Goal: Task Accomplishment & Management: Manage account settings

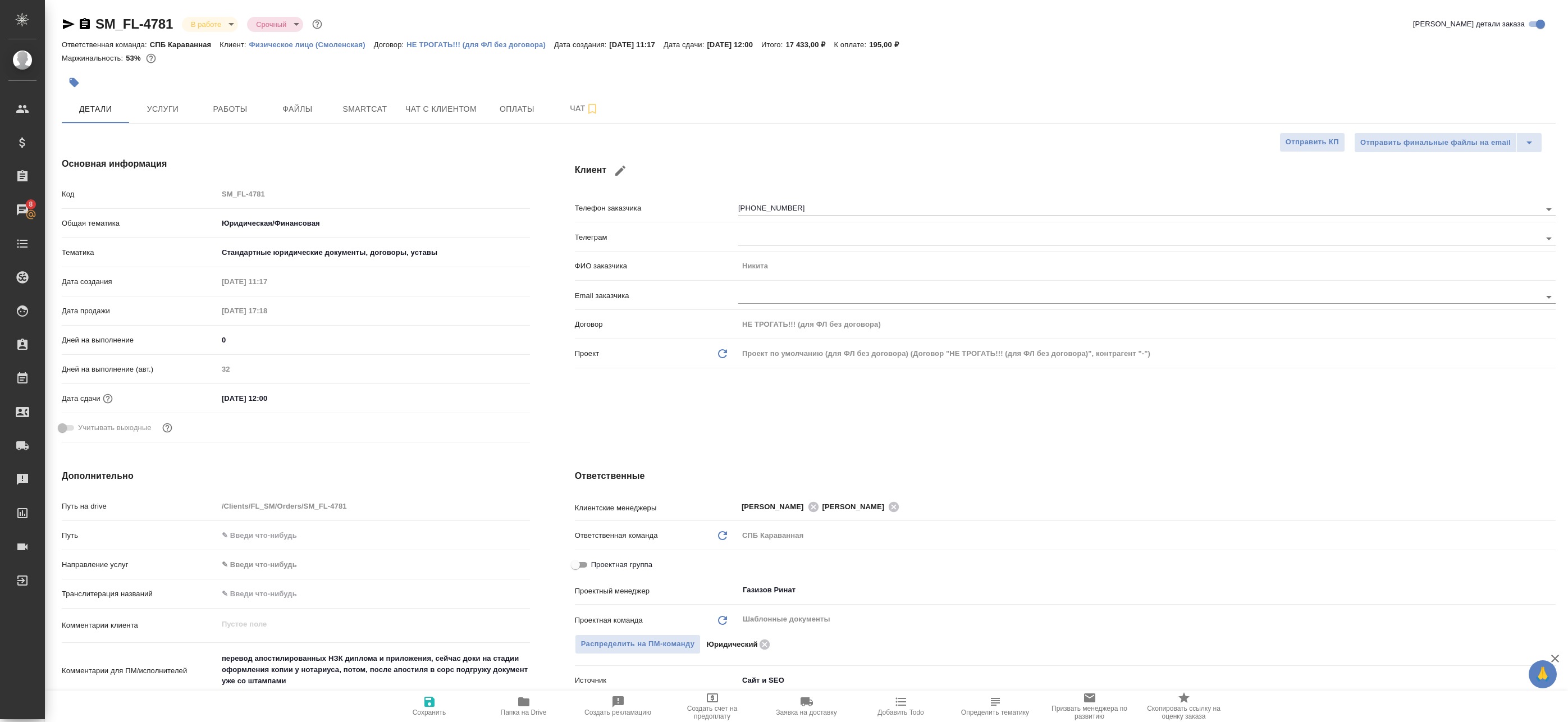
select select "RU"
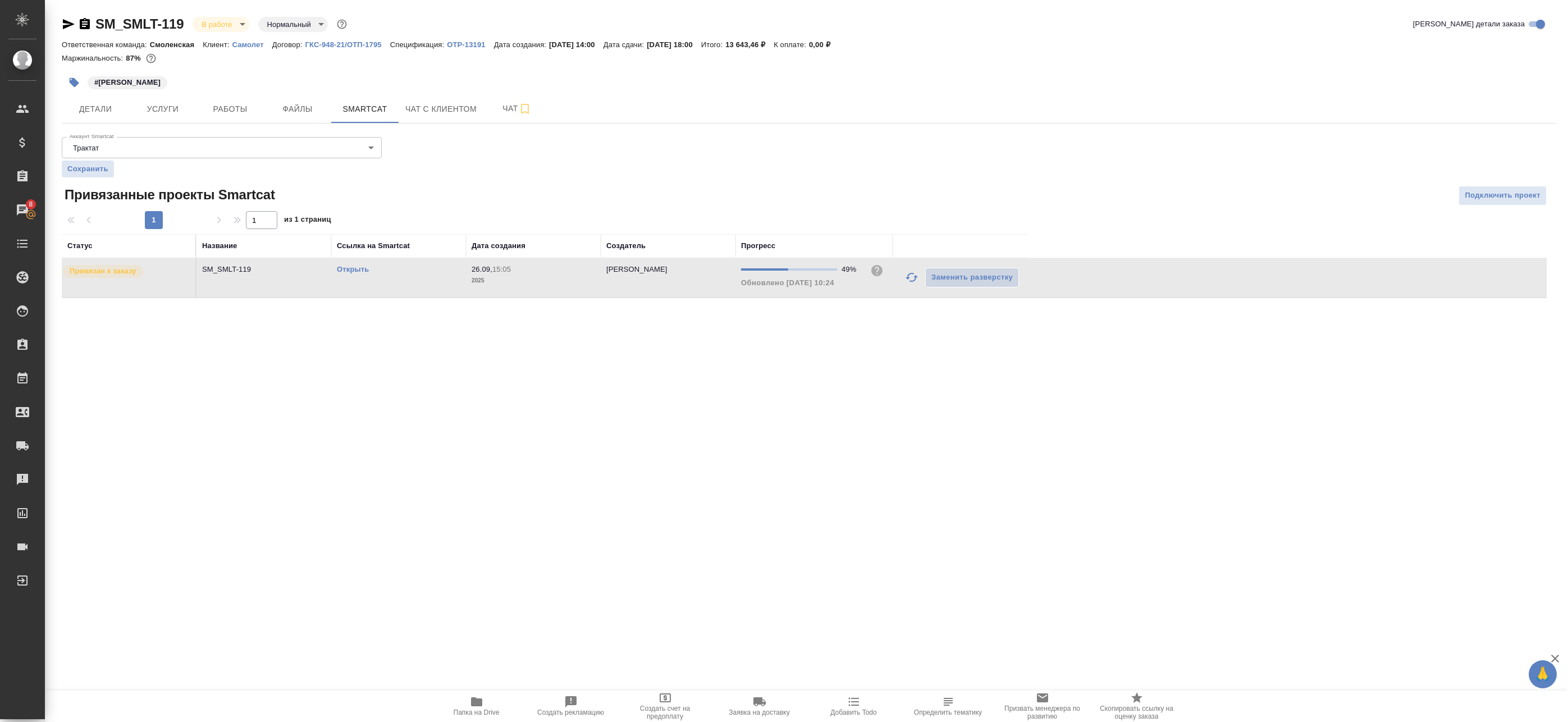
click at [913, 280] on icon "button" at bounding box center [911, 277] width 13 height 13
click at [220, 113] on span "Работы" at bounding box center [230, 109] width 54 height 14
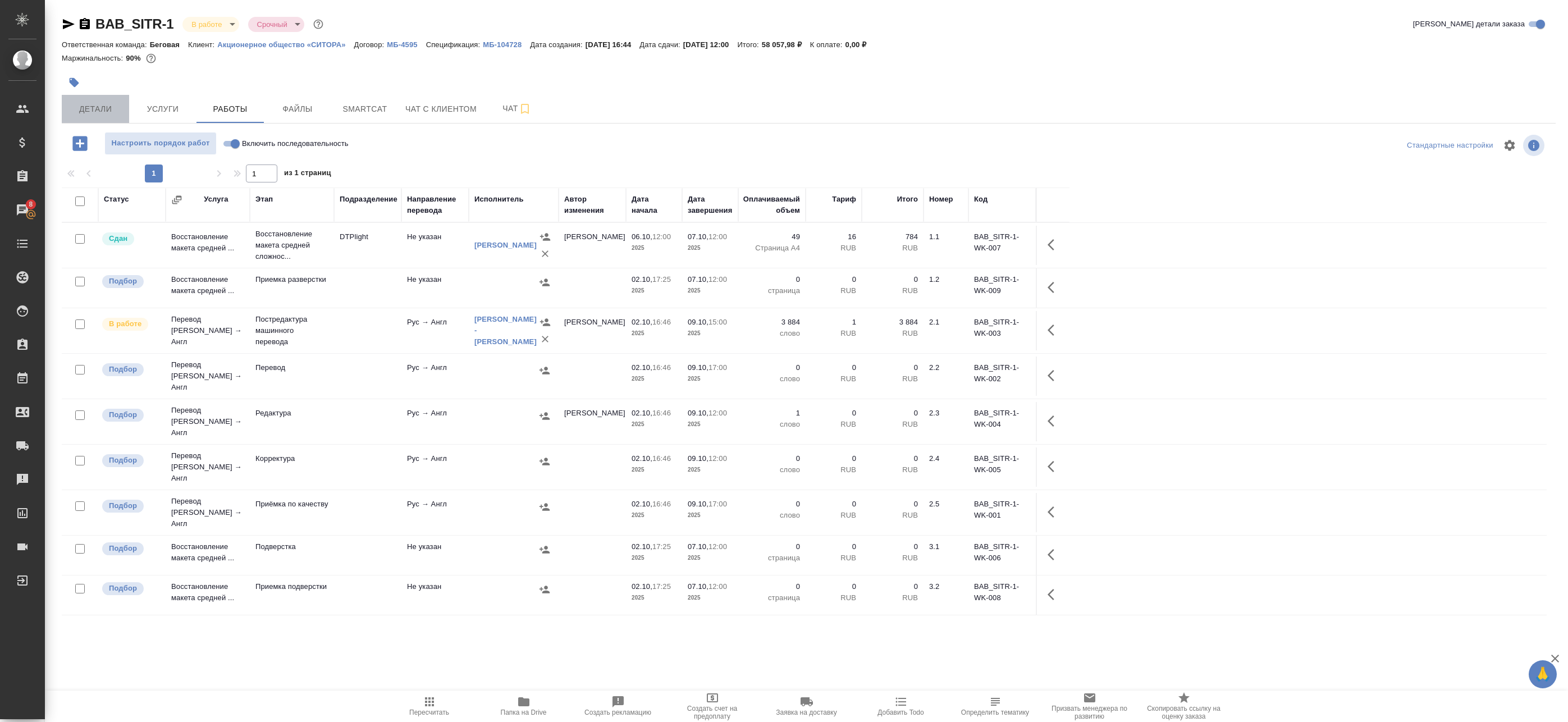
click at [80, 118] on button "Детали" at bounding box center [95, 109] width 67 height 28
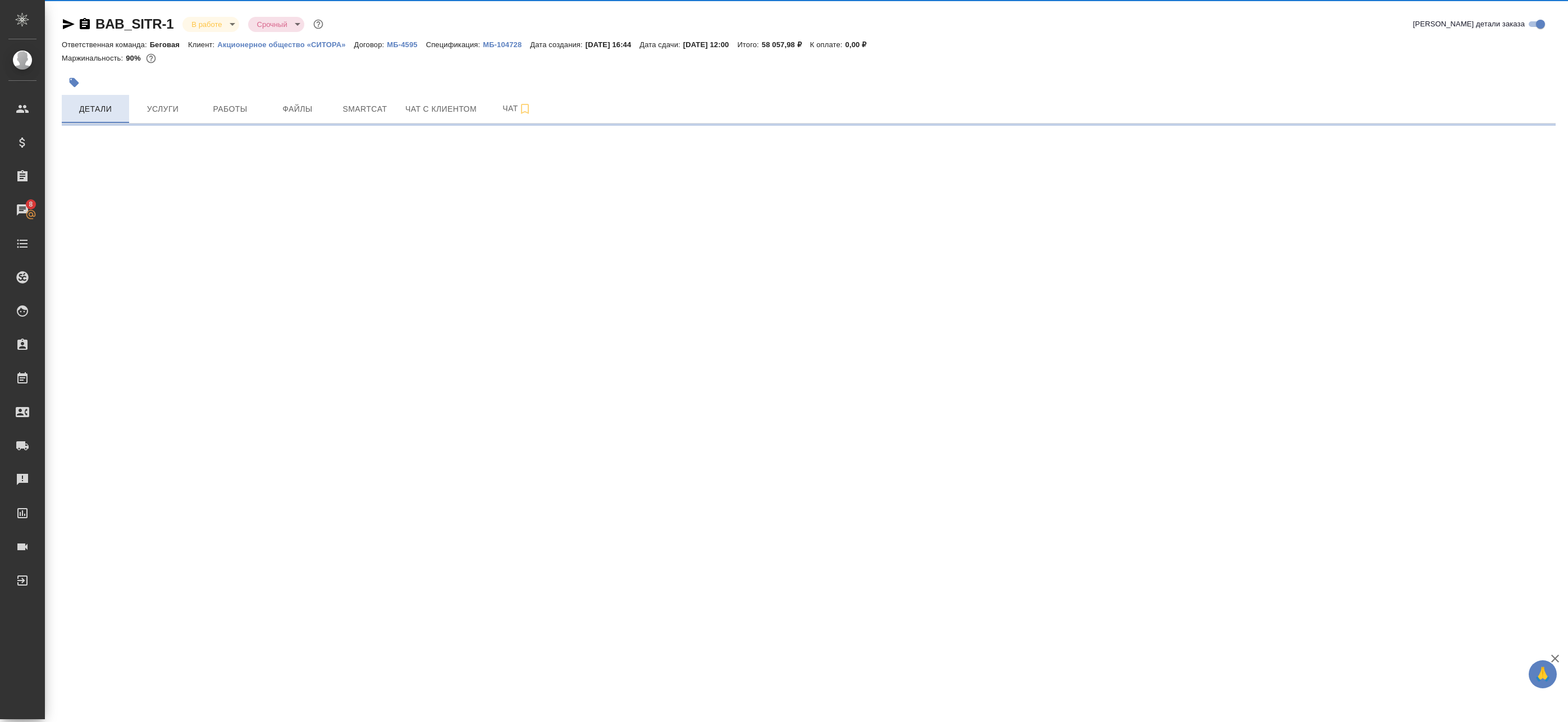
select select "RU"
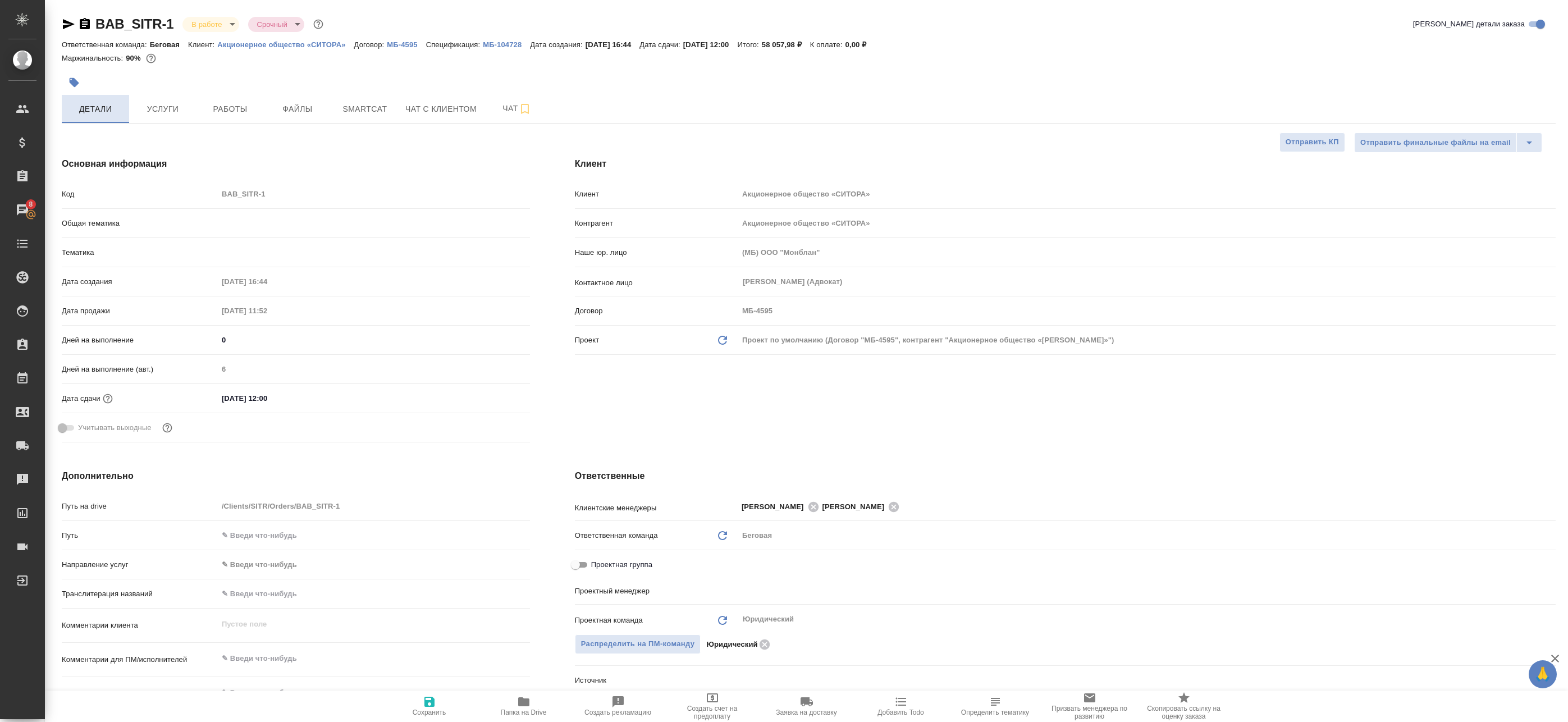
type textarea "x"
type input "[PERSON_NAME]"
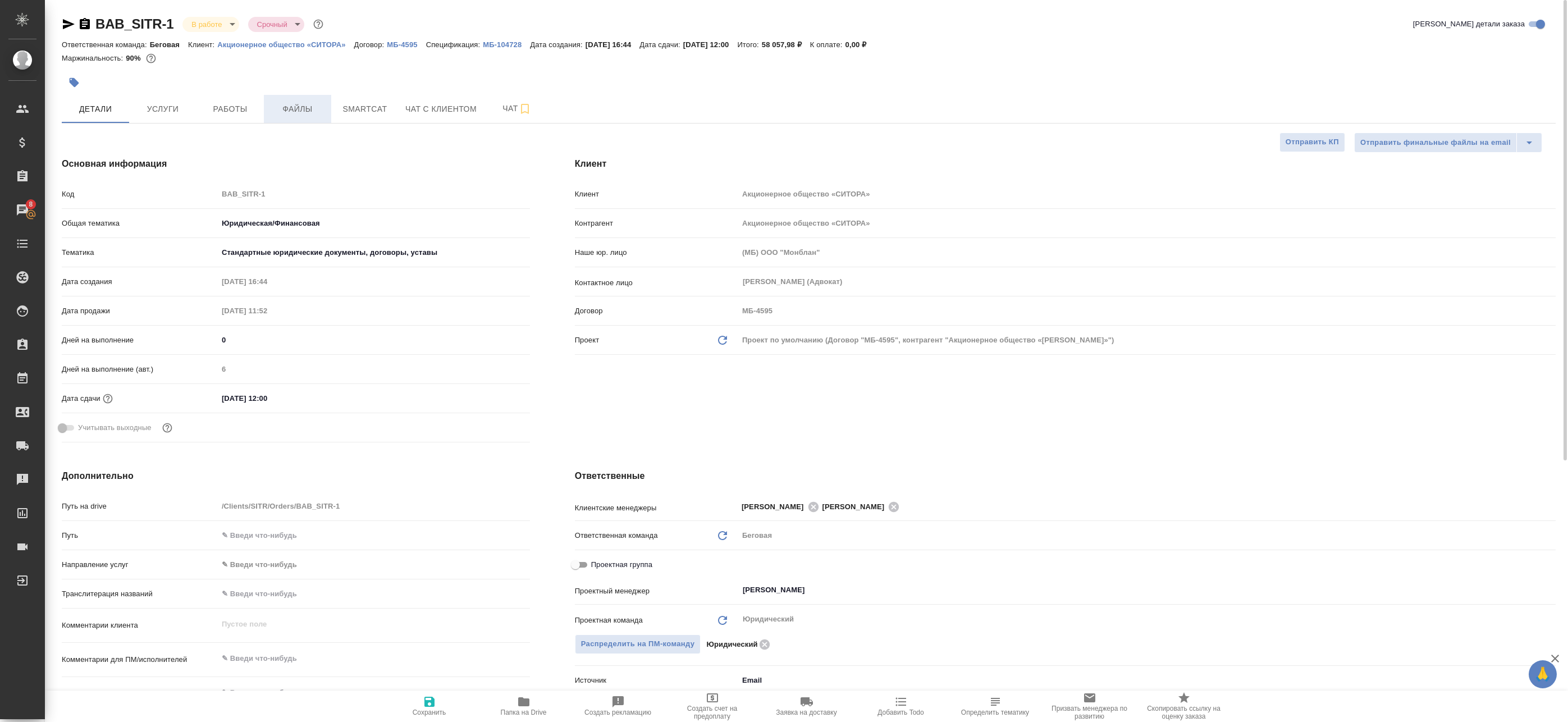
click at [302, 98] on button "Файлы" at bounding box center [297, 109] width 67 height 28
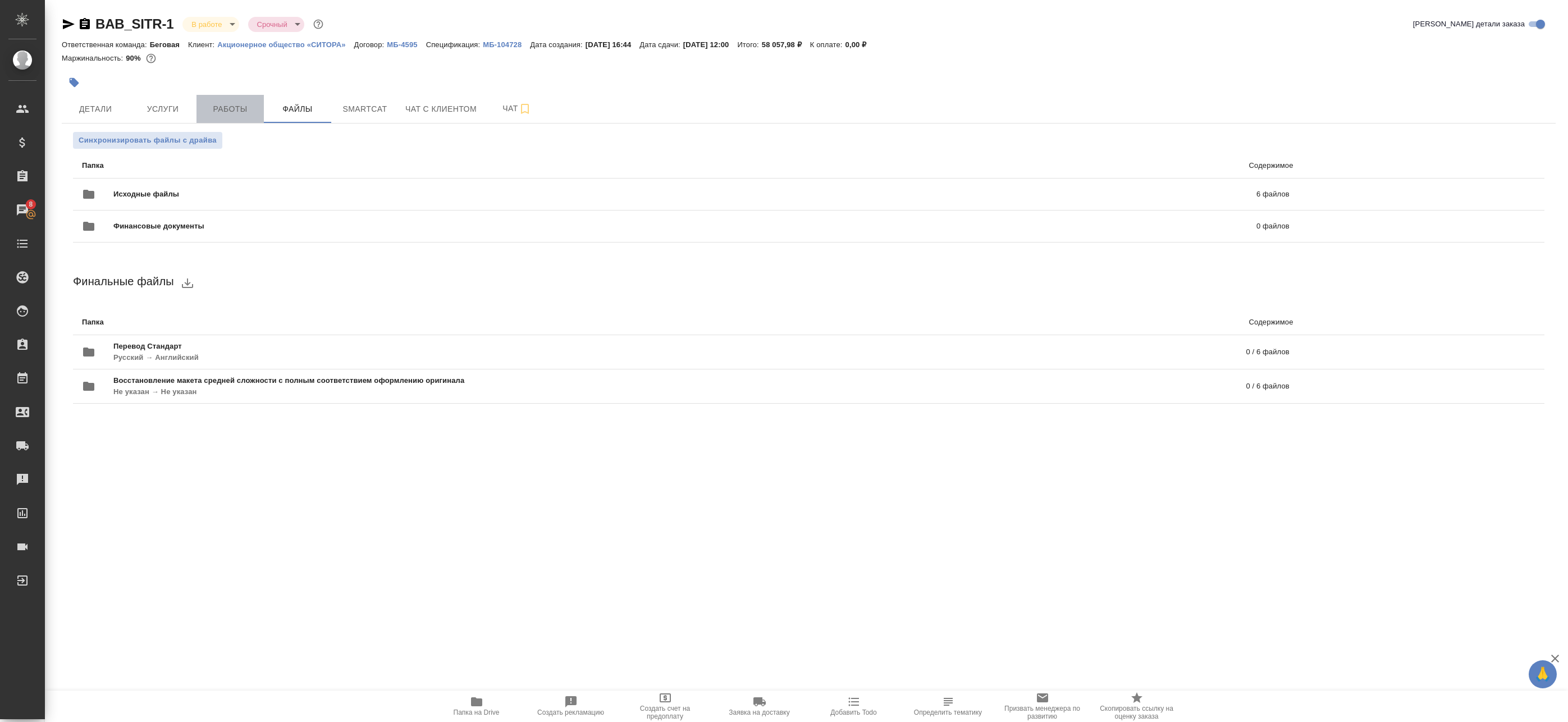
click at [231, 111] on span "Работы" at bounding box center [230, 109] width 54 height 14
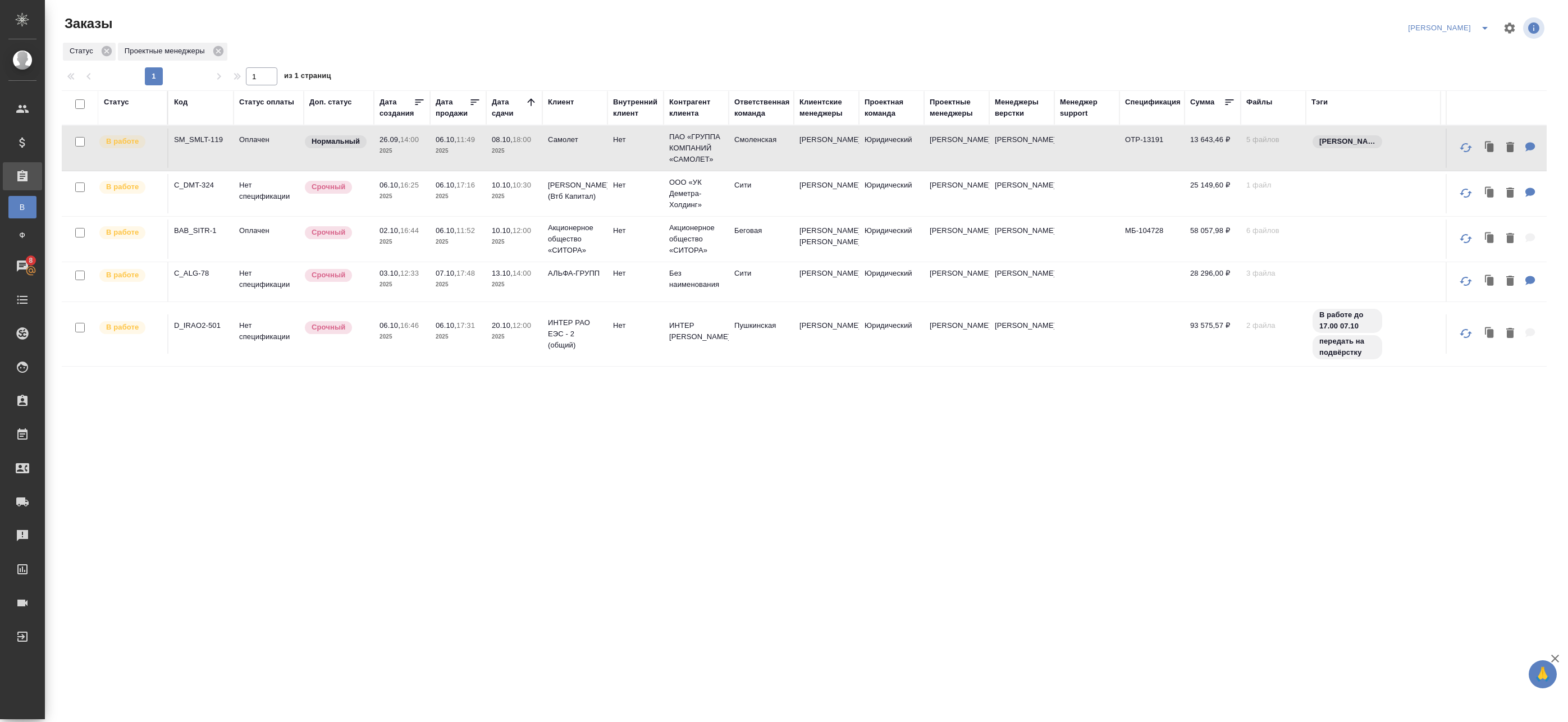
click at [1480, 26] on icon "split button" at bounding box center [1485, 28] width 13 height 13
click at [1464, 58] on li "leagal" at bounding box center [1464, 51] width 49 height 18
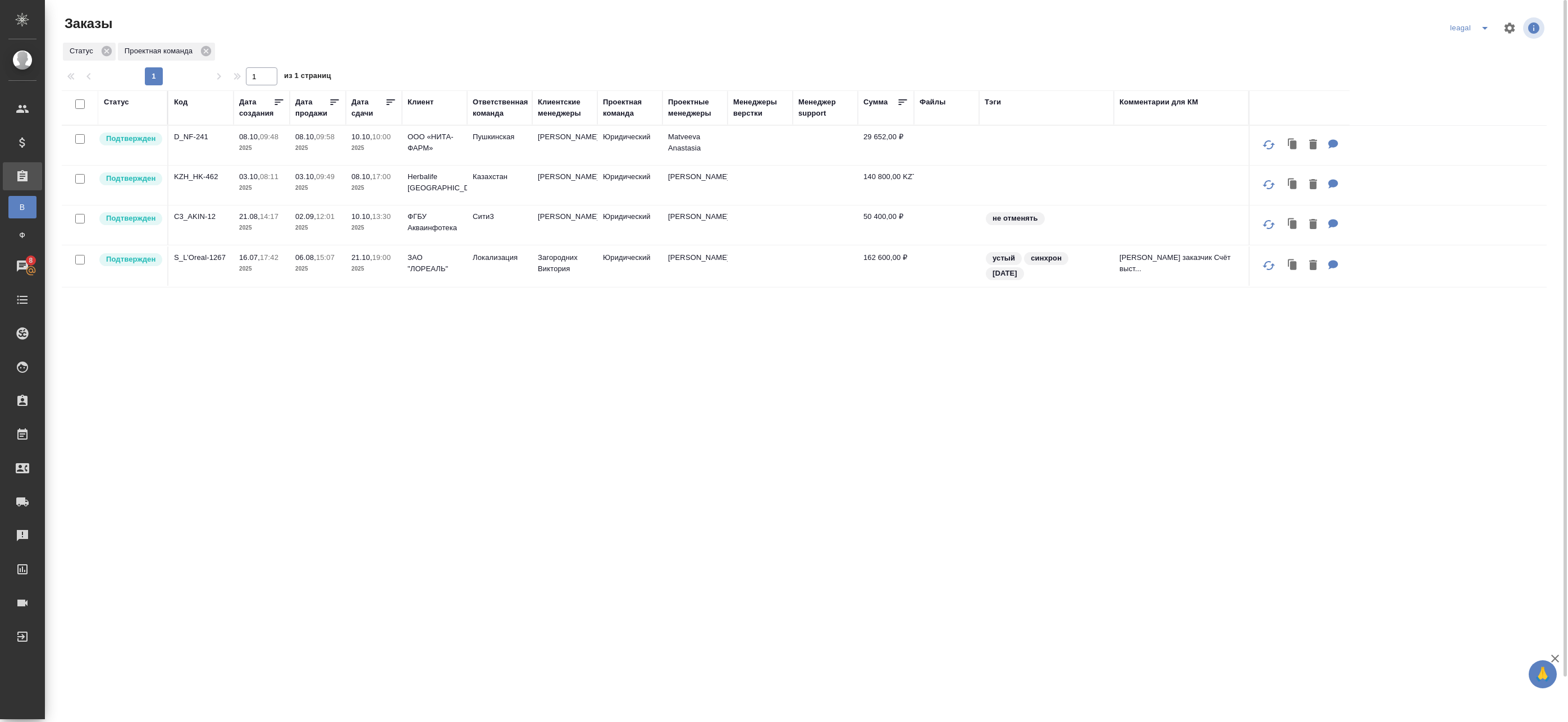
click at [546, 333] on div "Статус Код Дата создания Дата продажи Дата сдачи Клиент Ответственная команда К…" at bounding box center [804, 427] width 1485 height 673
drag, startPoint x: 1492, startPoint y: 19, endPoint x: 1492, endPoint y: 27, distance: 8.0
click at [1492, 24] on button "split button" at bounding box center [1485, 28] width 22 height 18
click at [1474, 51] on li "Артак" at bounding box center [1487, 51] width 80 height 18
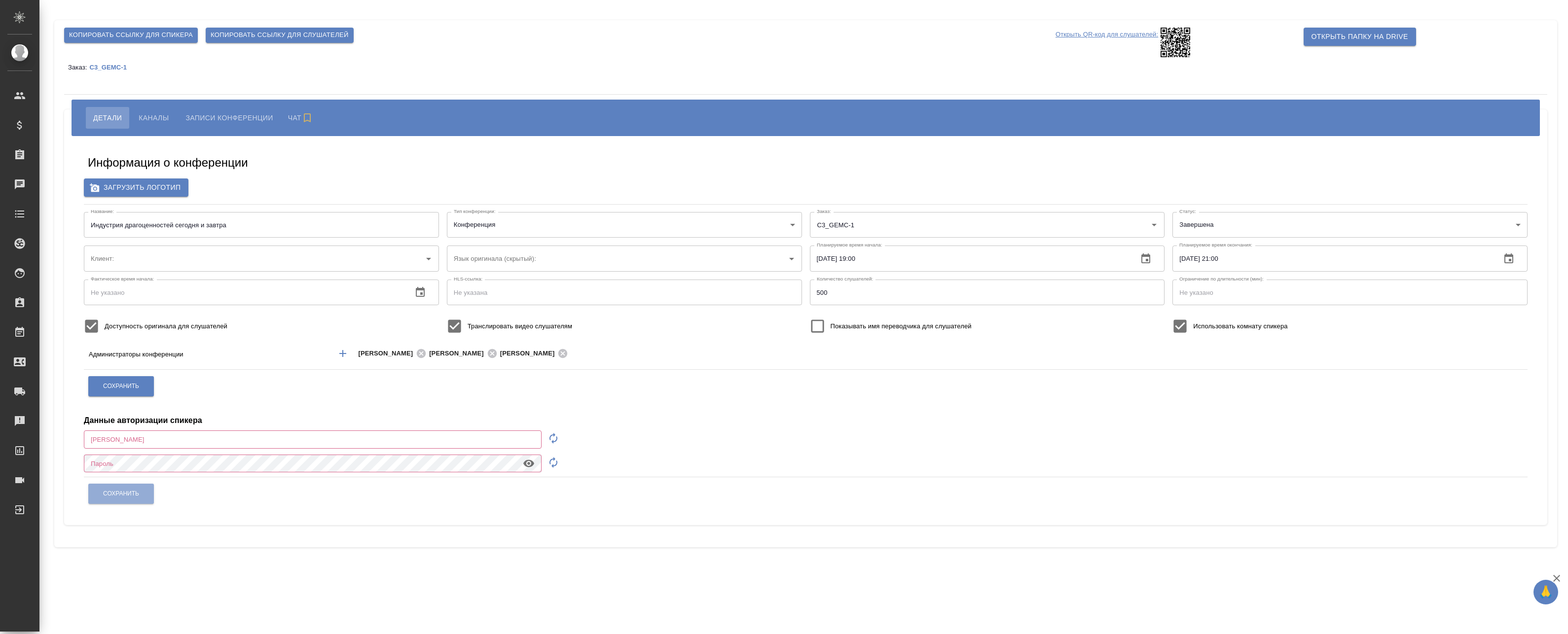
type input "Национальная Геммологическая Ассоциация"
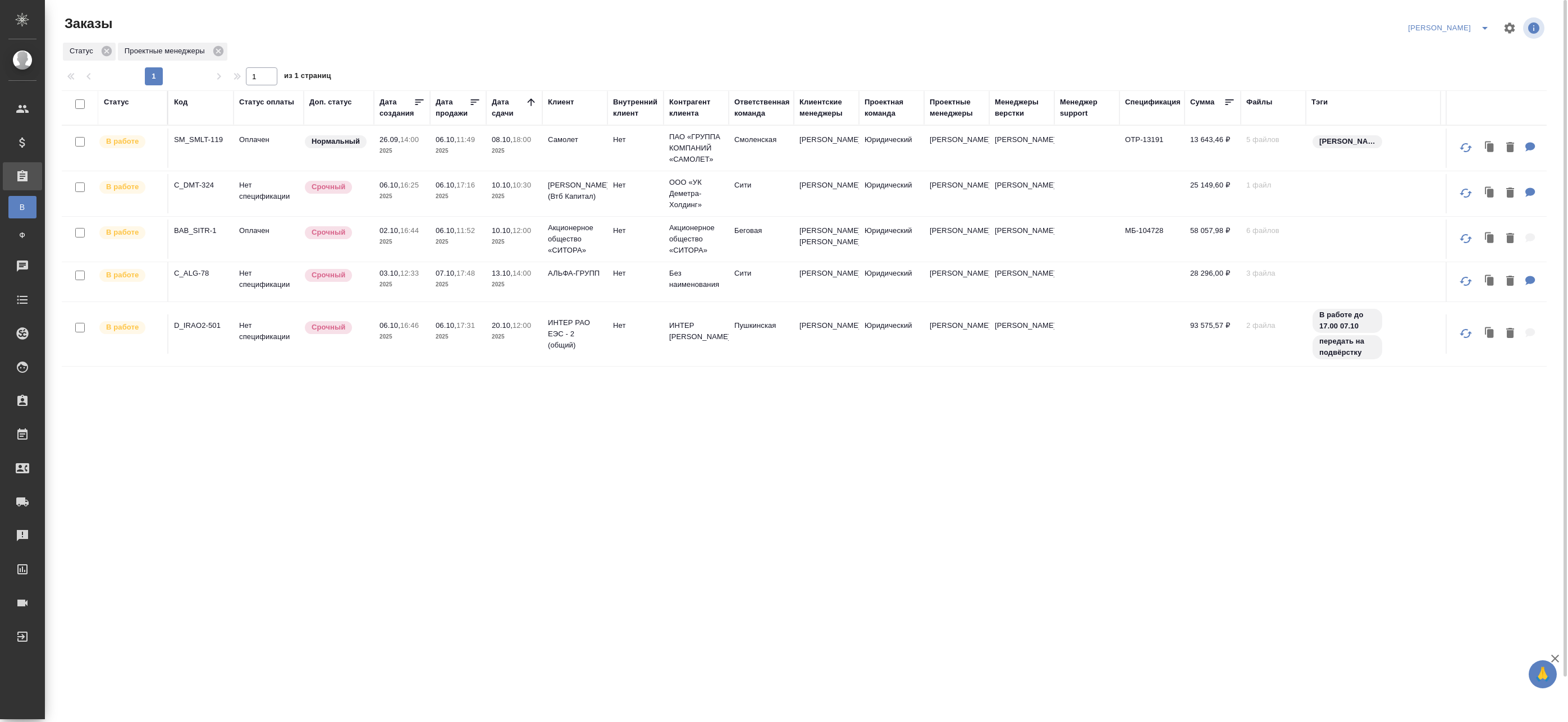
drag, startPoint x: 1486, startPoint y: 25, endPoint x: 1479, endPoint y: 31, distance: 9.2
click at [1485, 25] on icon "split button" at bounding box center [1485, 28] width 13 height 13
click at [1464, 49] on li "leagal" at bounding box center [1472, 51] width 49 height 18
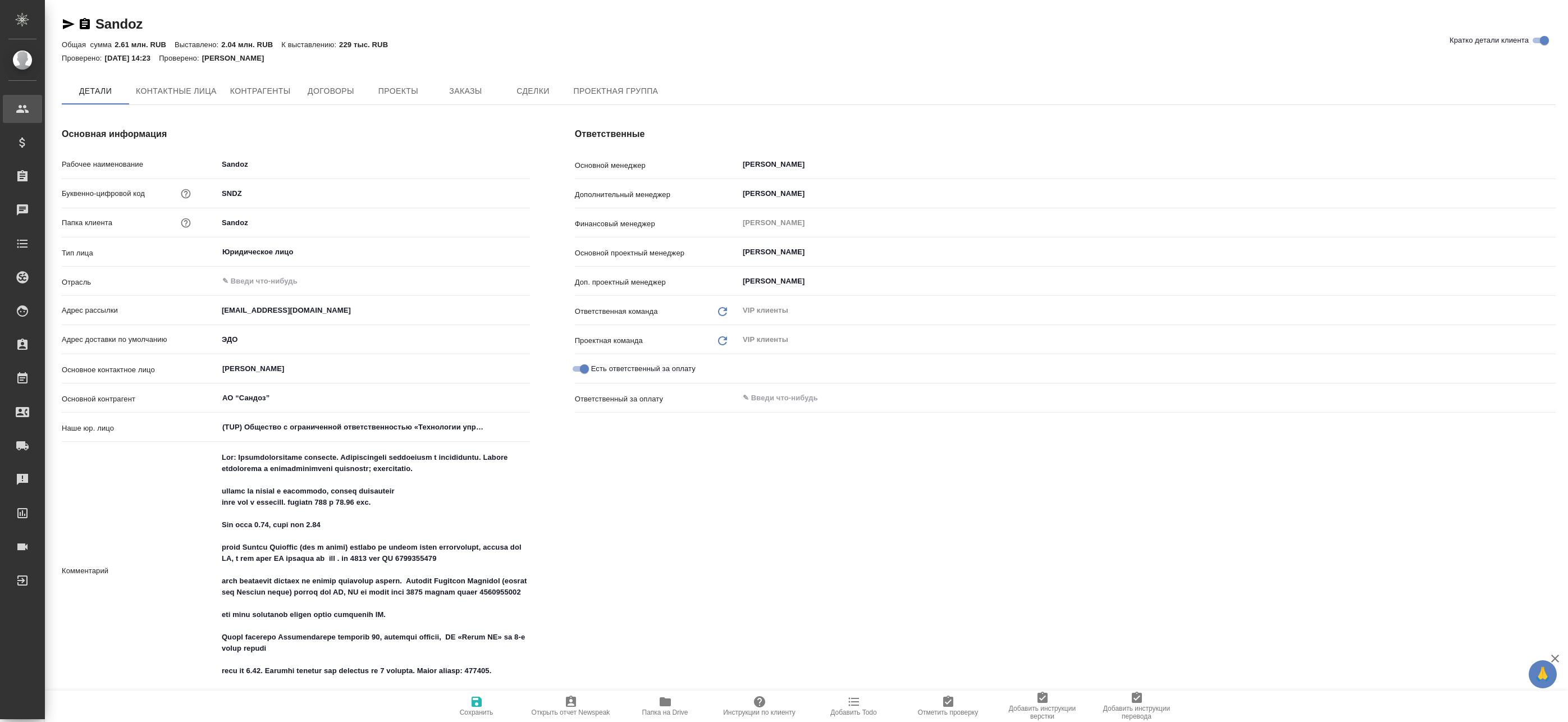
type textarea "x"
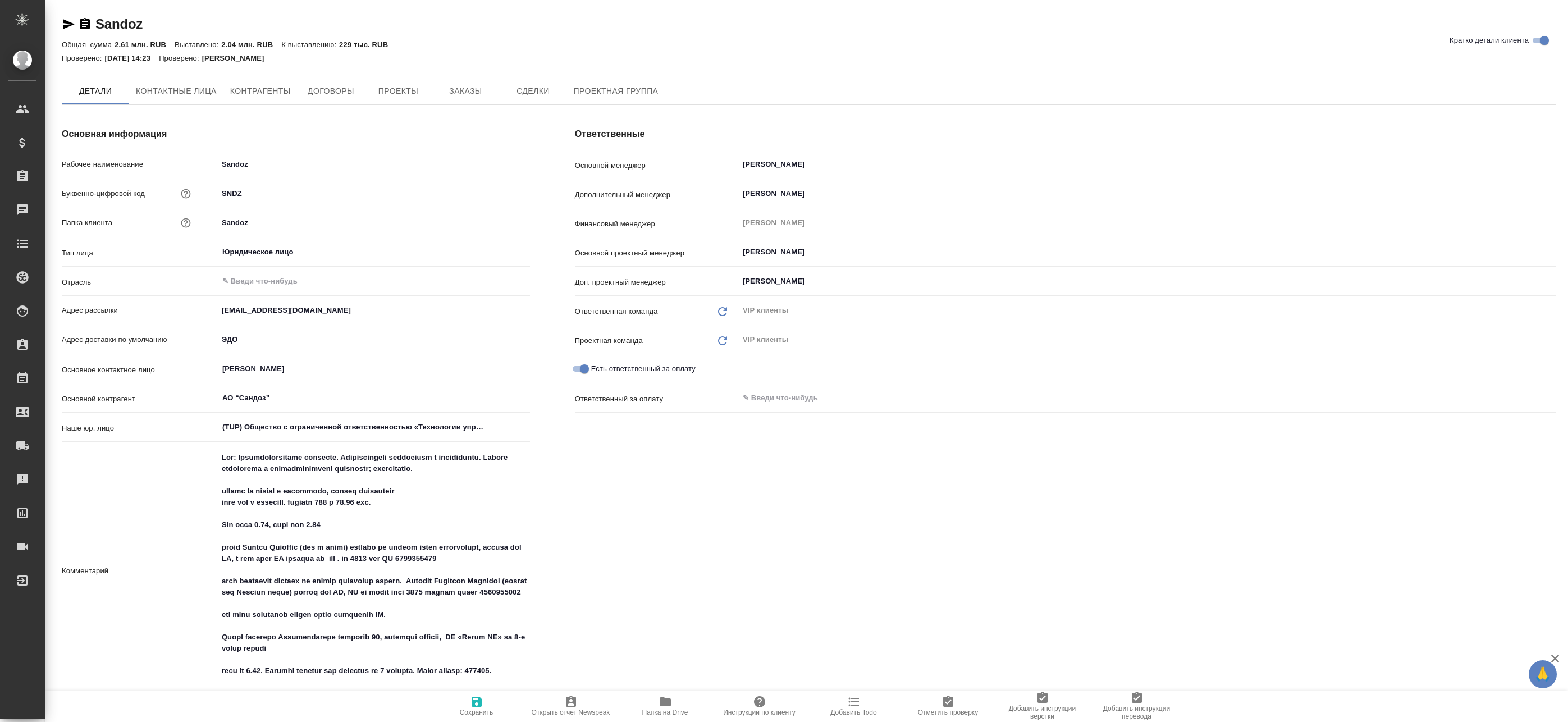
type textarea "x"
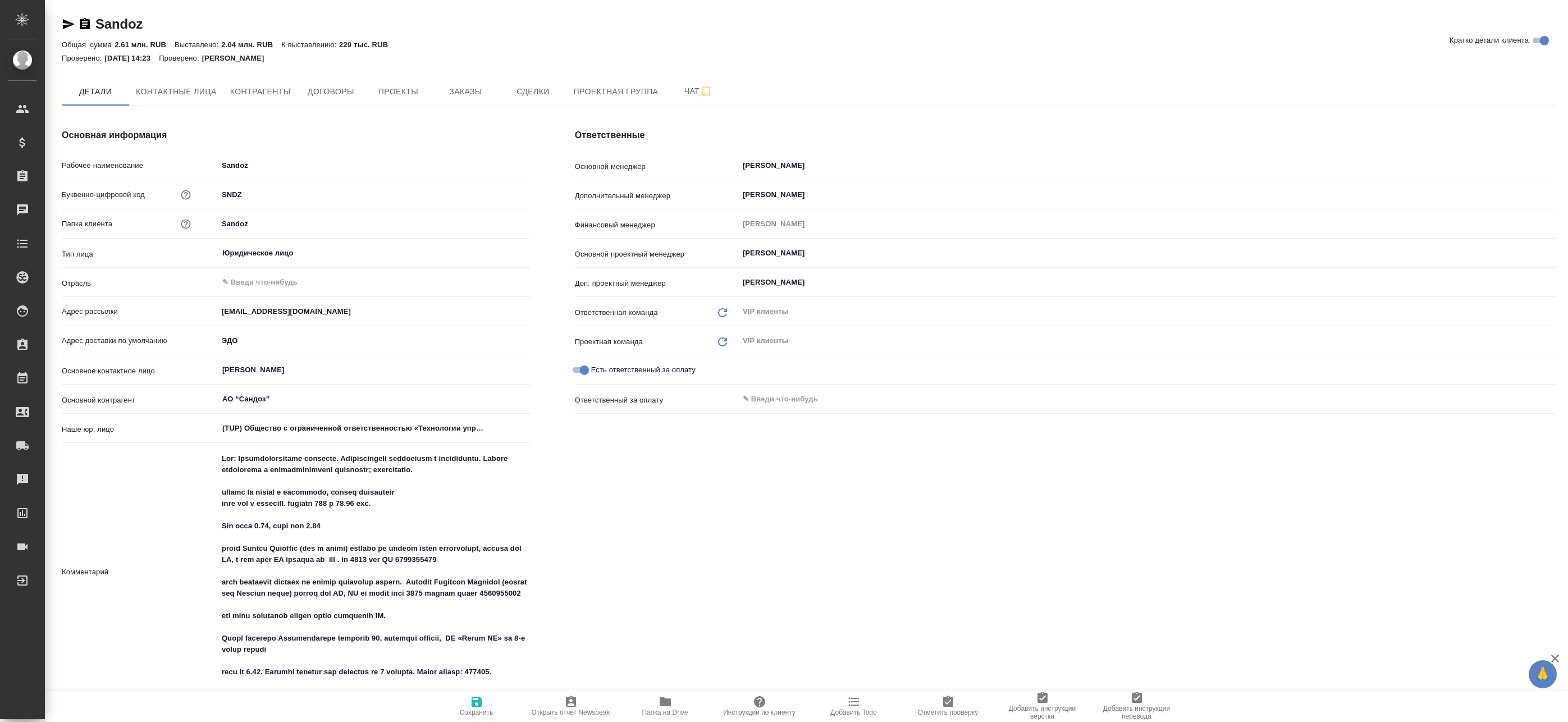
type textarea "x"
click at [446, 90] on span "Заказы" at bounding box center [466, 91] width 54 height 14
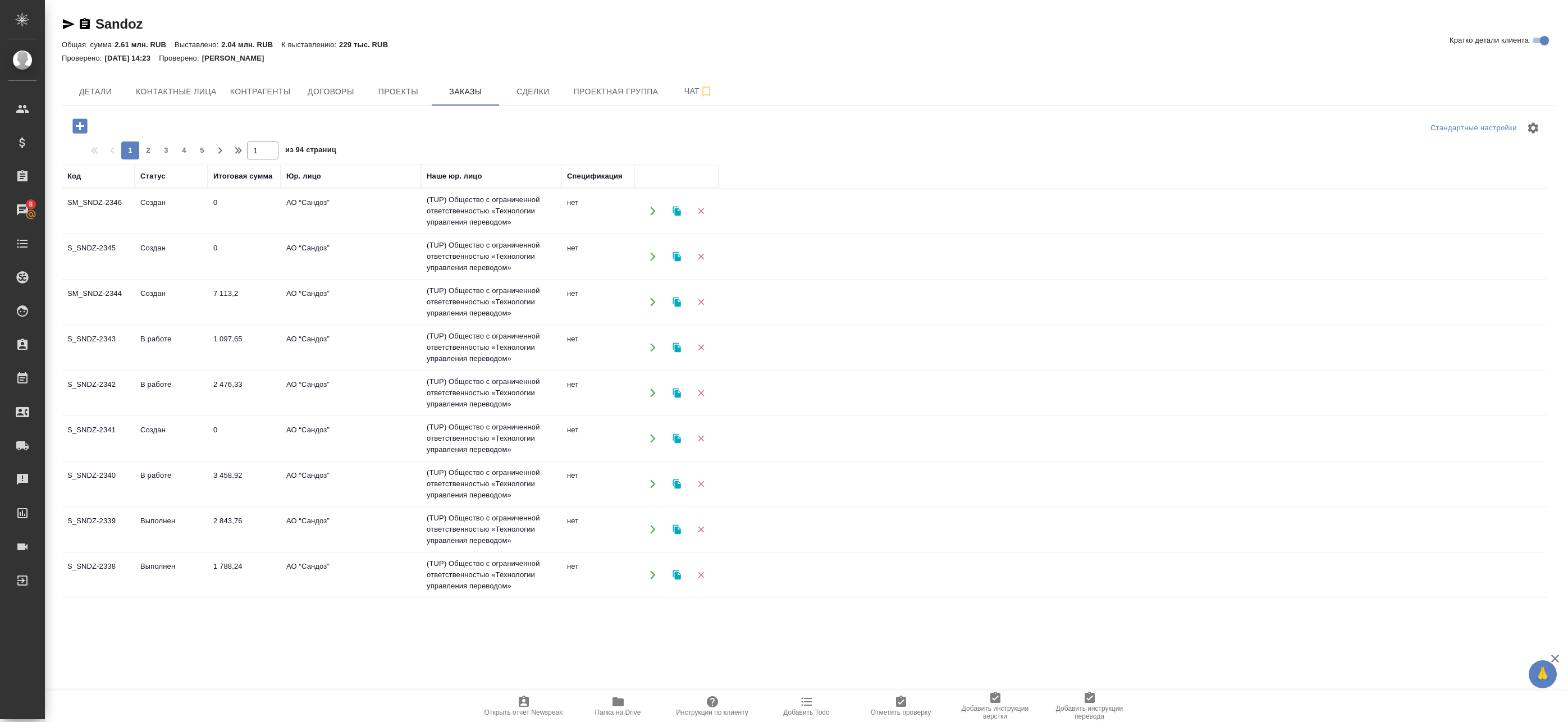
click at [334, 257] on td "АО “Сандоз”" at bounding box center [351, 256] width 141 height 39
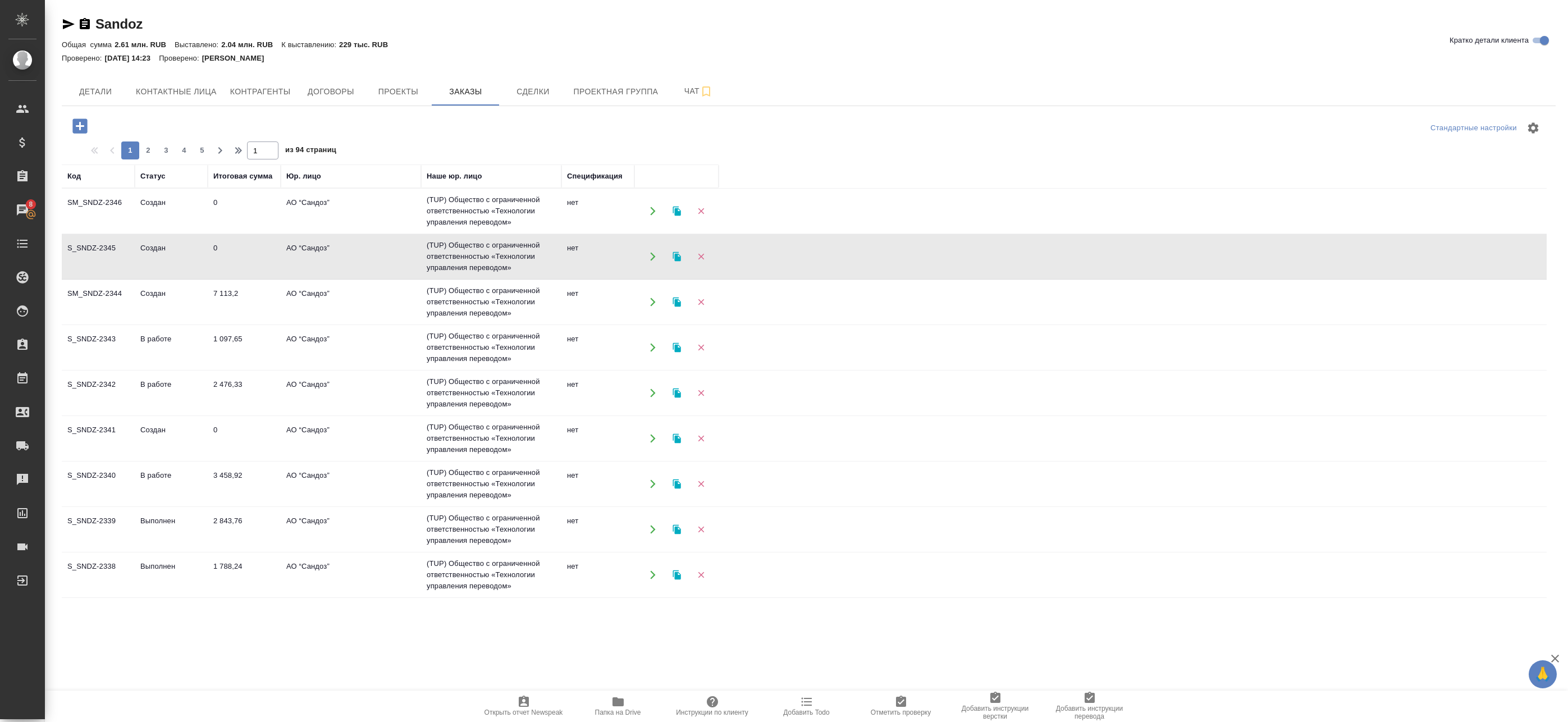
click at [334, 257] on td "АО “Сандоз”" at bounding box center [351, 256] width 141 height 39
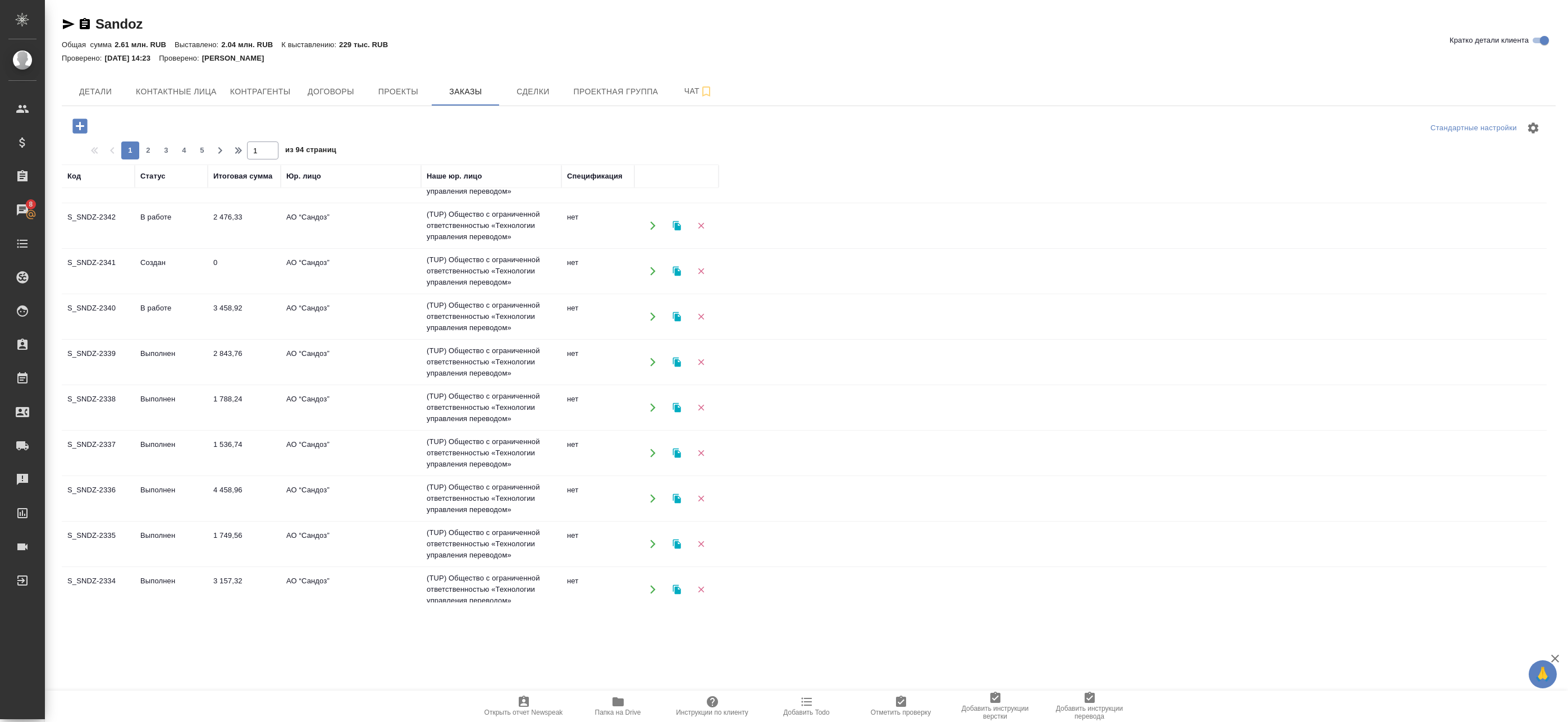
scroll to position [168, 0]
click at [336, 366] on td "АО “Сандоз”" at bounding box center [351, 361] width 141 height 39
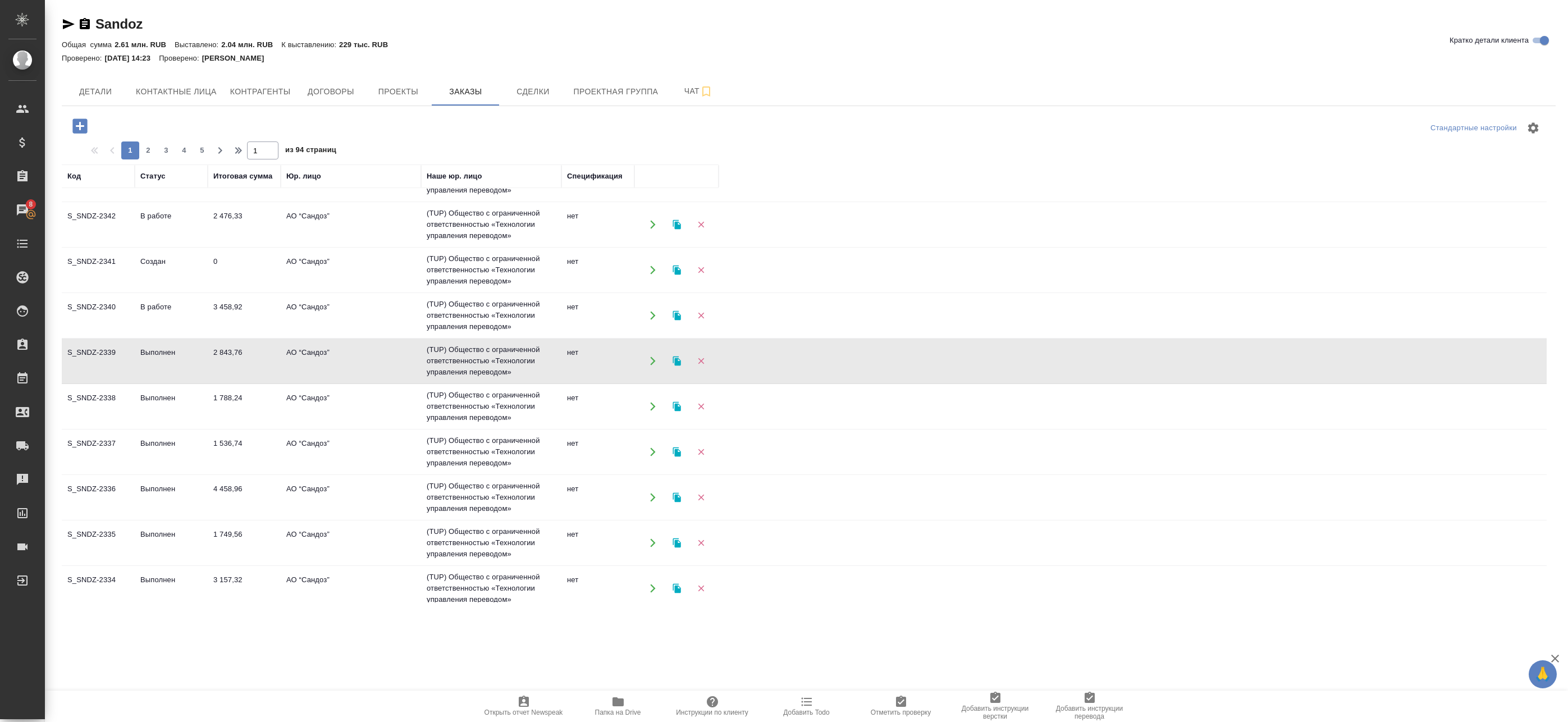
click at [336, 365] on td "АО “Сандоз”" at bounding box center [351, 361] width 141 height 39
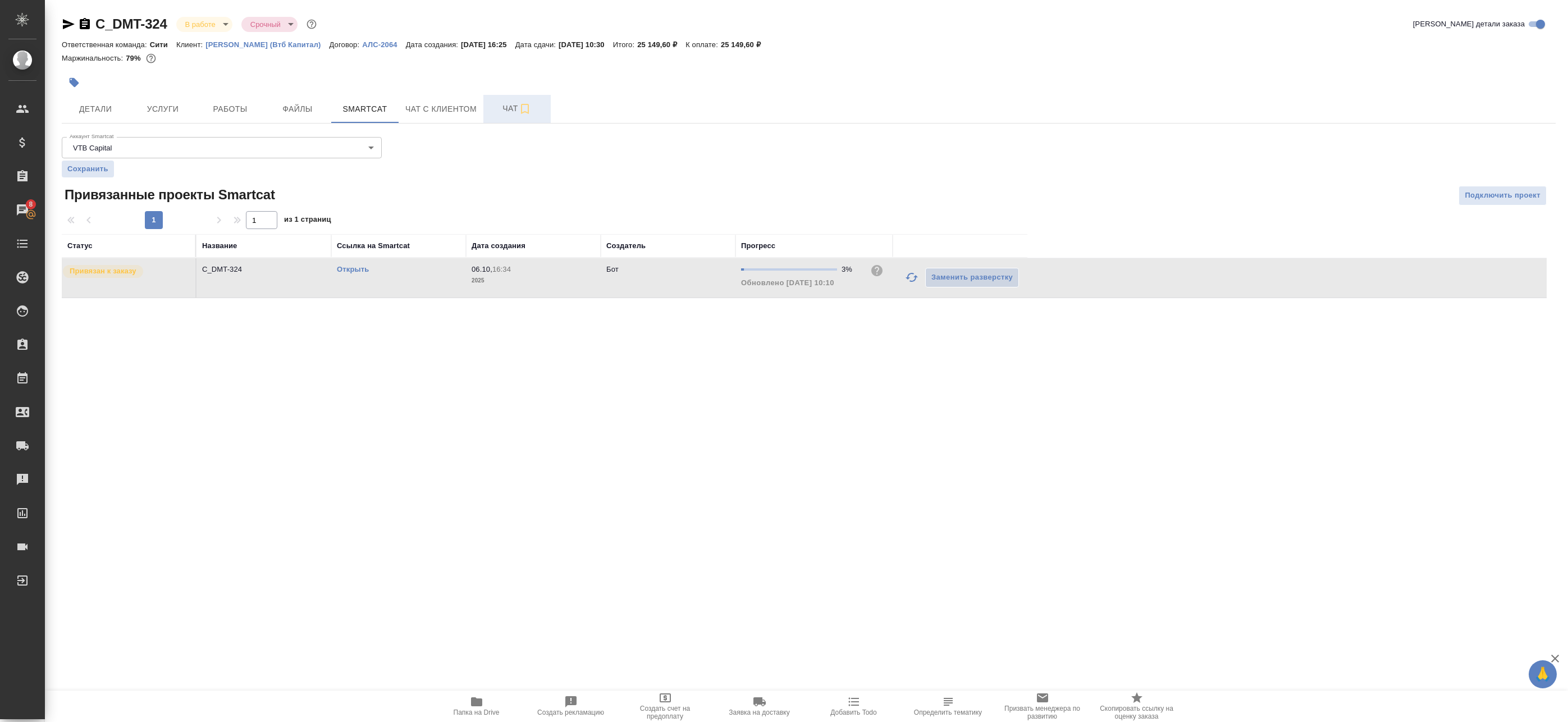
click at [507, 105] on span "Чат" at bounding box center [517, 109] width 54 height 14
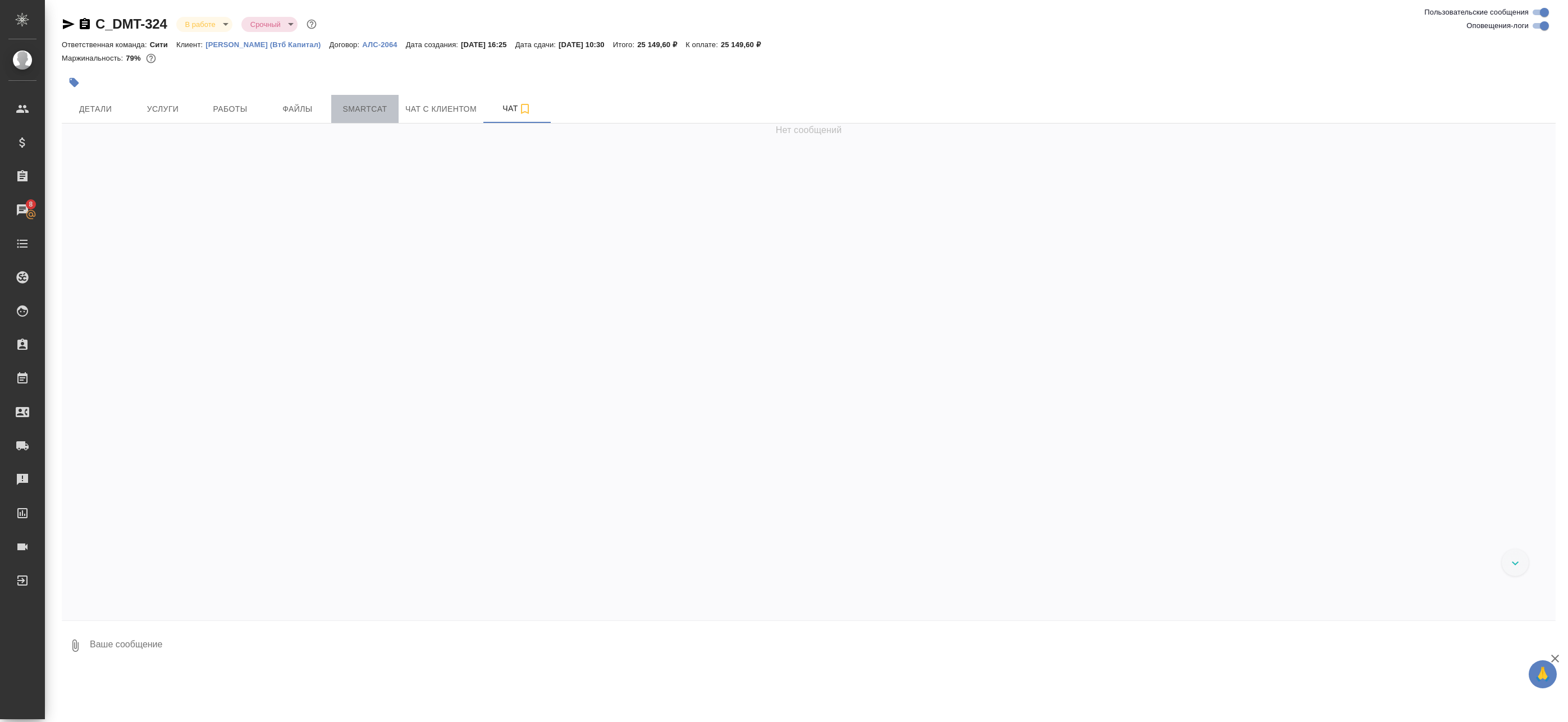
click at [376, 111] on span "Smartcat" at bounding box center [365, 109] width 54 height 14
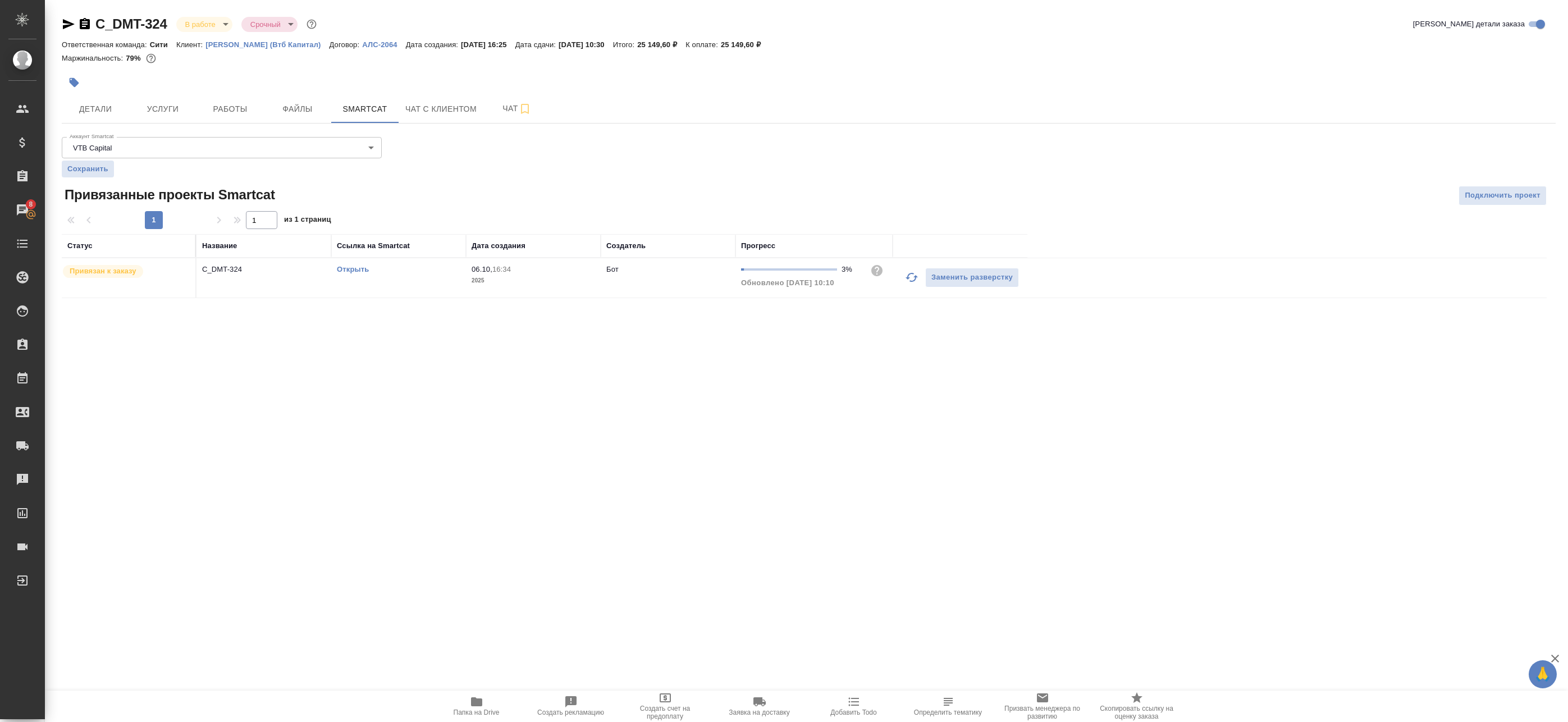
click at [361, 273] on link "Открыть" at bounding box center [353, 269] width 32 height 8
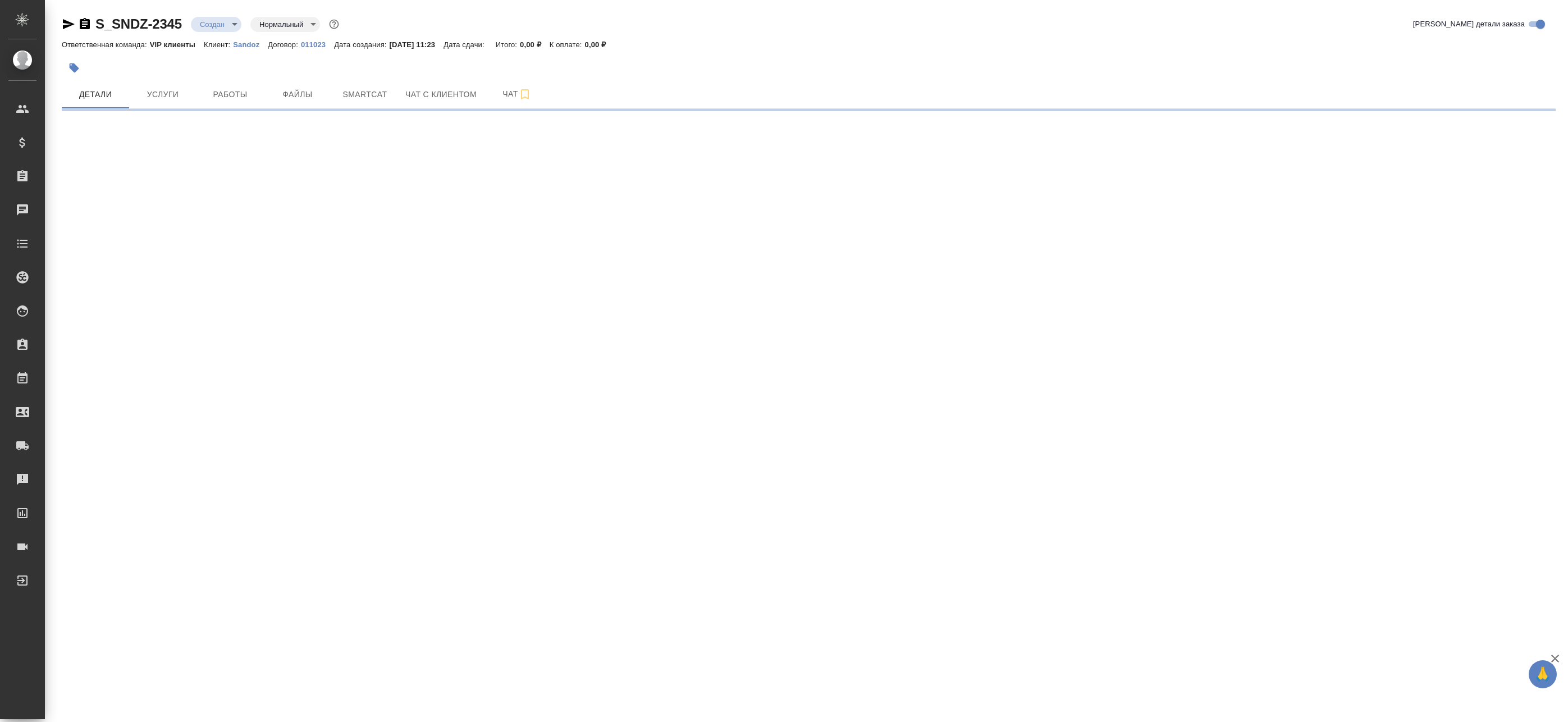
select select "RU"
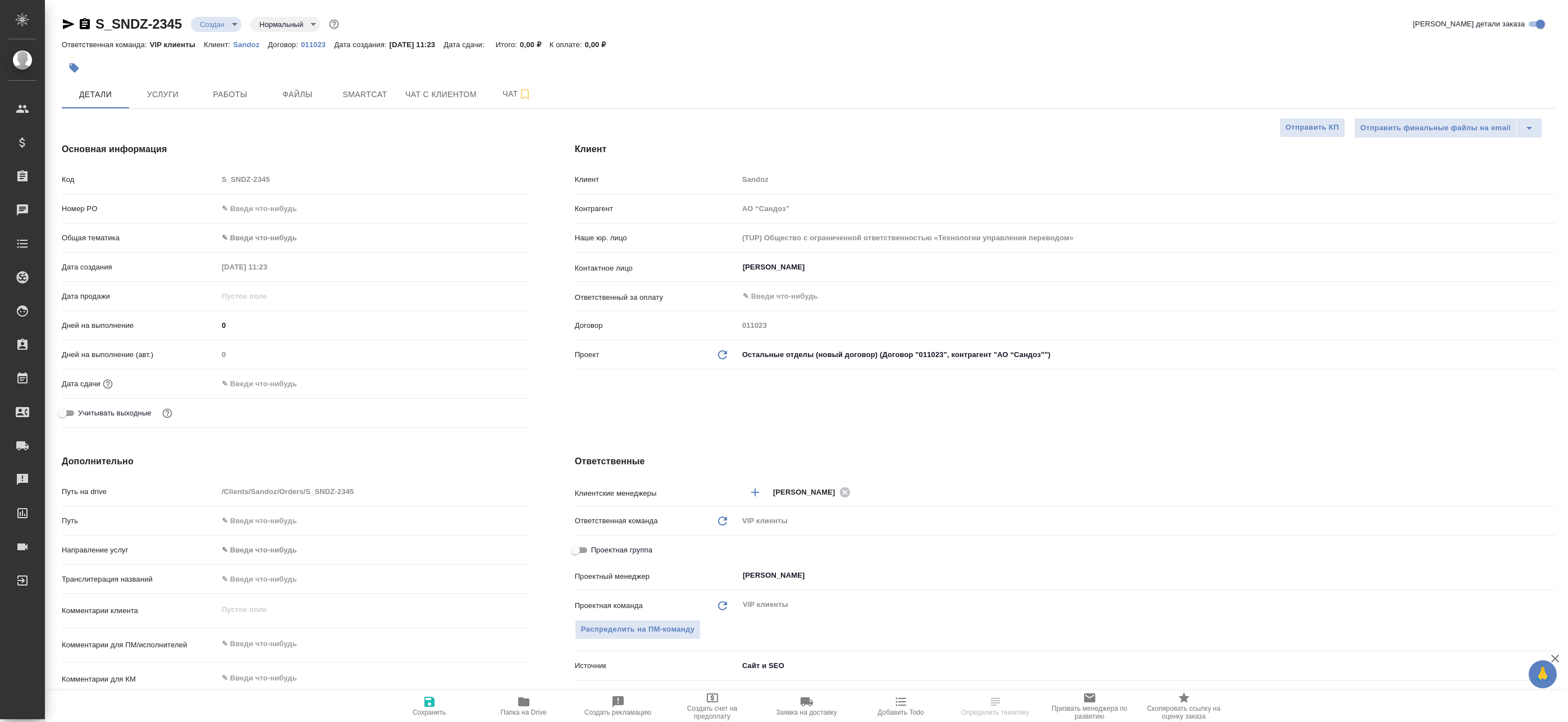
type textarea "x"
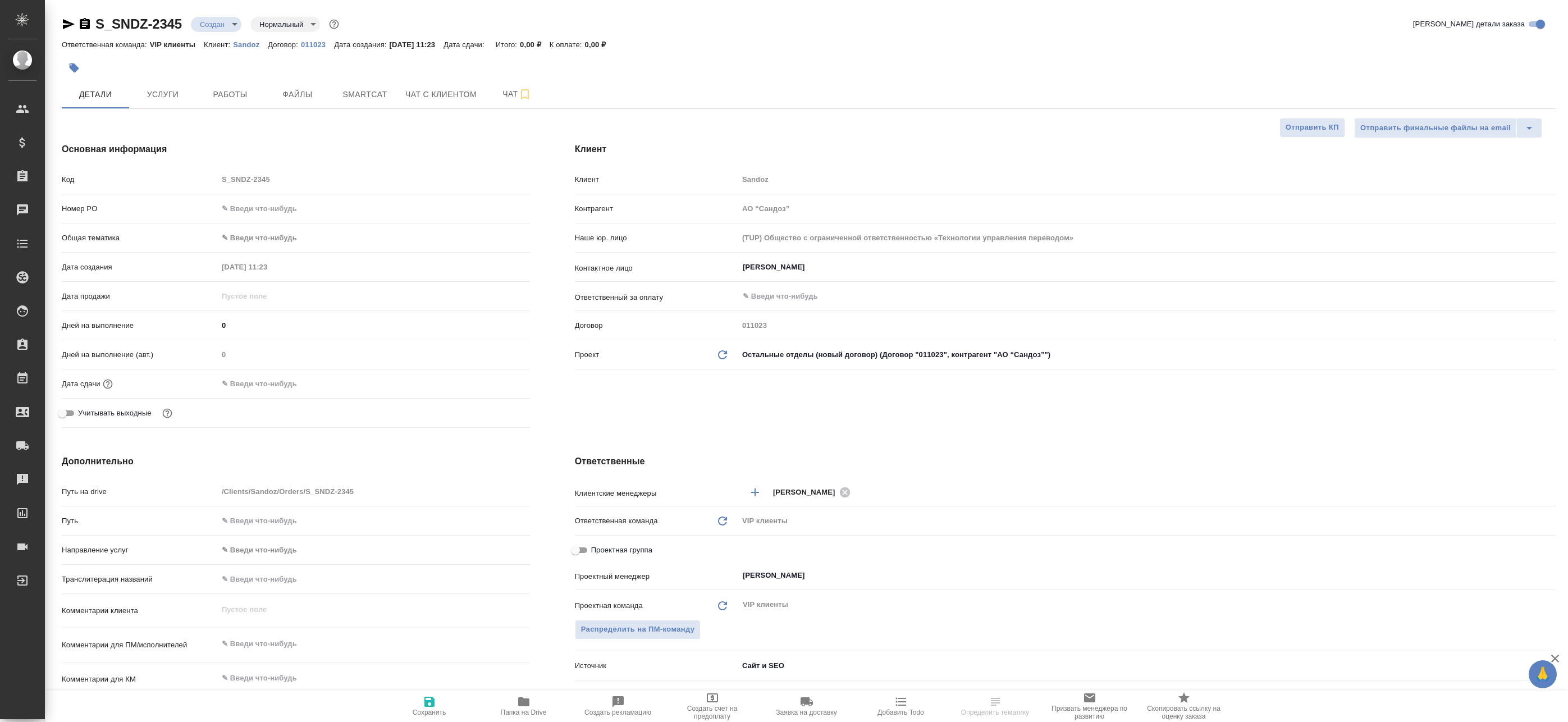
type textarea "x"
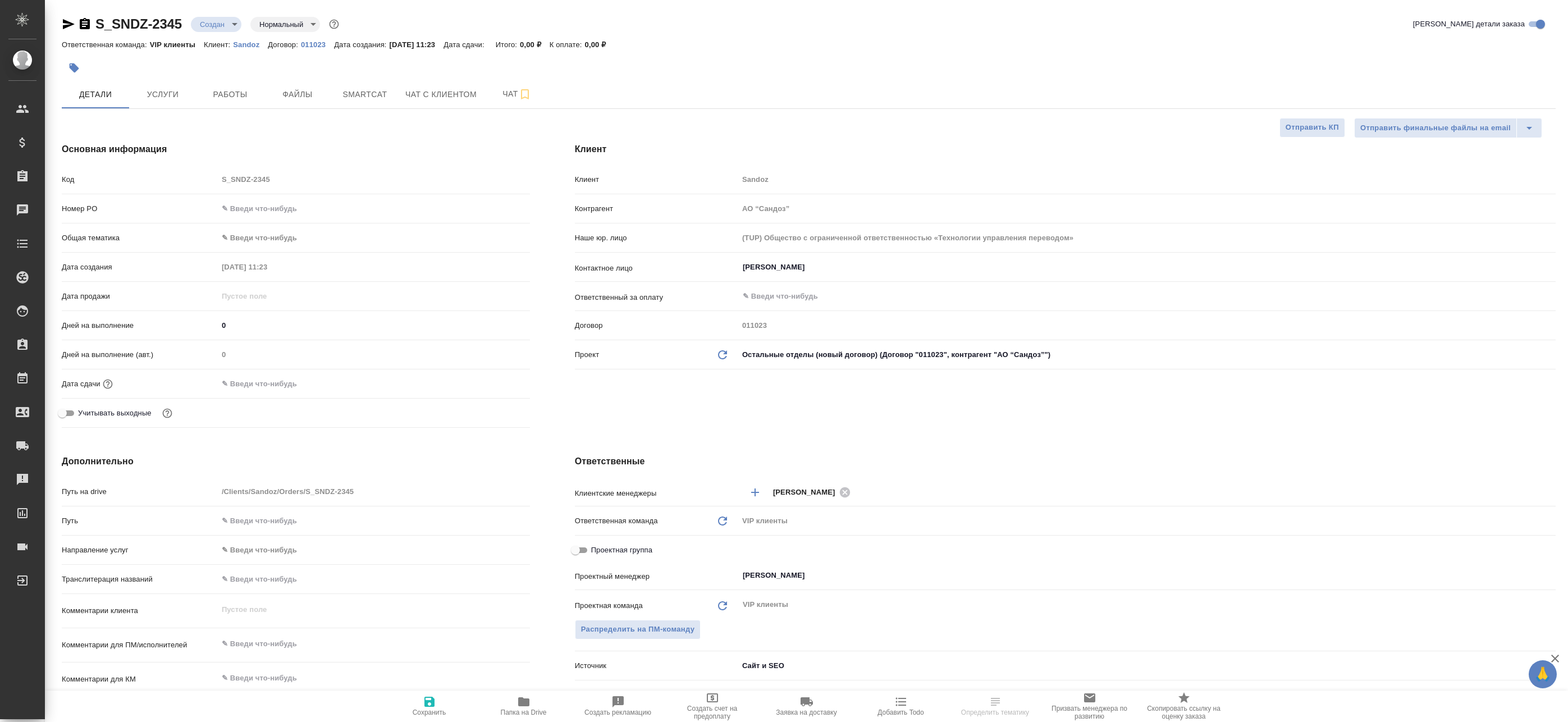
type textarea "x"
click at [335, 94] on button "Smartcat" at bounding box center [364, 94] width 67 height 28
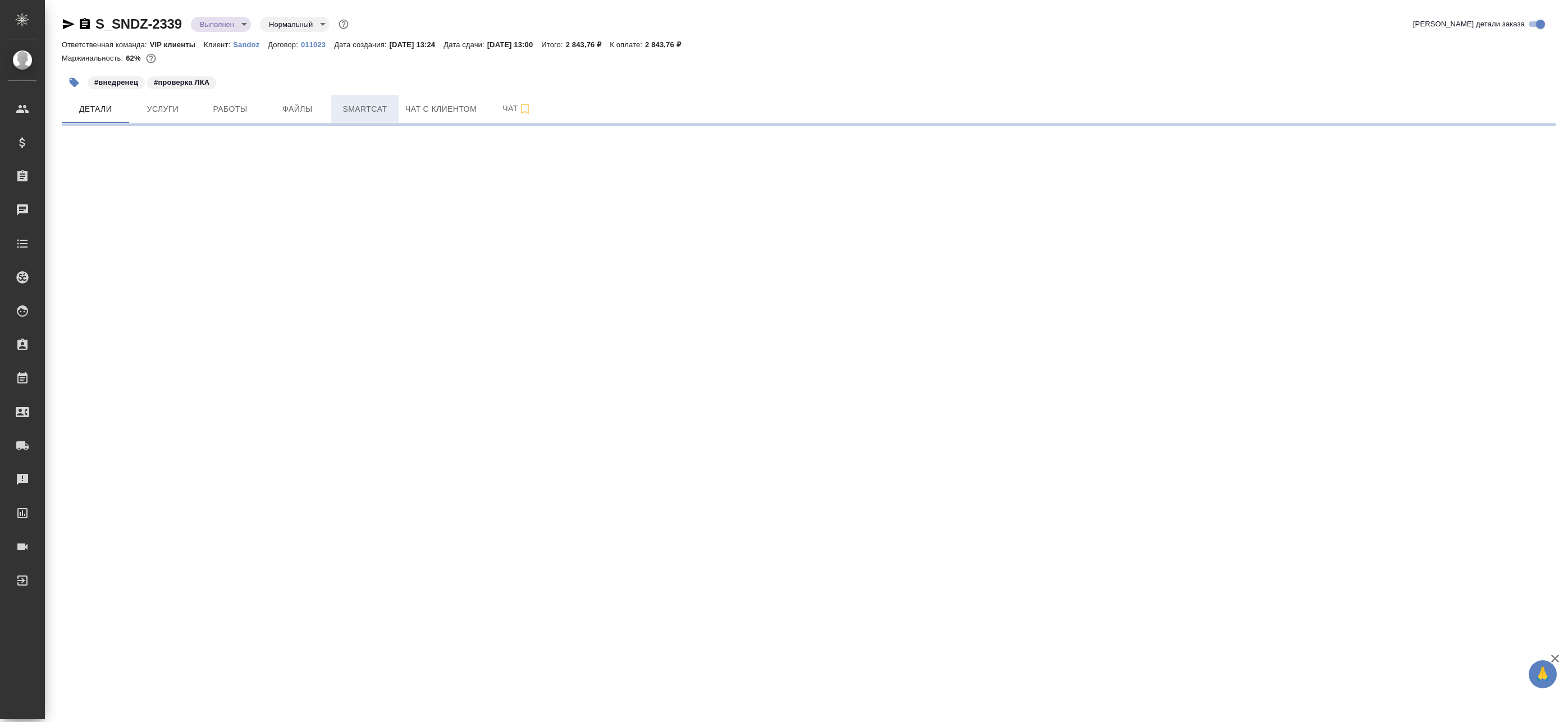
select select "RU"
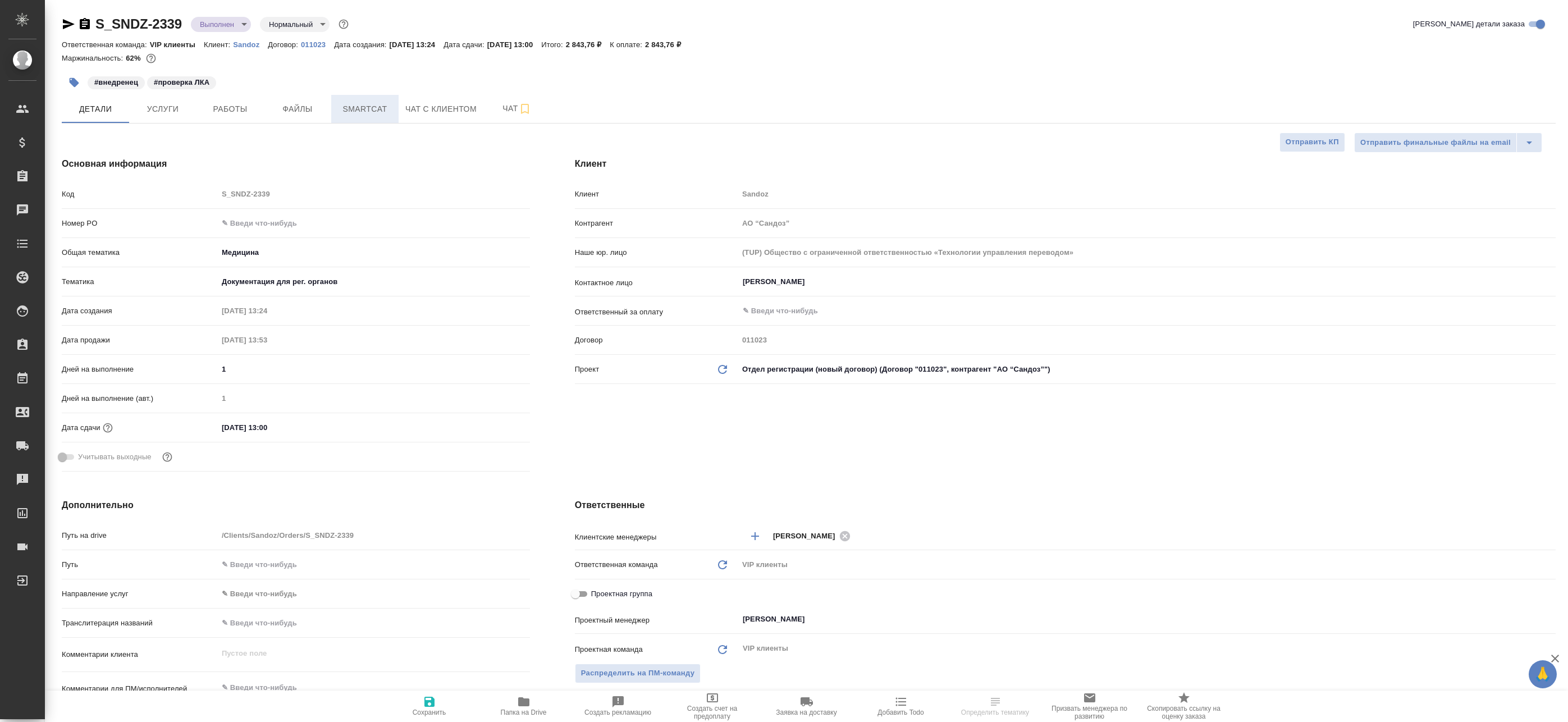
click at [375, 109] on span "Smartcat" at bounding box center [365, 109] width 54 height 14
type textarea "x"
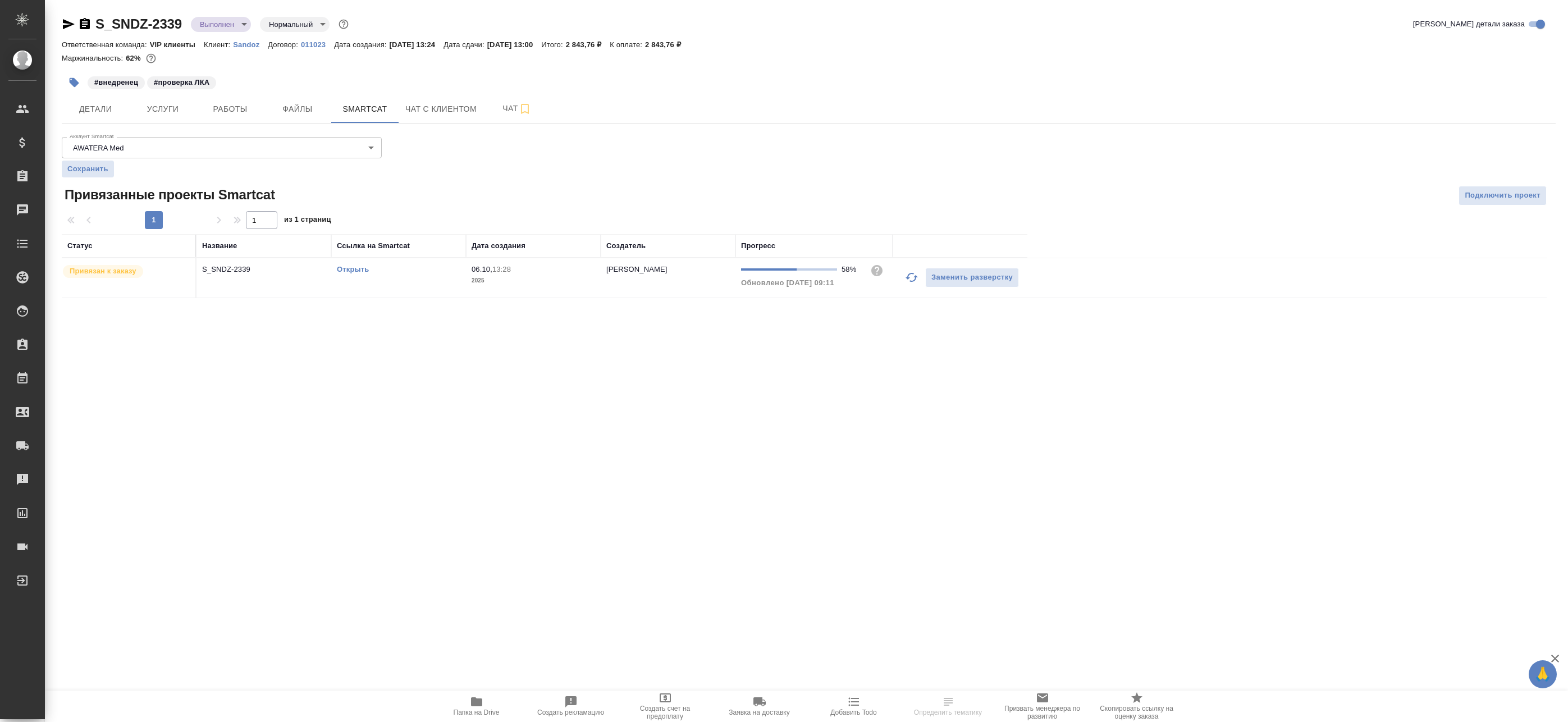
click at [362, 277] on td "Открыть" at bounding box center [398, 278] width 134 height 39
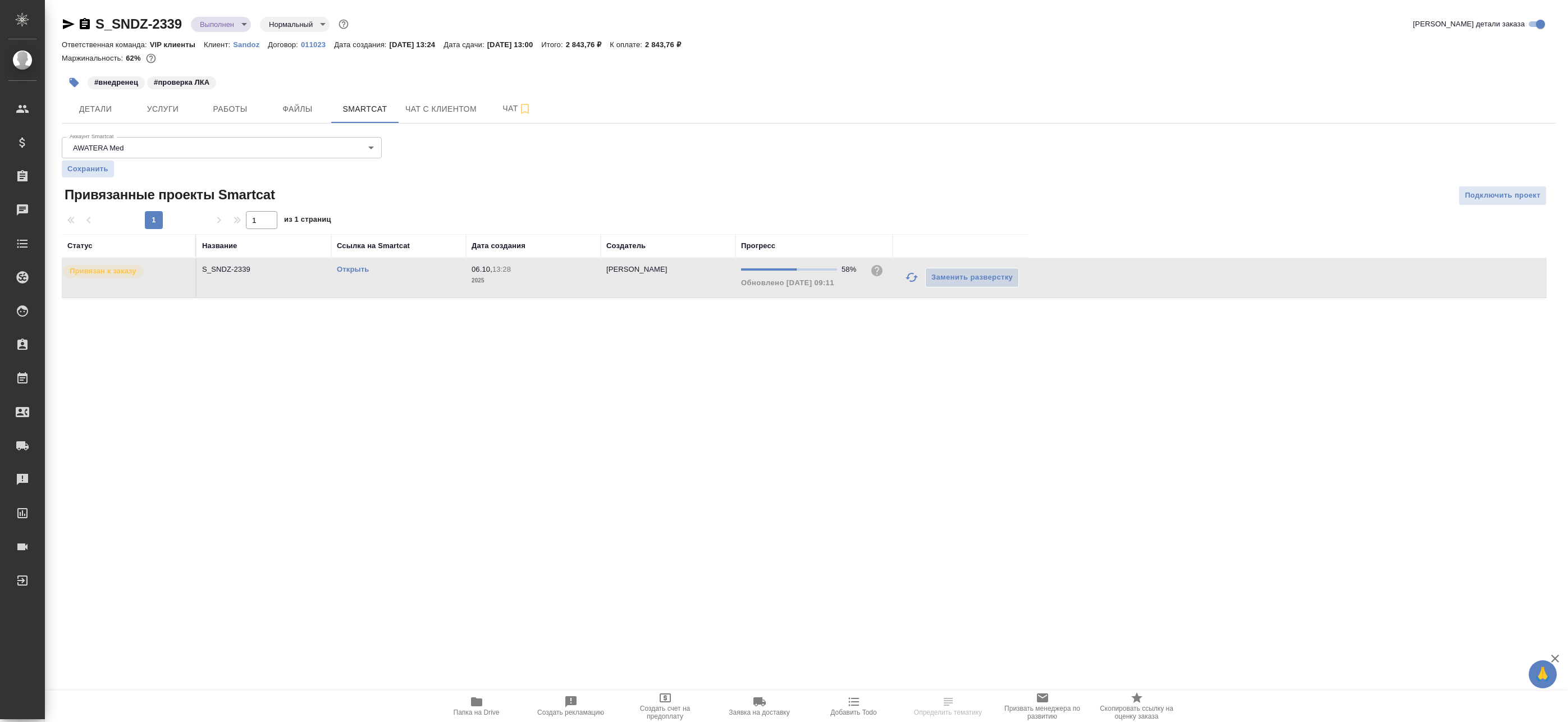
click at [358, 268] on link "Открыть" at bounding box center [353, 269] width 32 height 8
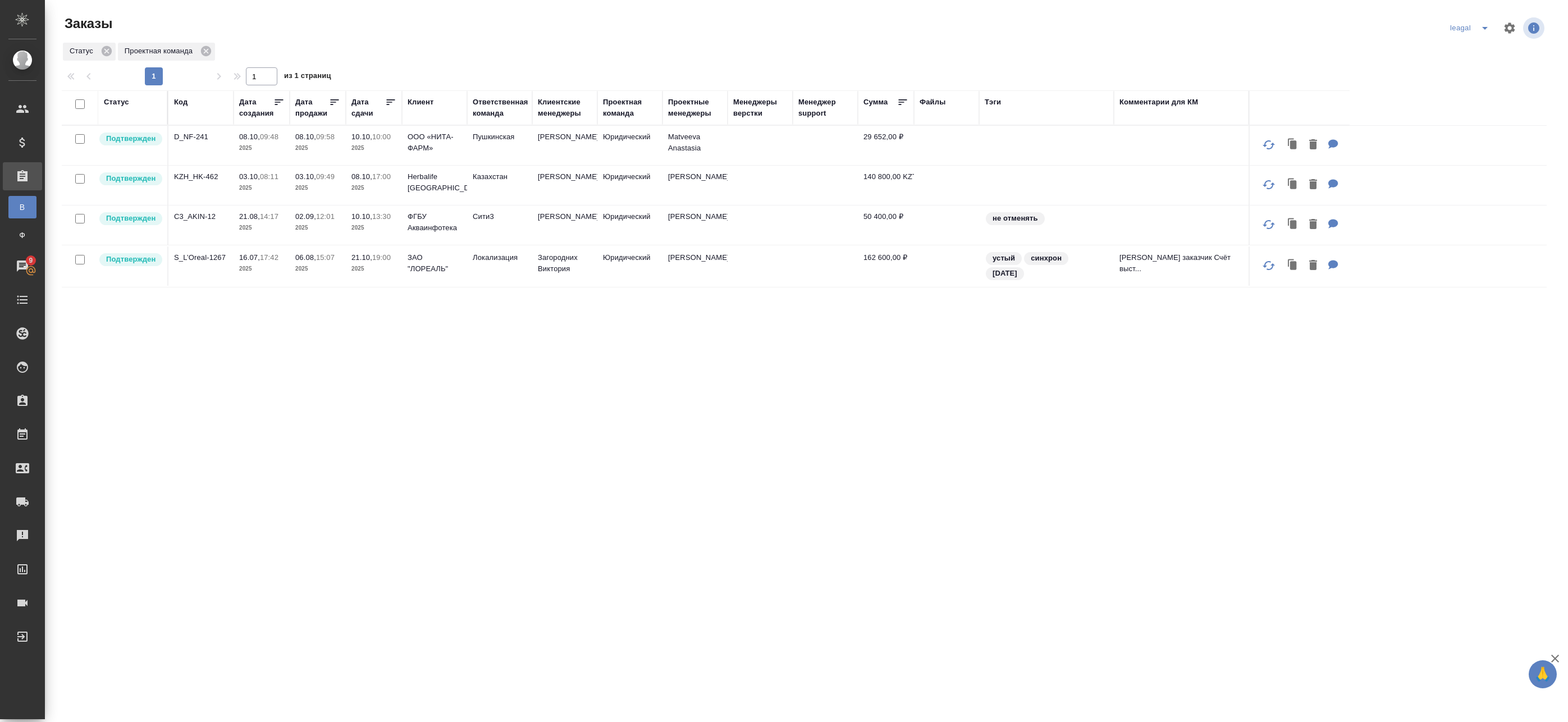
click at [1482, 28] on icon "split button" at bounding box center [1485, 28] width 6 height 3
click at [1458, 55] on li "Артак" at bounding box center [1479, 51] width 80 height 18
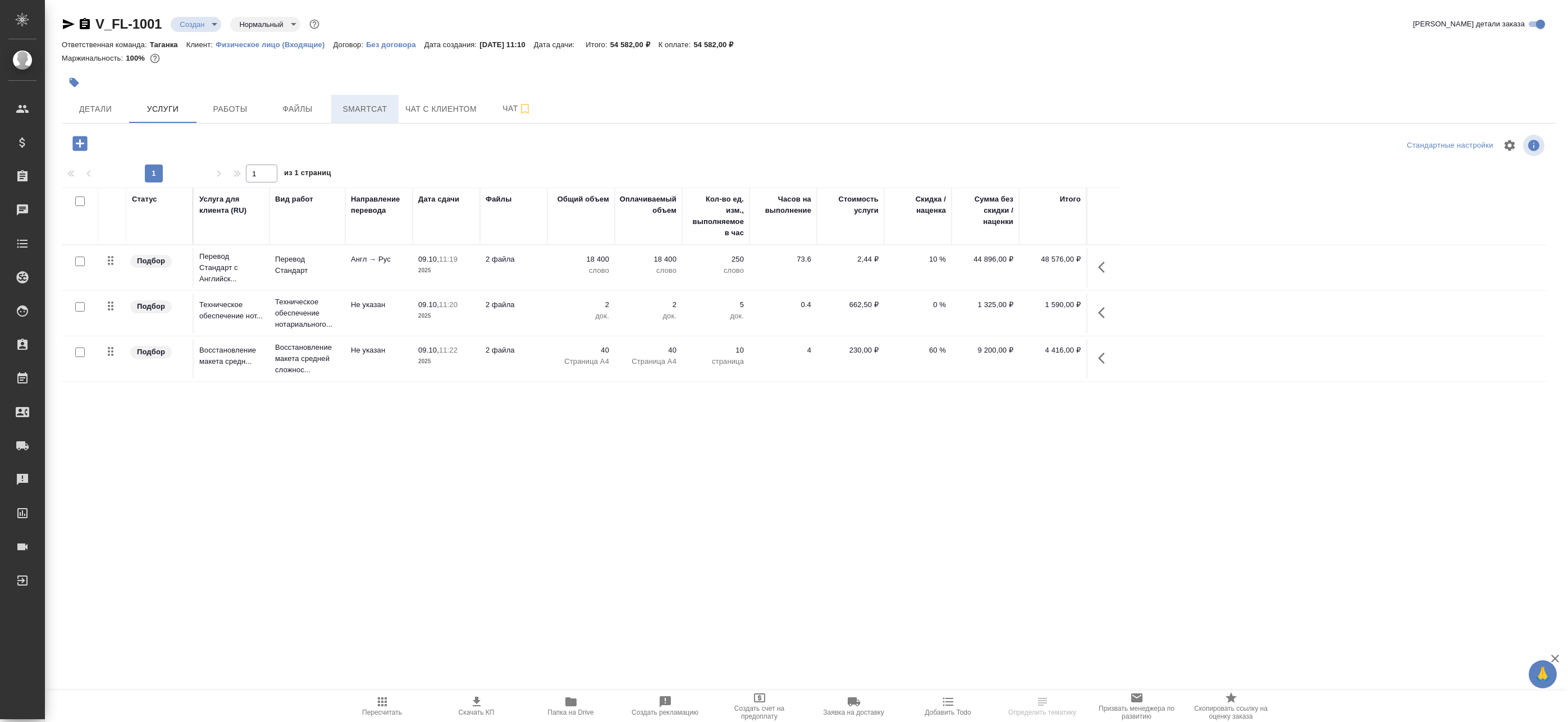
click at [375, 115] on span "Smartcat" at bounding box center [365, 109] width 54 height 14
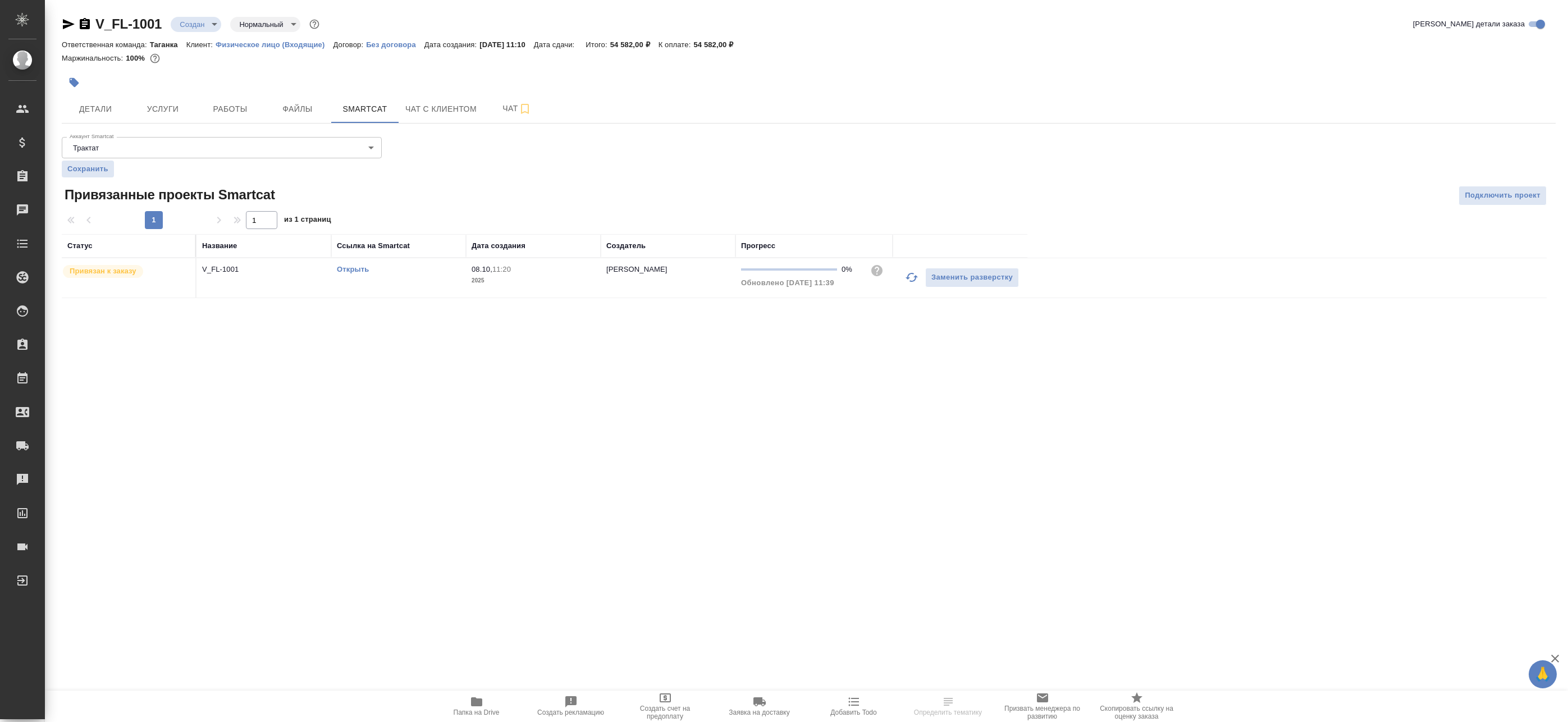
click at [352, 268] on link "Открыть" at bounding box center [353, 269] width 32 height 8
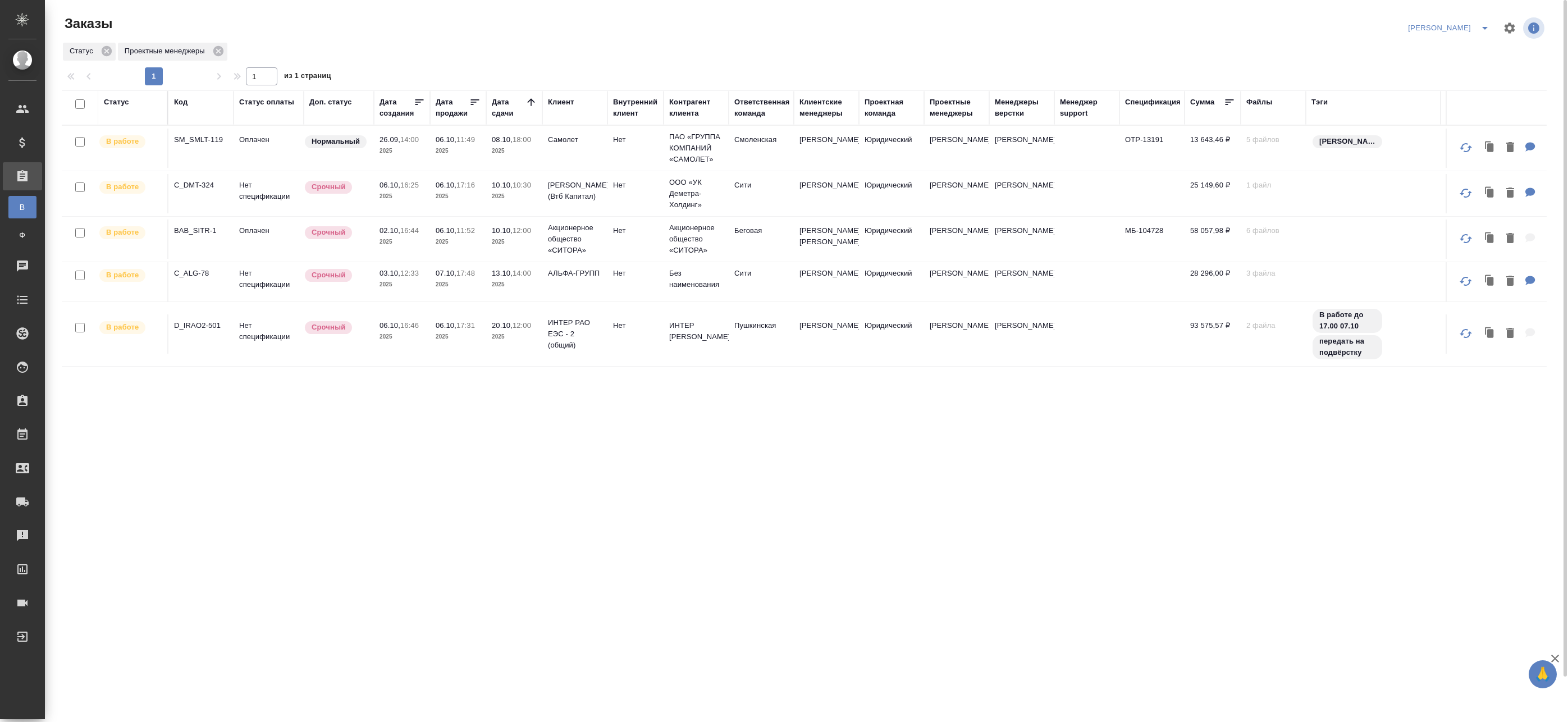
click at [454, 146] on p "2025" at bounding box center [458, 151] width 45 height 11
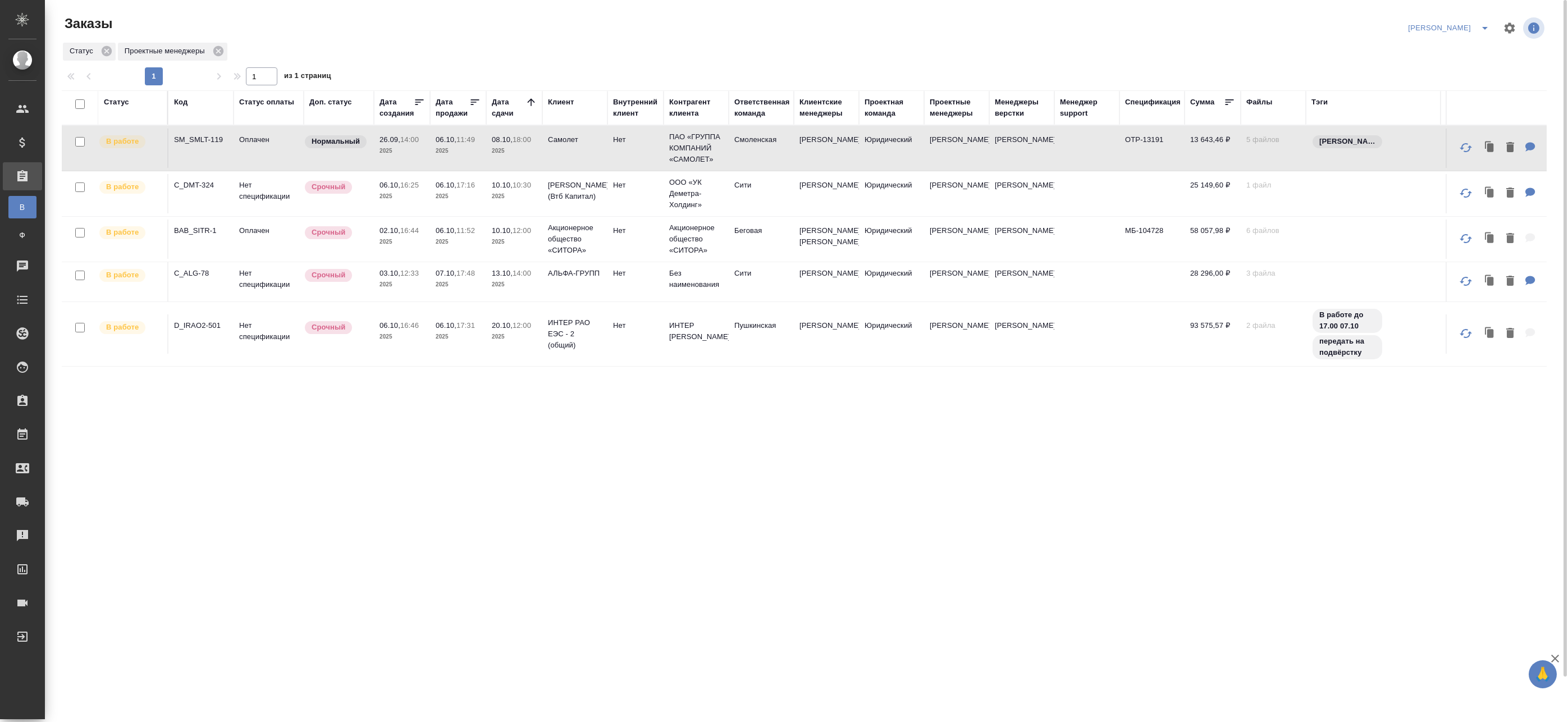
click at [454, 146] on p "2025" at bounding box center [458, 151] width 45 height 11
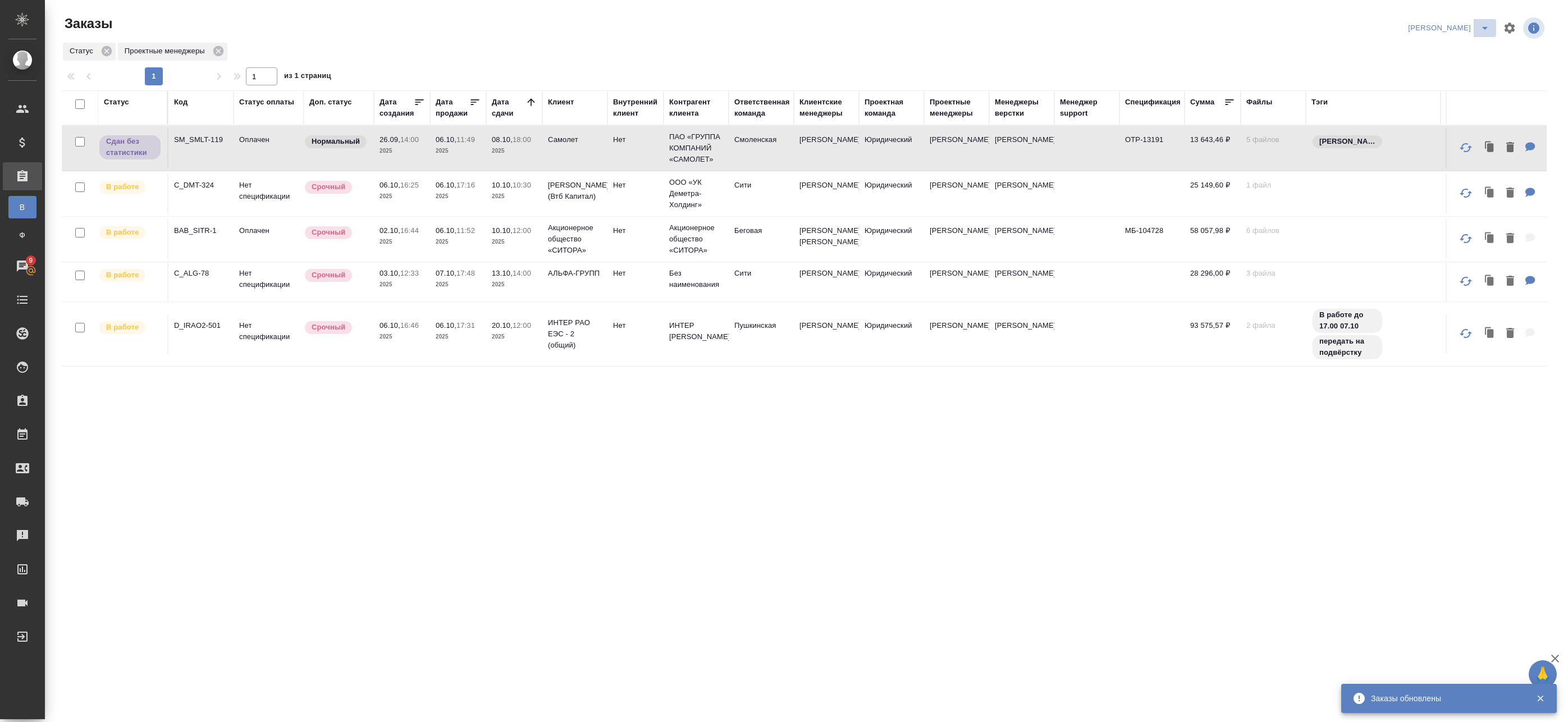
click at [1477, 31] on span "split button" at bounding box center [1485, 28] width 17 height 13
click at [1466, 58] on li "leagal" at bounding box center [1464, 51] width 49 height 18
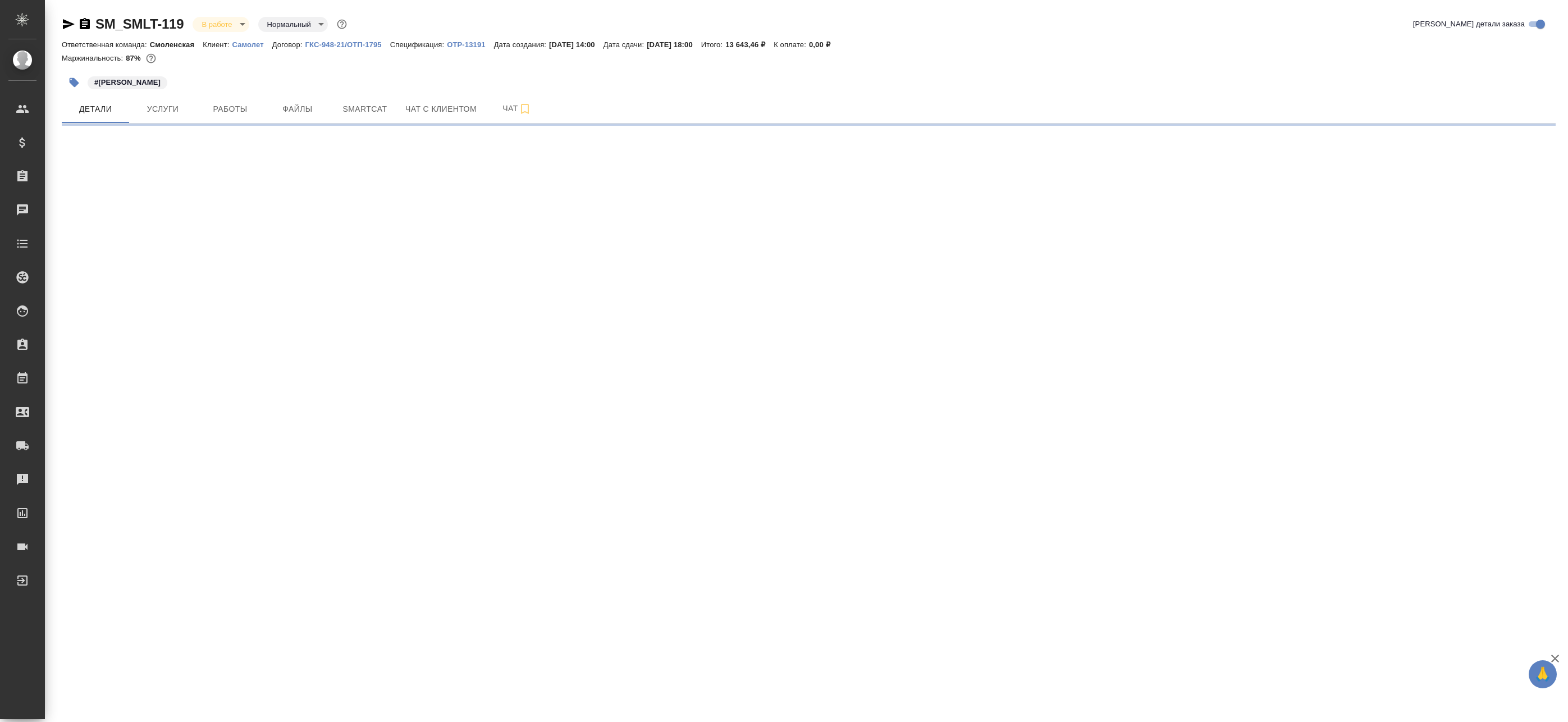
select select "RU"
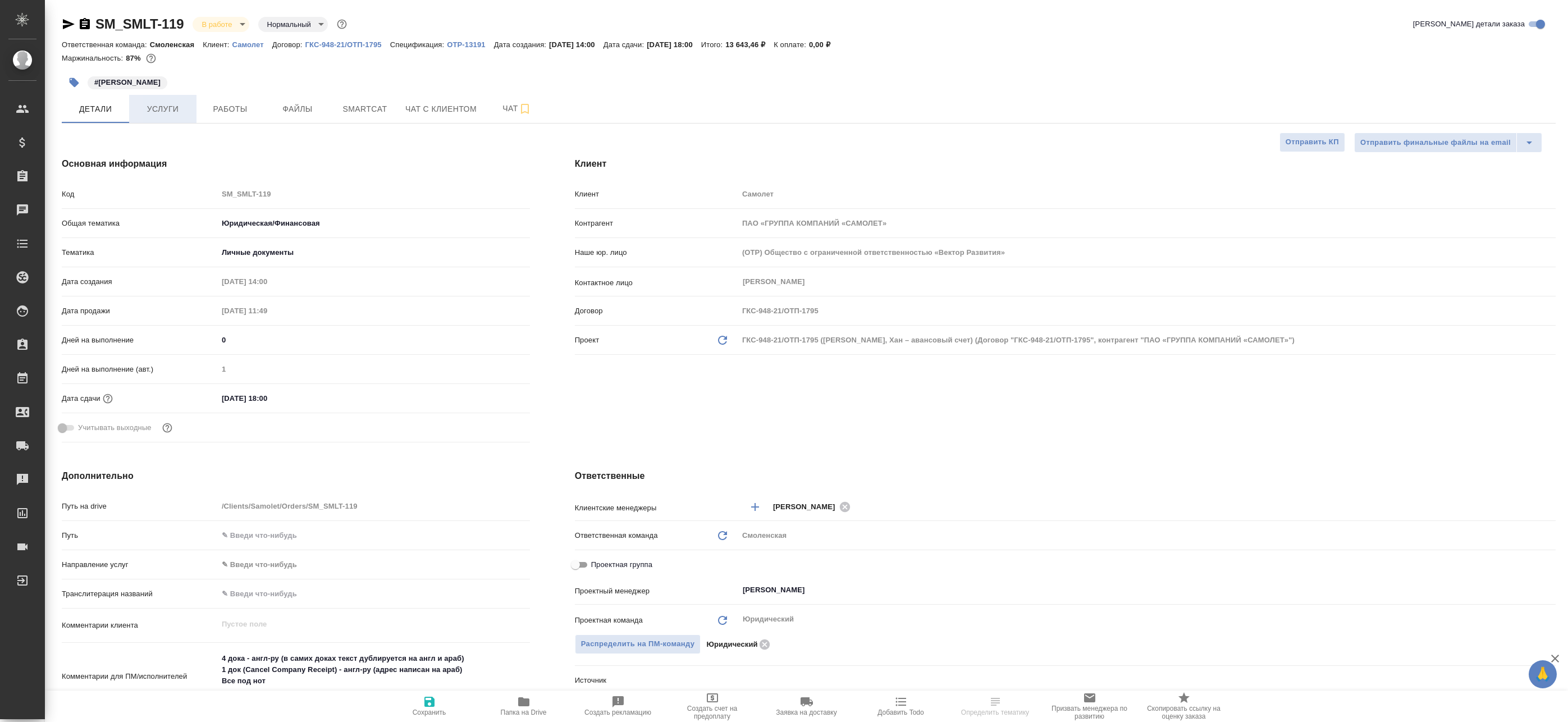
type textarea "x"
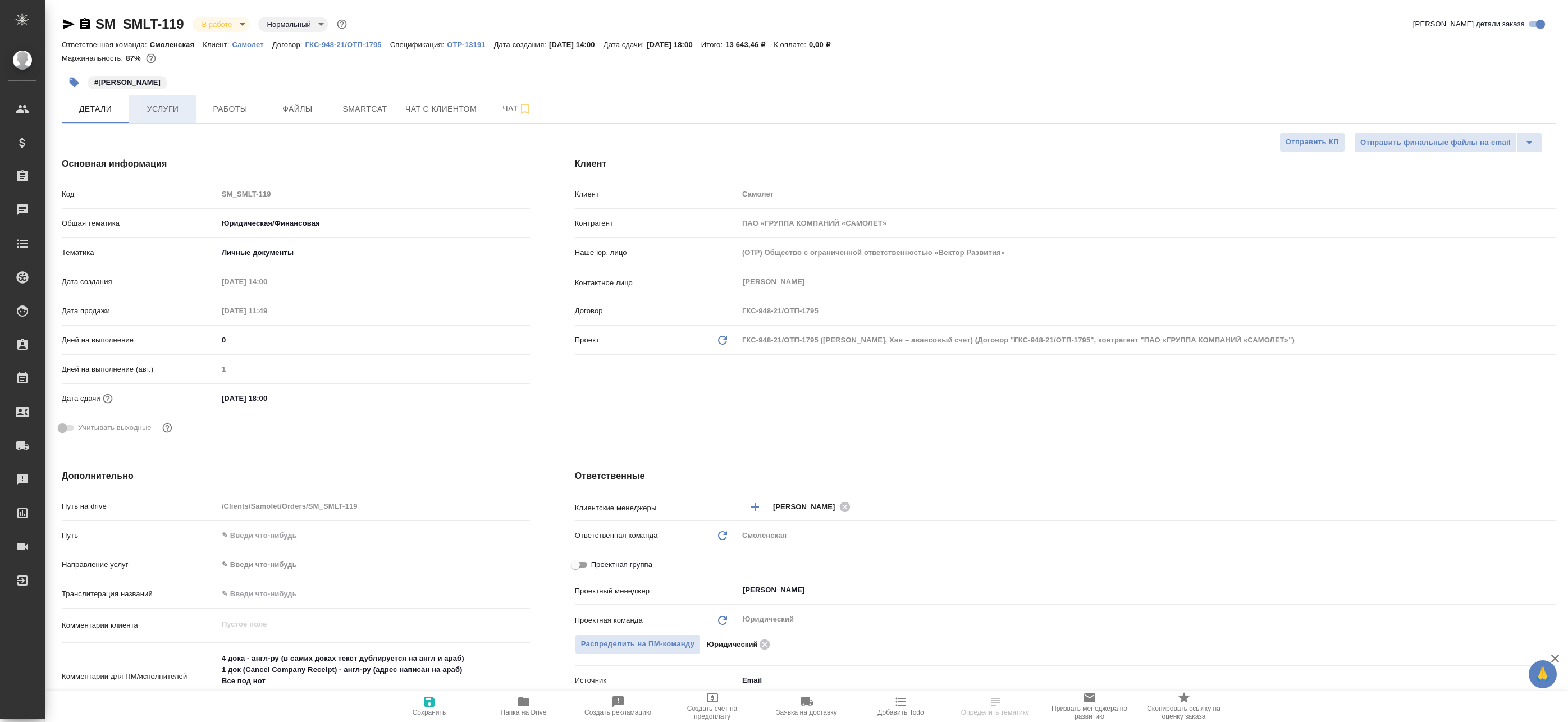
type textarea "x"
click at [182, 105] on span "Услуги" at bounding box center [163, 109] width 54 height 14
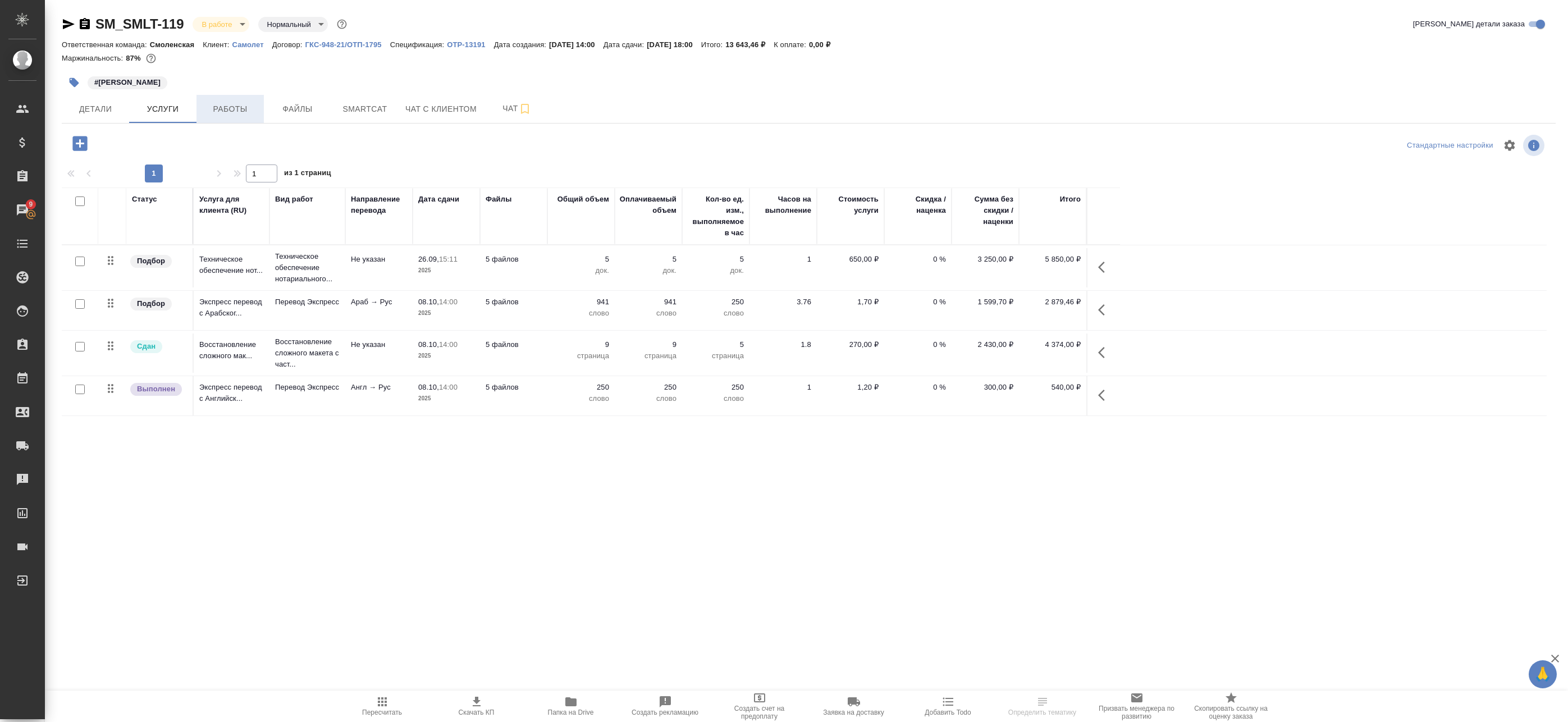
click at [211, 105] on span "Работы" at bounding box center [230, 109] width 54 height 14
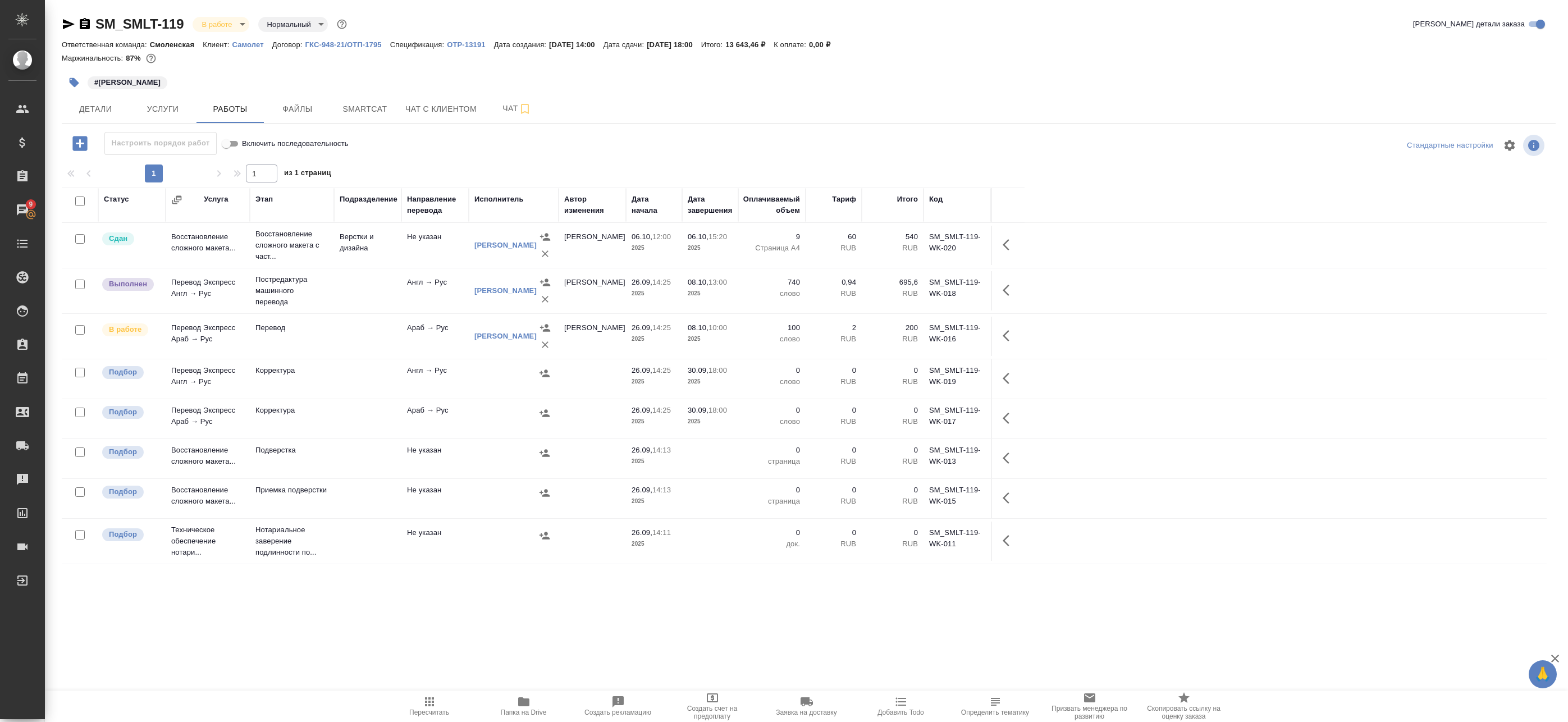
click at [419, 297] on td "Англ → Рус" at bounding box center [434, 290] width 67 height 39
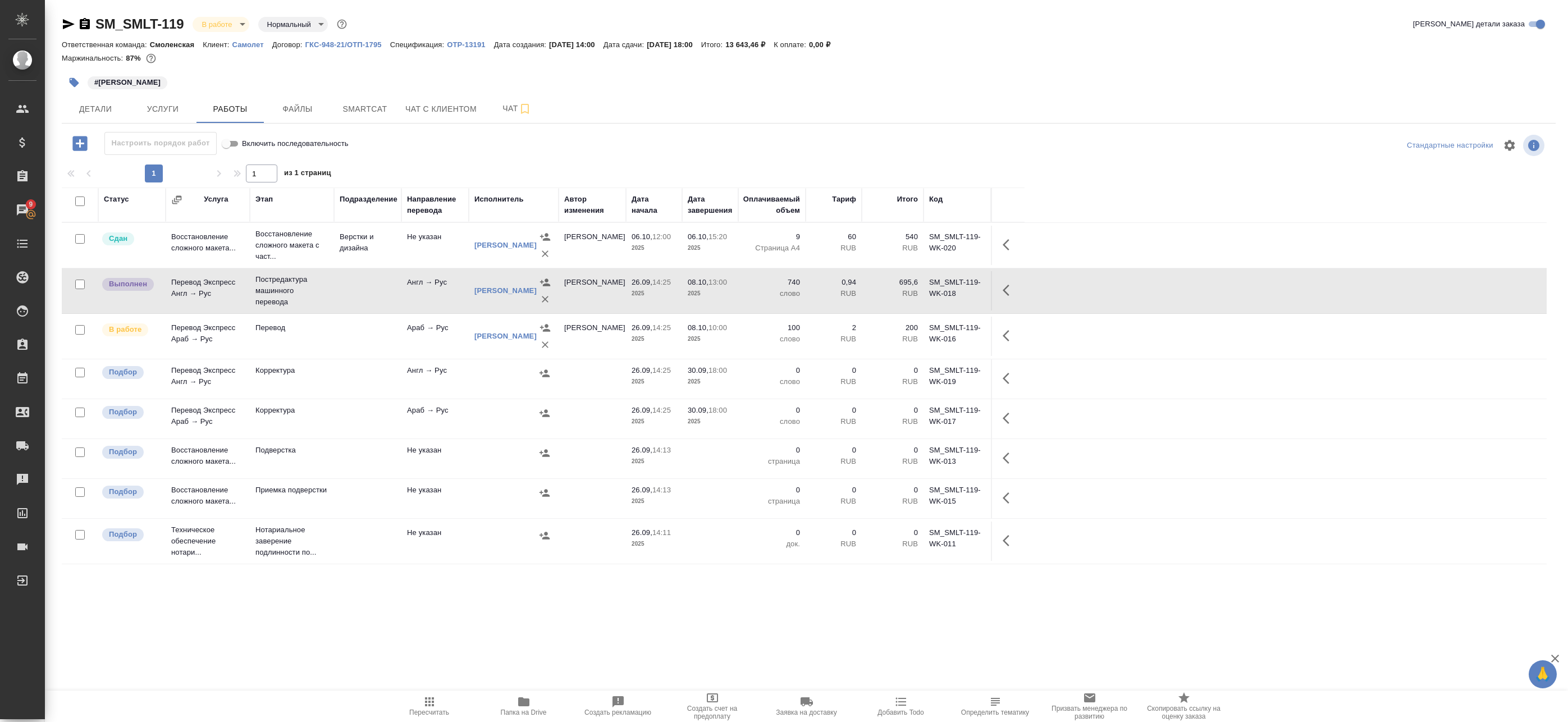
click at [1012, 285] on icon "button" at bounding box center [1009, 290] width 13 height 13
click at [353, 109] on span "Smartcat" at bounding box center [365, 109] width 54 height 14
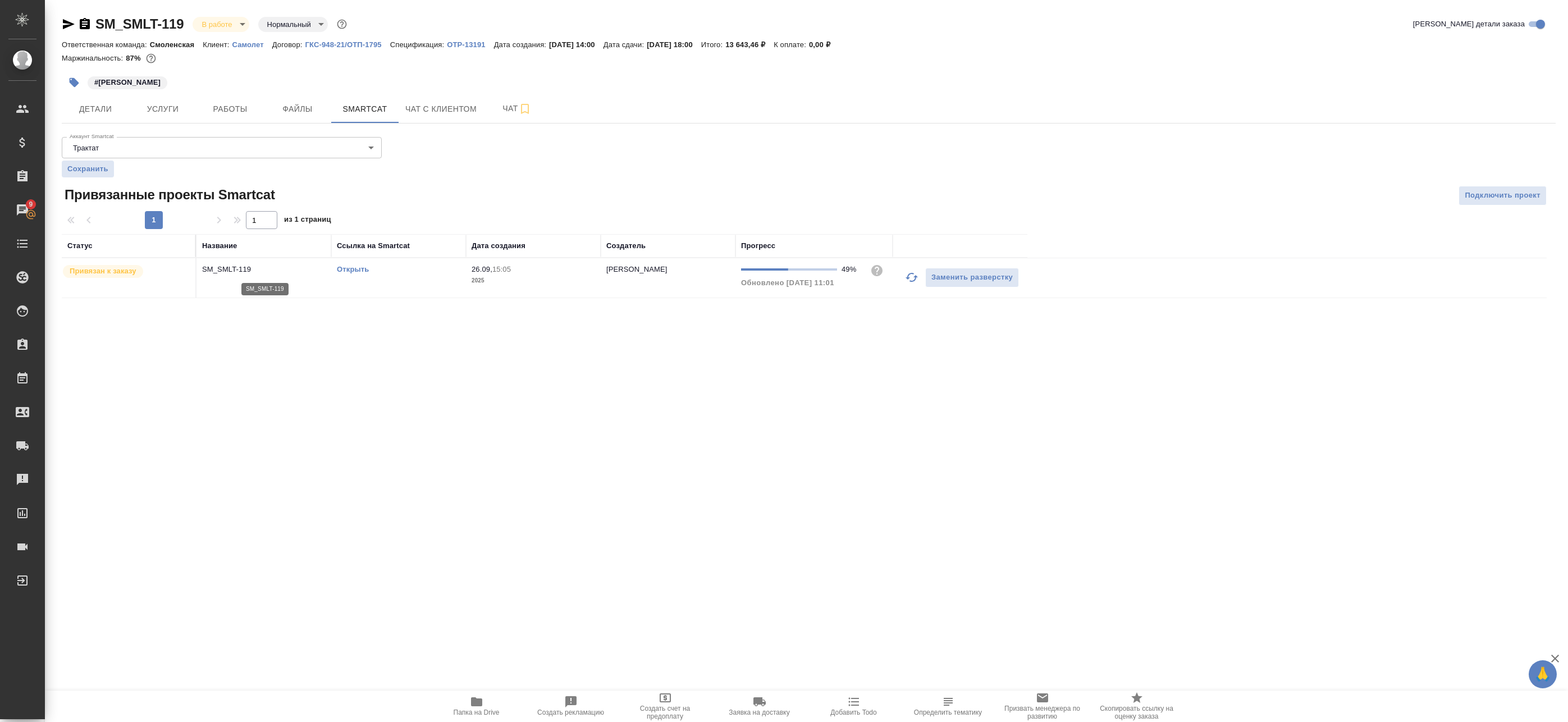
click at [283, 273] on p "SM_SMLT-119" at bounding box center [264, 270] width 123 height 11
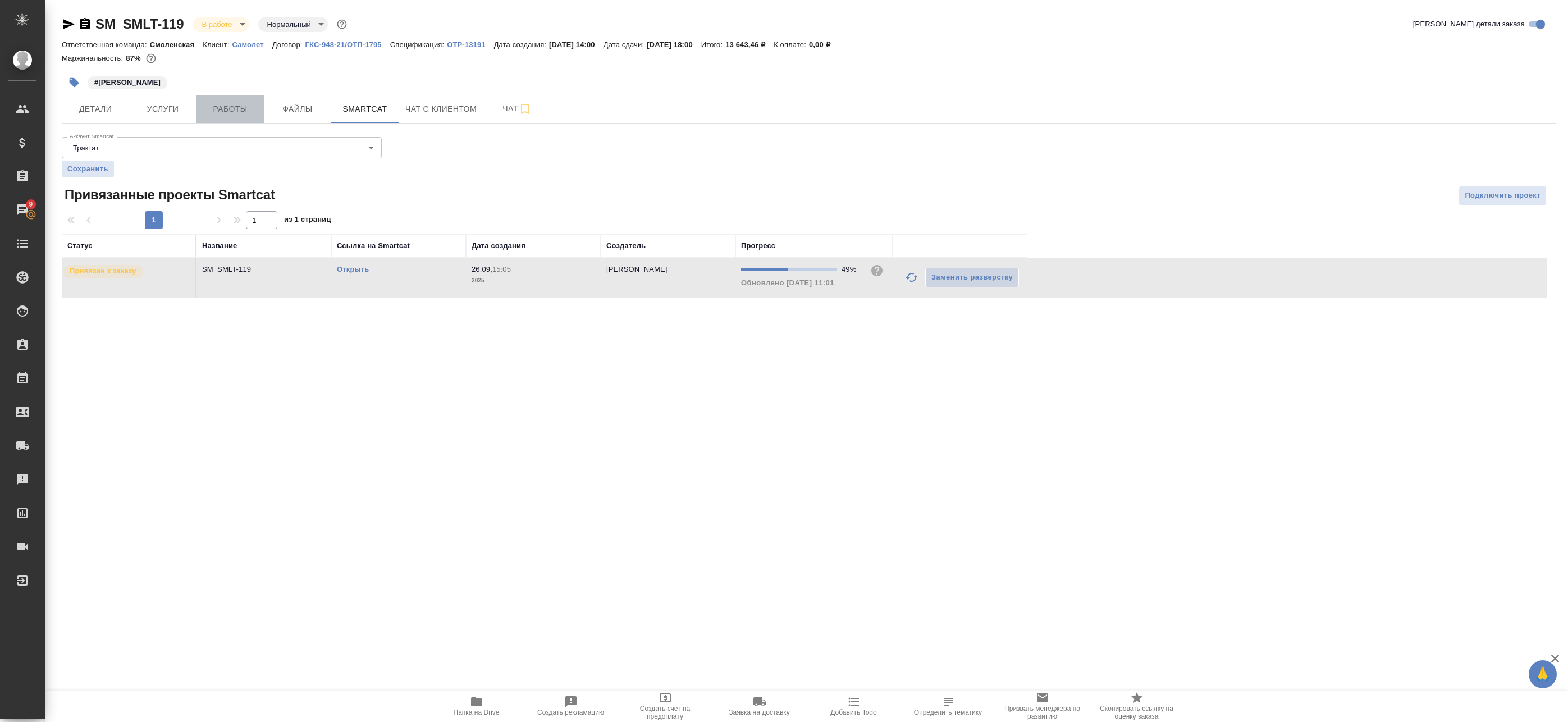
click at [200, 95] on button "Работы" at bounding box center [230, 109] width 67 height 28
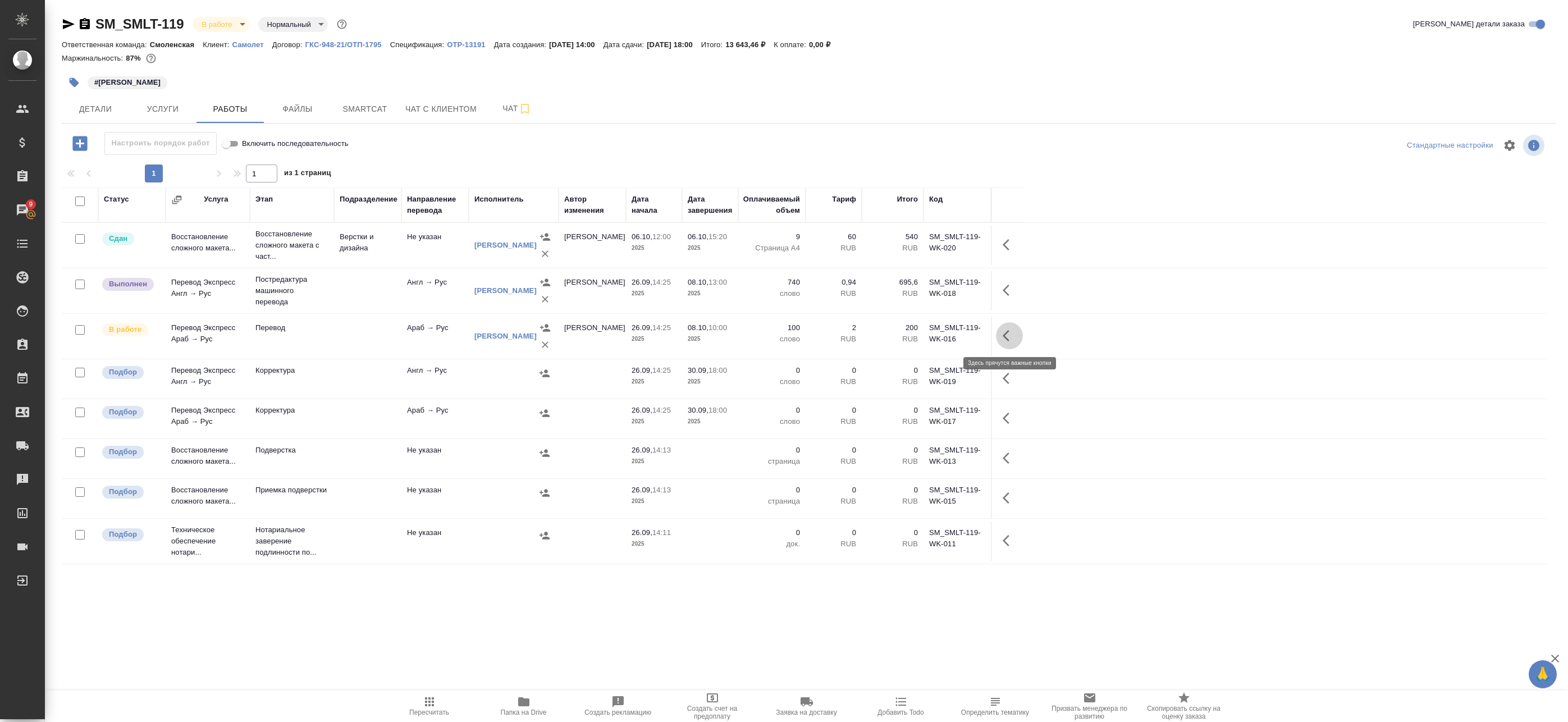
click at [1011, 340] on icon "button" at bounding box center [1009, 335] width 13 height 13
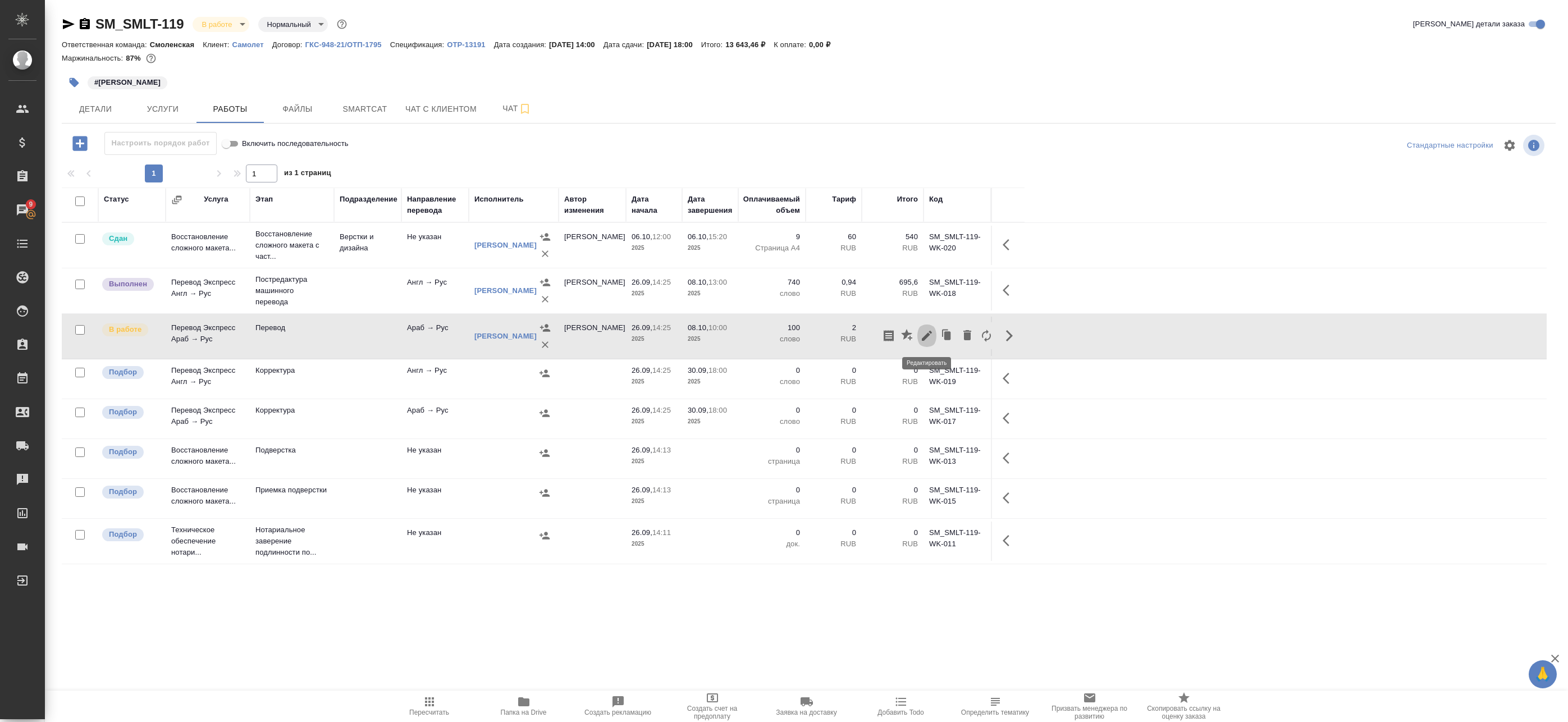
click at [928, 341] on icon "button" at bounding box center [926, 335] width 13 height 13
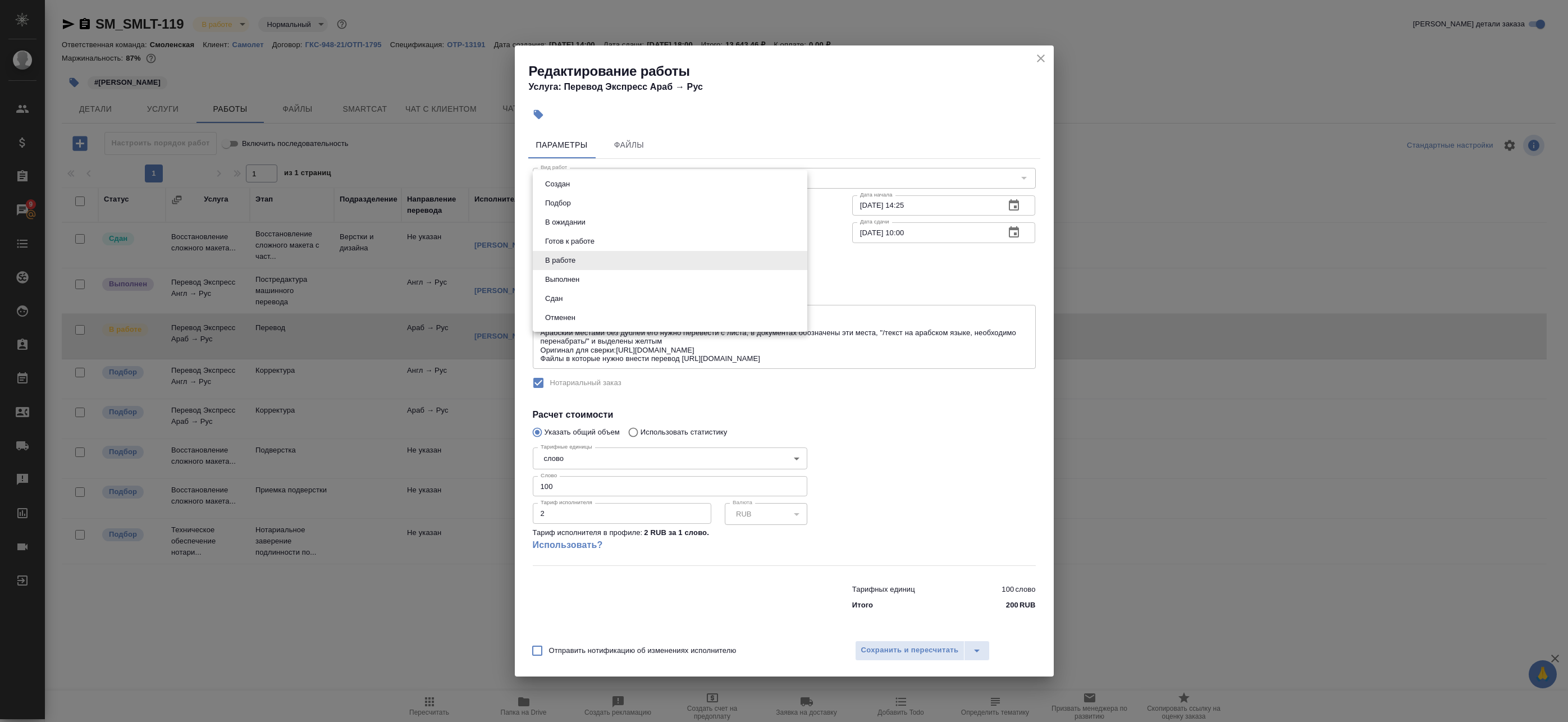
click at [581, 265] on body "🙏 .cls-1 fill:#fff; AWATERA Badanyan Artak Клиенты Спецификации Заказы 9 Чаты T…" at bounding box center [784, 361] width 1568 height 722
click at [584, 281] on li "Выполнен" at bounding box center [670, 280] width 274 height 19
type input "completed"
drag, startPoint x: 567, startPoint y: 486, endPoint x: 448, endPoint y: 486, distance: 119.0
click at [476, 486] on div "Редактирование работы Услуга: Перевод Экспресс Араб → Рус Параметры Файлы Вид р…" at bounding box center [784, 361] width 1568 height 722
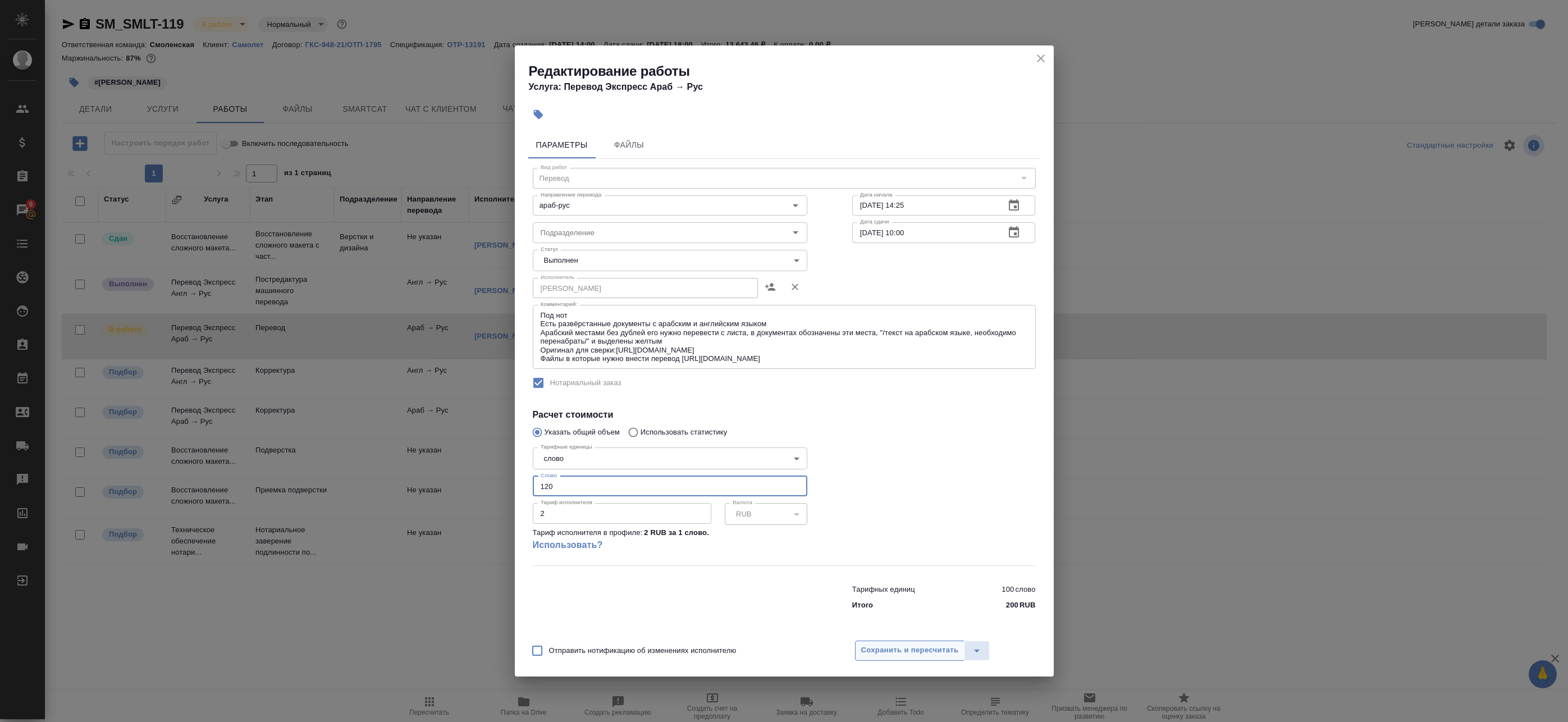
type input "120"
click at [886, 656] on span "Сохранить и пересчитать" at bounding box center [910, 650] width 98 height 13
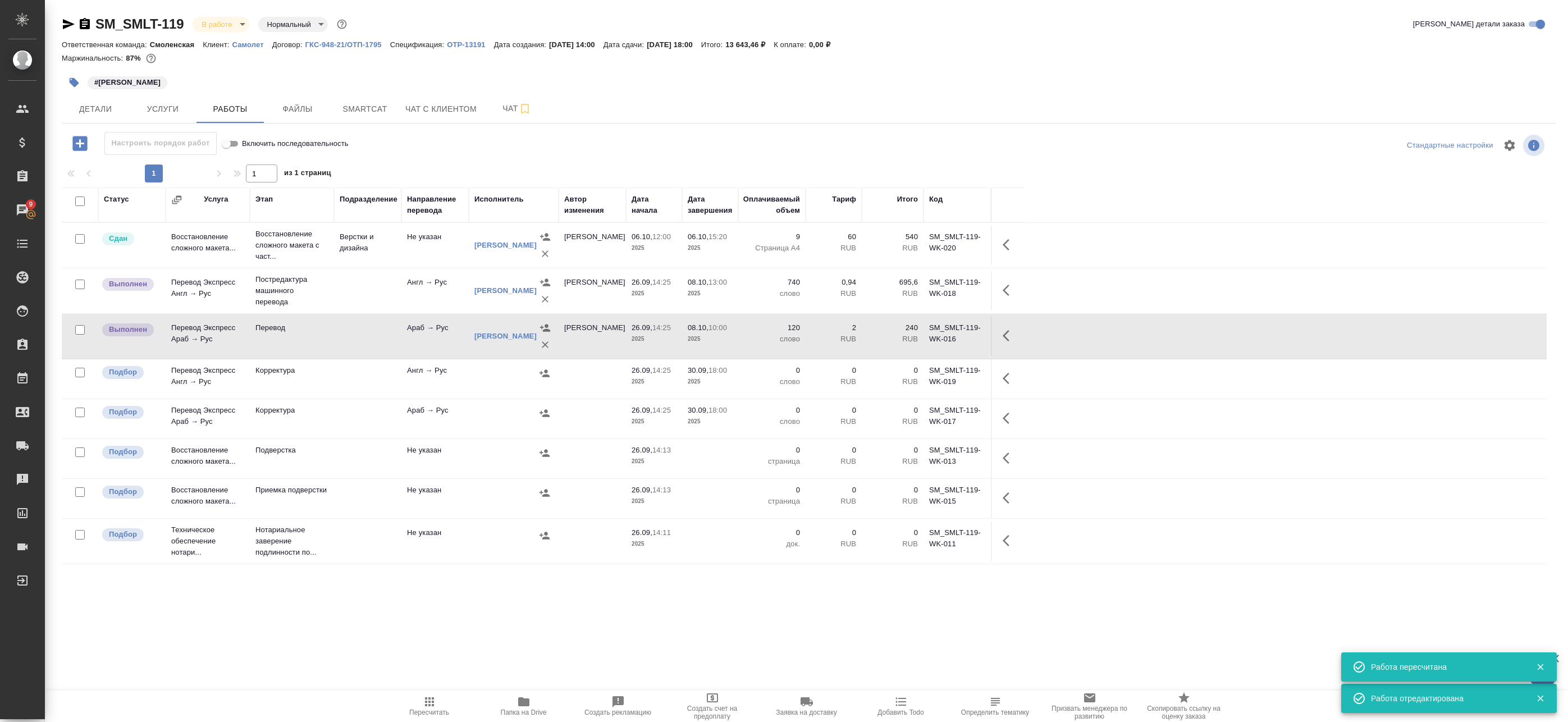
click at [431, 697] on icon "button" at bounding box center [429, 701] width 13 height 13
click at [1003, 339] on icon "button" at bounding box center [1009, 335] width 13 height 13
click at [926, 333] on icon "button" at bounding box center [926, 335] width 13 height 13
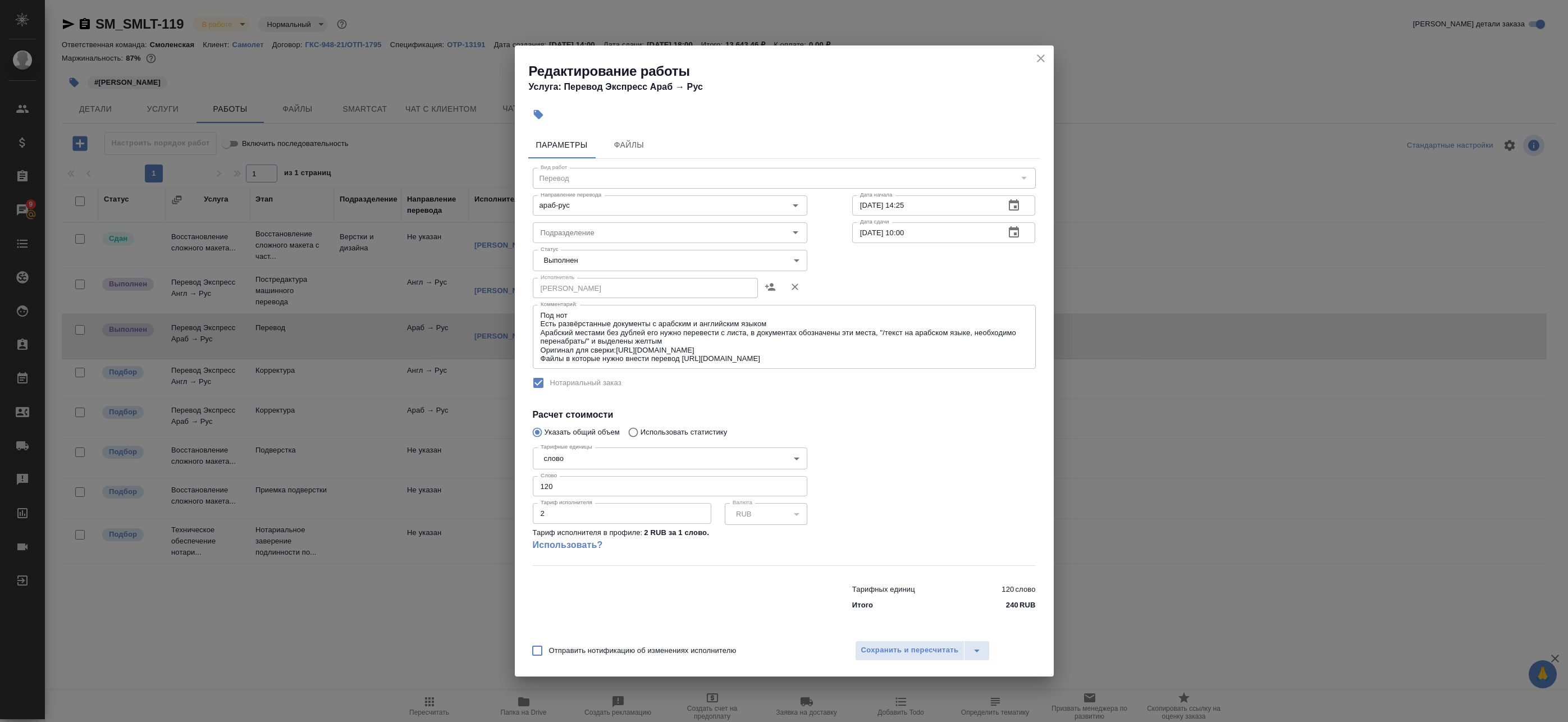
click at [556, 651] on span "Отправить нотификацию об изменениях исполнителю" at bounding box center [642, 651] width 188 height 11
click at [549, 651] on input "Отправить нотификацию об изменениях исполнителю" at bounding box center [537, 651] width 24 height 24
checkbox input "true"
click at [881, 658] on button "Сохранить и пересчитать" at bounding box center [910, 651] width 110 height 20
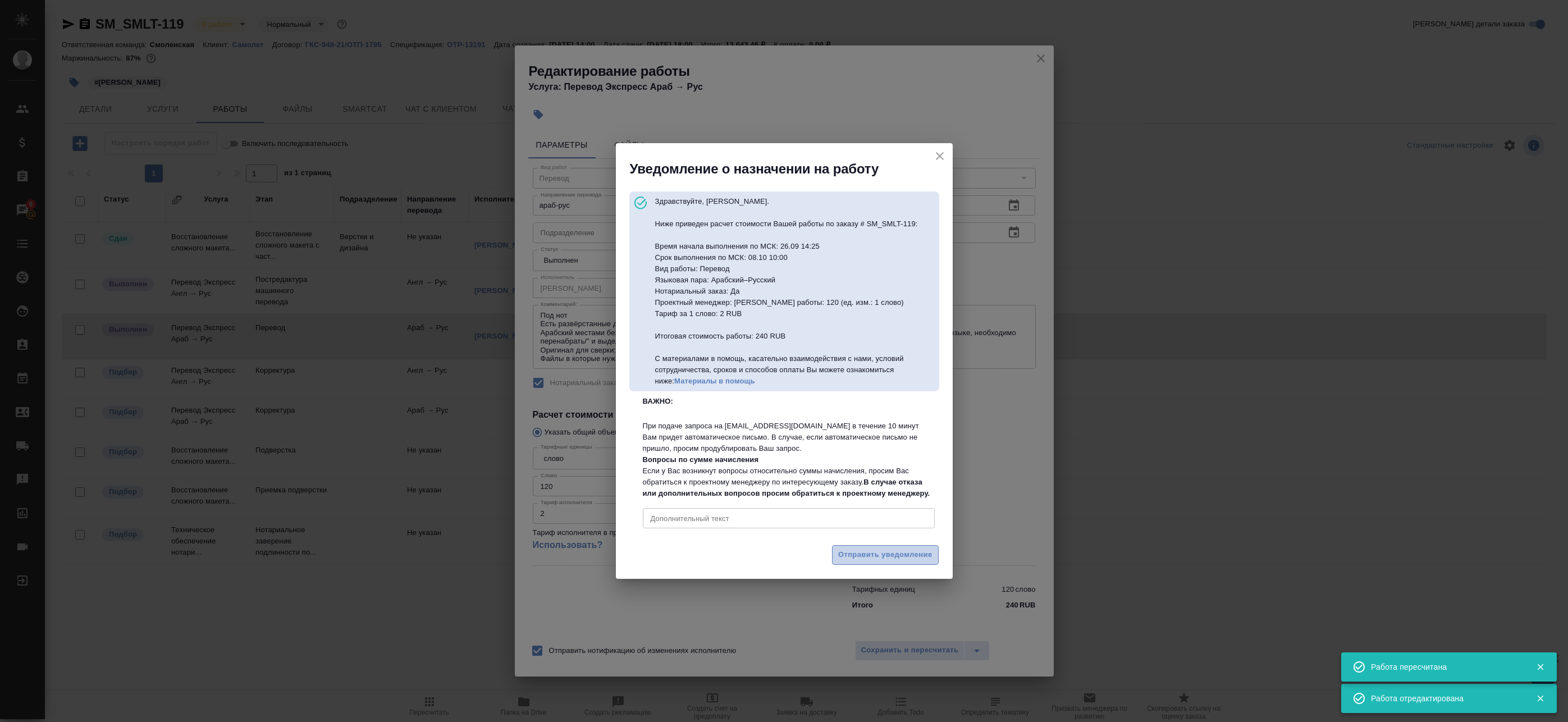
click at [854, 561] on span "Отправить уведомление" at bounding box center [886, 555] width 94 height 13
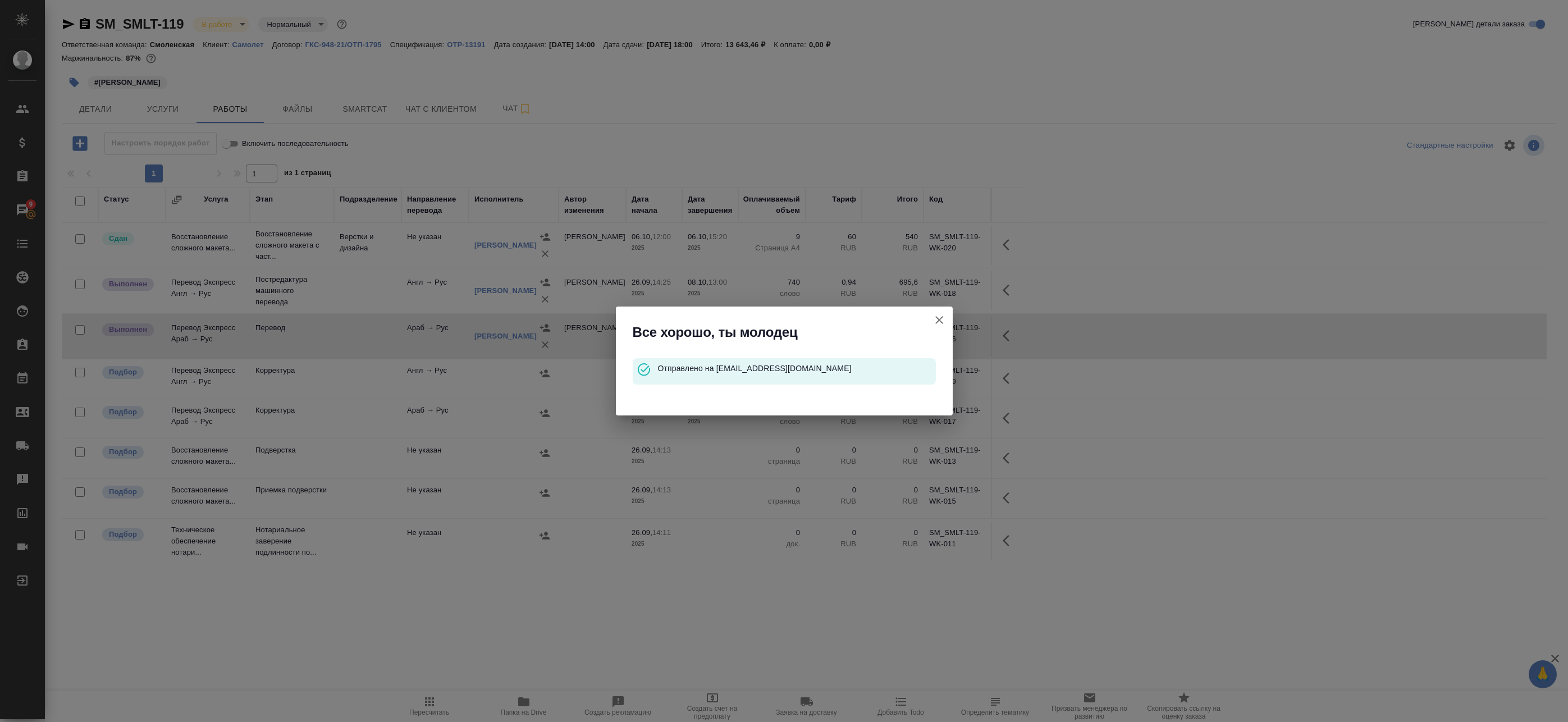
click at [941, 318] on icon "button" at bounding box center [939, 319] width 8 height 8
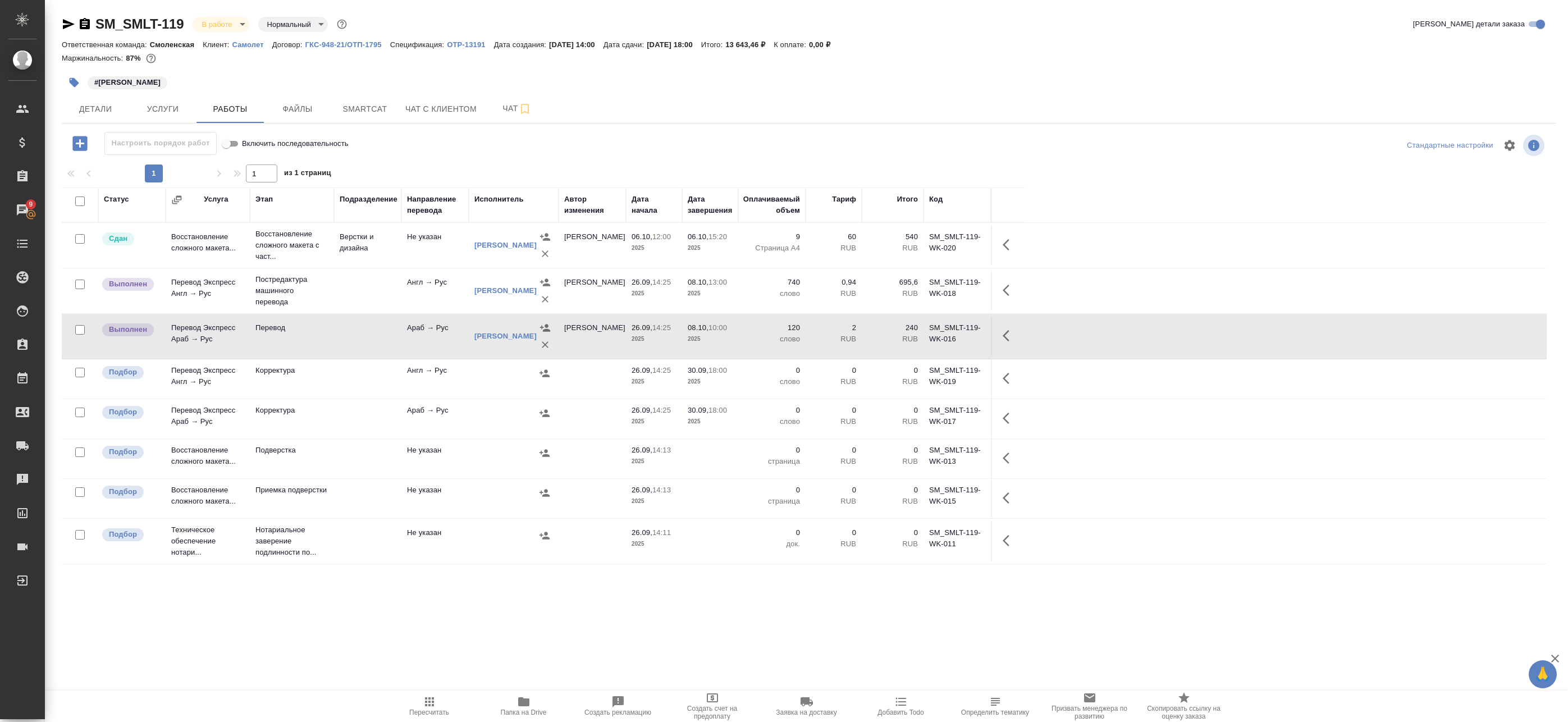
click at [1001, 337] on button "button" at bounding box center [1010, 335] width 27 height 27
click at [928, 342] on icon "button" at bounding box center [926, 335] width 13 height 13
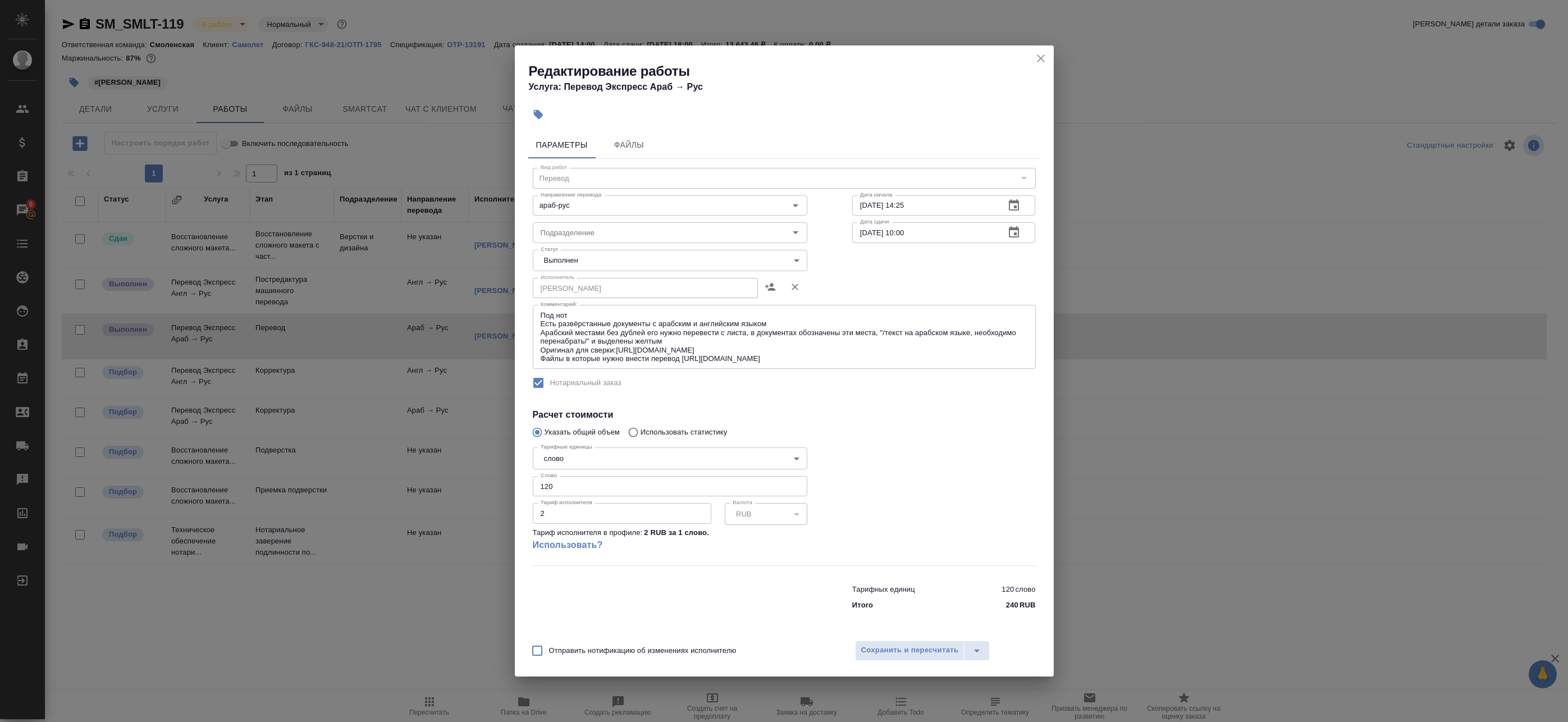
click at [592, 259] on body "🙏 .cls-1 fill:#fff; AWATERA Badanyan Artak Клиенты Спецификации Заказы 9 Чаты T…" at bounding box center [784, 361] width 1568 height 722
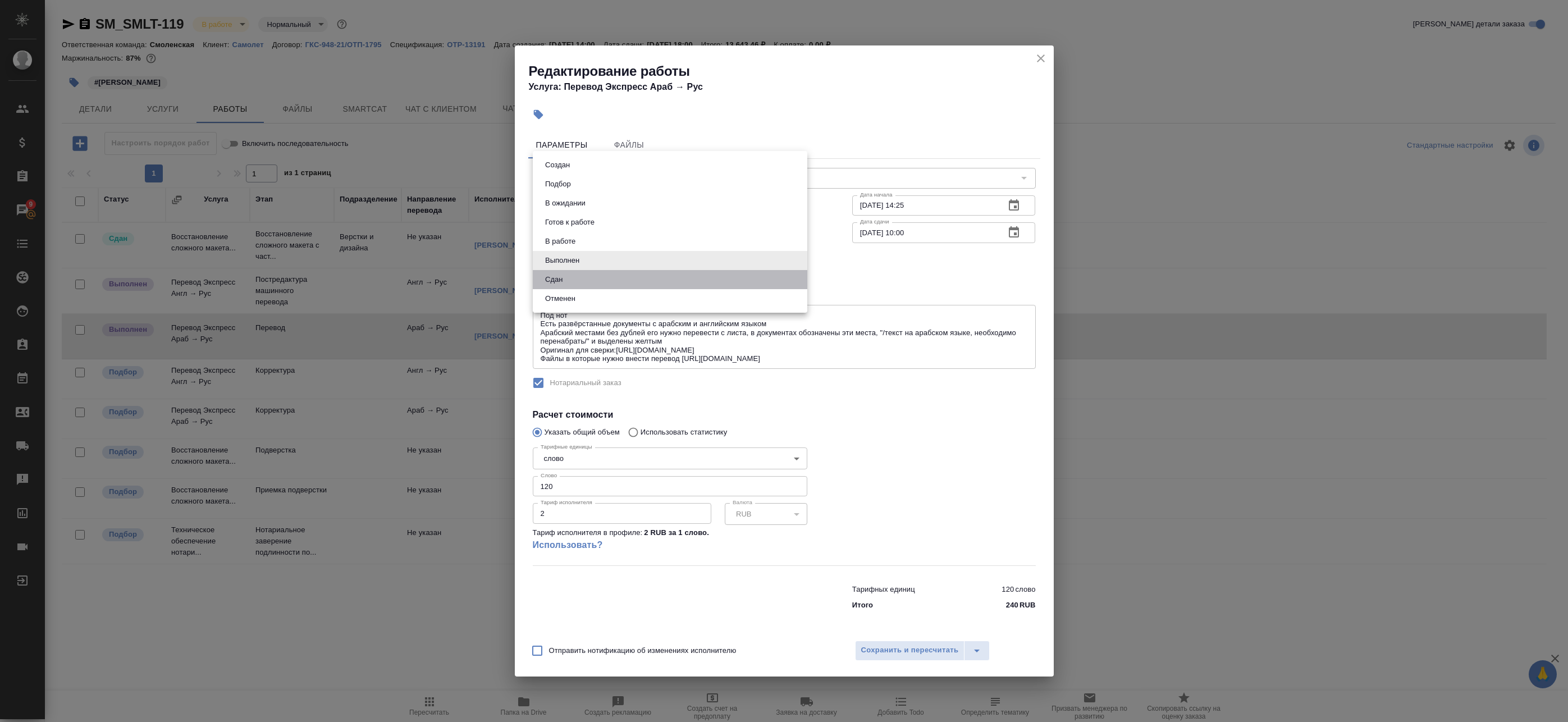
click at [575, 274] on li "Сдан" at bounding box center [670, 280] width 274 height 19
type input "closed"
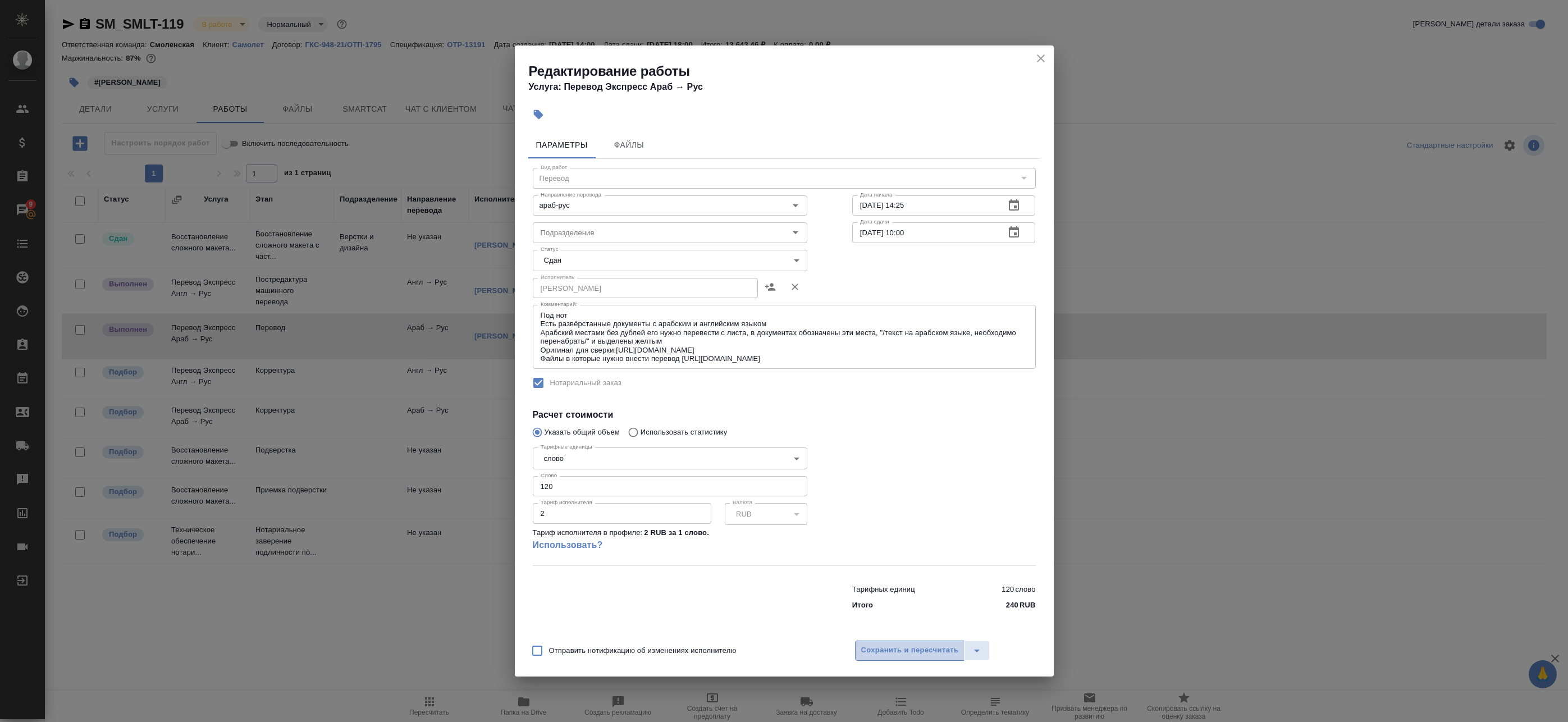
click at [881, 658] on button "Сохранить и пересчитать" at bounding box center [910, 651] width 110 height 20
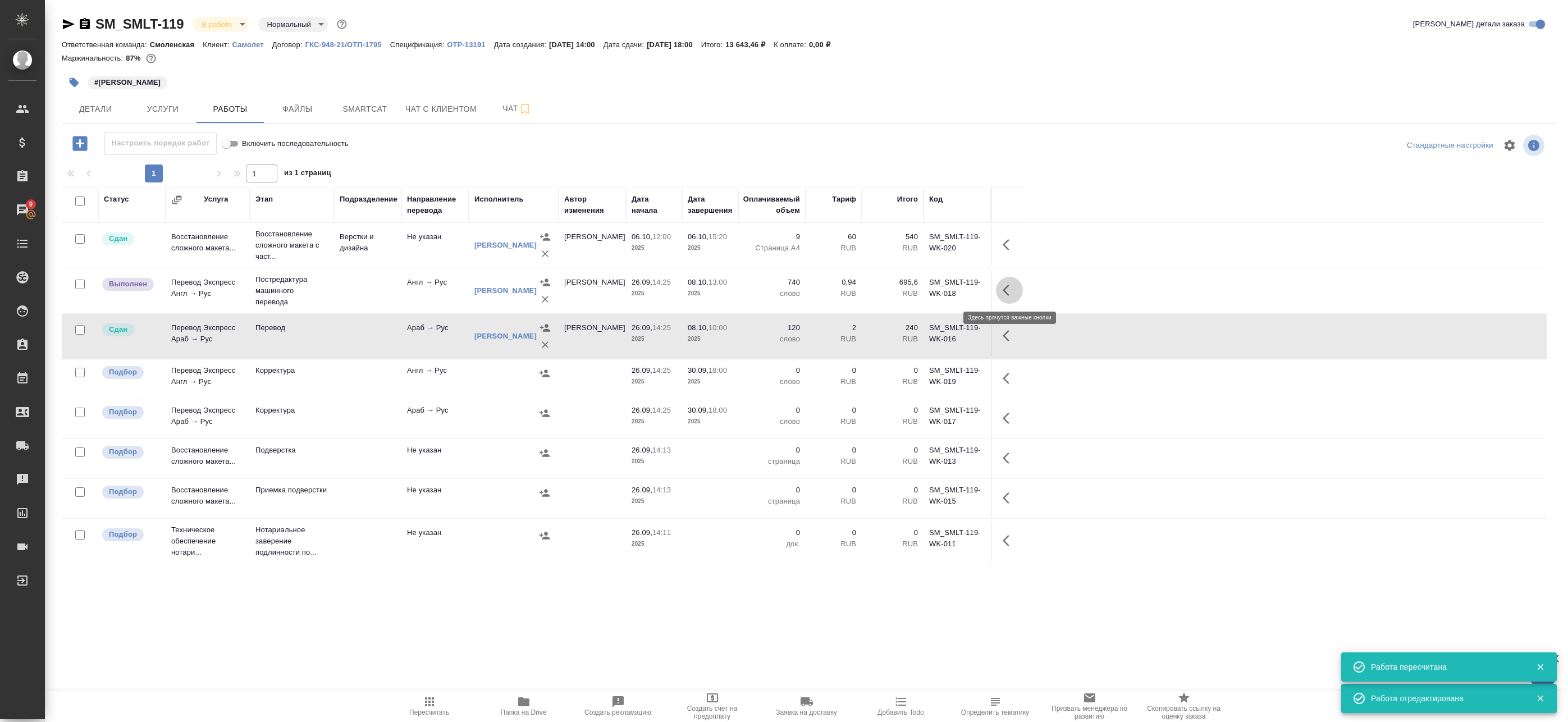
click at [1003, 283] on icon "button" at bounding box center [1009, 290] width 13 height 13
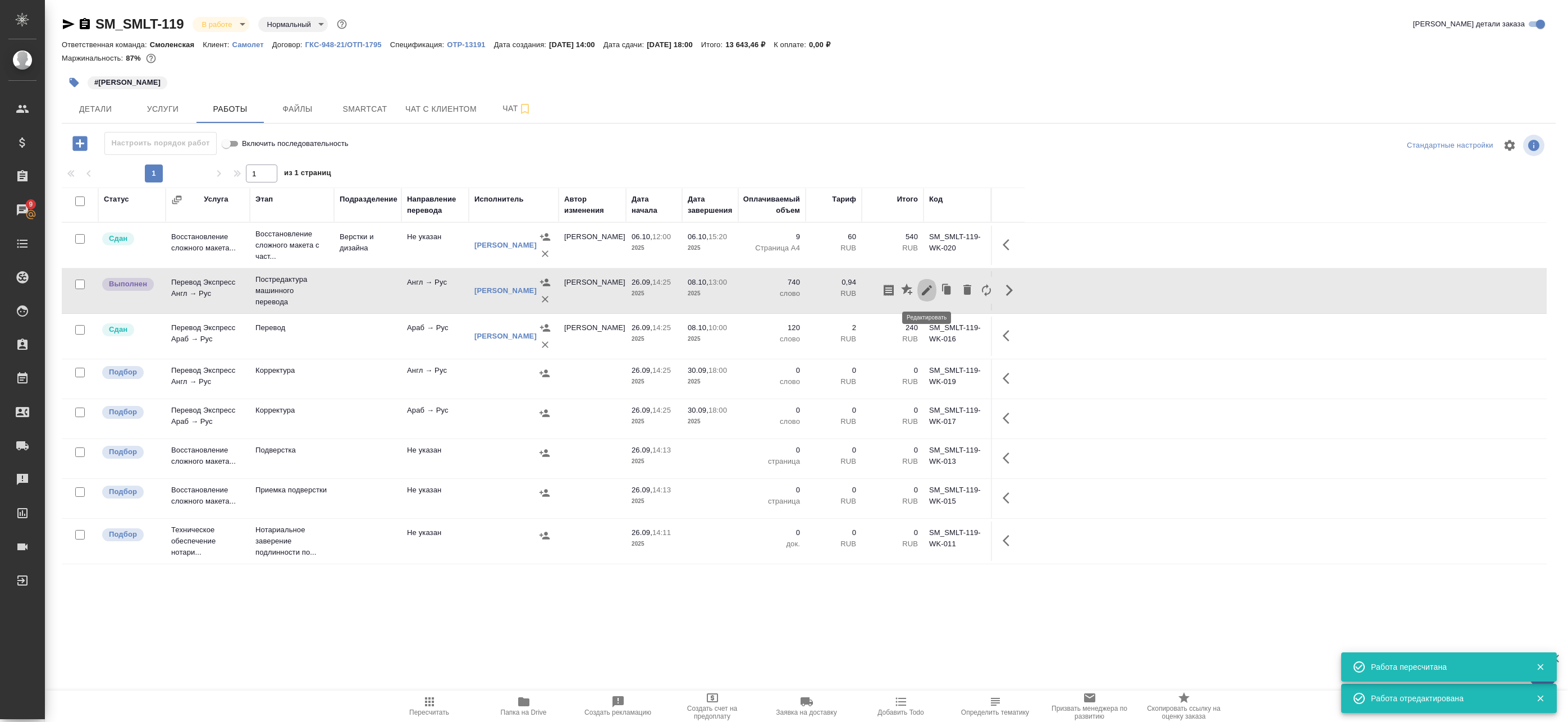
click at [917, 293] on button "button" at bounding box center [927, 290] width 19 height 27
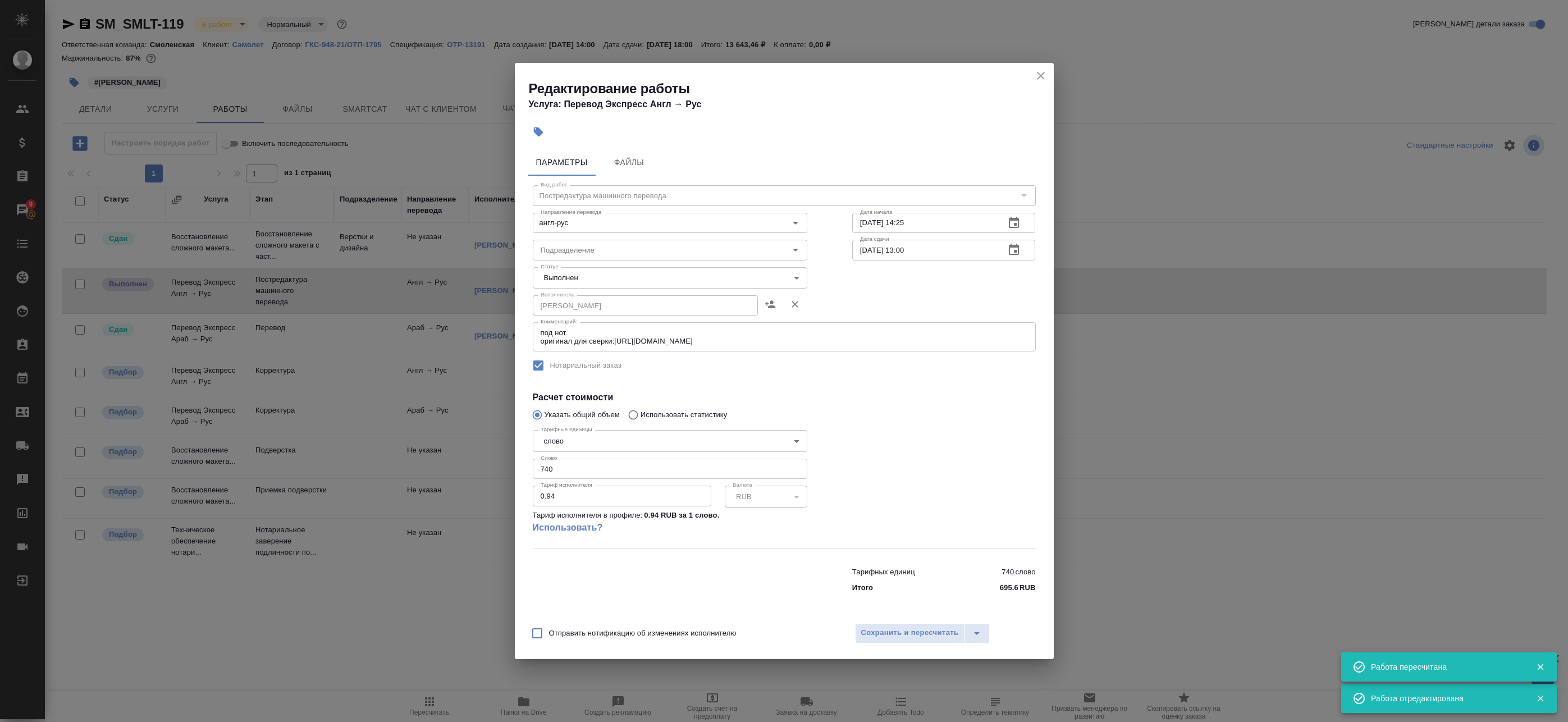
click at [1039, 77] on icon "close" at bounding box center [1041, 76] width 13 height 13
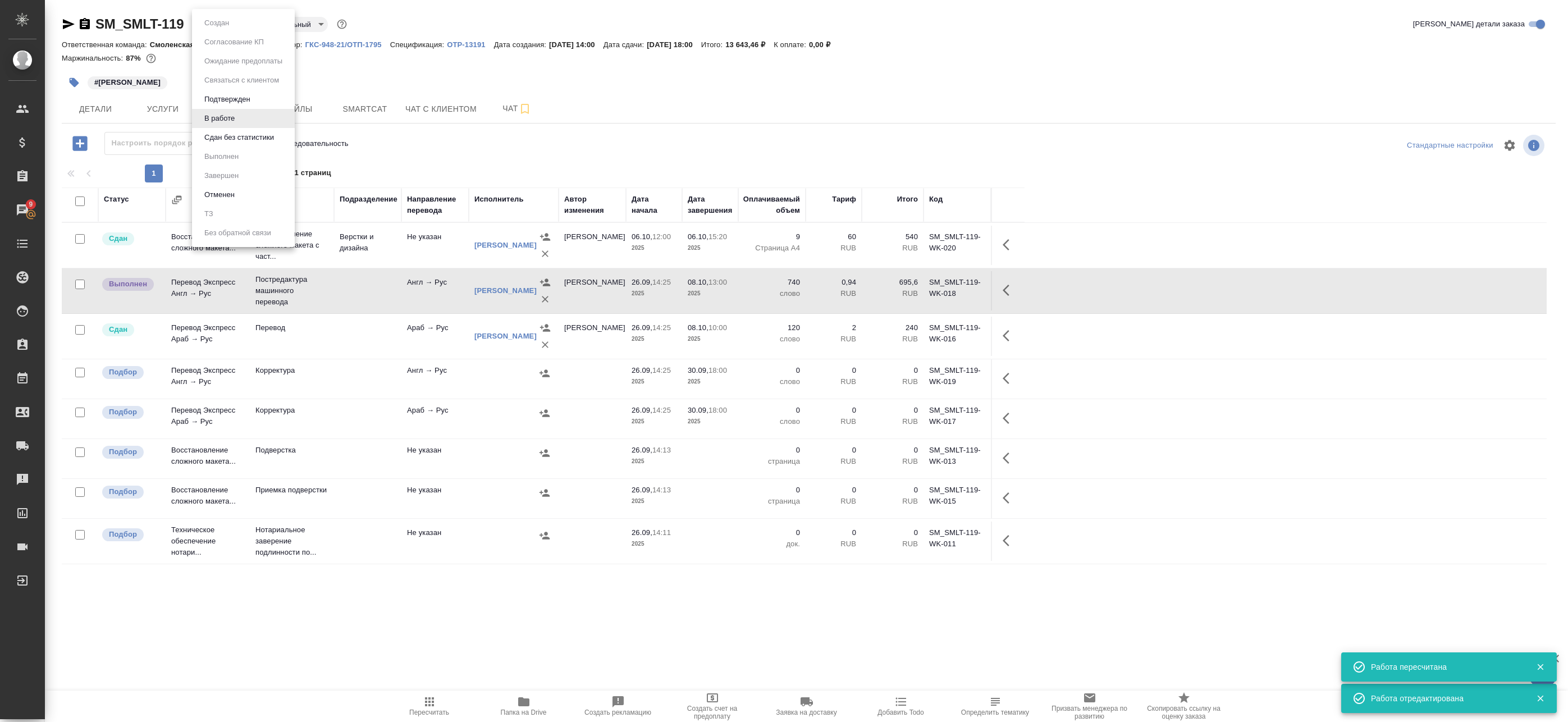
click at [229, 16] on body "🙏 .cls-1 fill:#fff; AWATERA Badanyan Artak Клиенты Спецификации Заказы 9 Чаты T…" at bounding box center [784, 361] width 1568 height 722
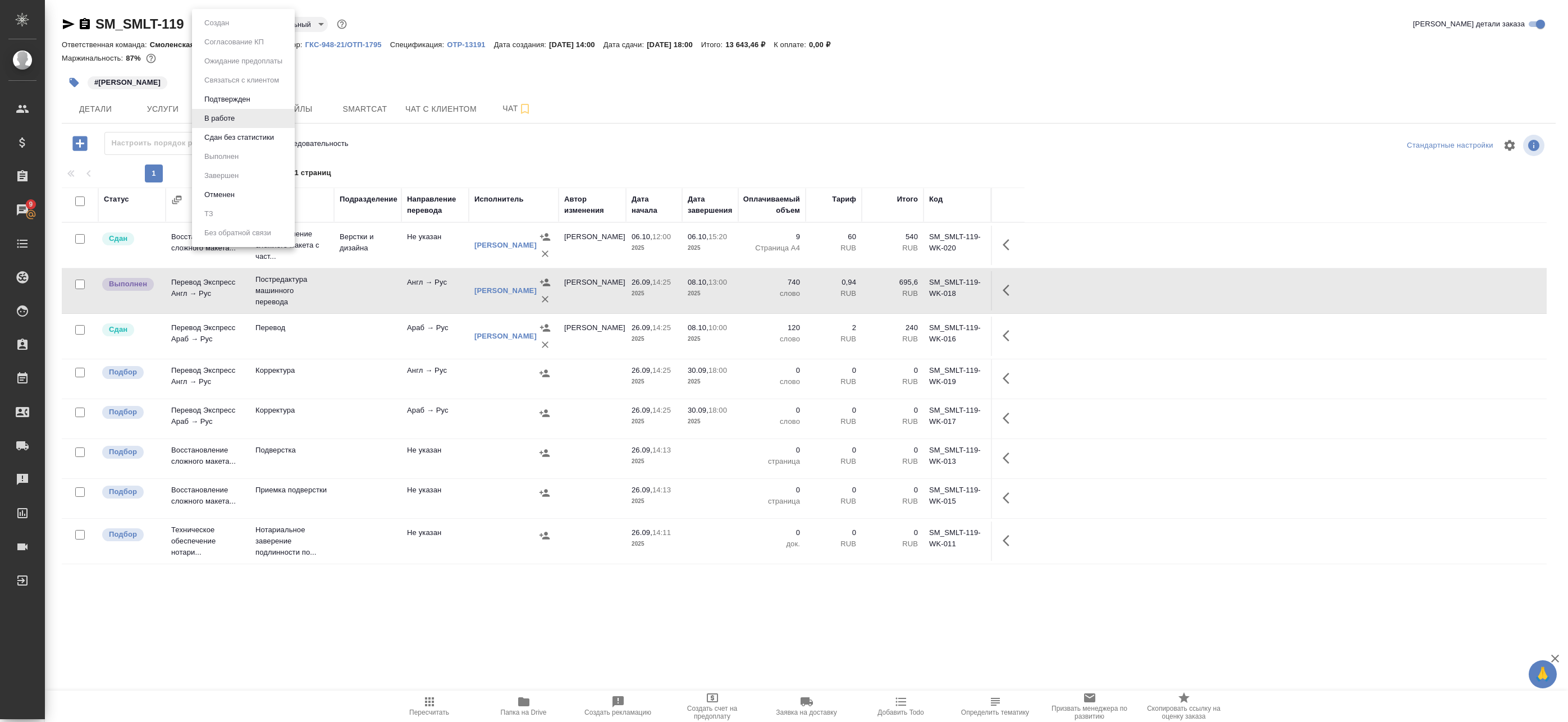
click at [230, 136] on button "Сдан без статистики" at bounding box center [239, 138] width 76 height 12
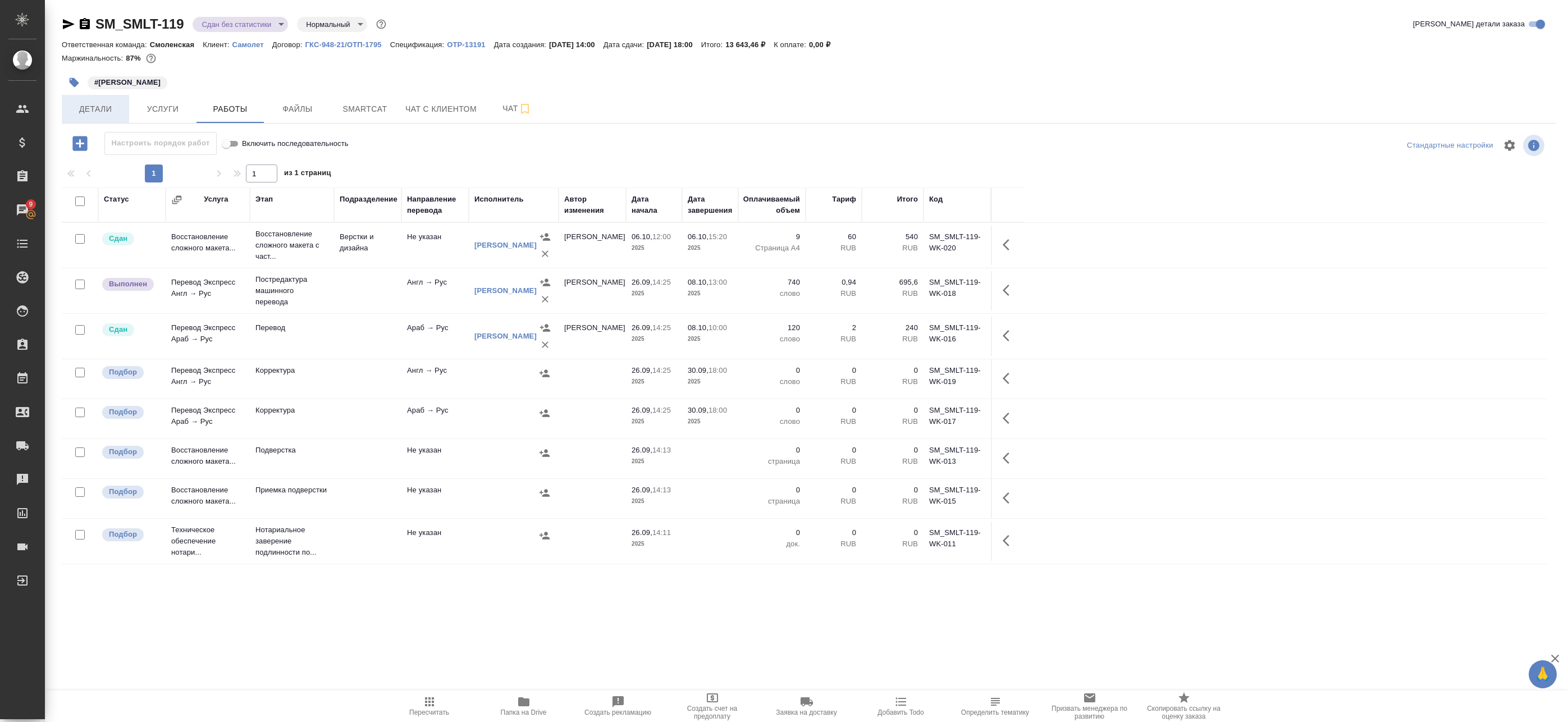
click at [106, 103] on span "Детали" at bounding box center [96, 109] width 54 height 14
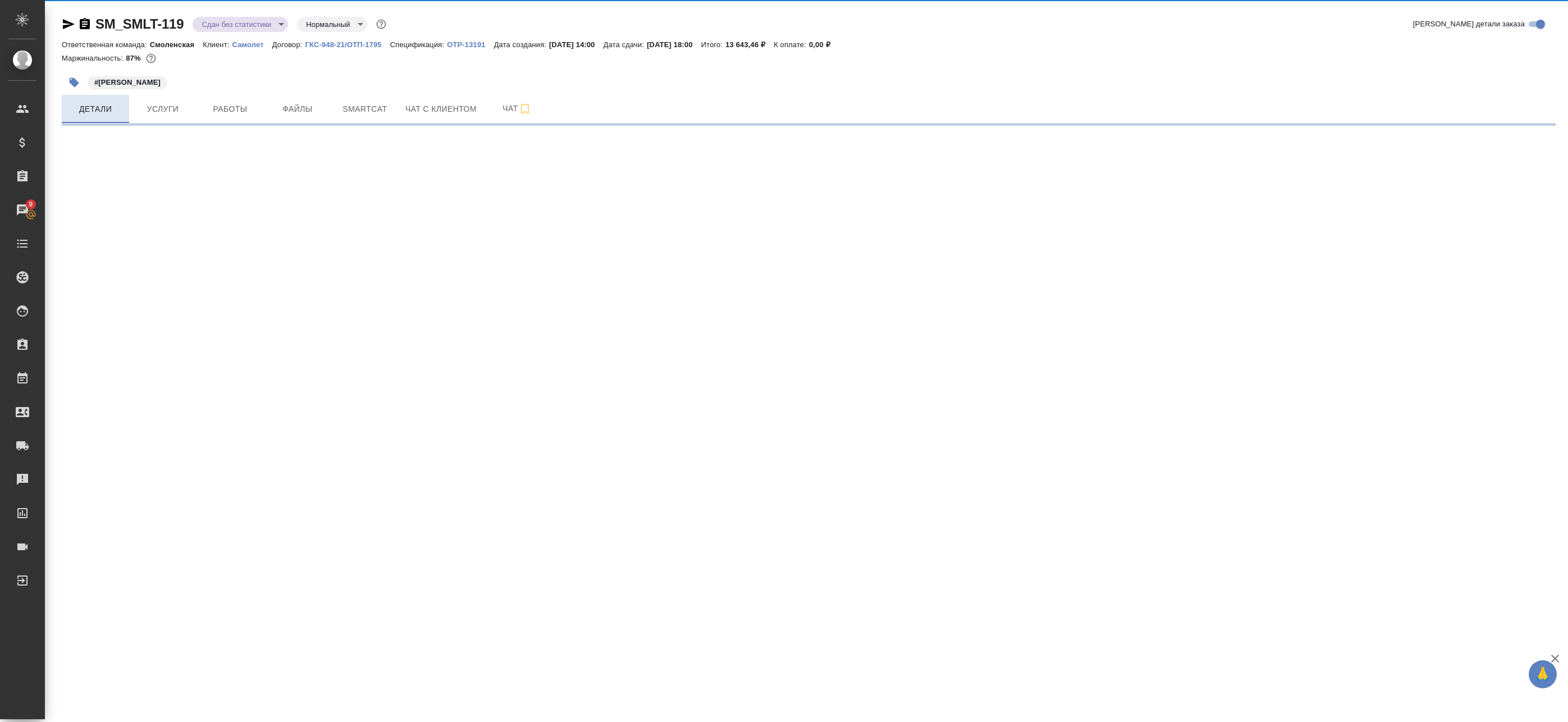
select select "RU"
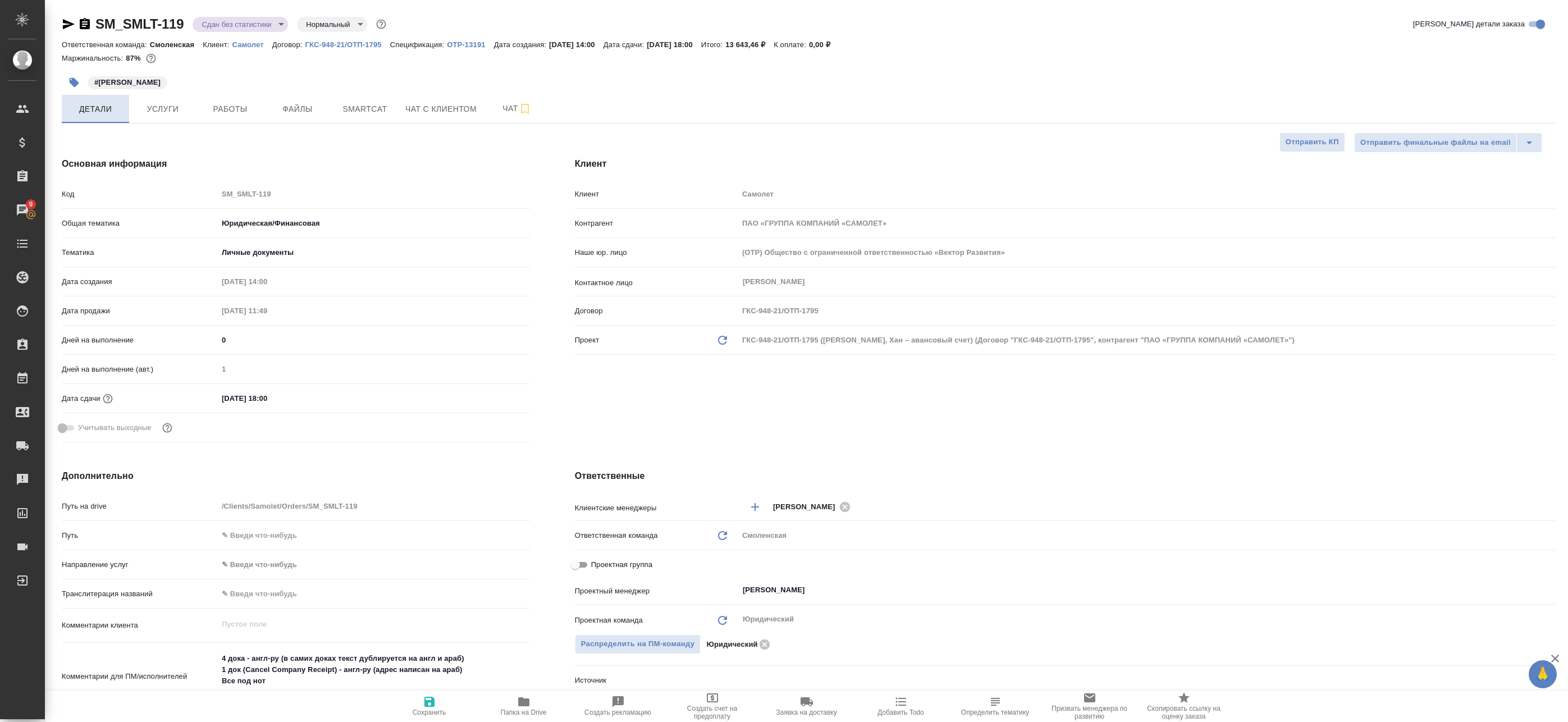
type textarea "x"
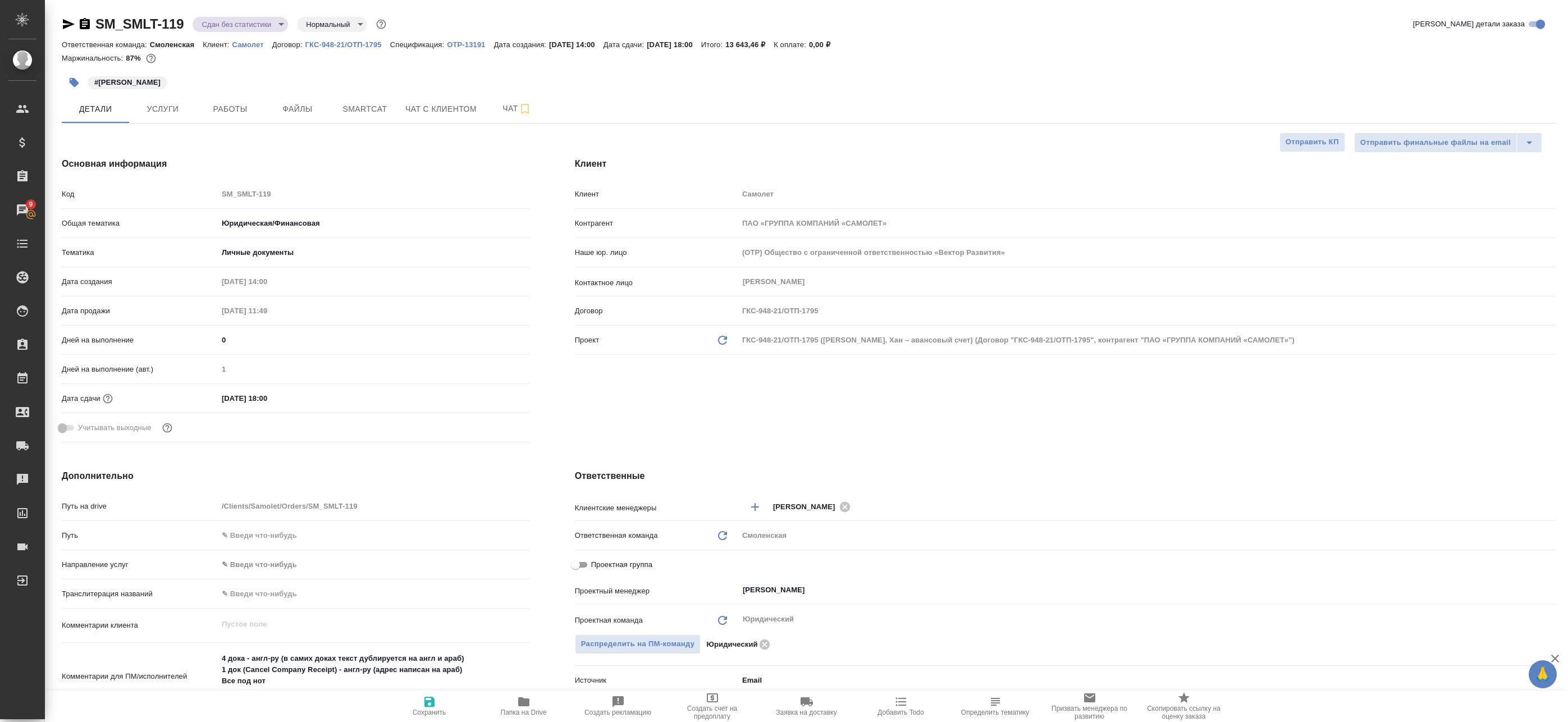
type textarea "x"
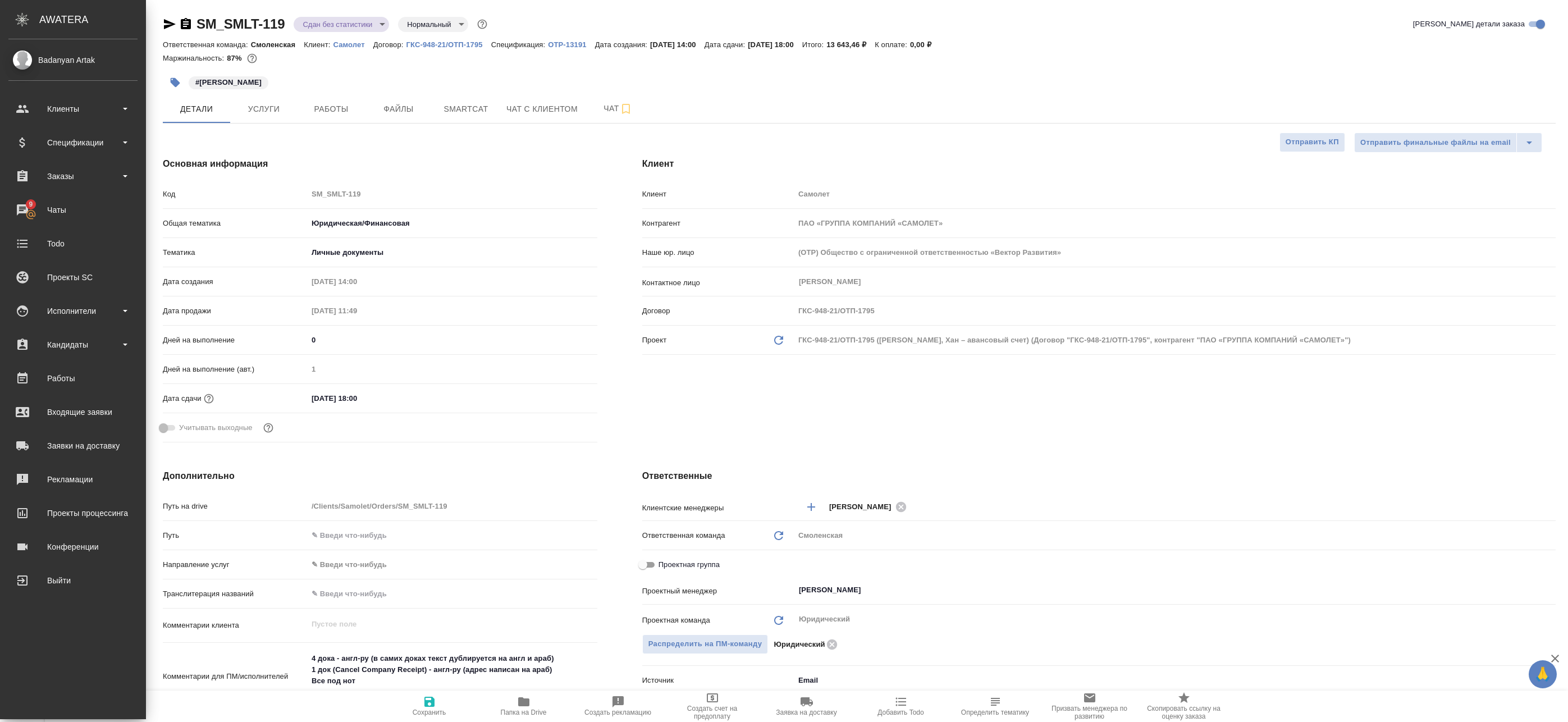
type textarea "x"
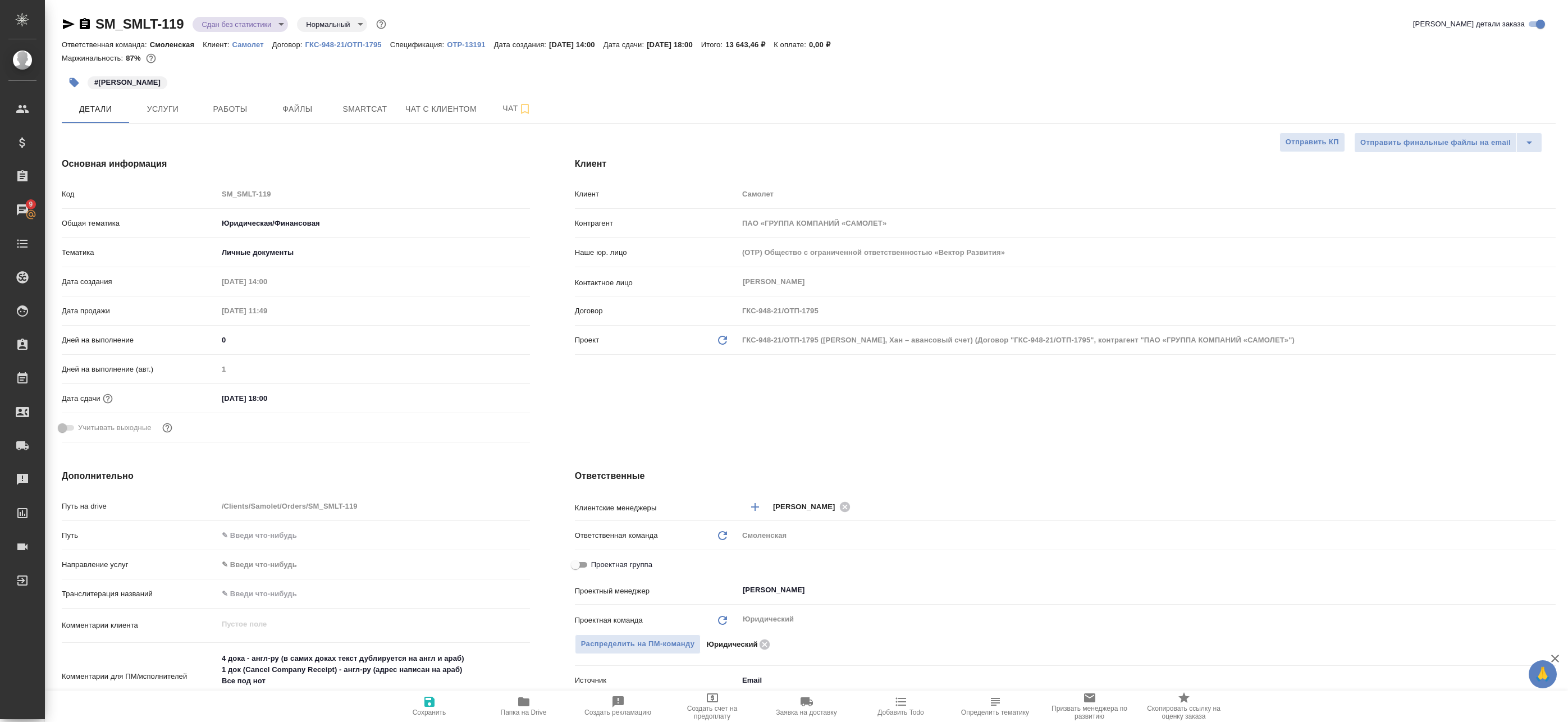
click at [73, 24] on icon "button" at bounding box center [69, 24] width 12 height 10
type textarea "x"
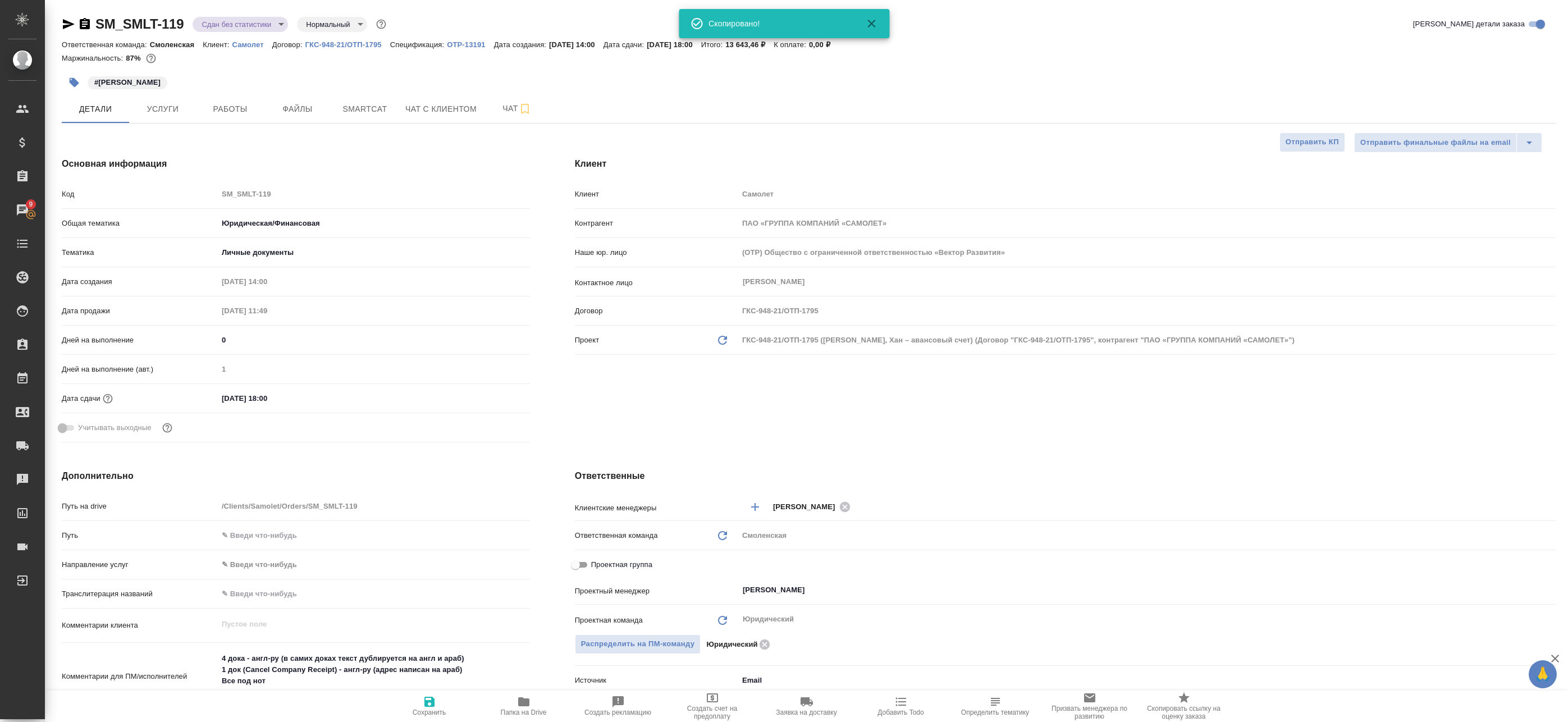
type textarea "x"
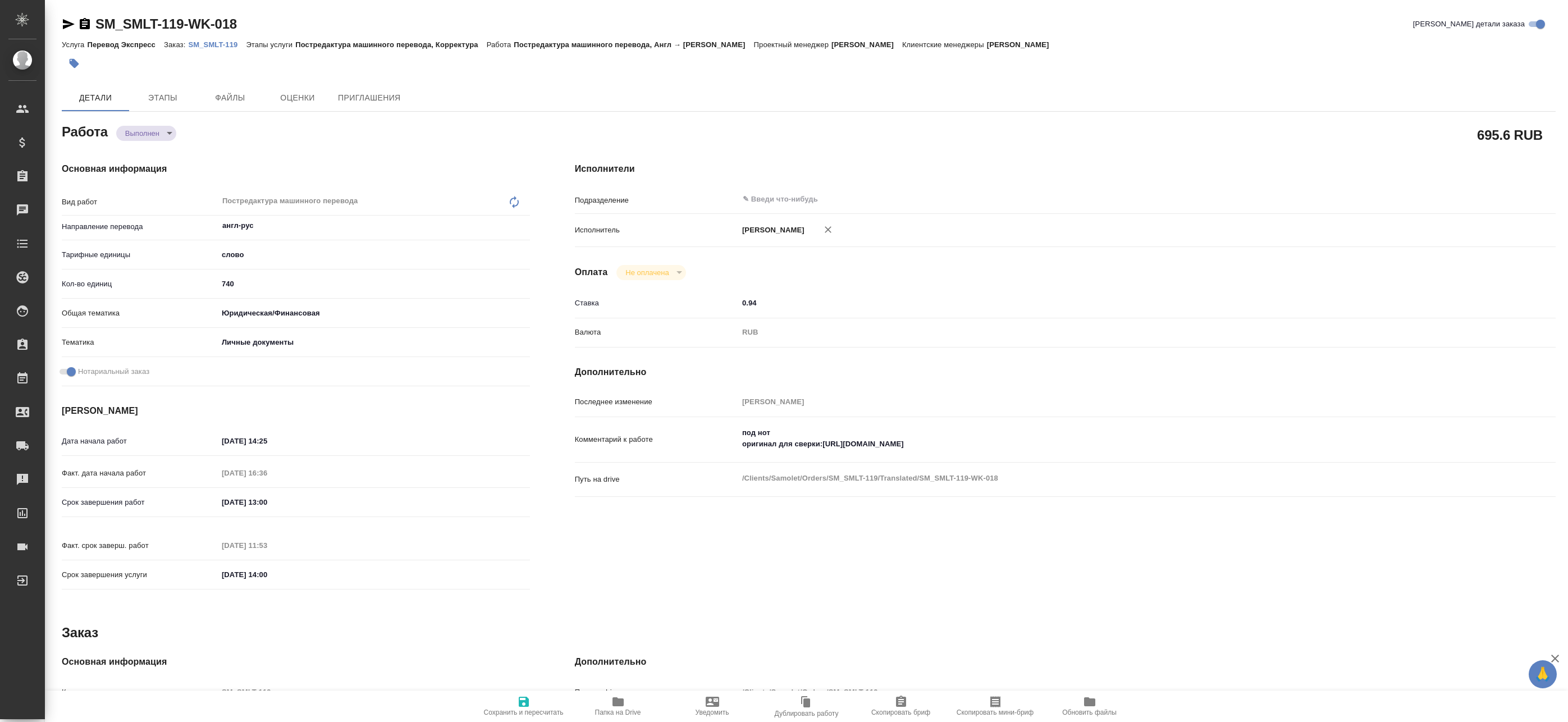
type textarea "x"
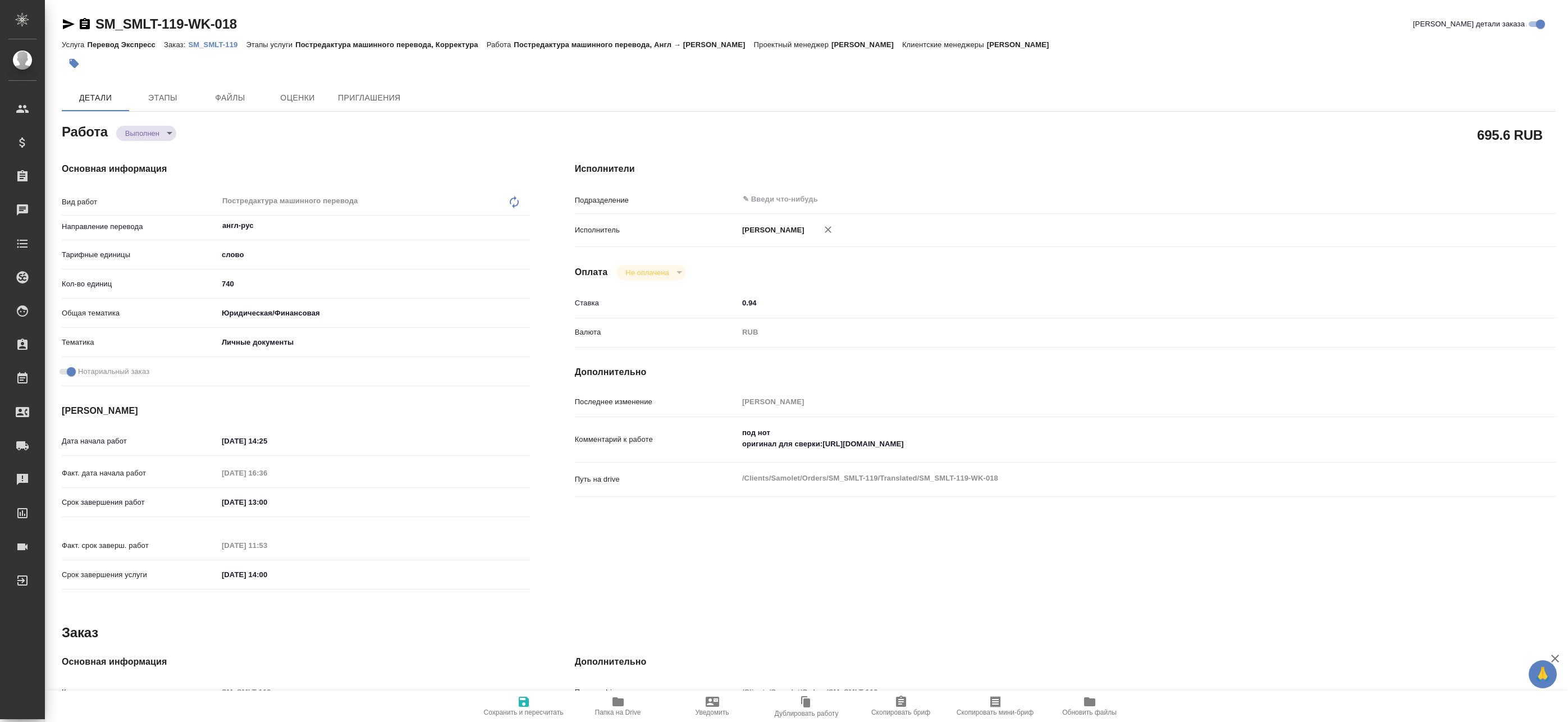
type textarea "x"
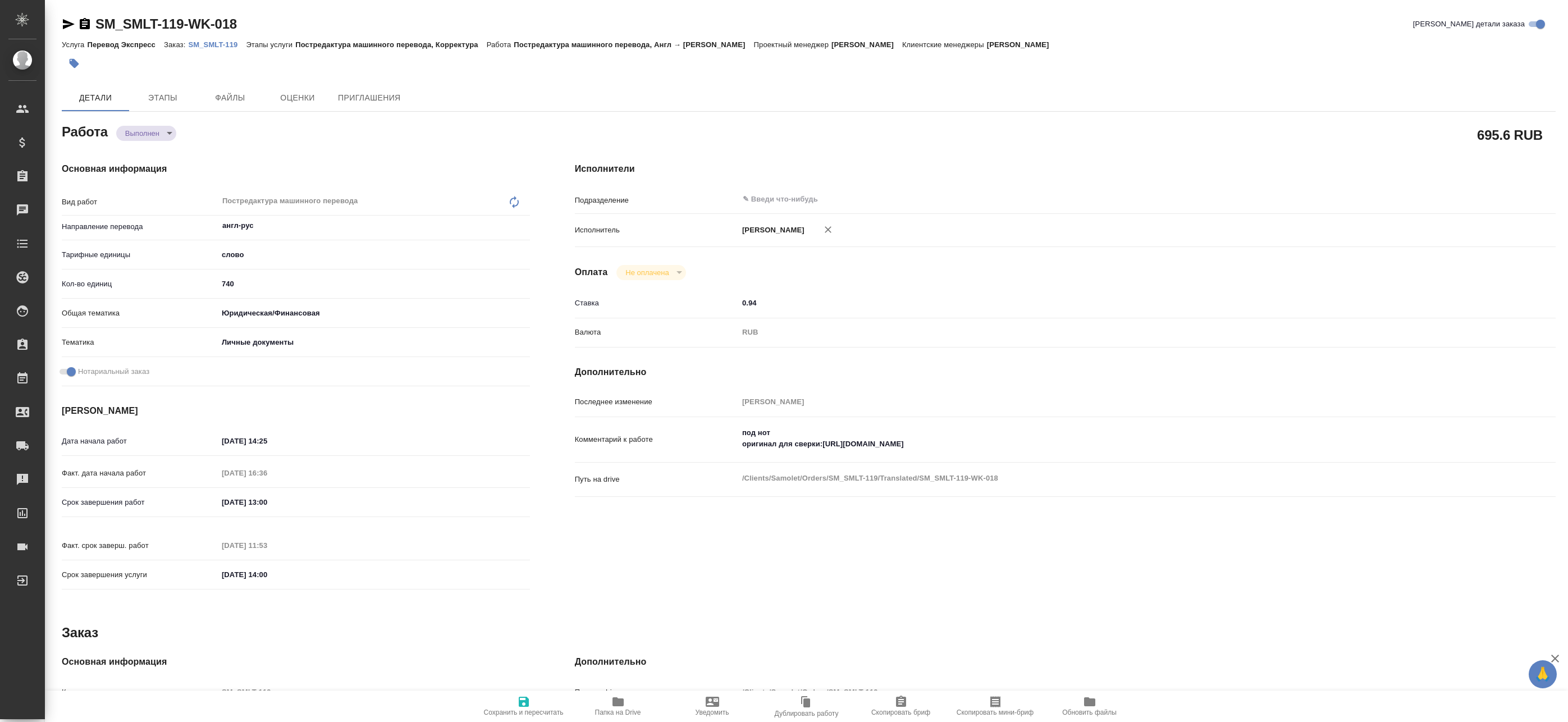
type textarea "x"
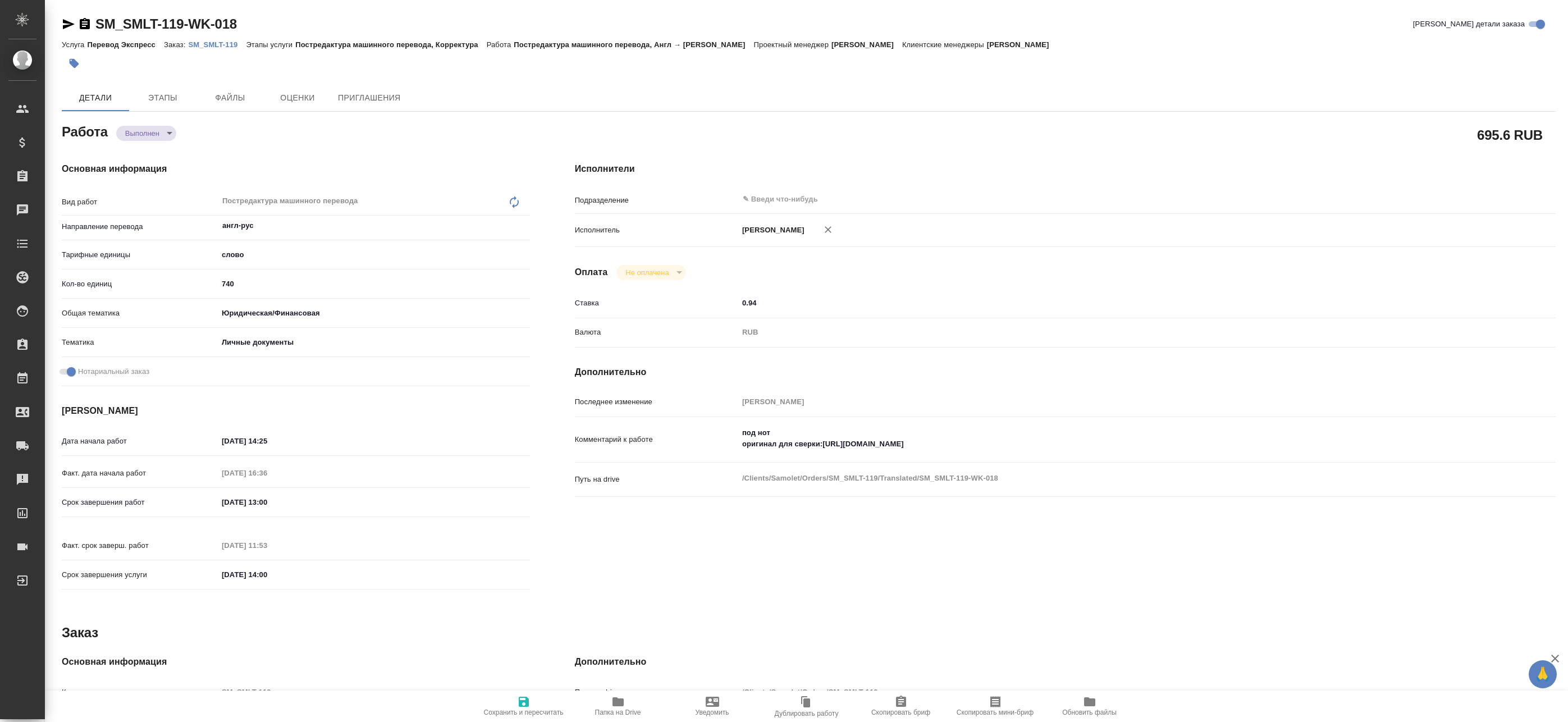
type textarea "x"
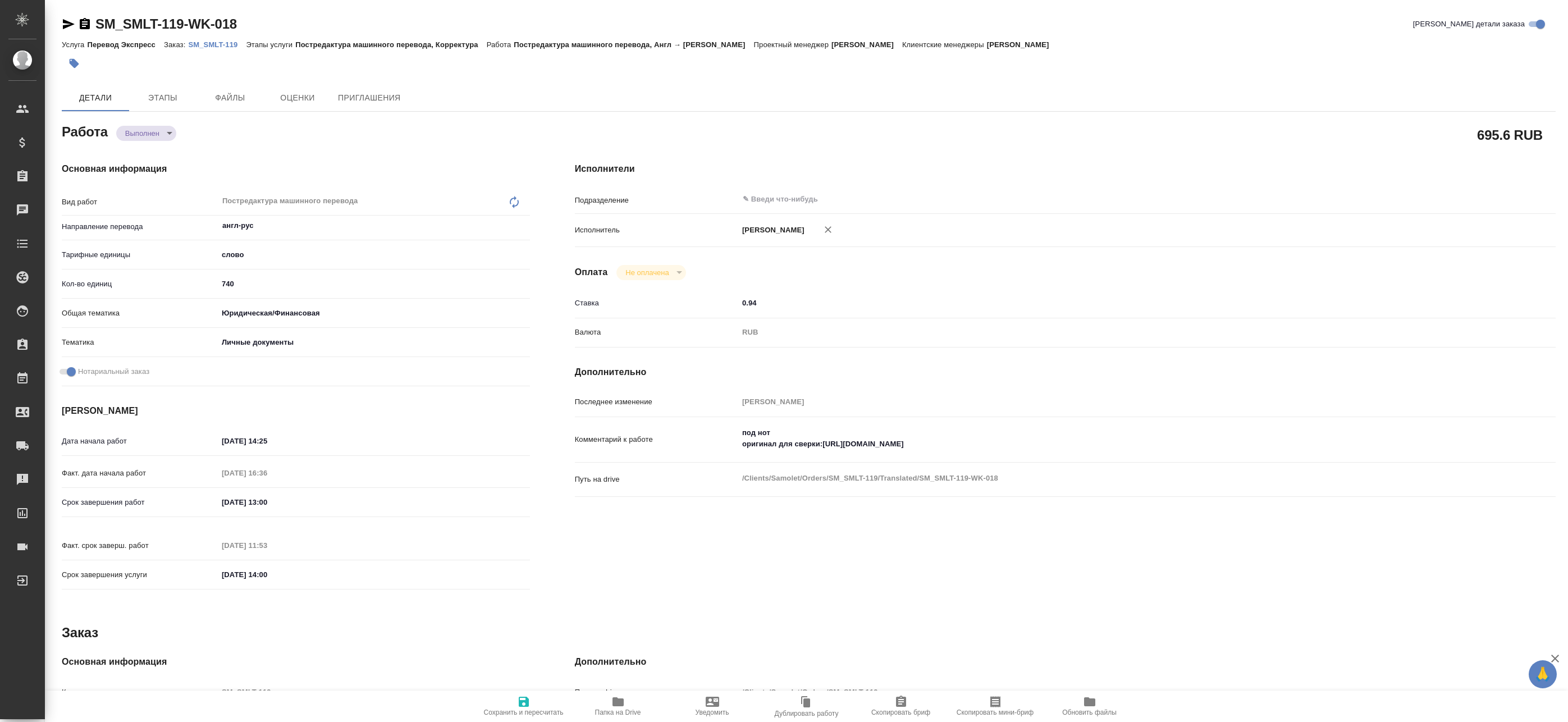
type textarea "x"
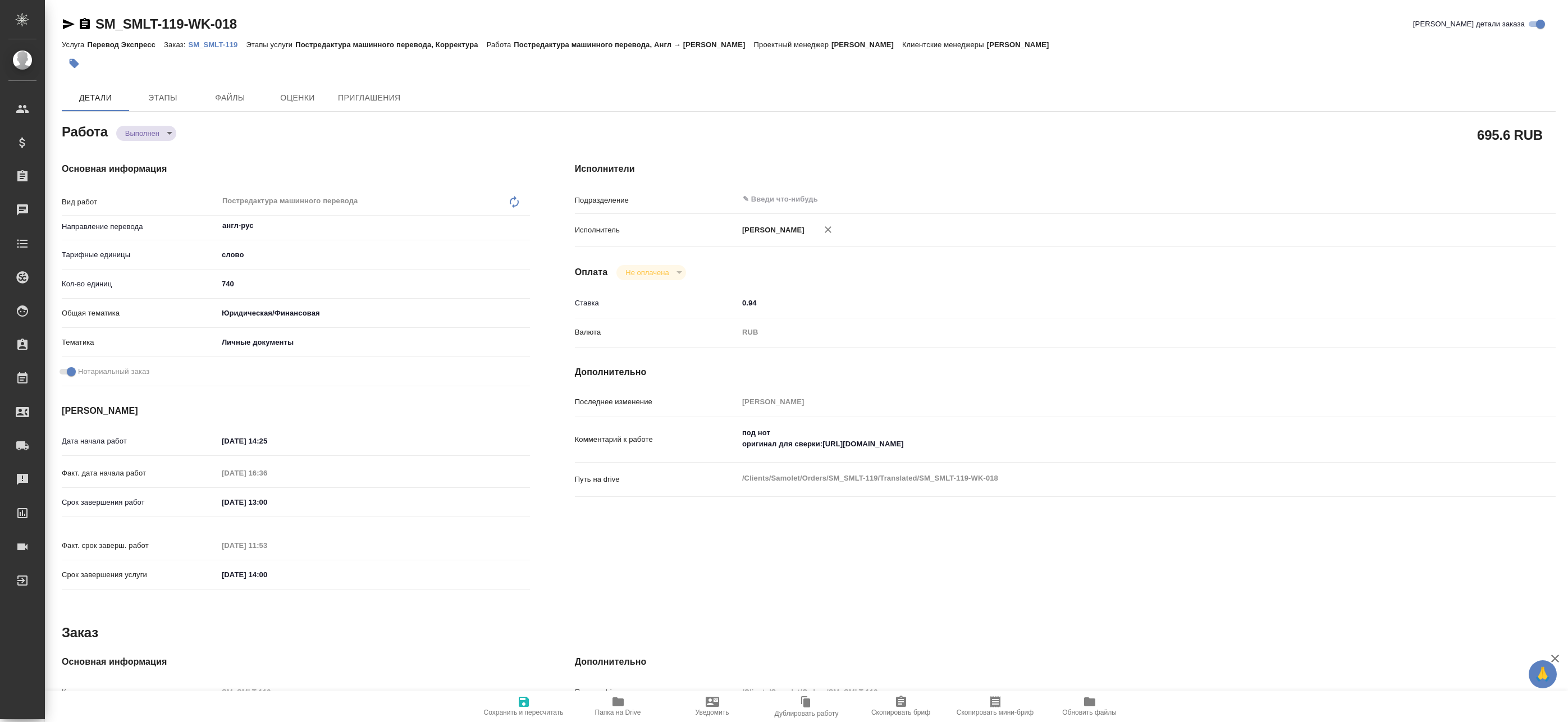
type textarea "x"
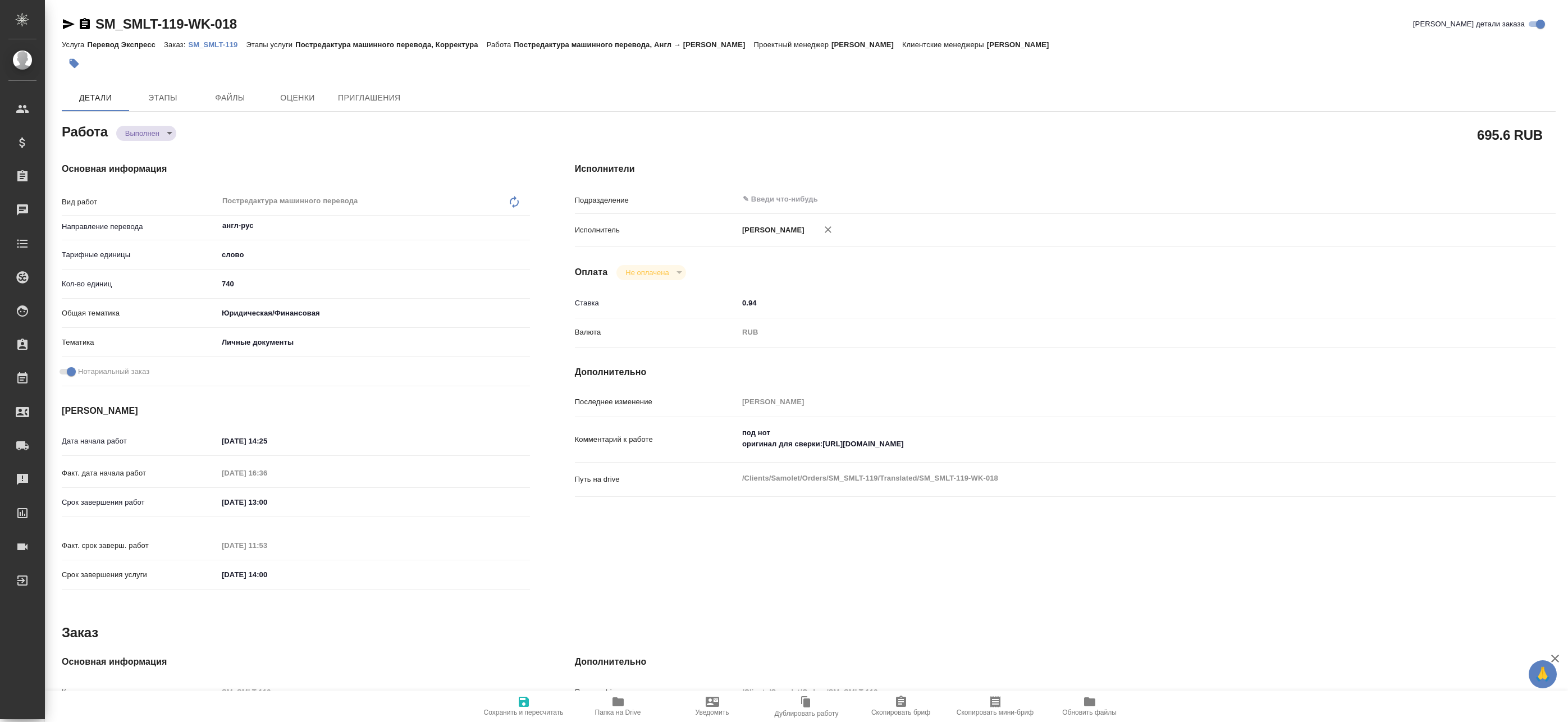
drag, startPoint x: 606, startPoint y: 721, endPoint x: 619, endPoint y: 718, distance: 13.3
click at [609, 721] on button "Папка на Drive" at bounding box center [618, 706] width 94 height 31
type textarea "x"
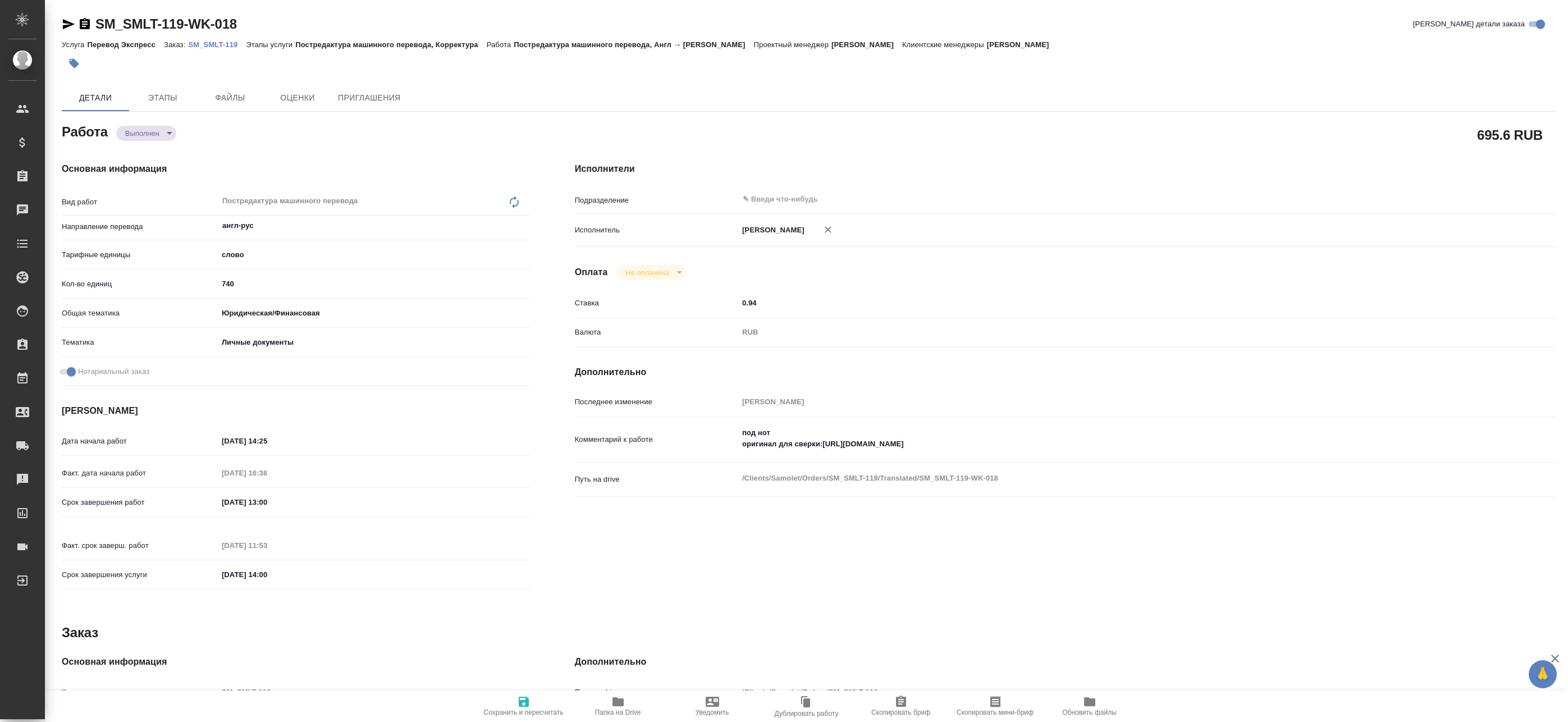
type textarea "x"
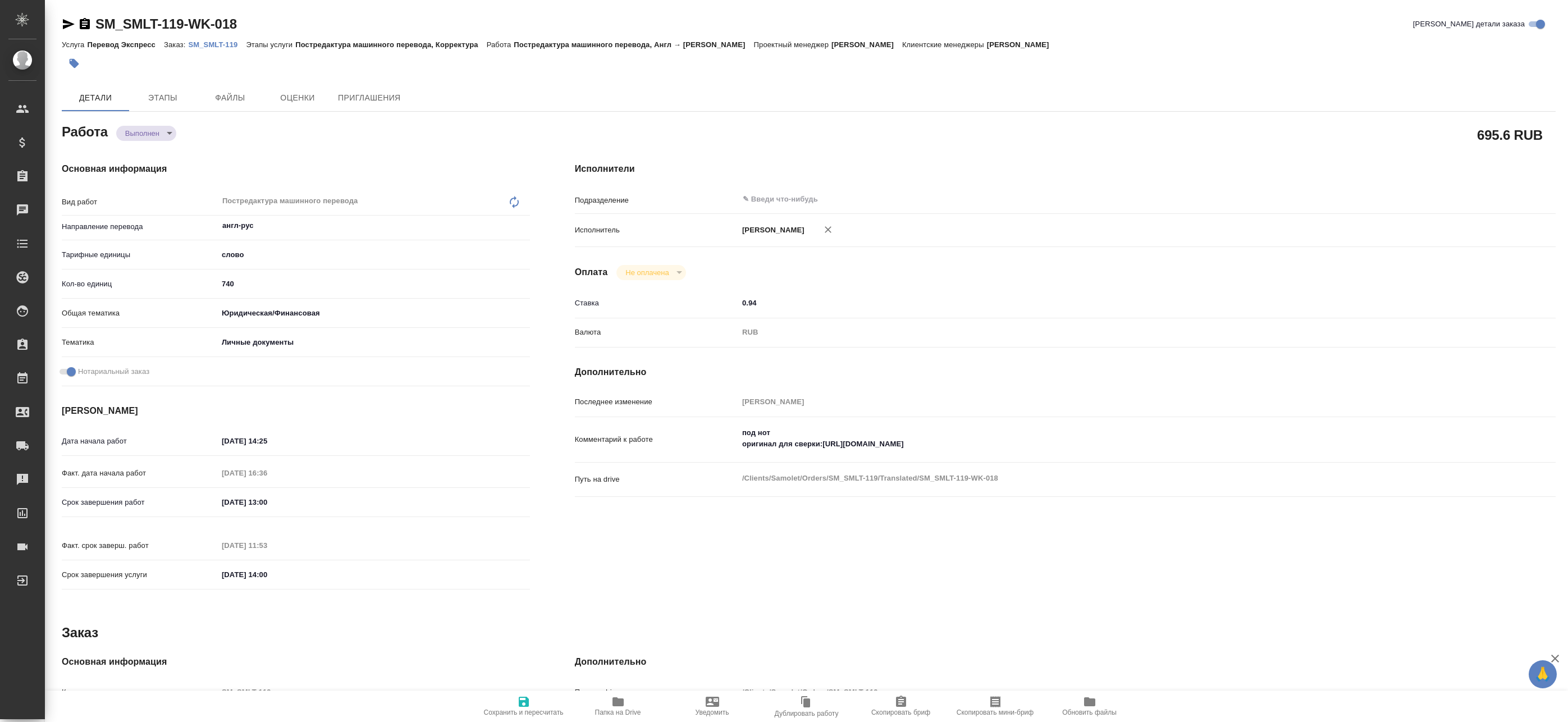
type textarea "x"
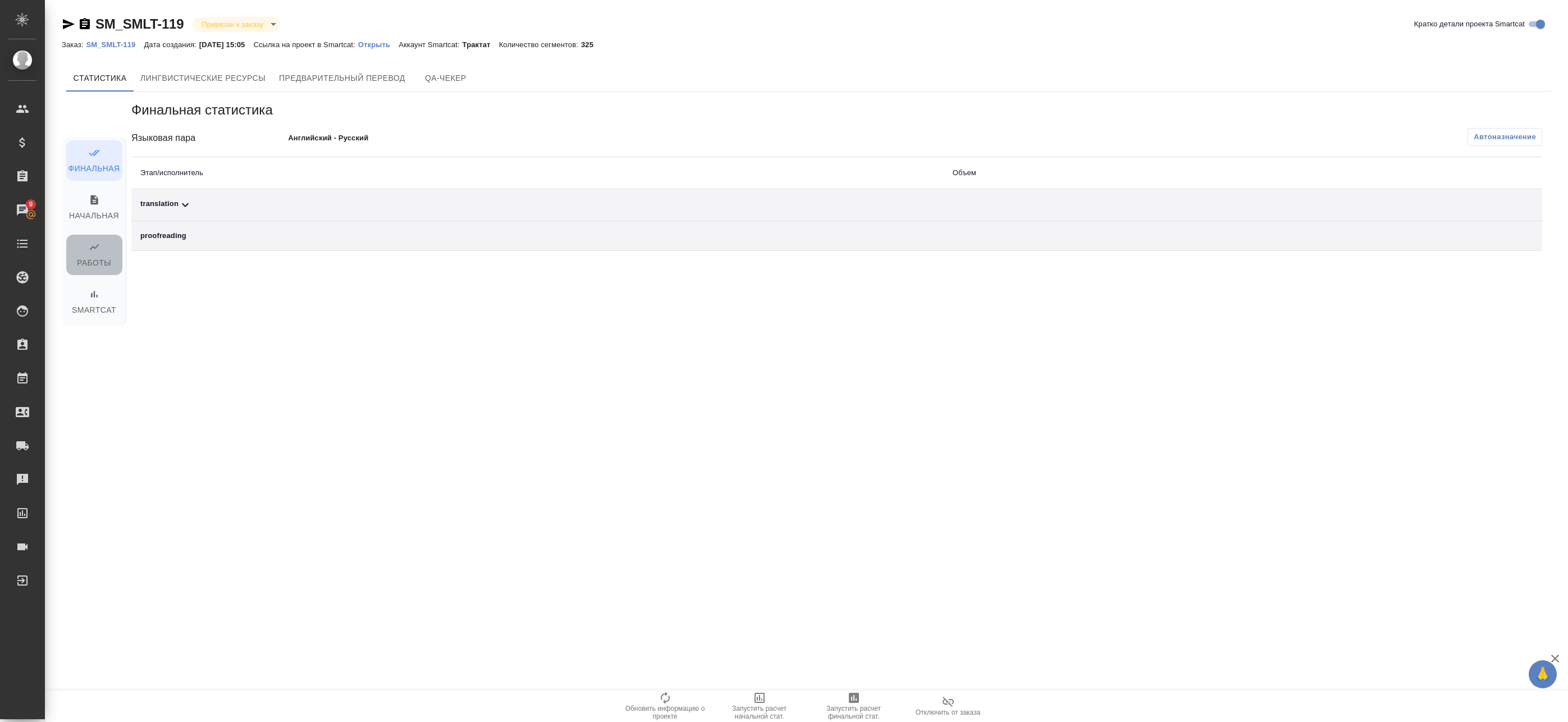
click at [105, 254] on span "Работы" at bounding box center [94, 255] width 43 height 28
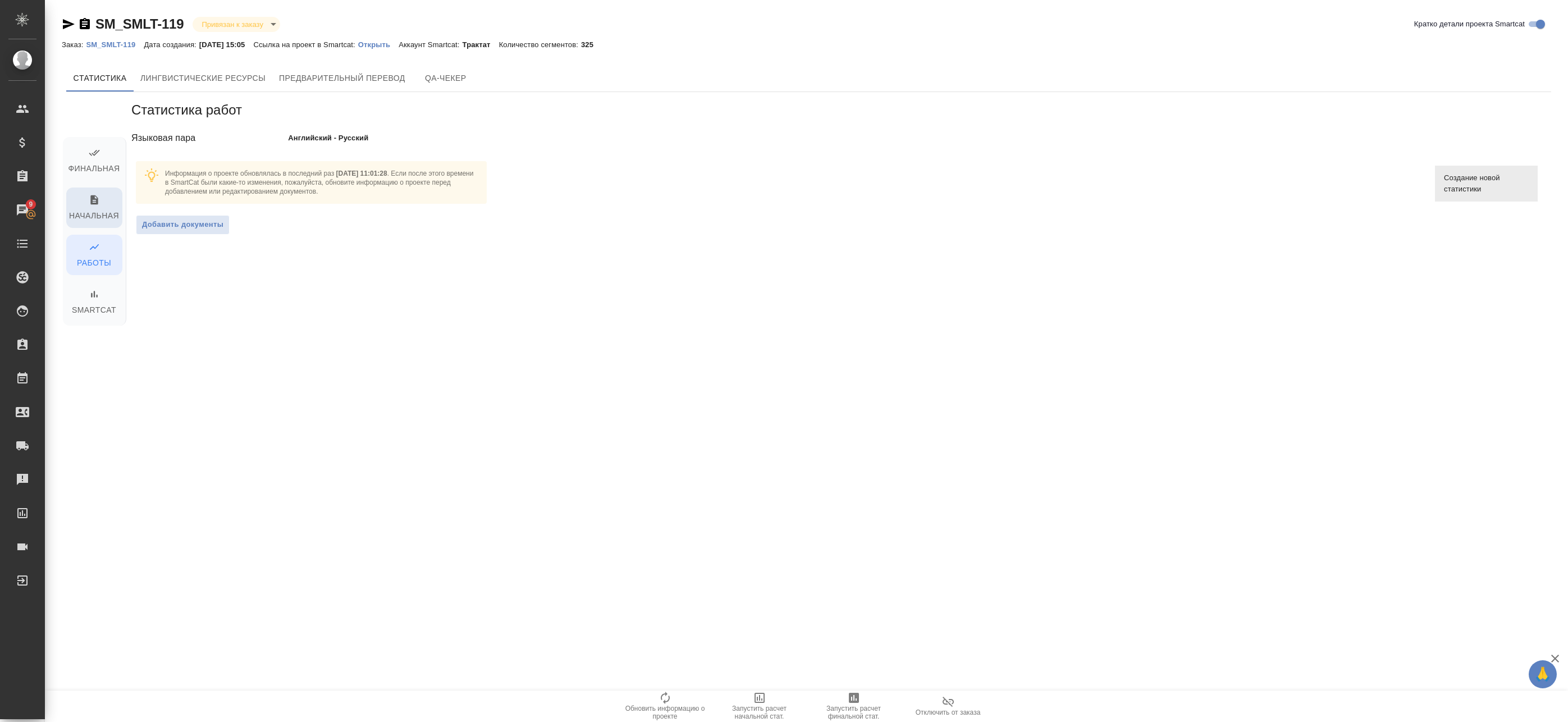
click at [104, 212] on span "Начальная" at bounding box center [94, 208] width 43 height 28
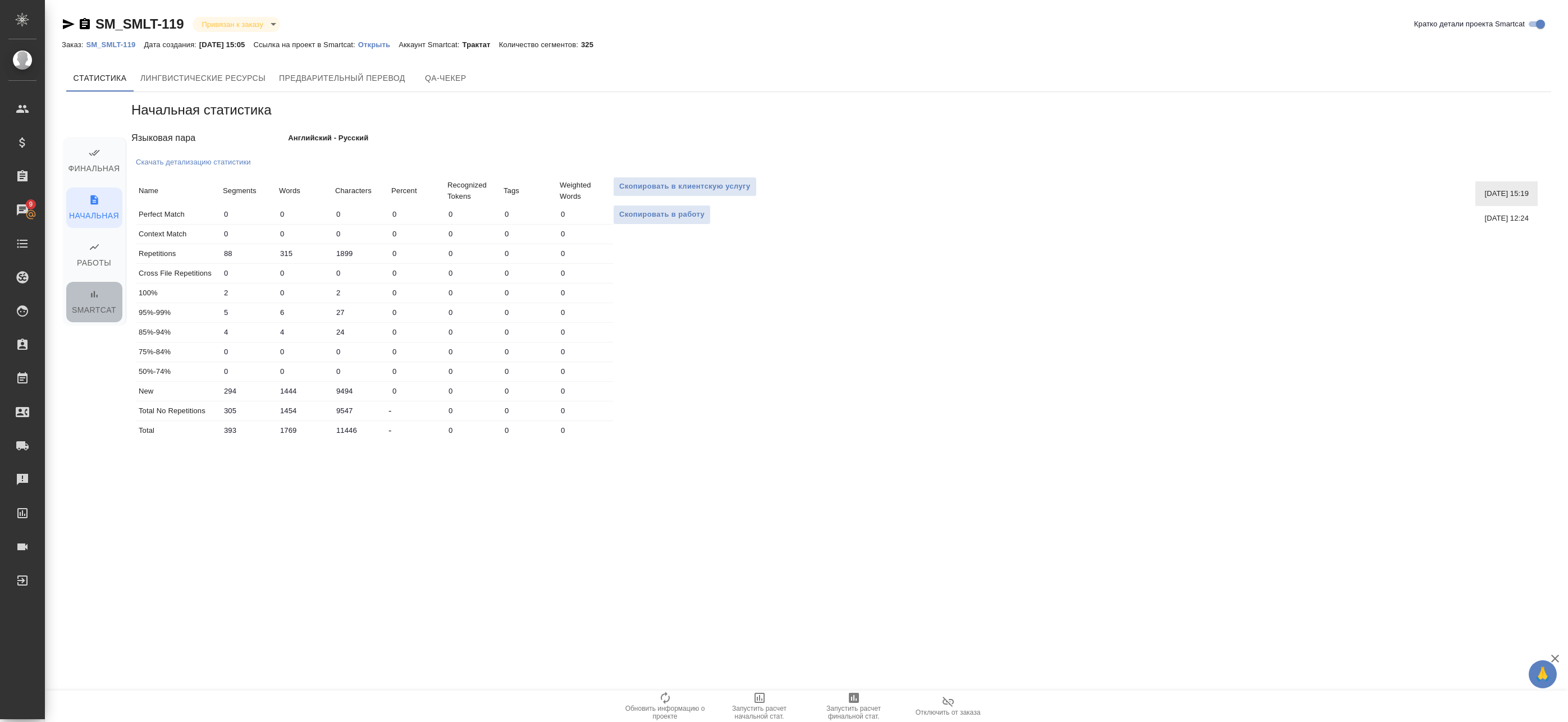
click at [99, 287] on button "Smartcat" at bounding box center [94, 302] width 56 height 40
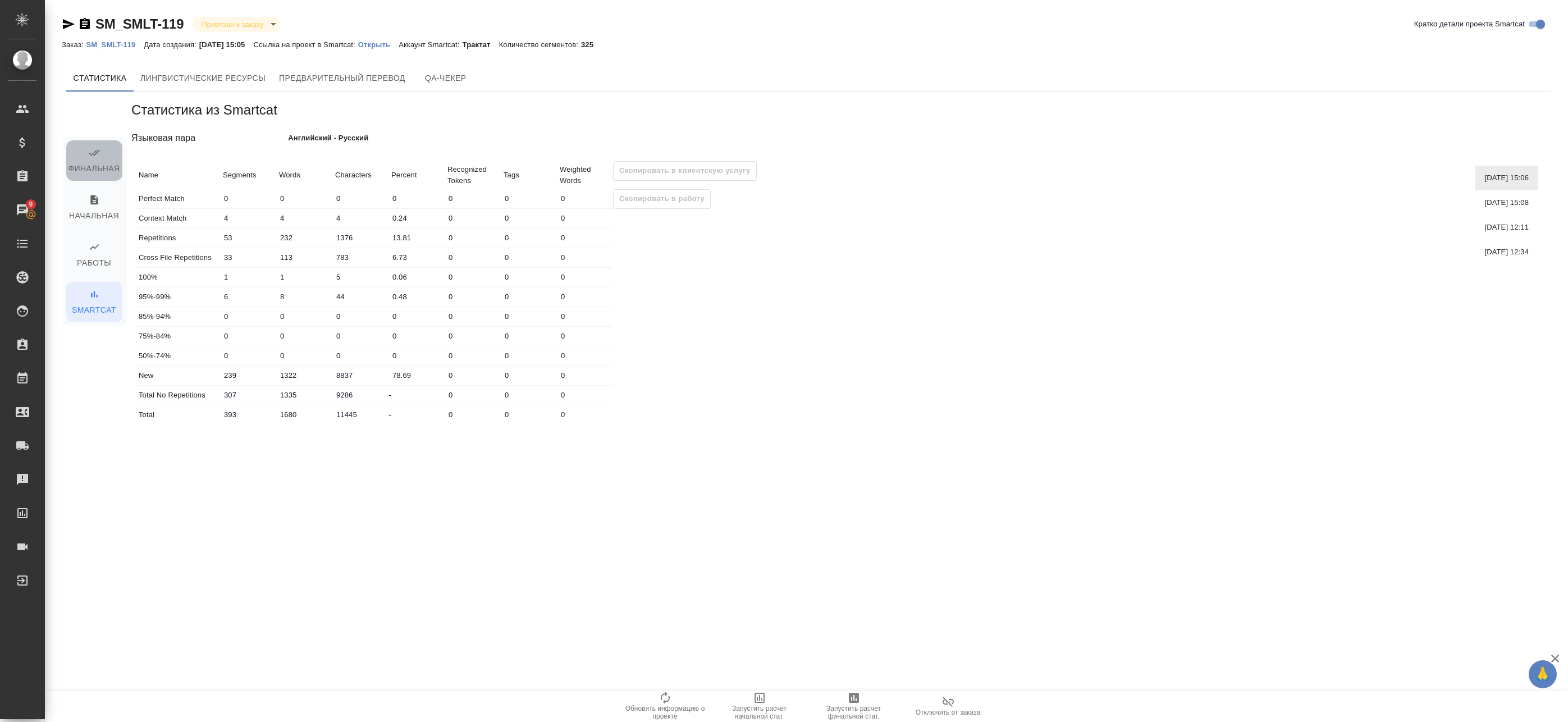
click at [106, 162] on span "Финальная" at bounding box center [94, 161] width 43 height 28
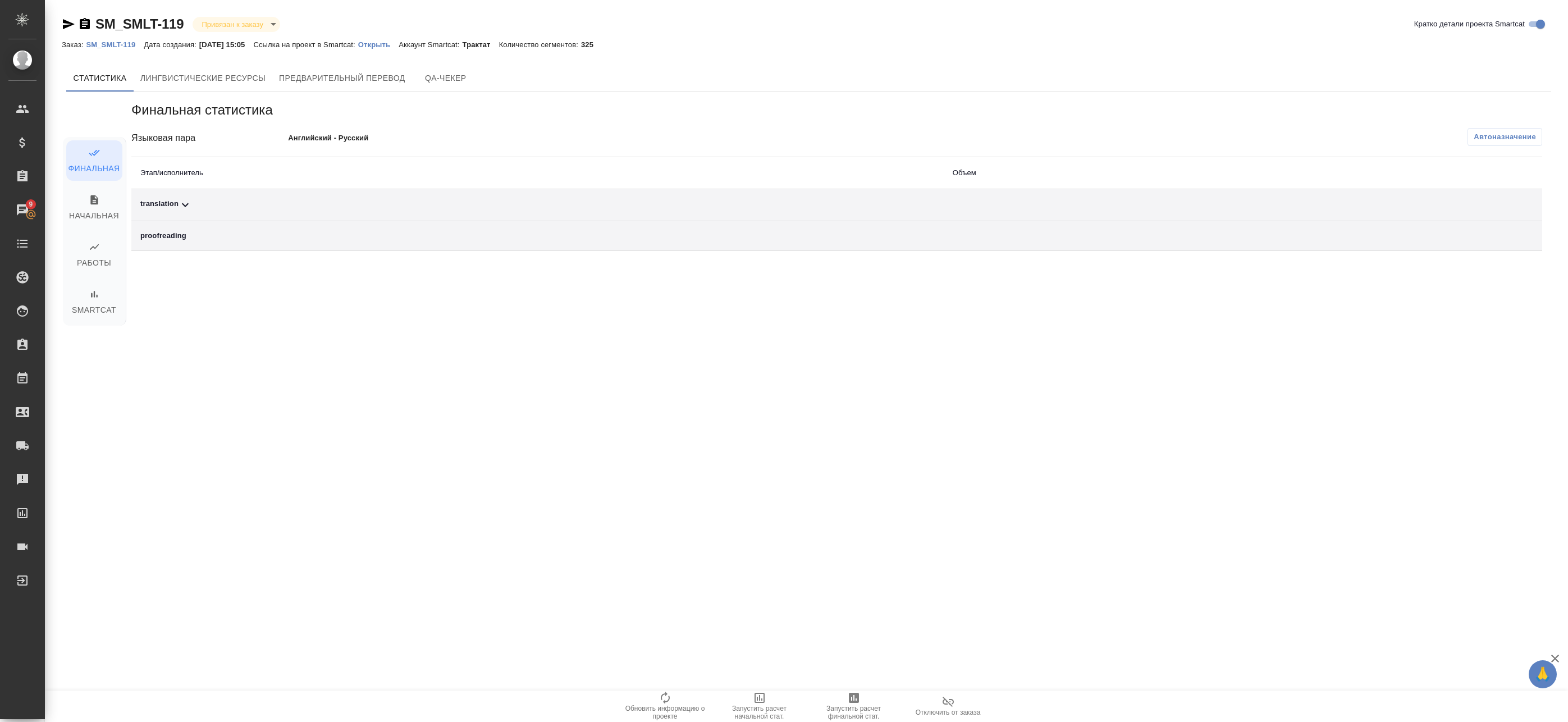
click at [433, 209] on div "translation" at bounding box center [538, 204] width 795 height 13
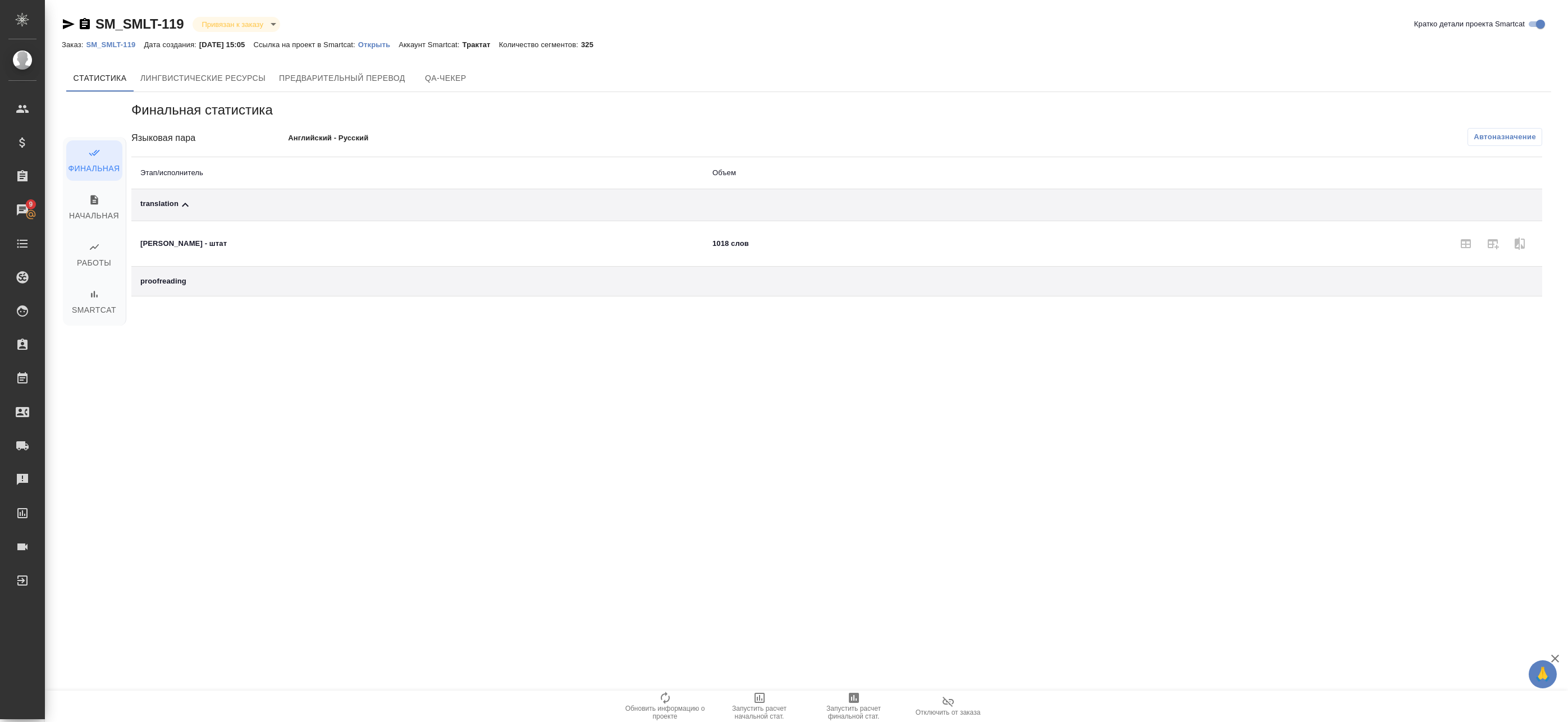
click at [493, 211] on div "translation" at bounding box center [418, 204] width 554 height 13
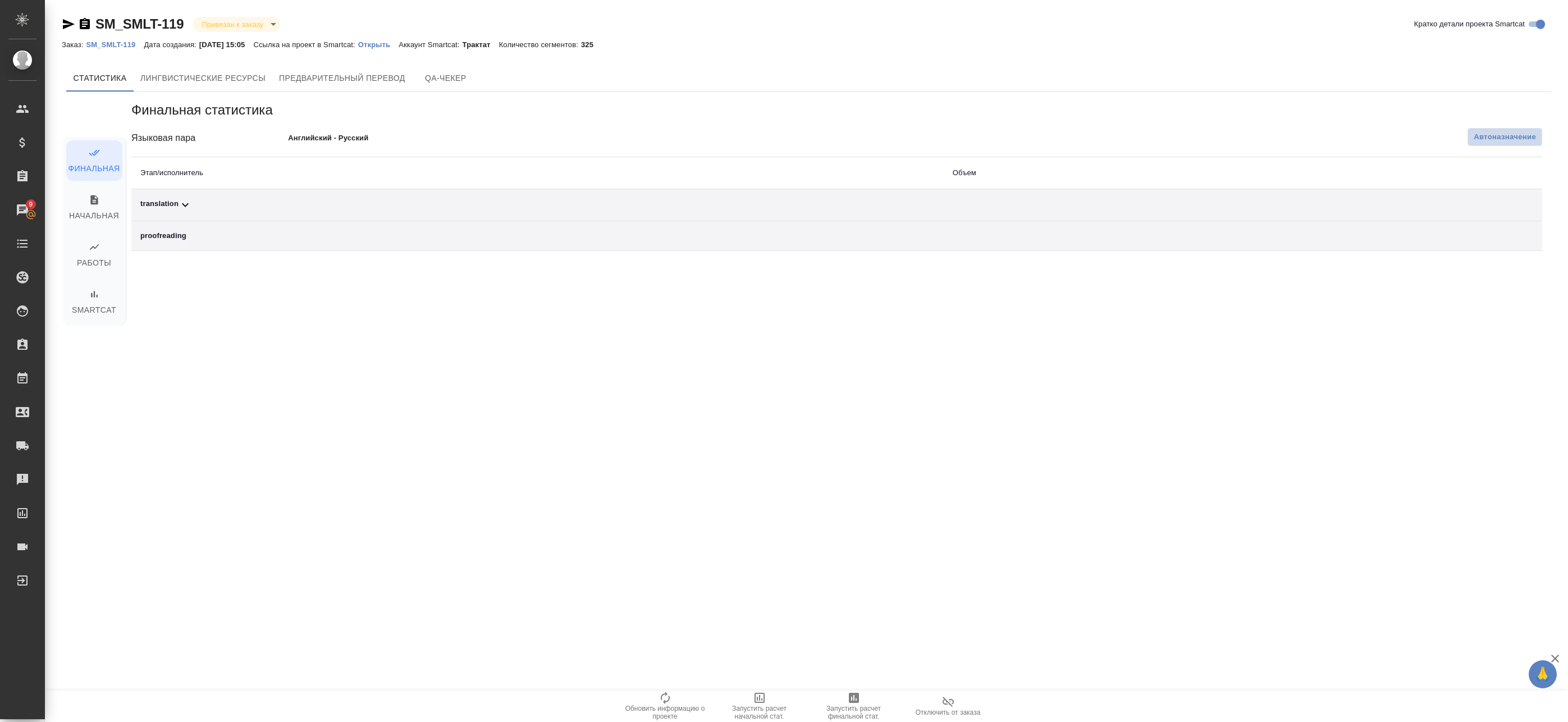
click at [1504, 138] on span "Автоназначение" at bounding box center [1505, 137] width 62 height 11
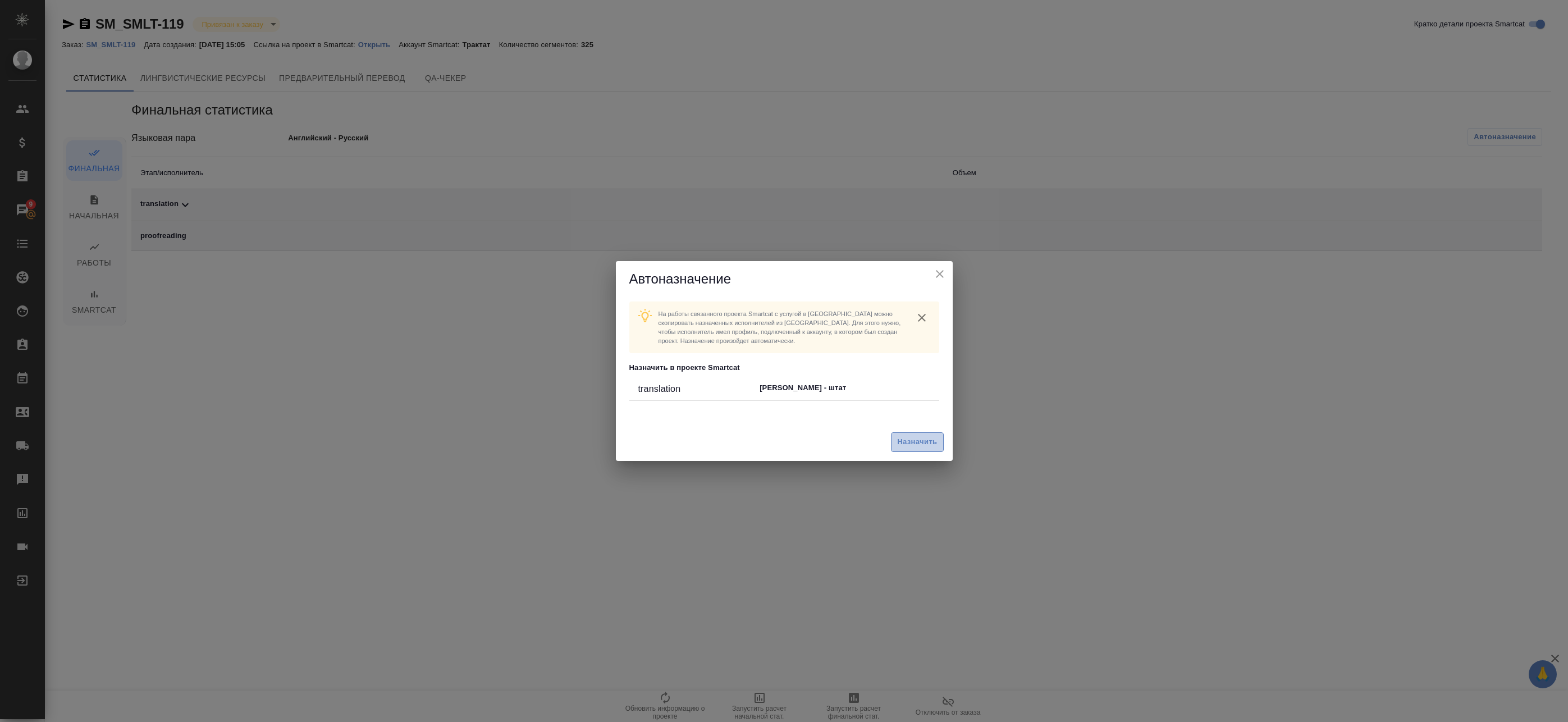
click at [912, 442] on span "Назначить" at bounding box center [917, 442] width 40 height 13
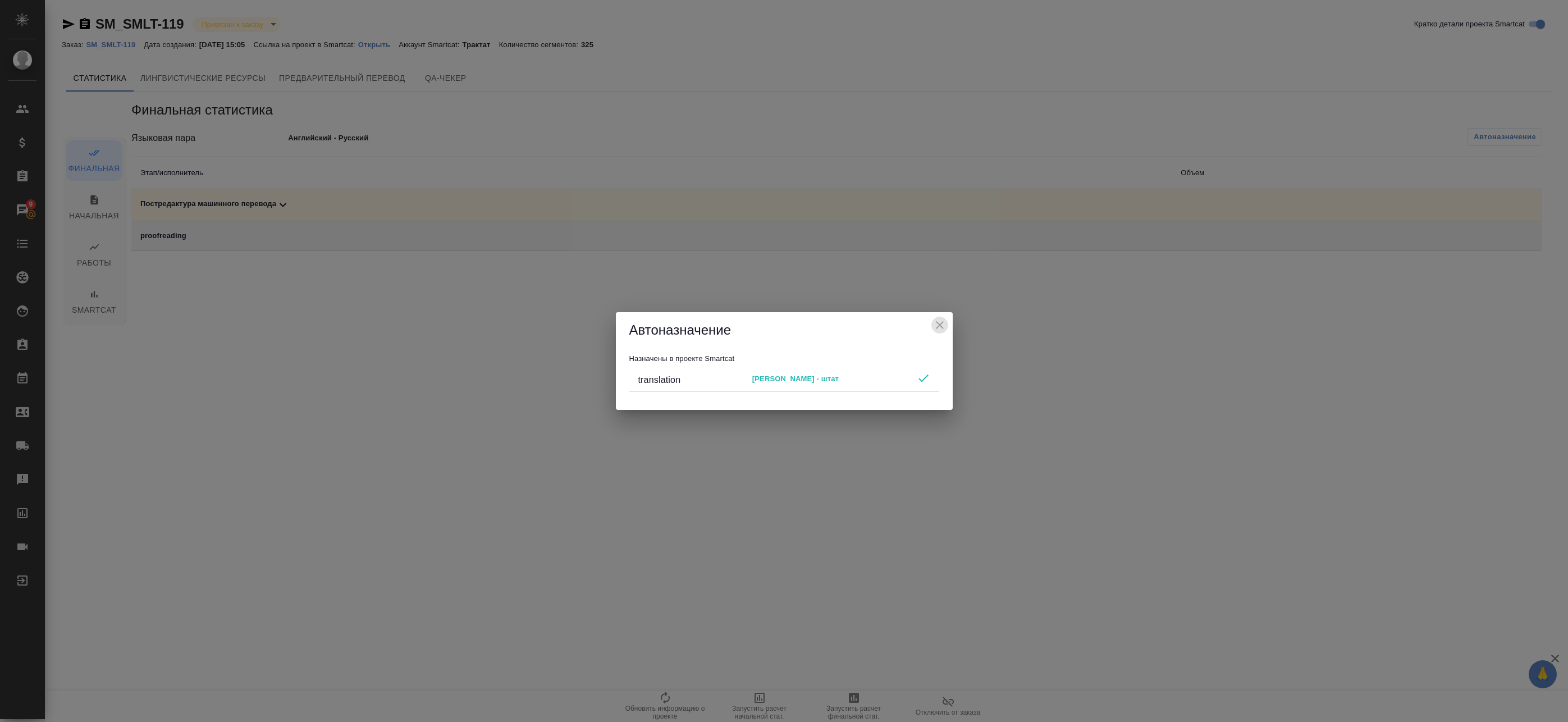
click at [945, 320] on icon "close" at bounding box center [940, 324] width 13 height 13
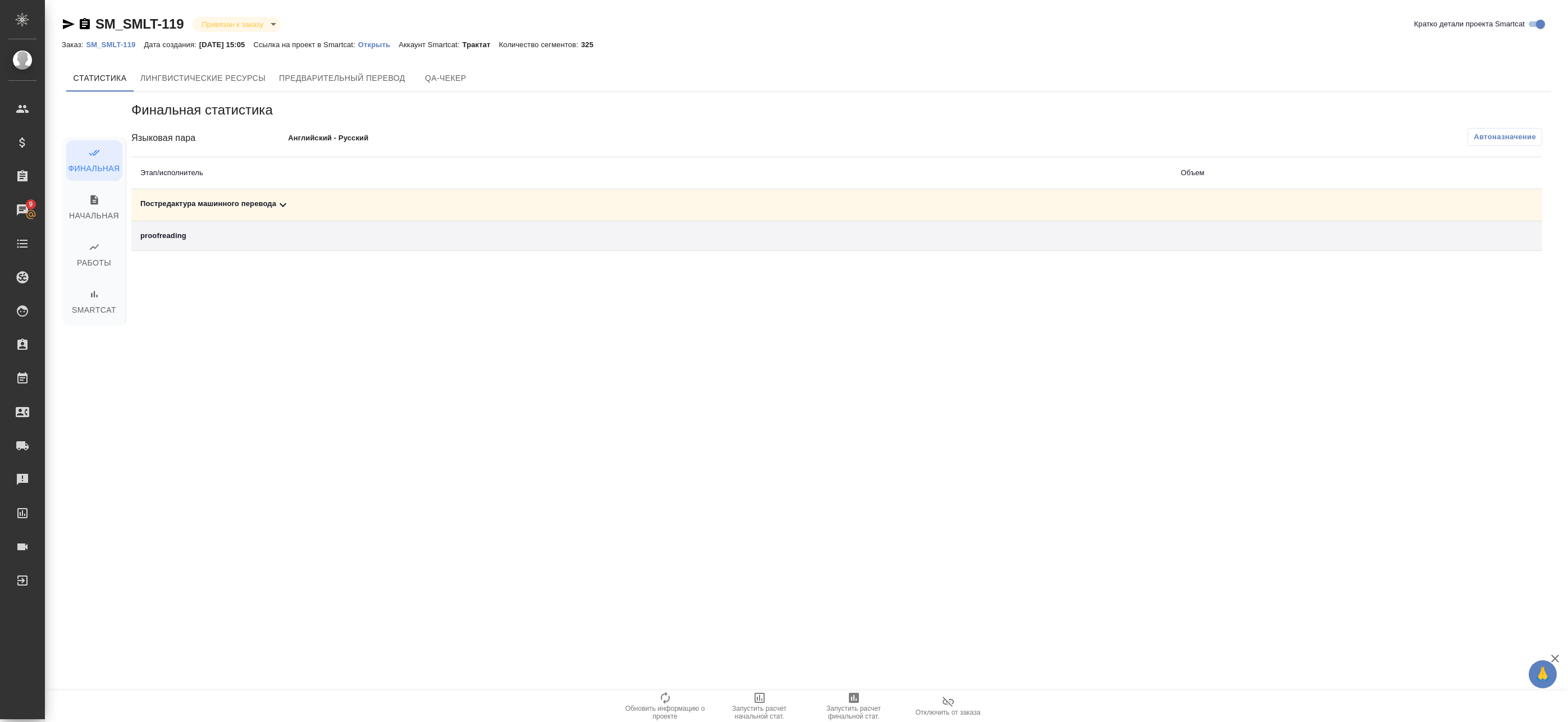
click at [853, 700] on icon "button" at bounding box center [854, 698] width 10 height 10
click at [619, 197] on td "Постредактура машинного перевода" at bounding box center [652, 205] width 1041 height 32
click at [611, 202] on div "Постредактура машинного перевода" at bounding box center [652, 204] width 1023 height 13
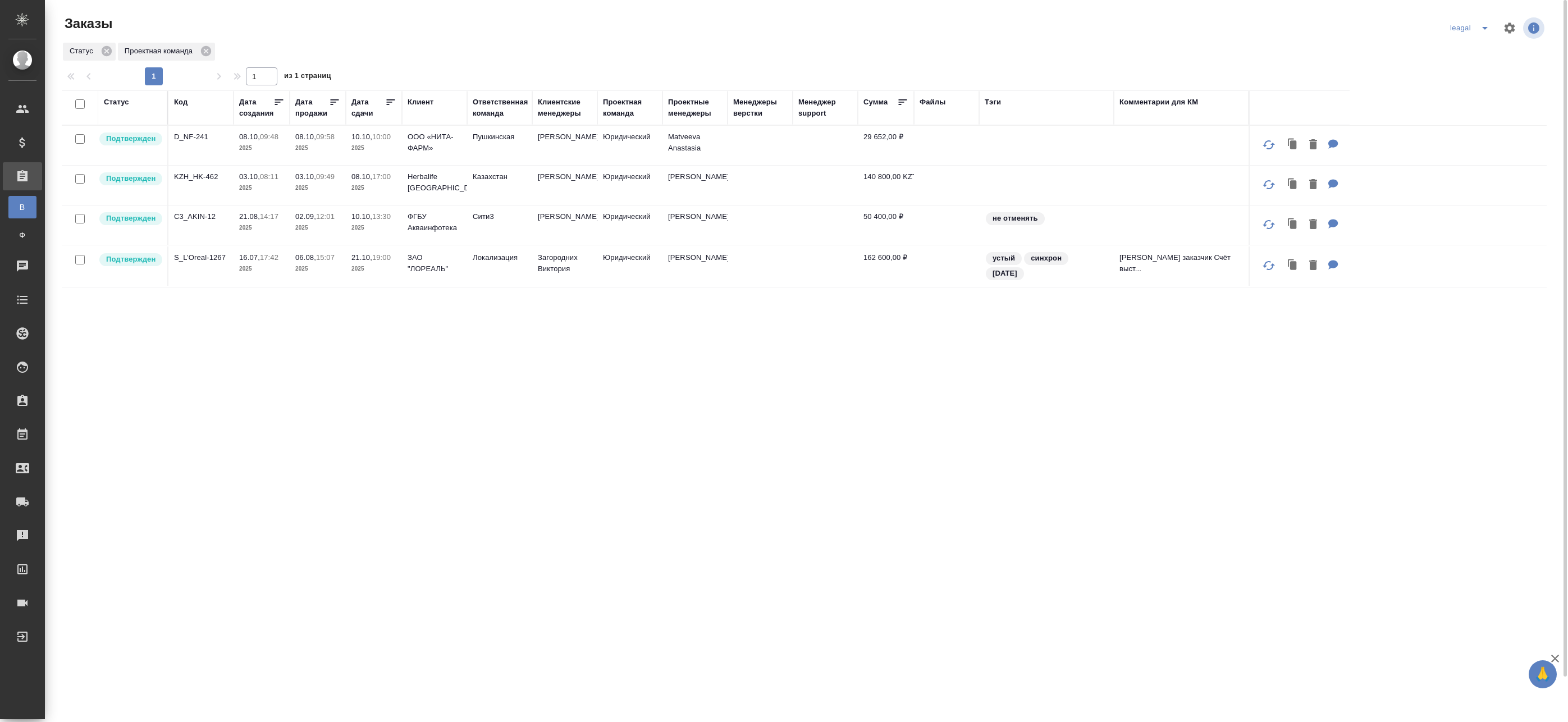
click at [1481, 24] on icon "split button" at bounding box center [1485, 28] width 13 height 13
click at [1451, 61] on ul "[PERSON_NAME]" at bounding box center [1487, 50] width 80 height 27
click at [1456, 53] on li "[PERSON_NAME]" at bounding box center [1487, 51] width 80 height 18
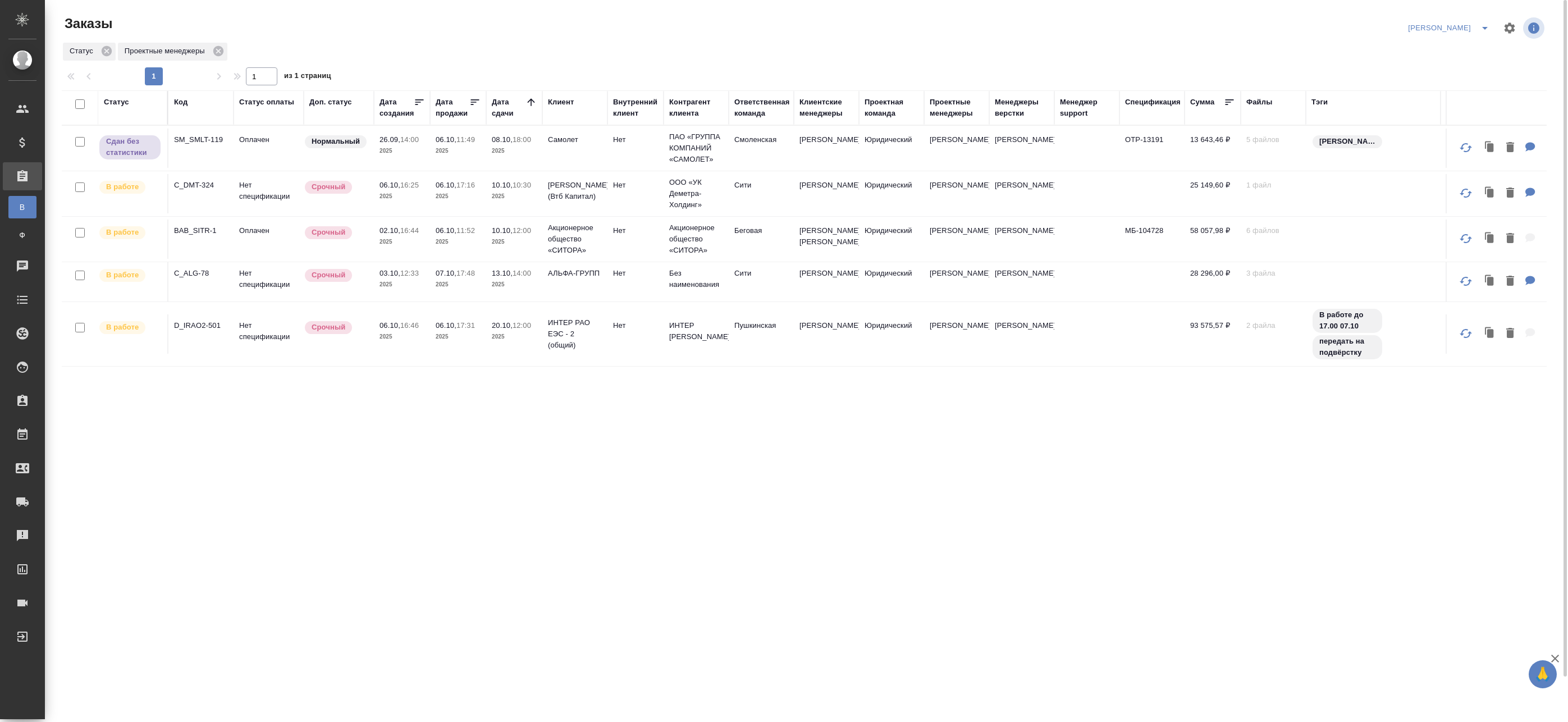
click at [745, 421] on div "Статус Код Статус оплаты Доп. статус Дата создания Дата продажи Дата сдачи Клие…" at bounding box center [804, 427] width 1485 height 673
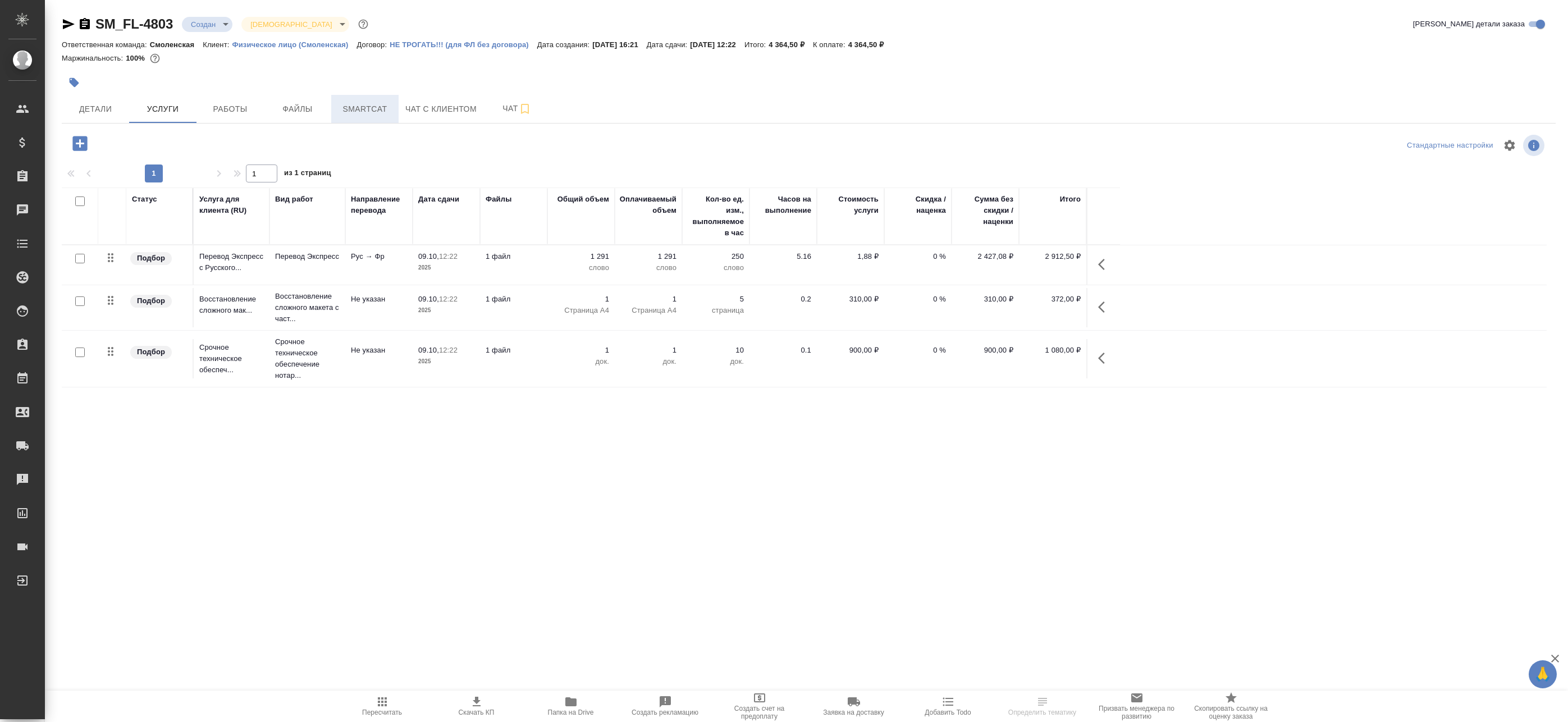
click at [365, 103] on span "Smartcat" at bounding box center [365, 109] width 54 height 14
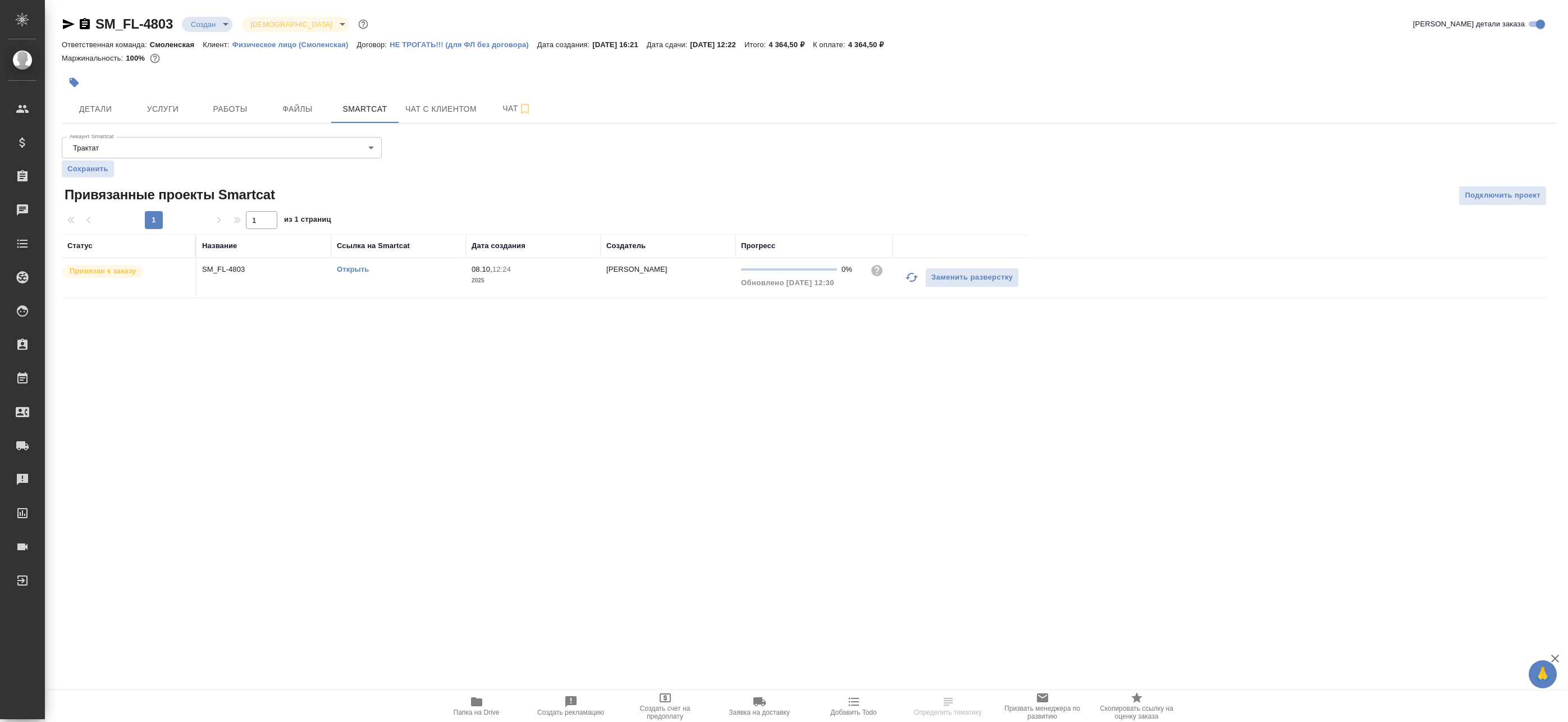
click at [351, 272] on link "Открыть" at bounding box center [353, 269] width 32 height 8
click at [272, 105] on span "Файлы" at bounding box center [298, 109] width 54 height 14
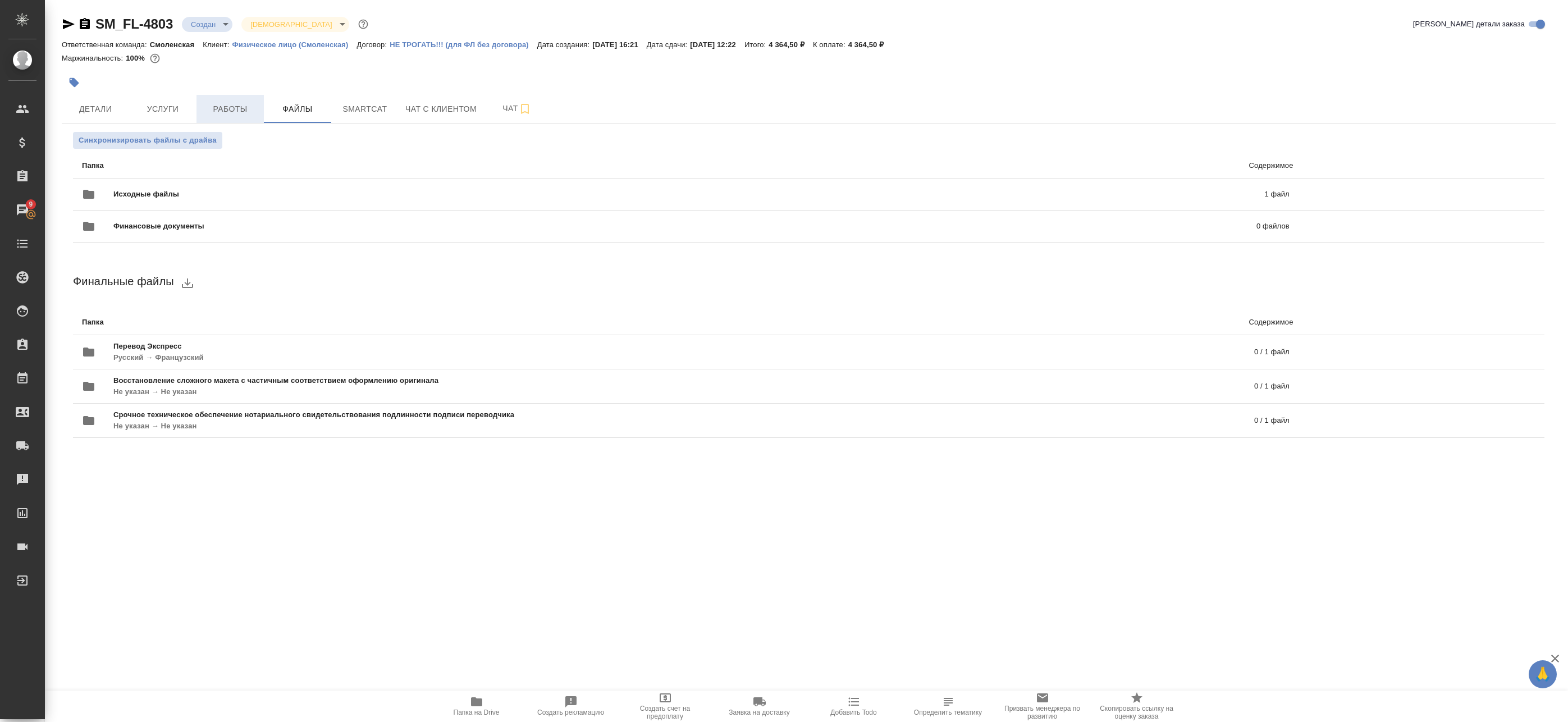
click at [240, 100] on button "Работы" at bounding box center [230, 109] width 67 height 28
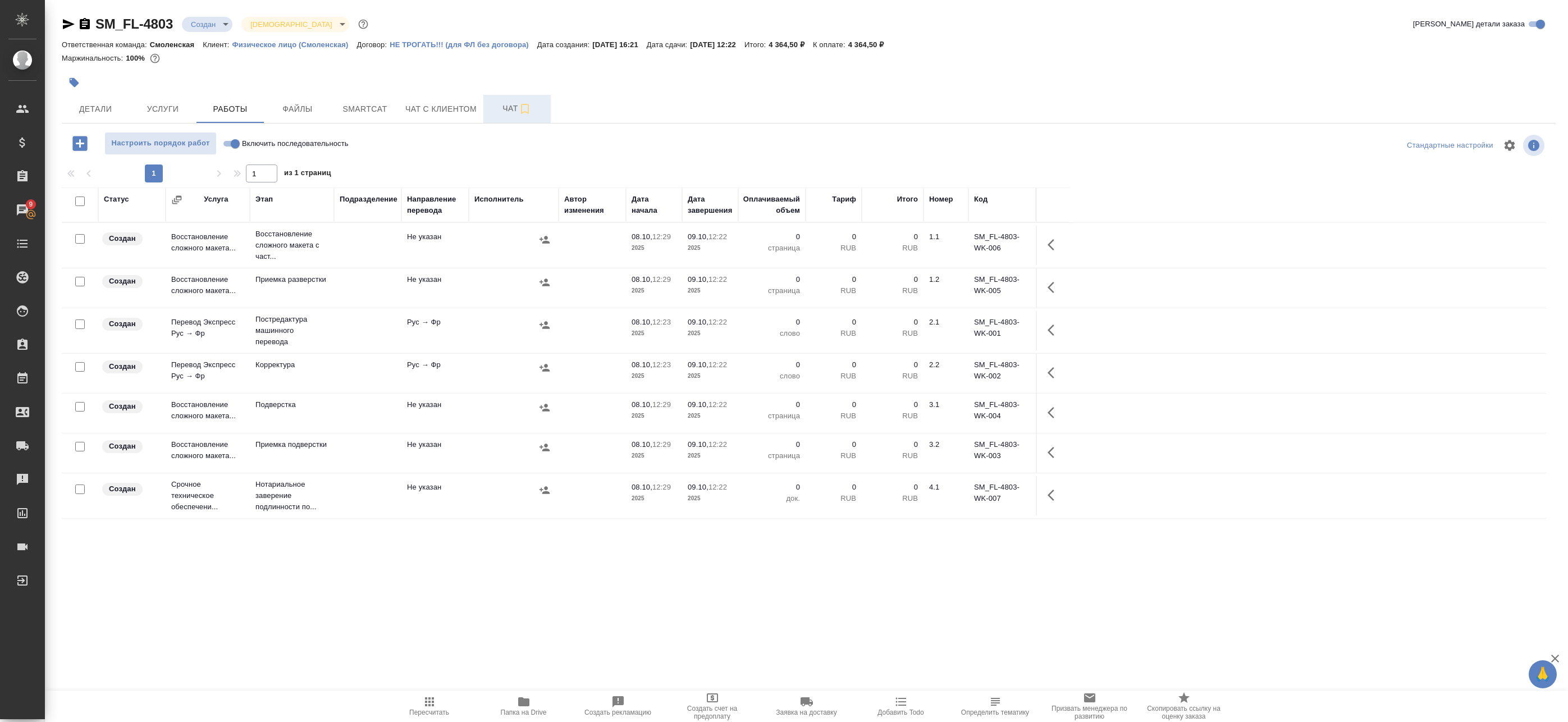
click at [516, 115] on span "Чат" at bounding box center [517, 109] width 54 height 14
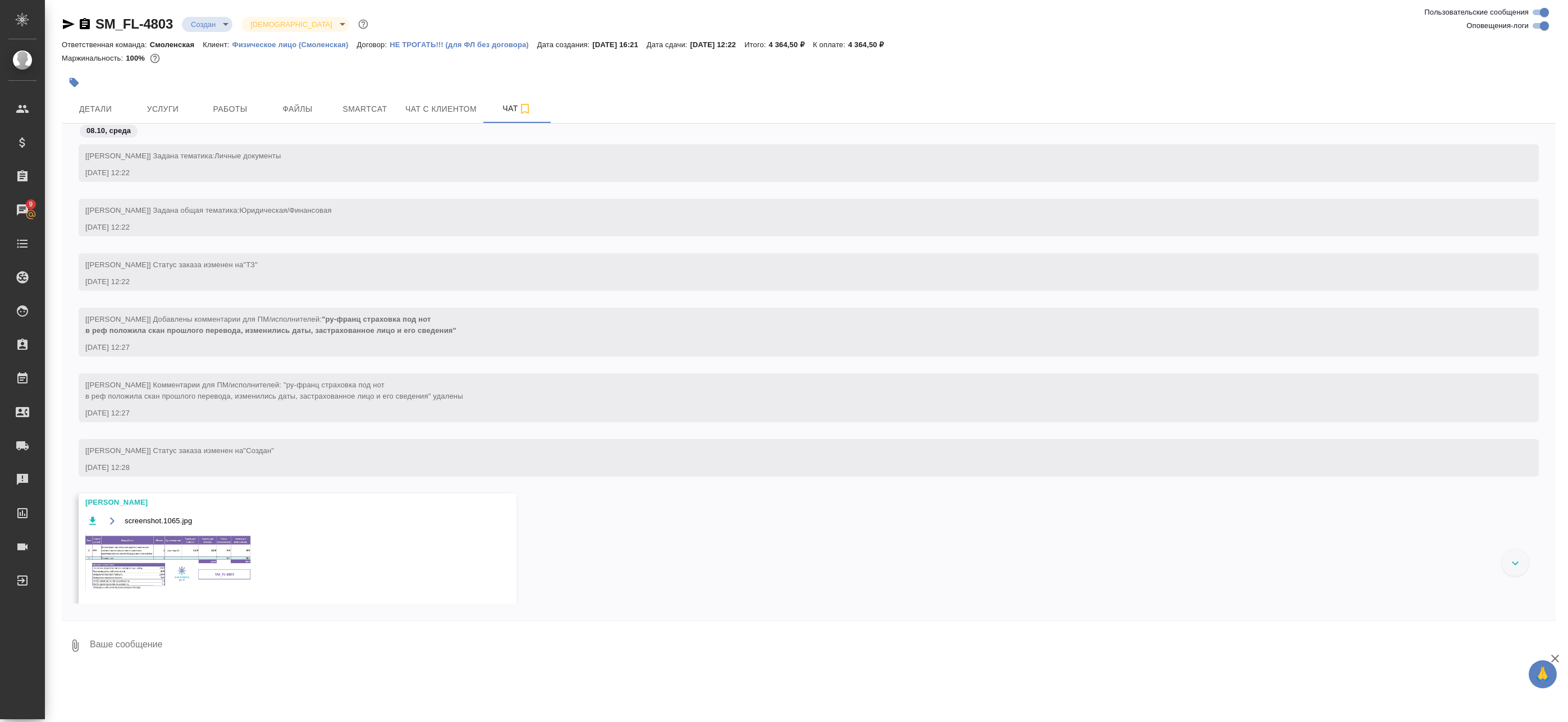
click at [161, 576] on img at bounding box center [169, 562] width 168 height 58
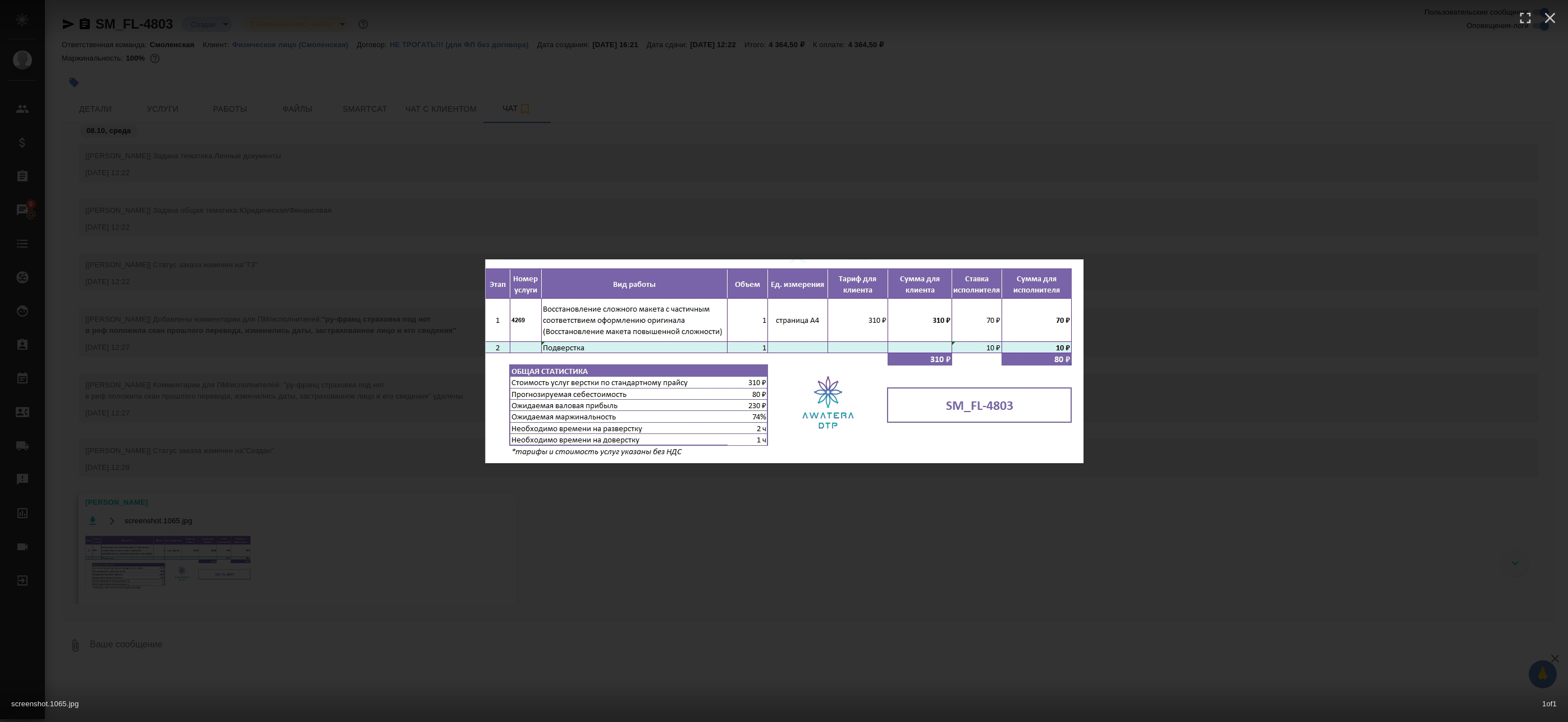
click at [267, 380] on div "screenshot.1065.jpg 1 of 1" at bounding box center [784, 361] width 1568 height 722
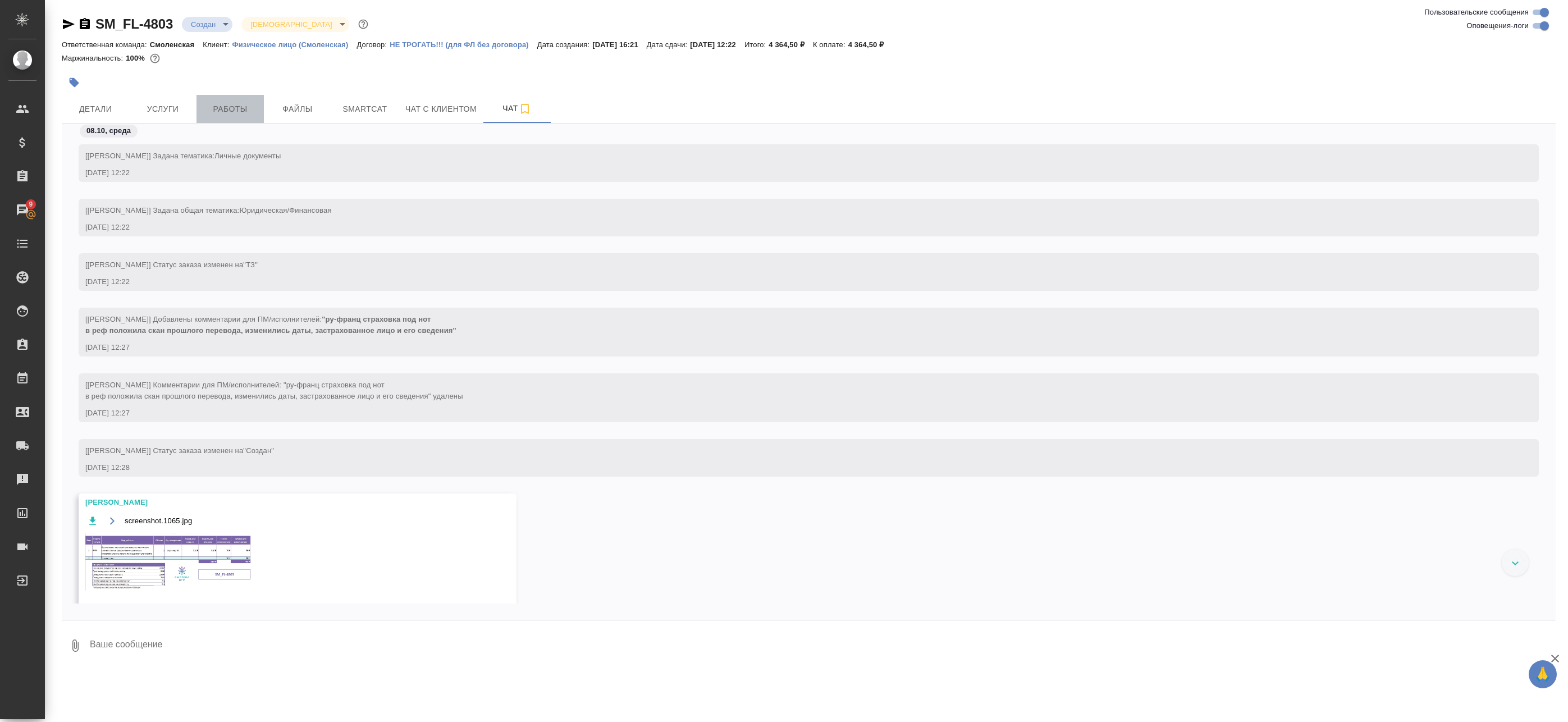
click at [218, 102] on span "Работы" at bounding box center [230, 109] width 54 height 14
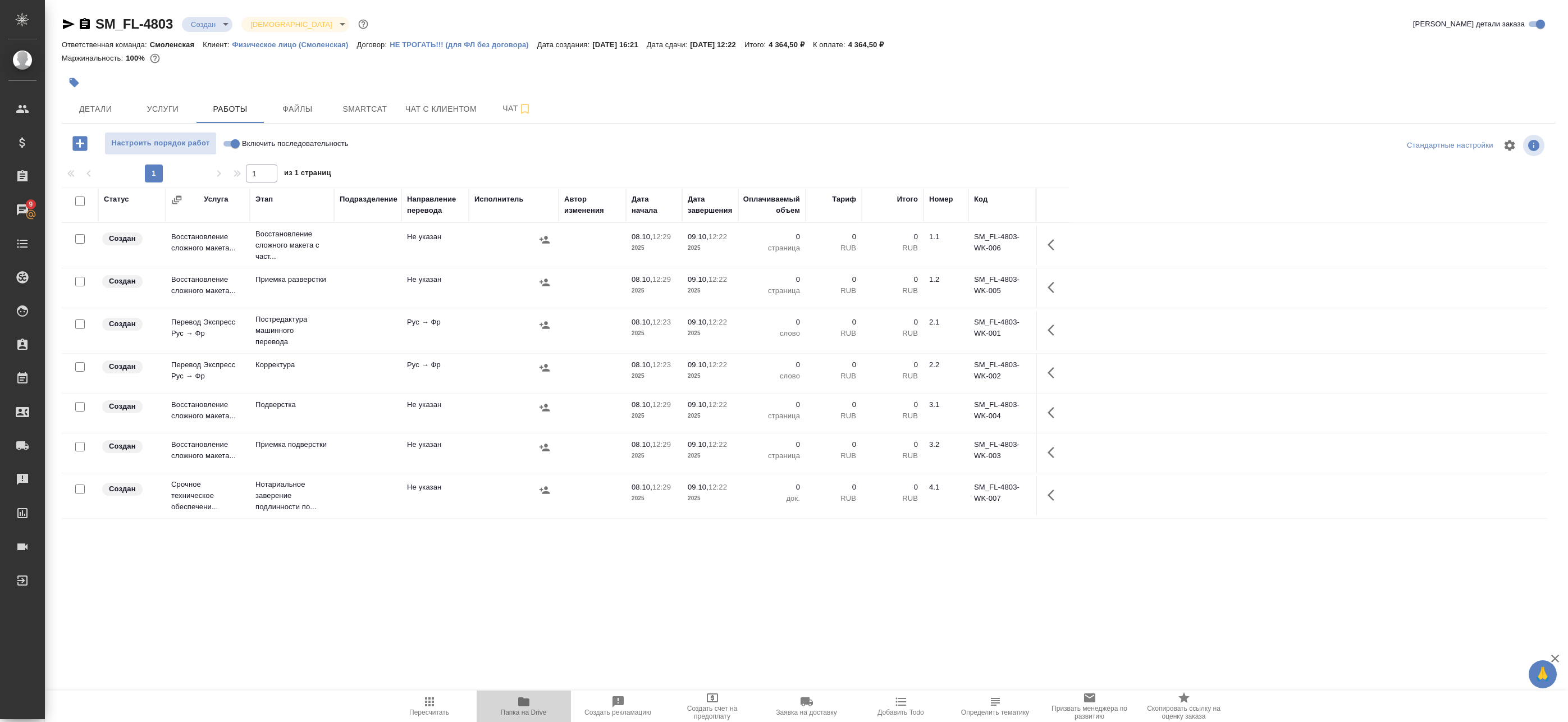
click at [537, 697] on span "Папка на Drive" at bounding box center [524, 705] width 81 height 21
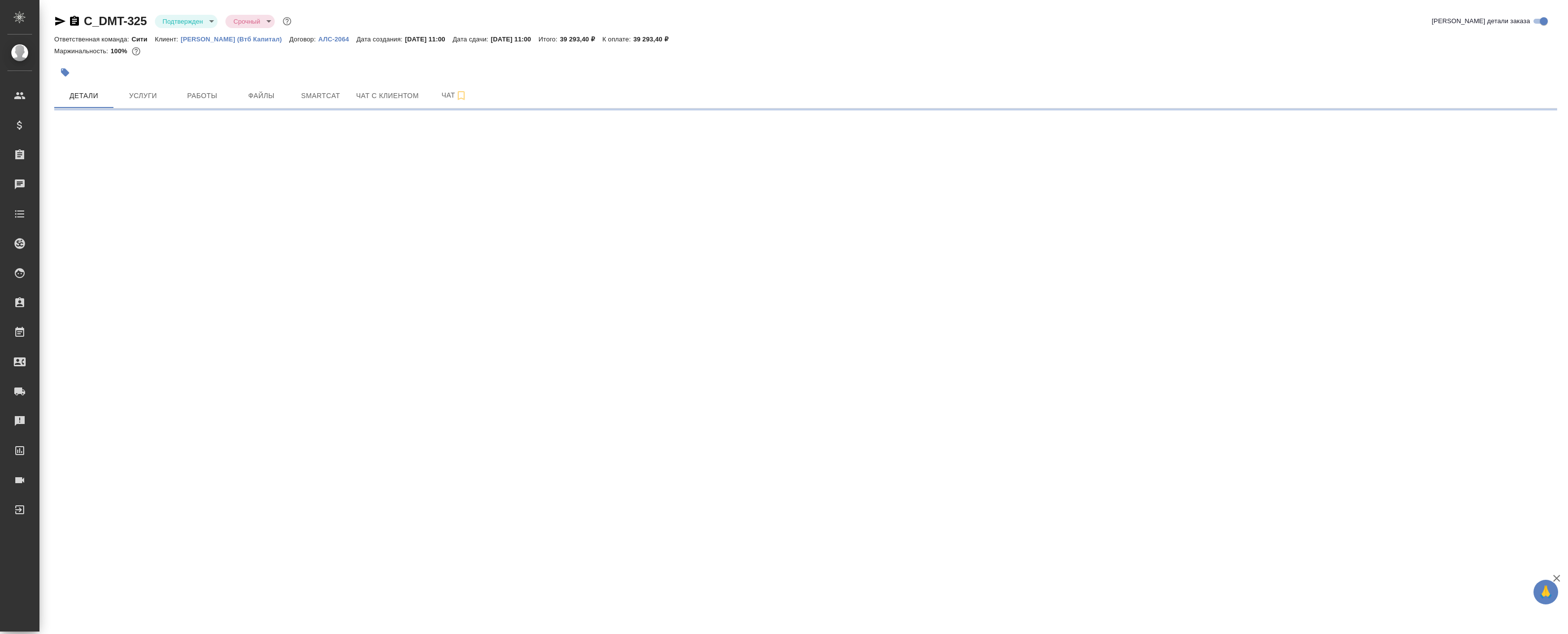
select select "RU"
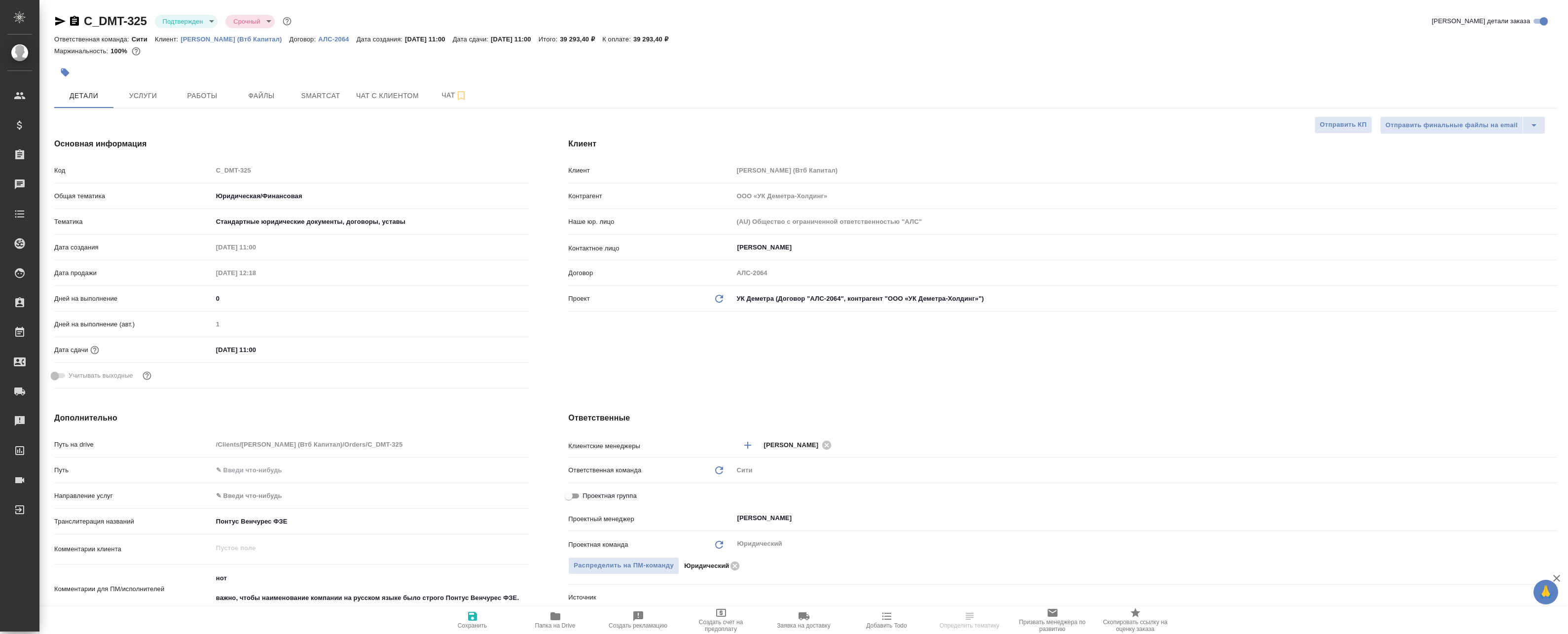
type textarea "x"
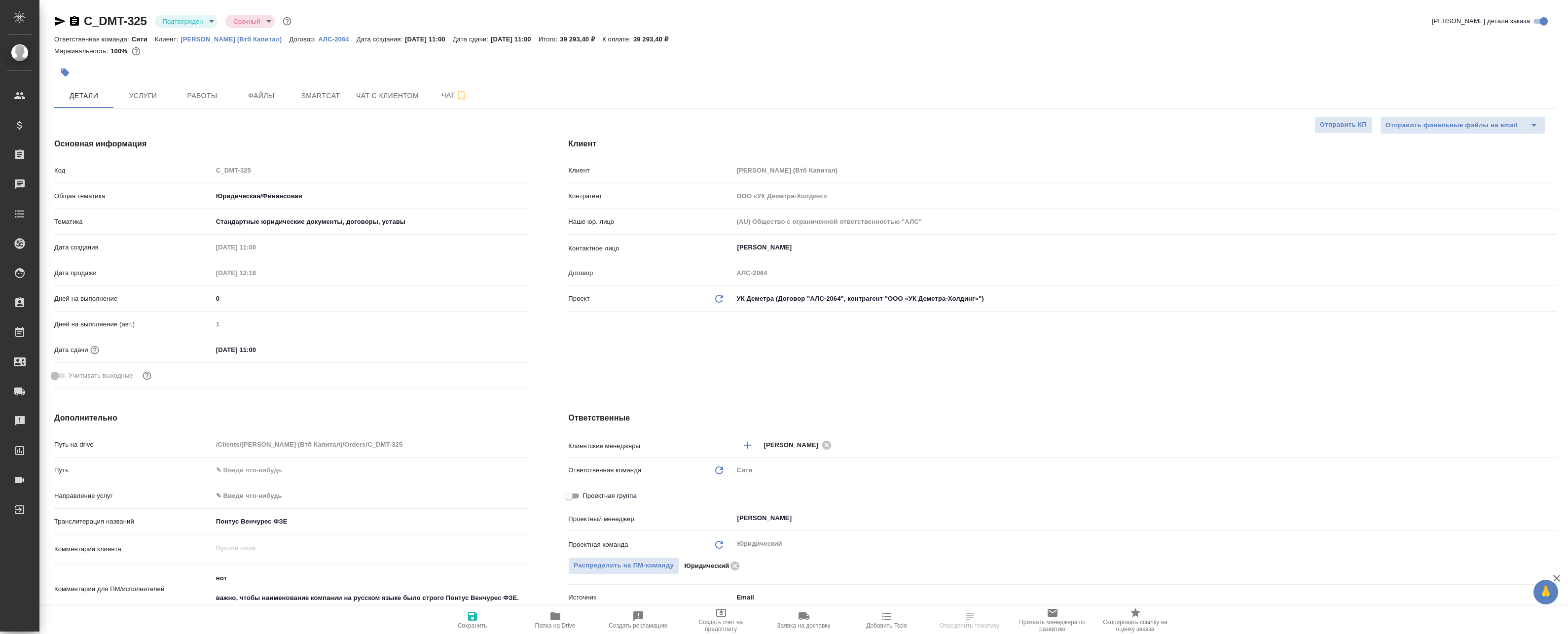
type textarea "x"
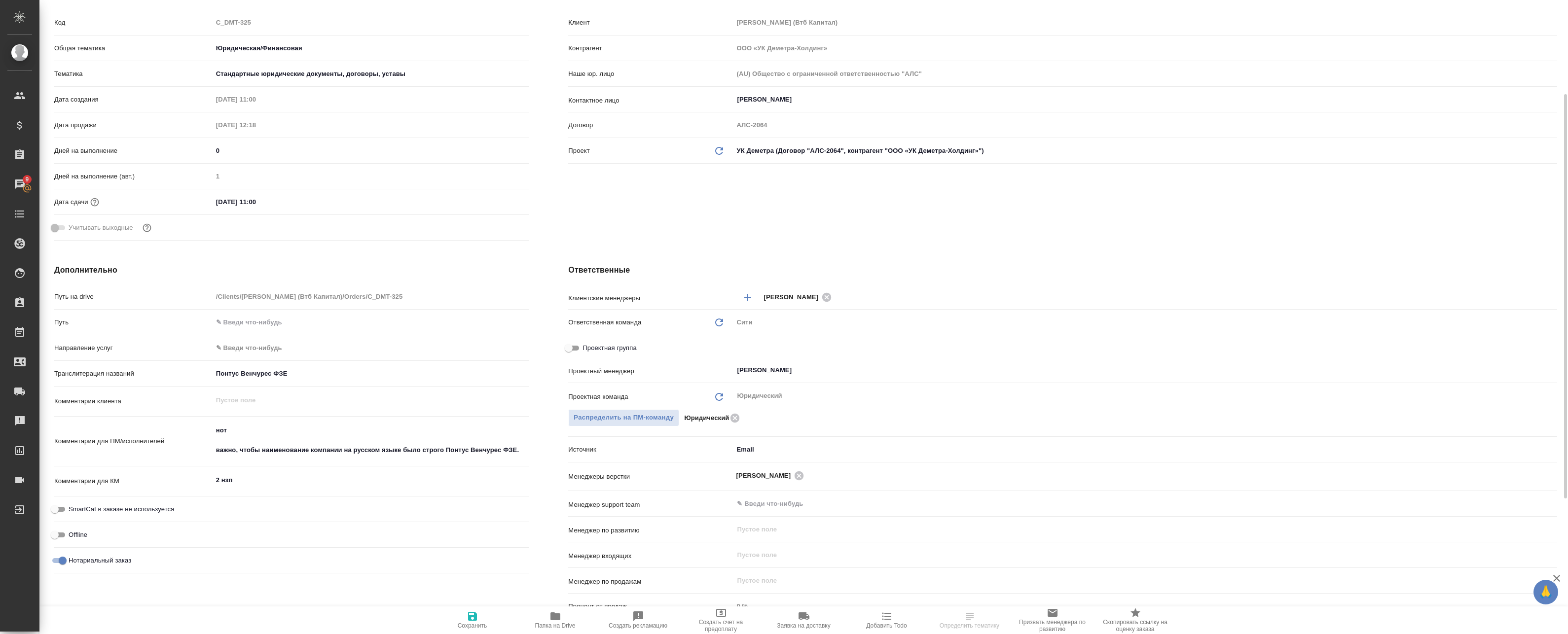
scroll to position [197, 0]
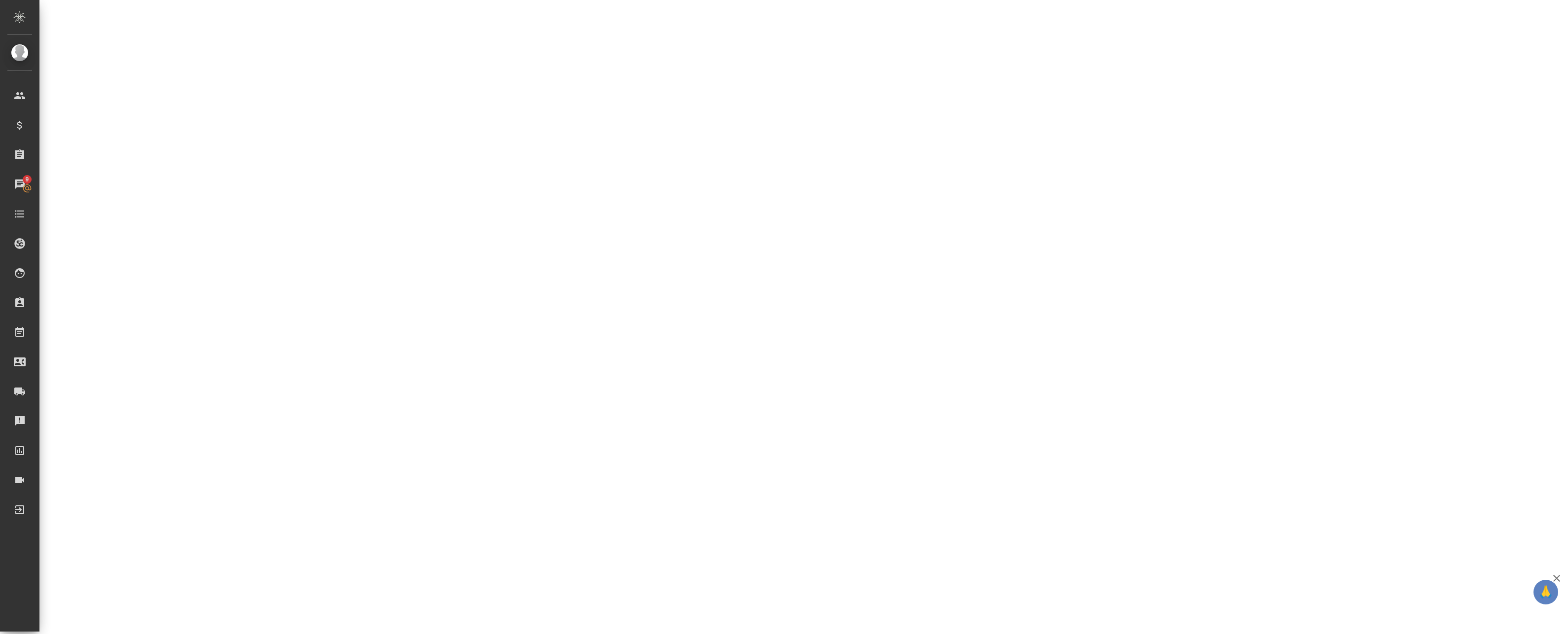
select select "RU"
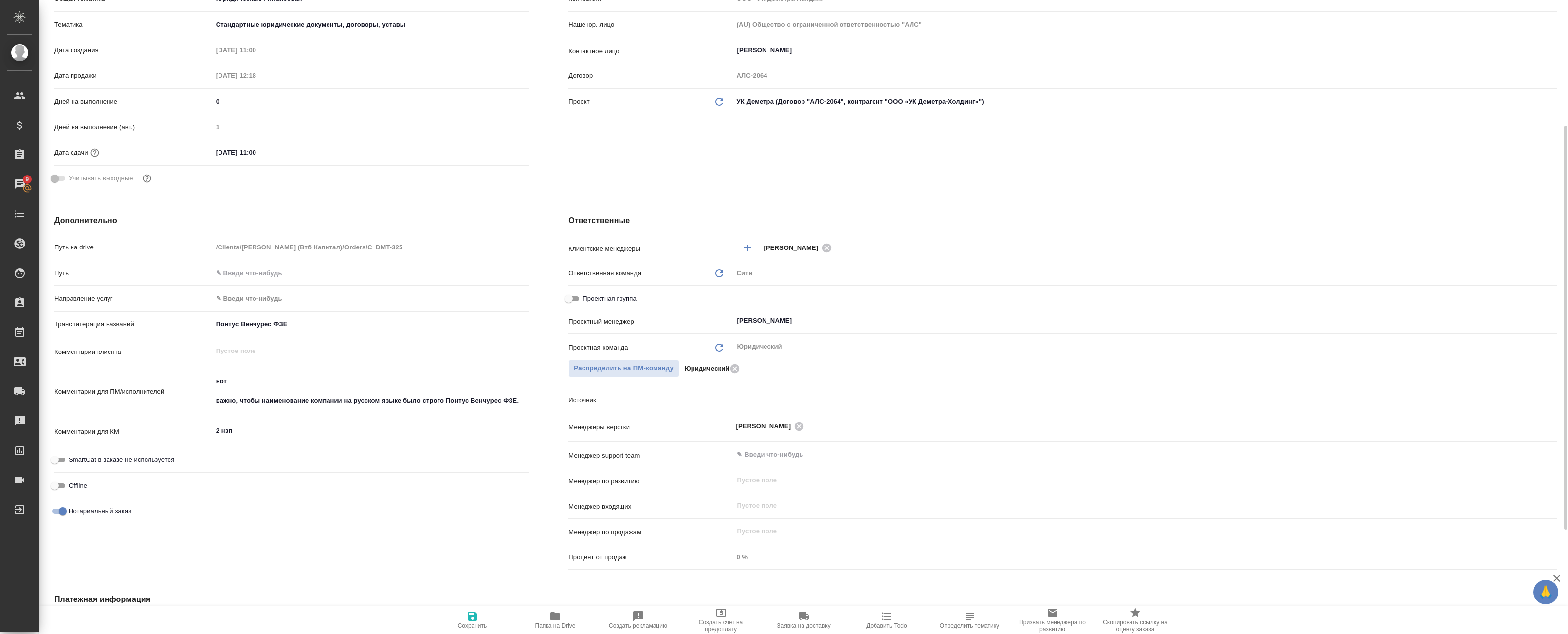
type textarea "x"
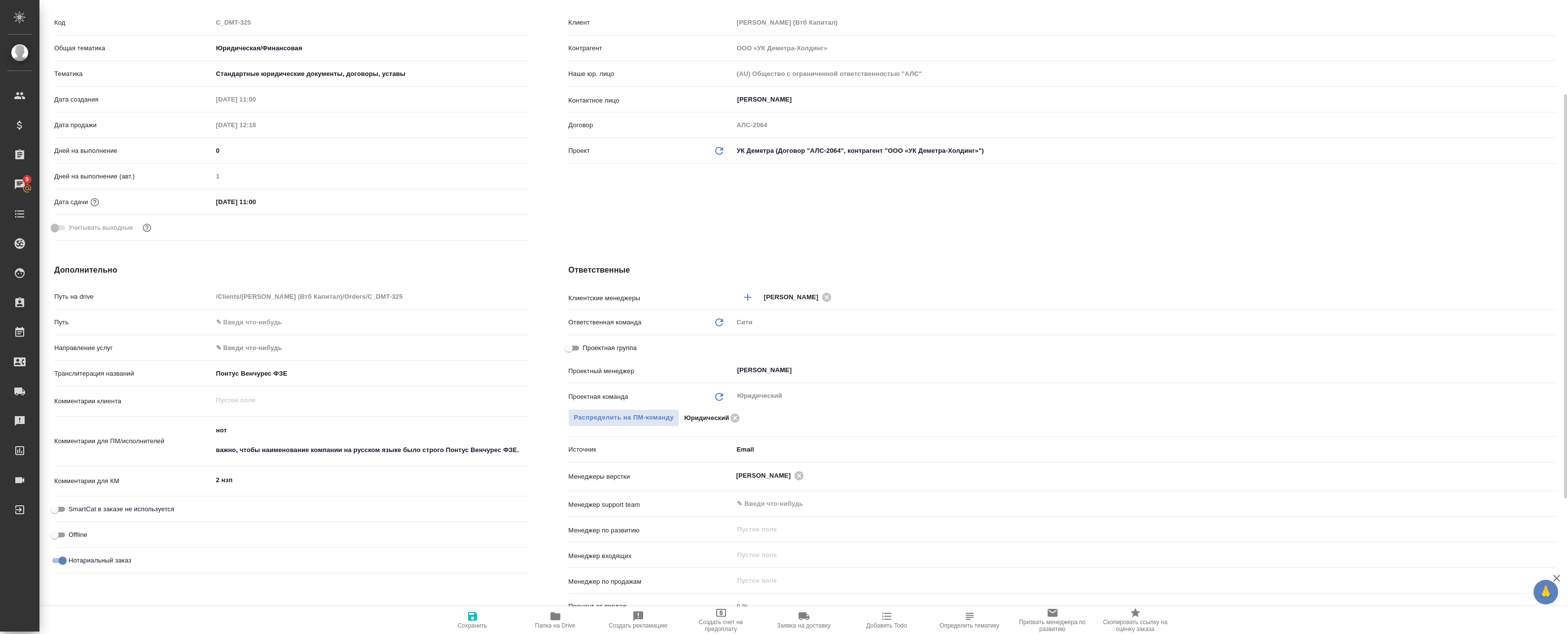
scroll to position [0, 0]
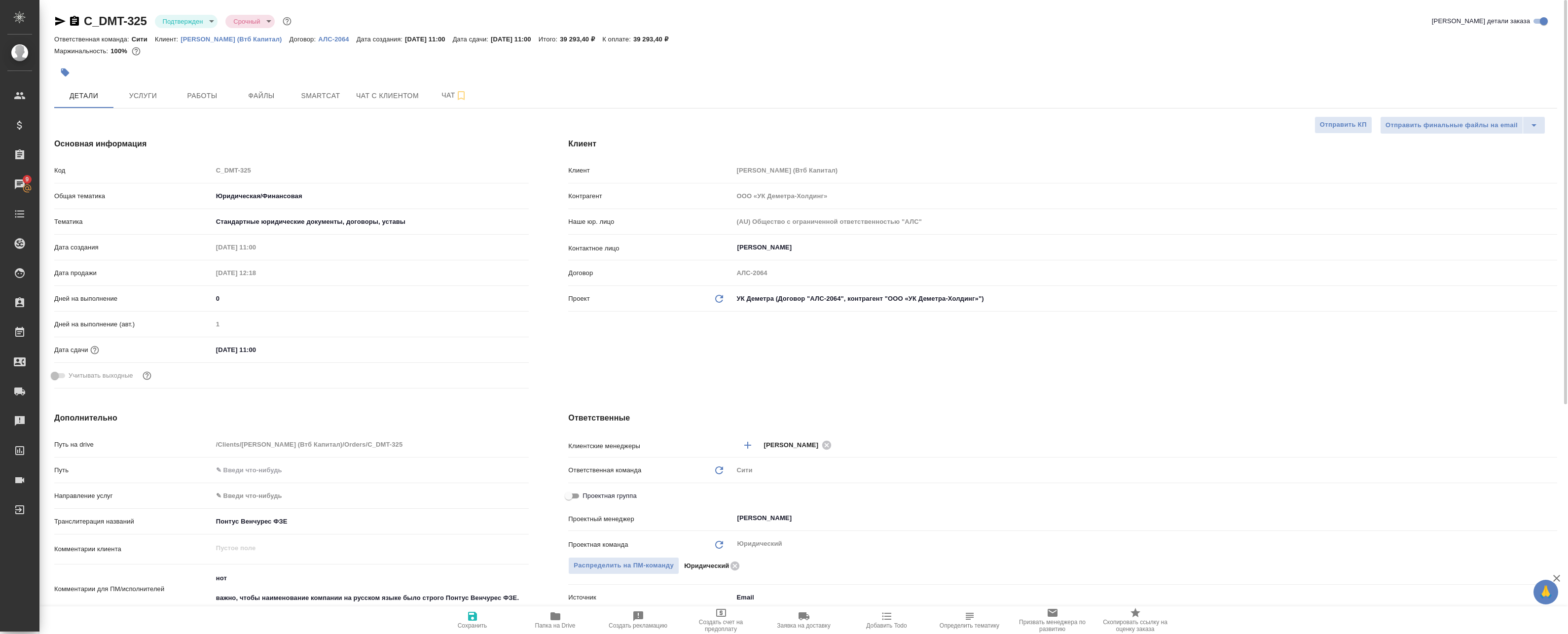
click at [178, 13] on div "C_DMT-325 Подтвержден confirmed Срочный urgent" at bounding box center [173, 21] width 239 height 16
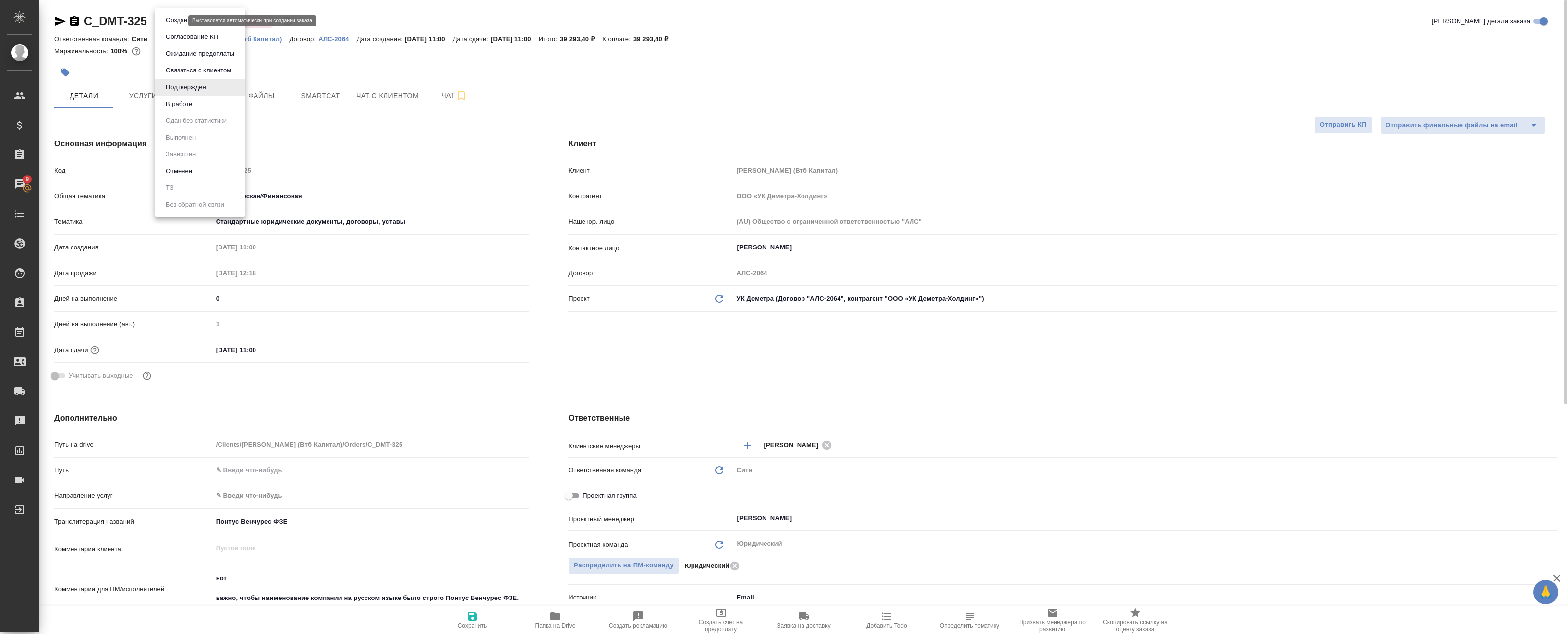
click at [180, 22] on body "🙏 .cls-1 fill:#fff; AWATERA Badanyan Artak Клиенты Спецификации Заказы 9 Чаты T…" at bounding box center [784, 317] width 1568 height 634
drag, startPoint x: 175, startPoint y: 101, endPoint x: 181, endPoint y: 101, distance: 6.0
click at [175, 101] on button "В работе" at bounding box center [178, 104] width 32 height 11
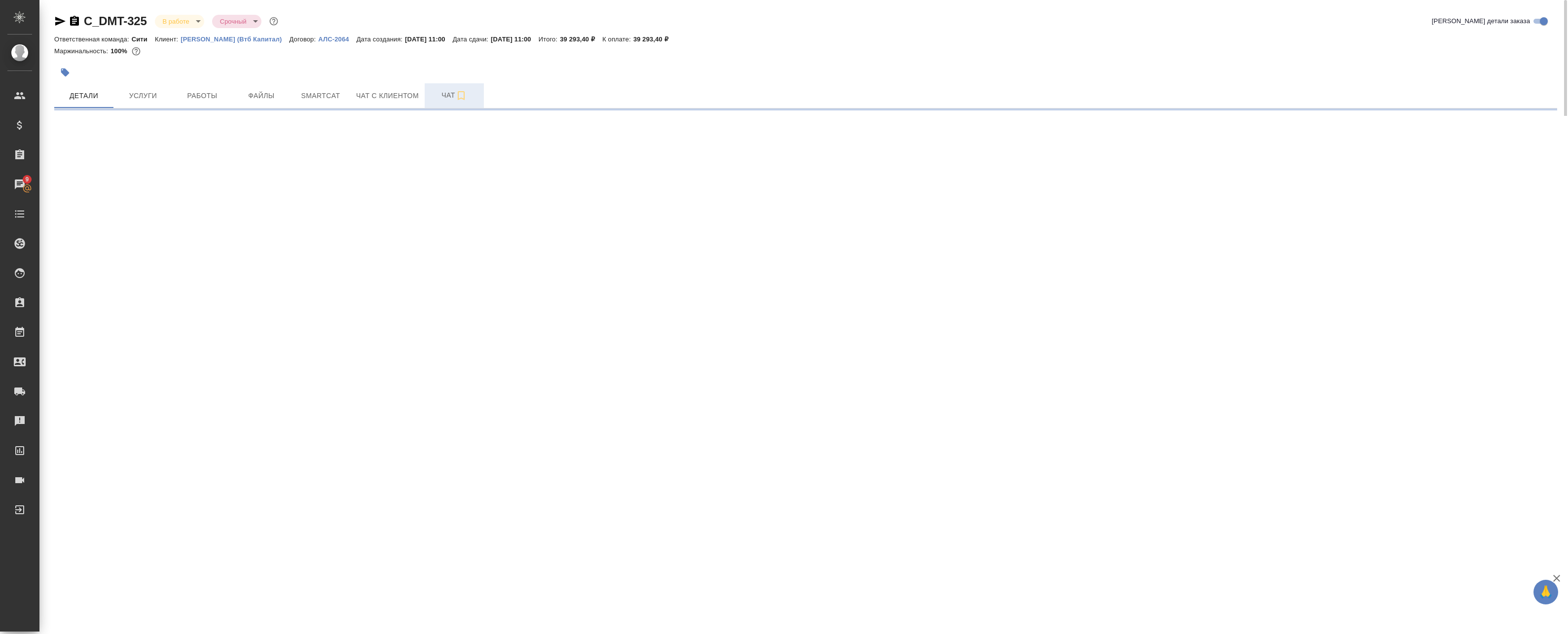
select select "RU"
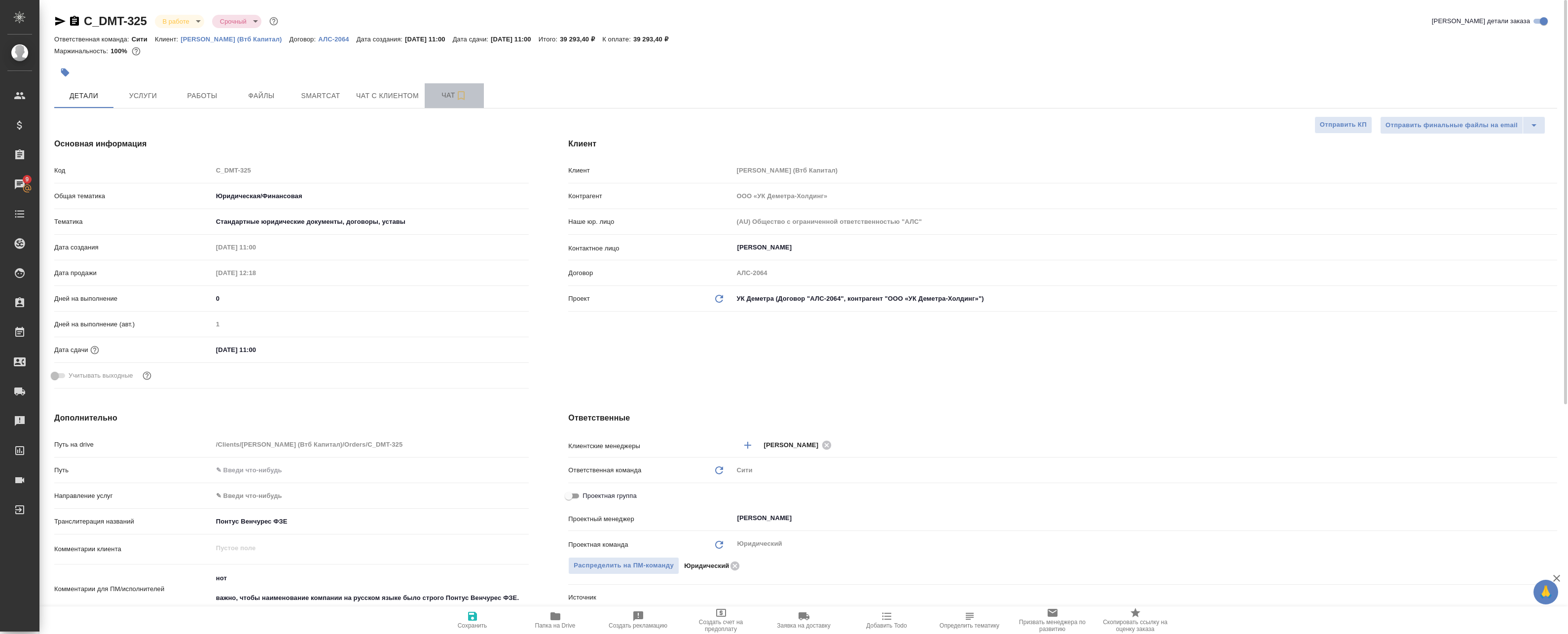
click at [451, 86] on button "Чат" at bounding box center [454, 96] width 59 height 25
type textarea "x"
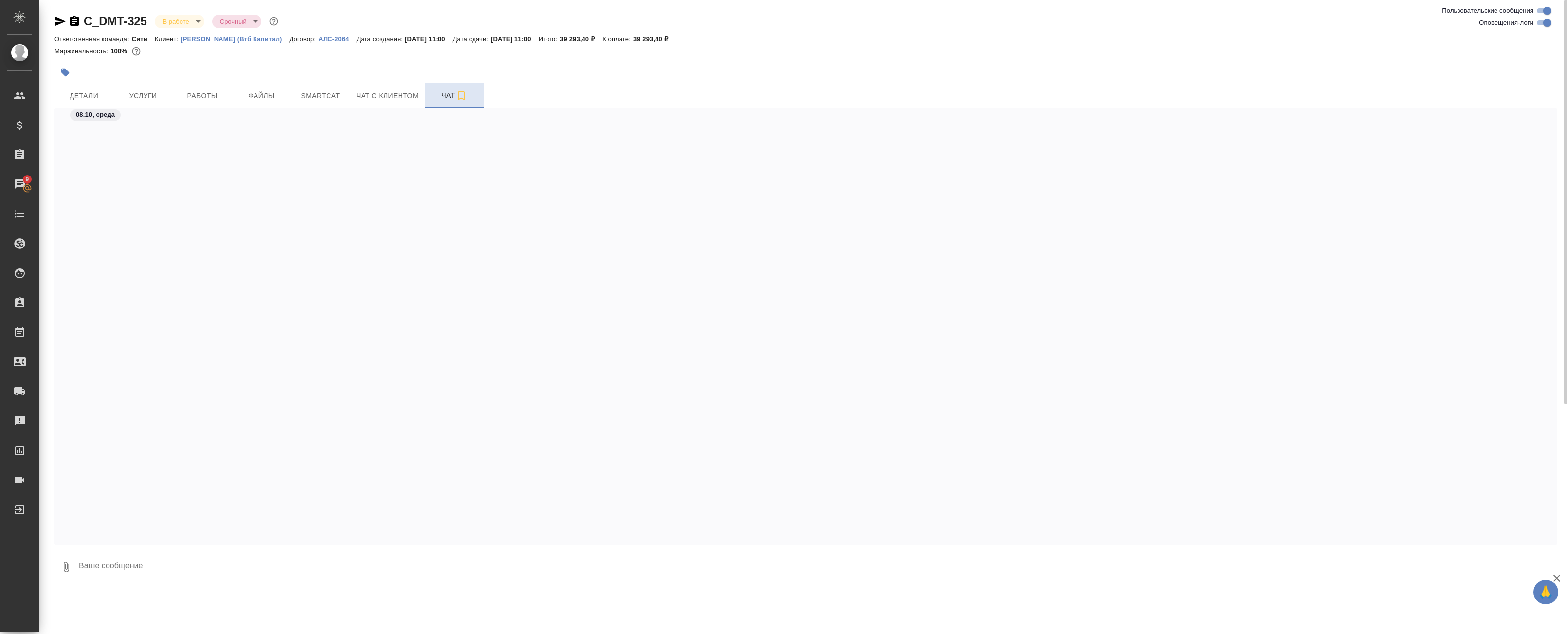
scroll to position [553, 0]
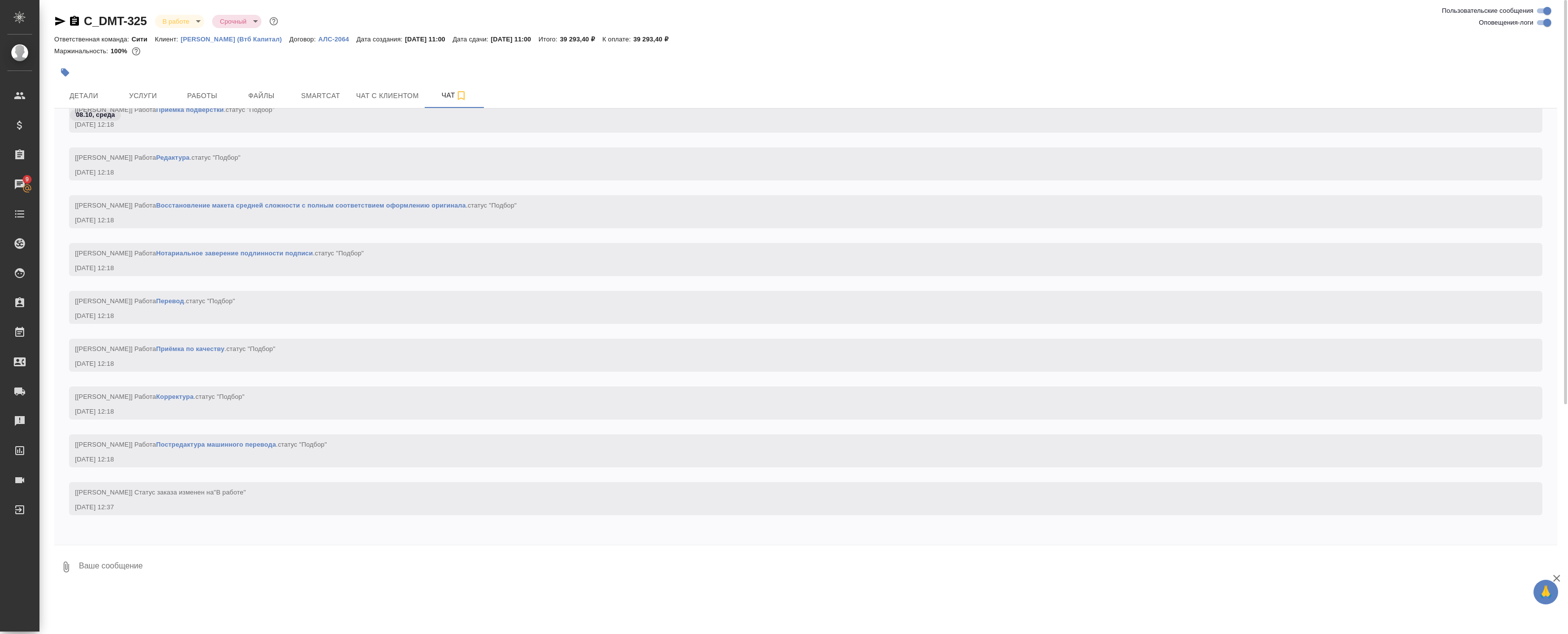
click at [1545, 24] on input "Оповещения-логи" at bounding box center [1547, 23] width 35 height 12
checkbox input "false"
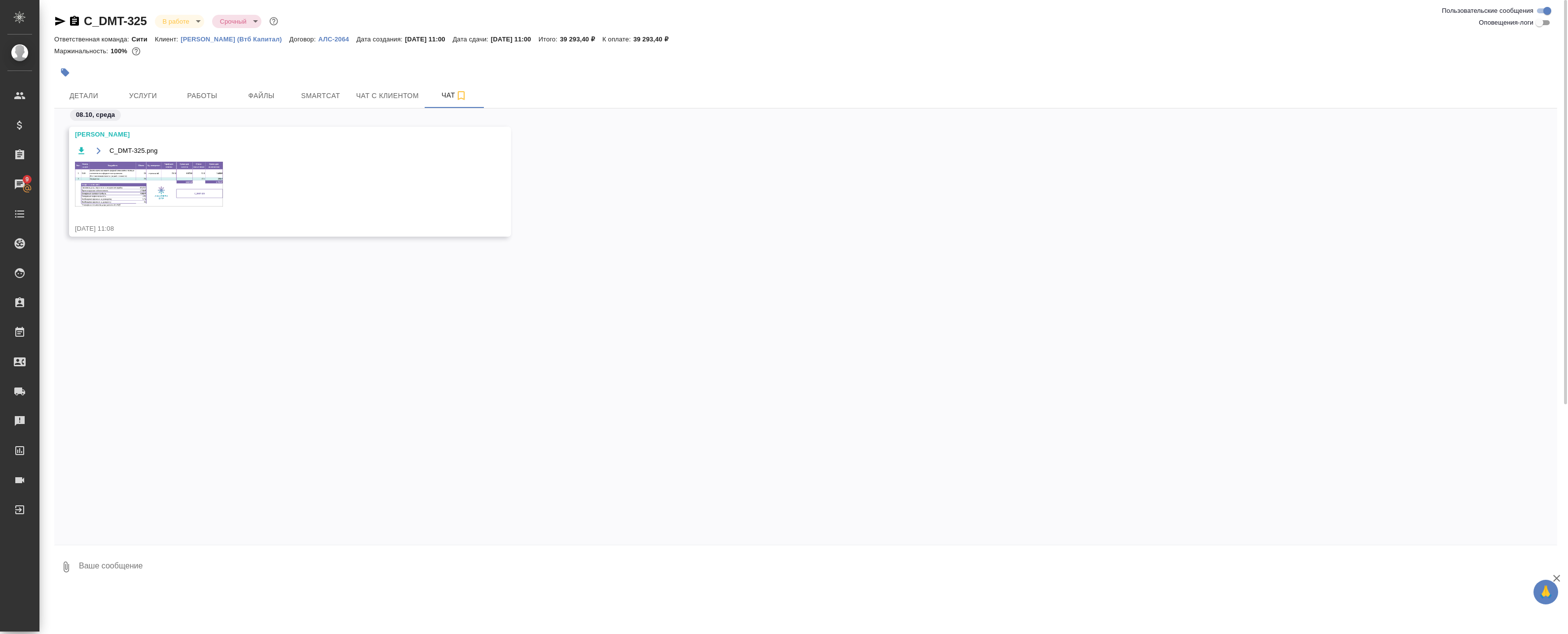
click at [184, 179] on img at bounding box center [149, 184] width 148 height 45
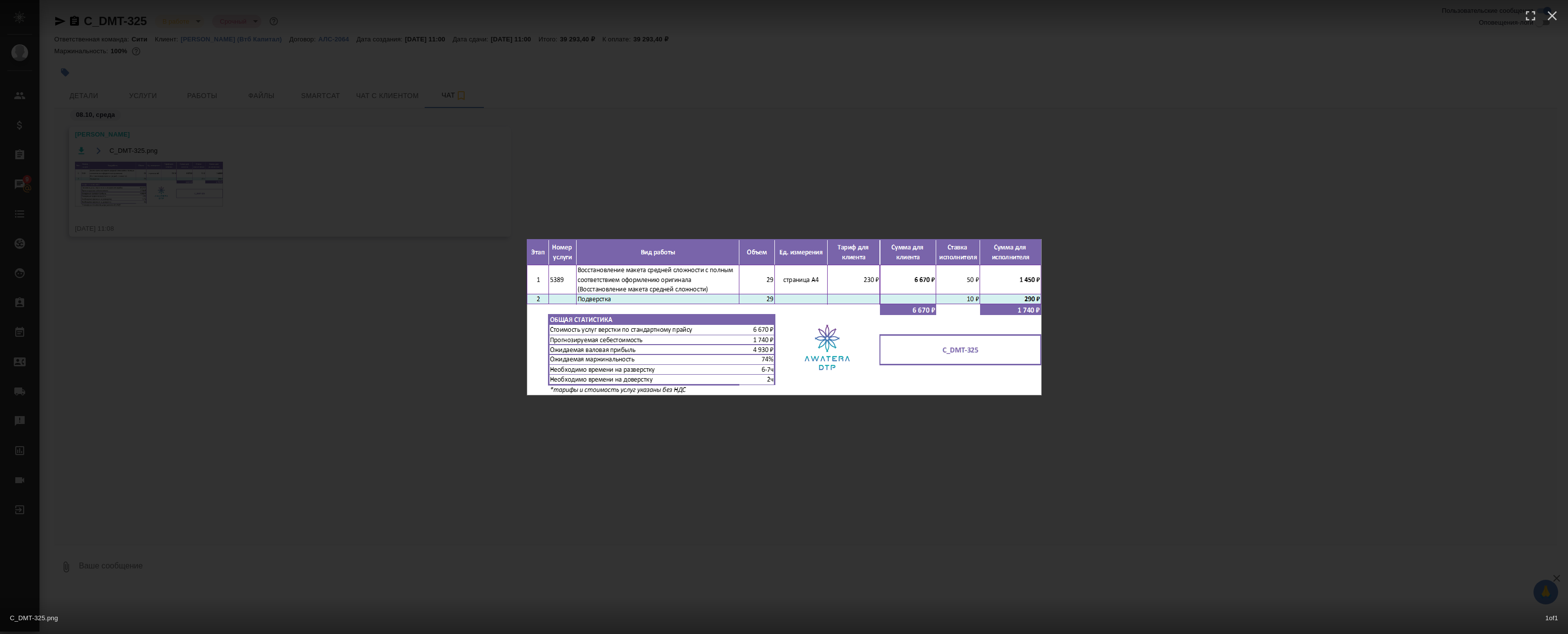
click at [257, 188] on div "C_DMT-325.png 1 of 1" at bounding box center [784, 317] width 1568 height 634
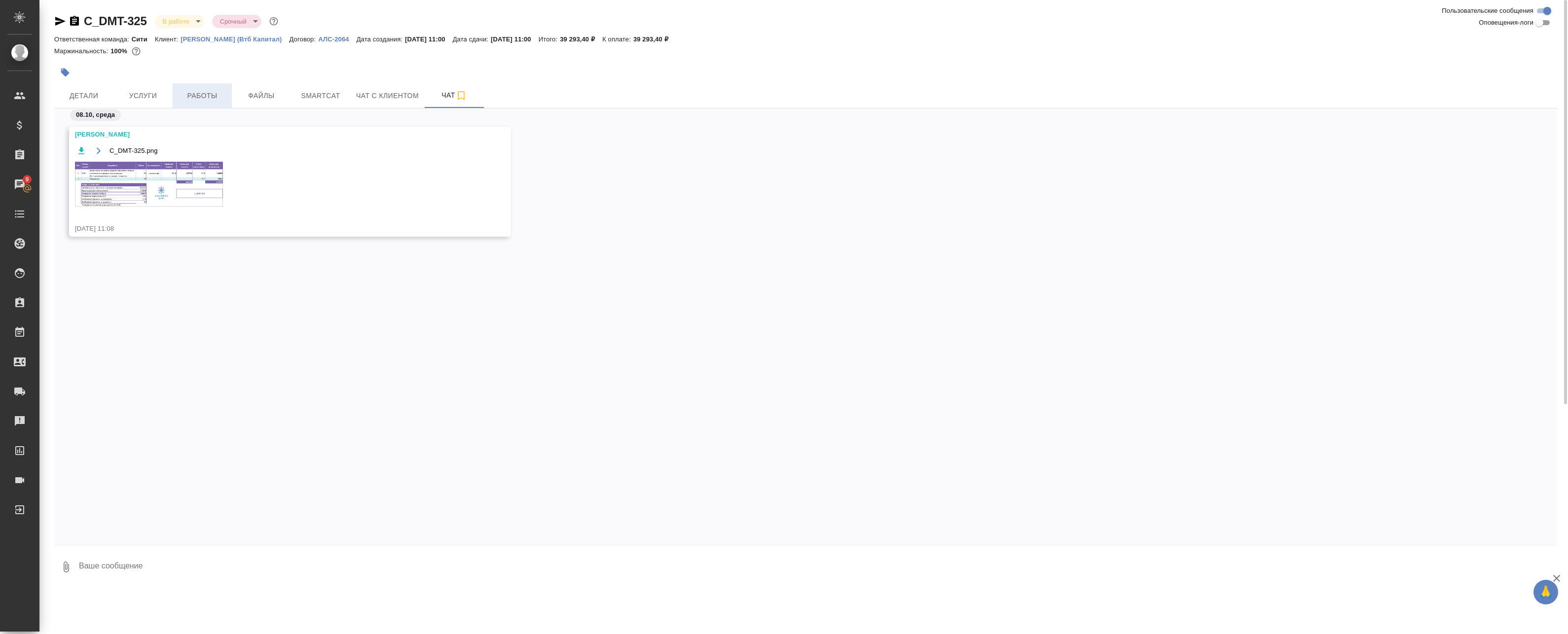
click at [195, 85] on button "Работы" at bounding box center [202, 96] width 59 height 25
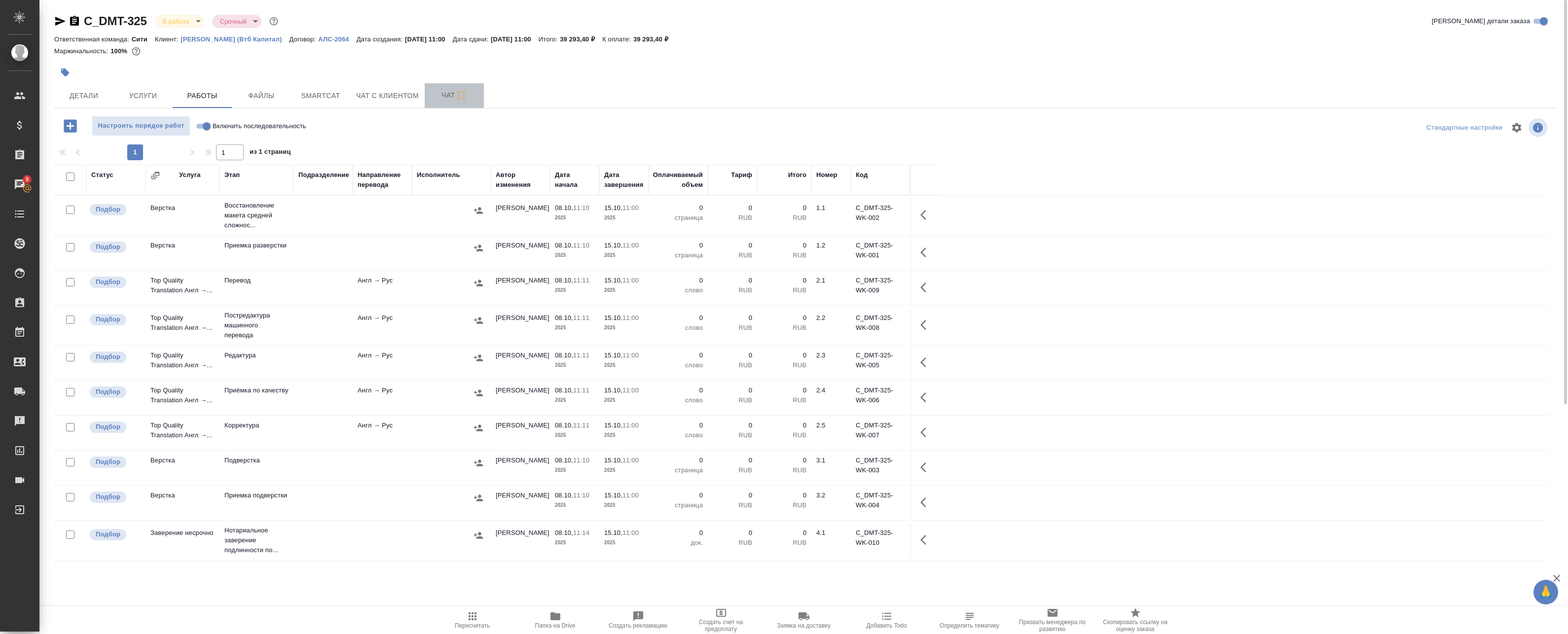
click at [459, 92] on icon "button" at bounding box center [461, 95] width 12 height 12
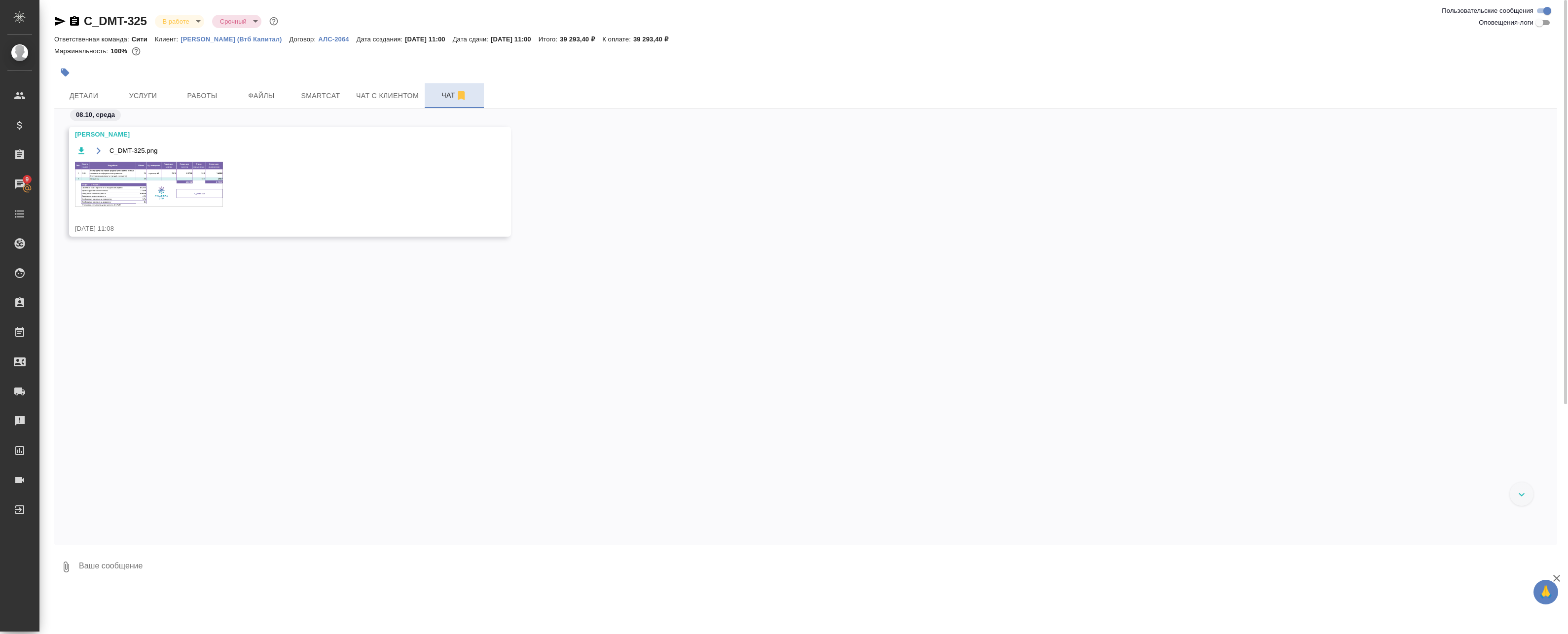
click at [152, 162] on img at bounding box center [149, 184] width 148 height 45
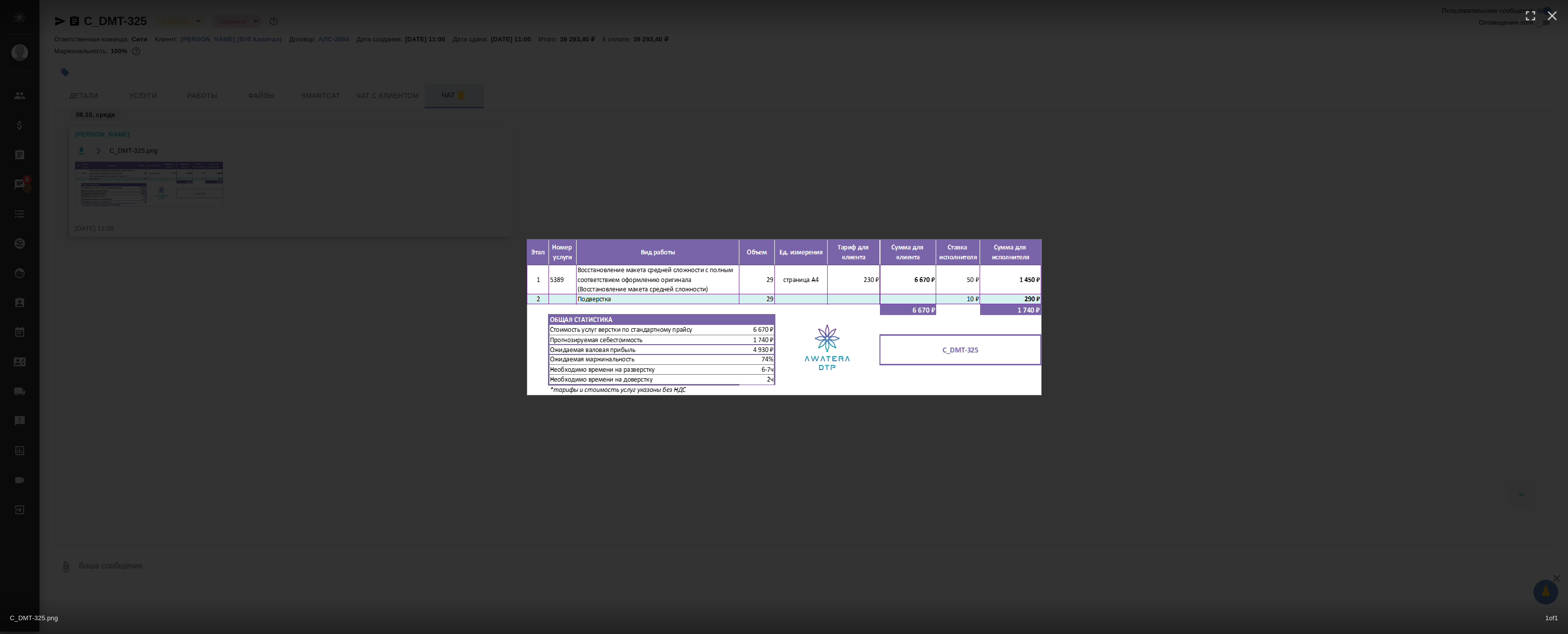
click at [165, 155] on div "C_DMT-325.png 1 of 1" at bounding box center [784, 317] width 1568 height 634
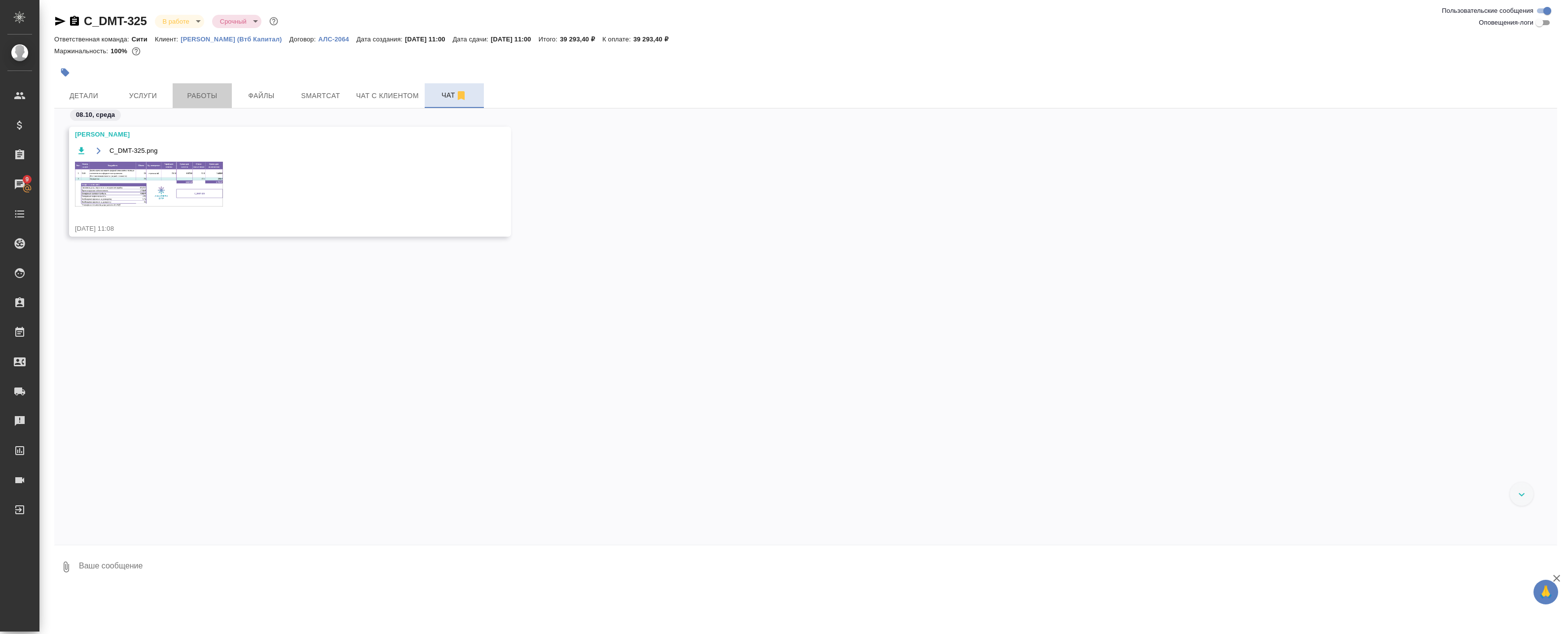
click at [220, 91] on span "Работы" at bounding box center [202, 96] width 47 height 12
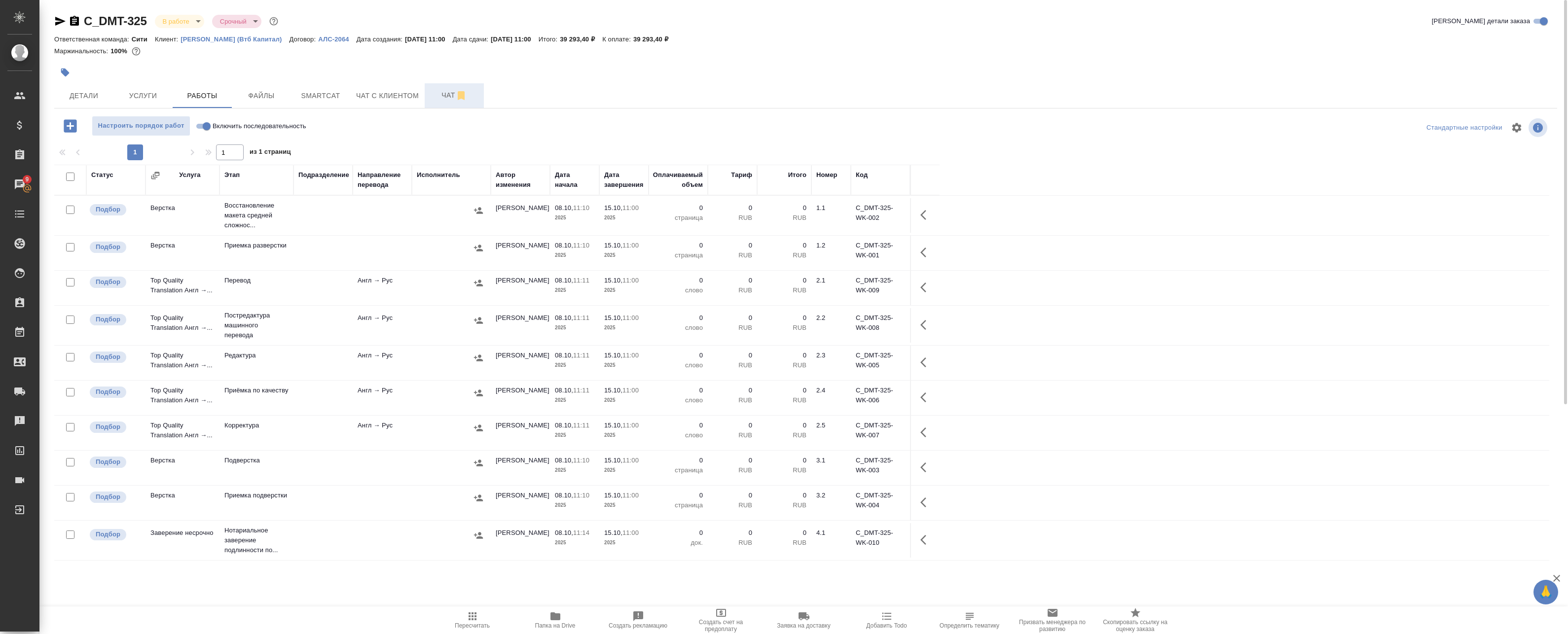
click at [350, 225] on td at bounding box center [323, 215] width 59 height 35
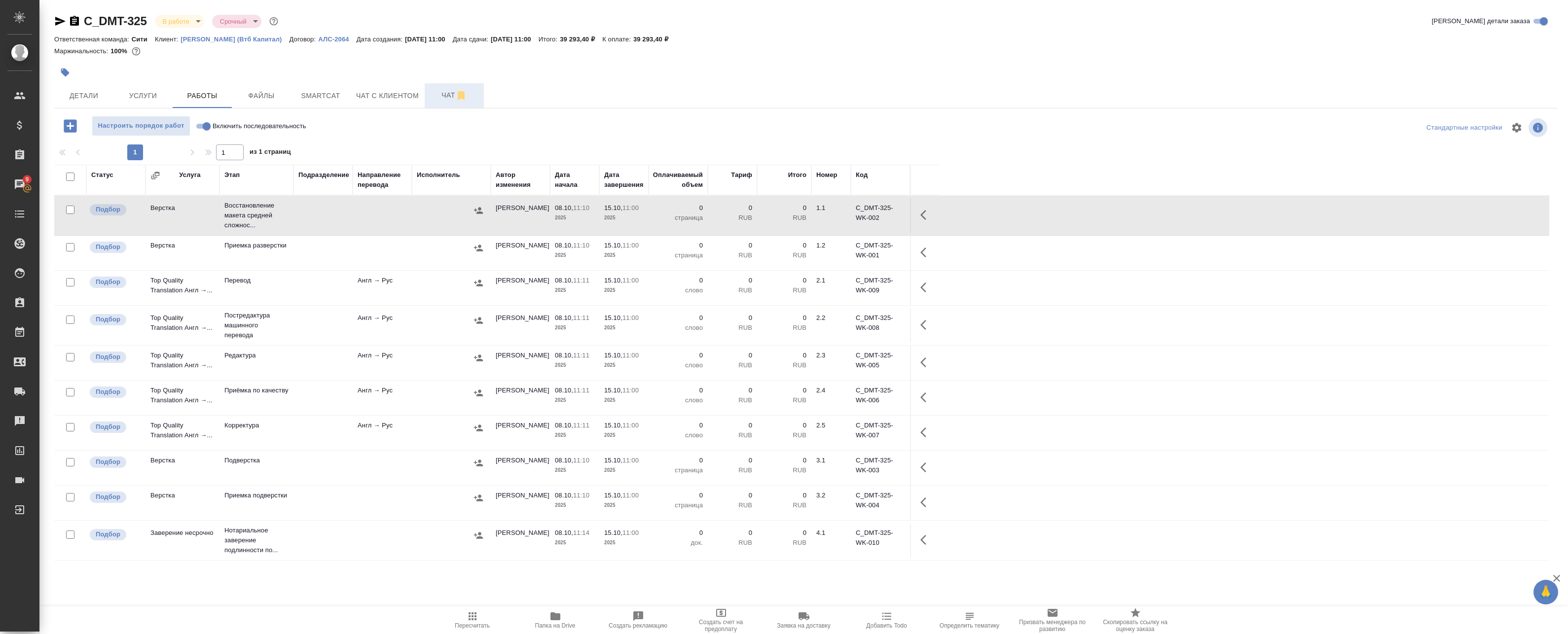
click at [442, 91] on span "Чат" at bounding box center [454, 96] width 47 height 12
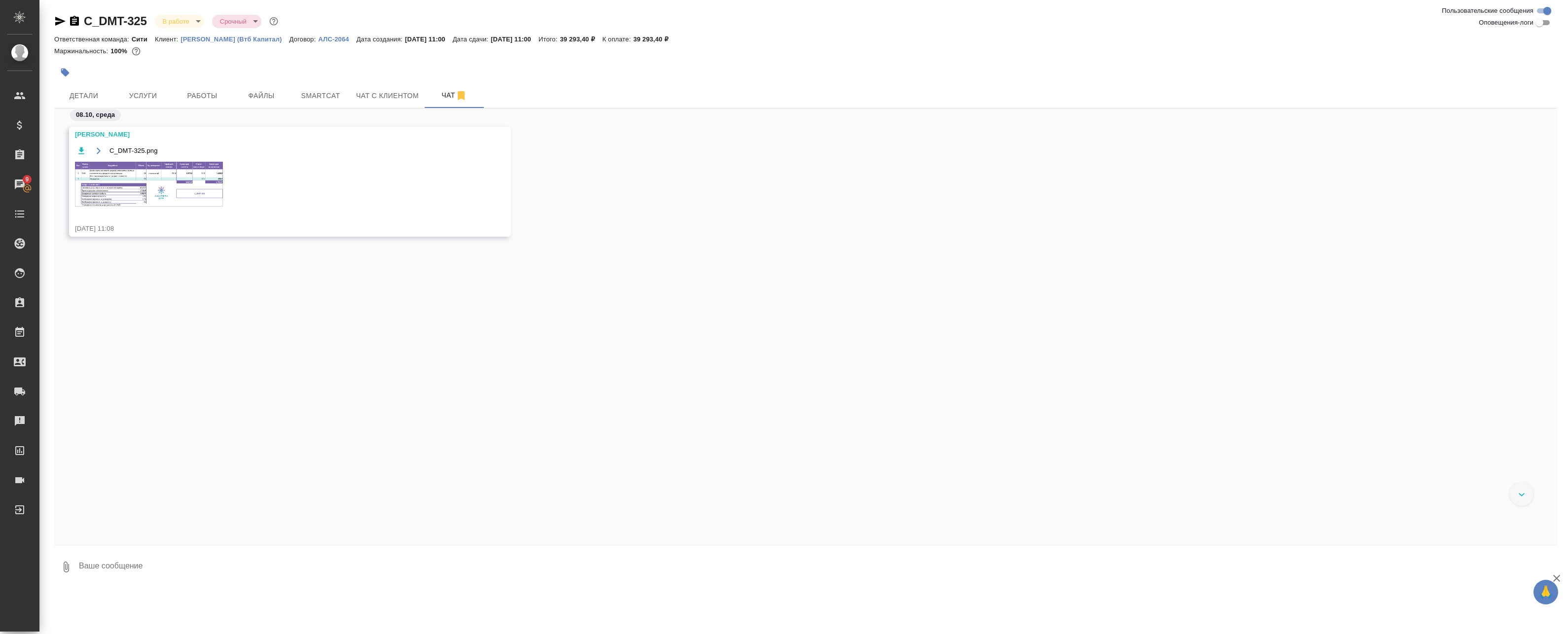
click at [211, 178] on img at bounding box center [149, 184] width 148 height 45
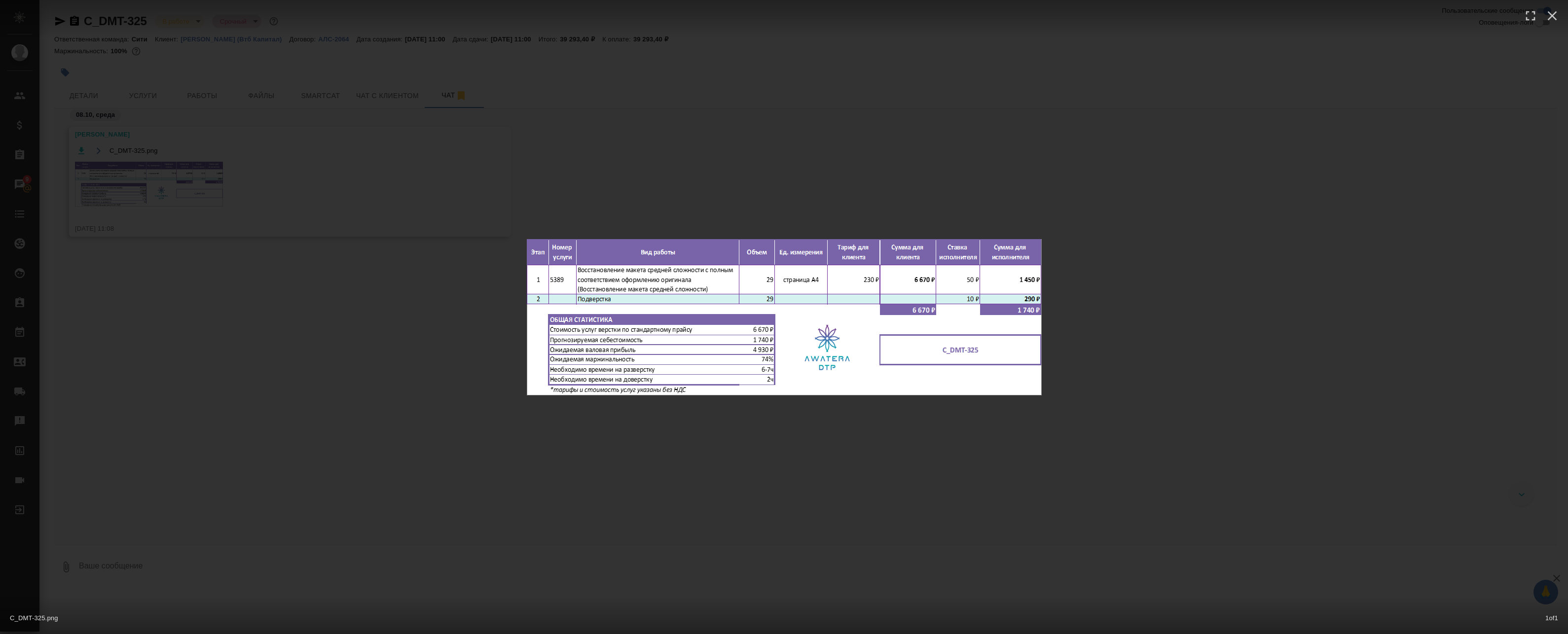
click at [264, 126] on div "C_DMT-325.png 1 of 1" at bounding box center [784, 317] width 1568 height 634
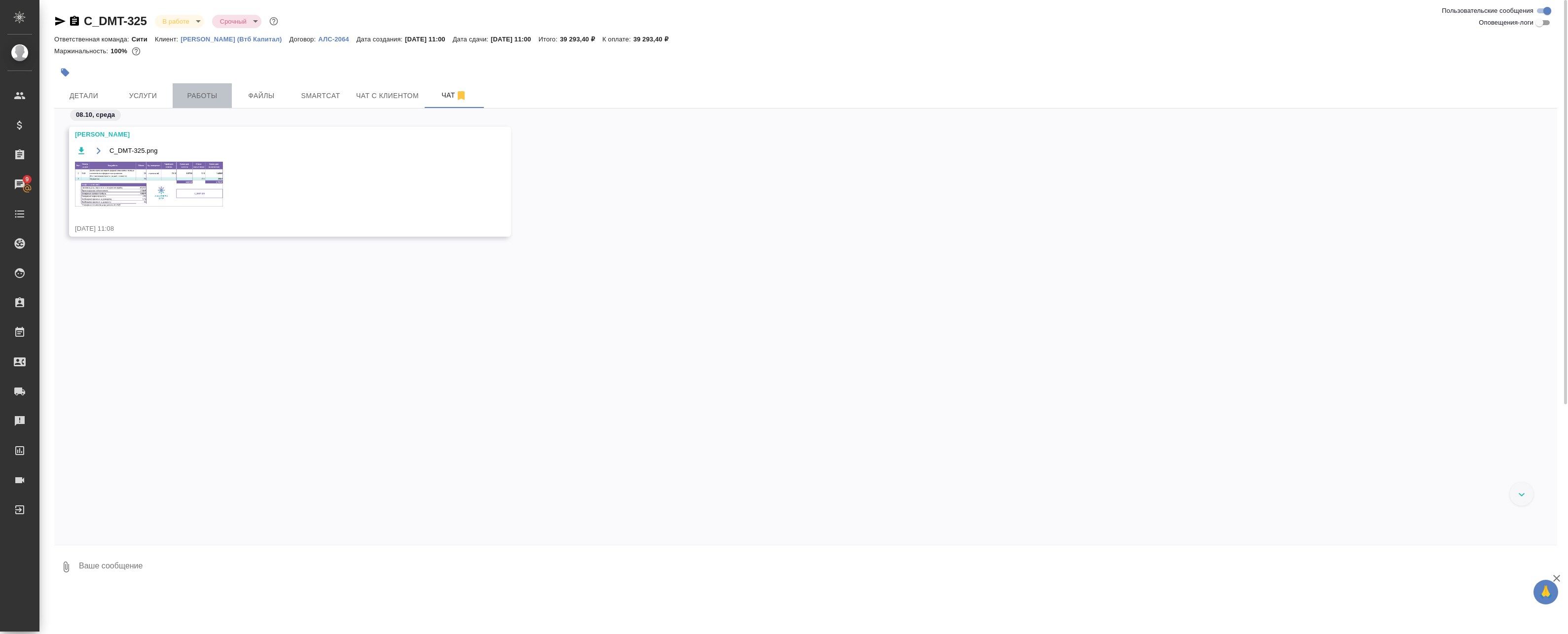
click at [193, 99] on span "Работы" at bounding box center [202, 96] width 47 height 12
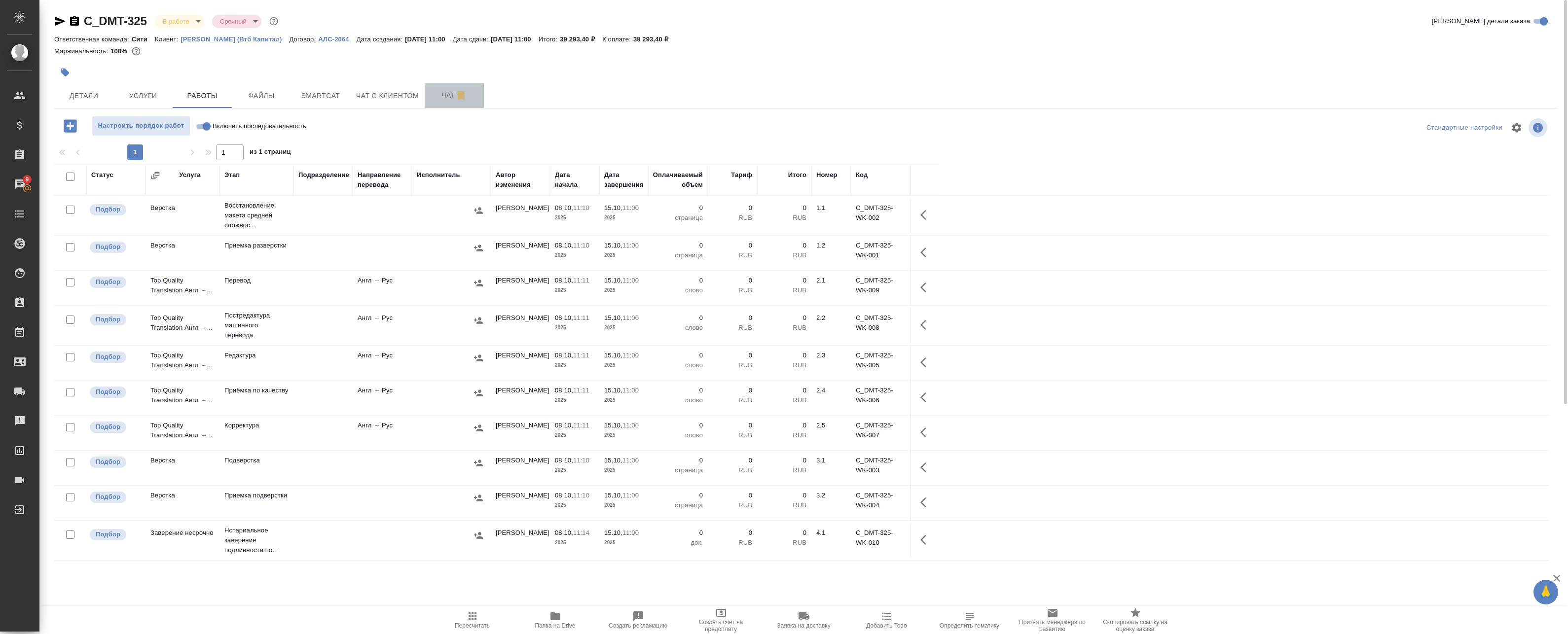
click at [451, 92] on span "Чат" at bounding box center [454, 96] width 47 height 12
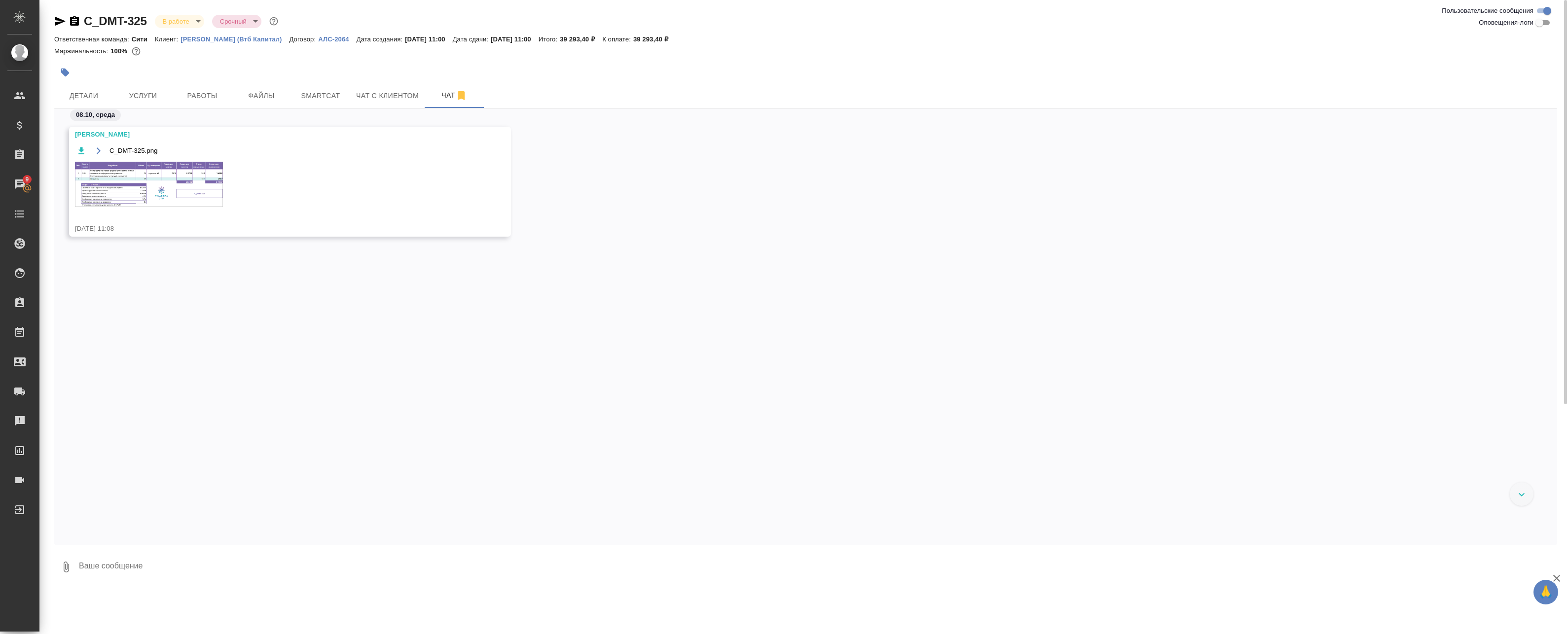
click at [184, 189] on img at bounding box center [149, 184] width 148 height 45
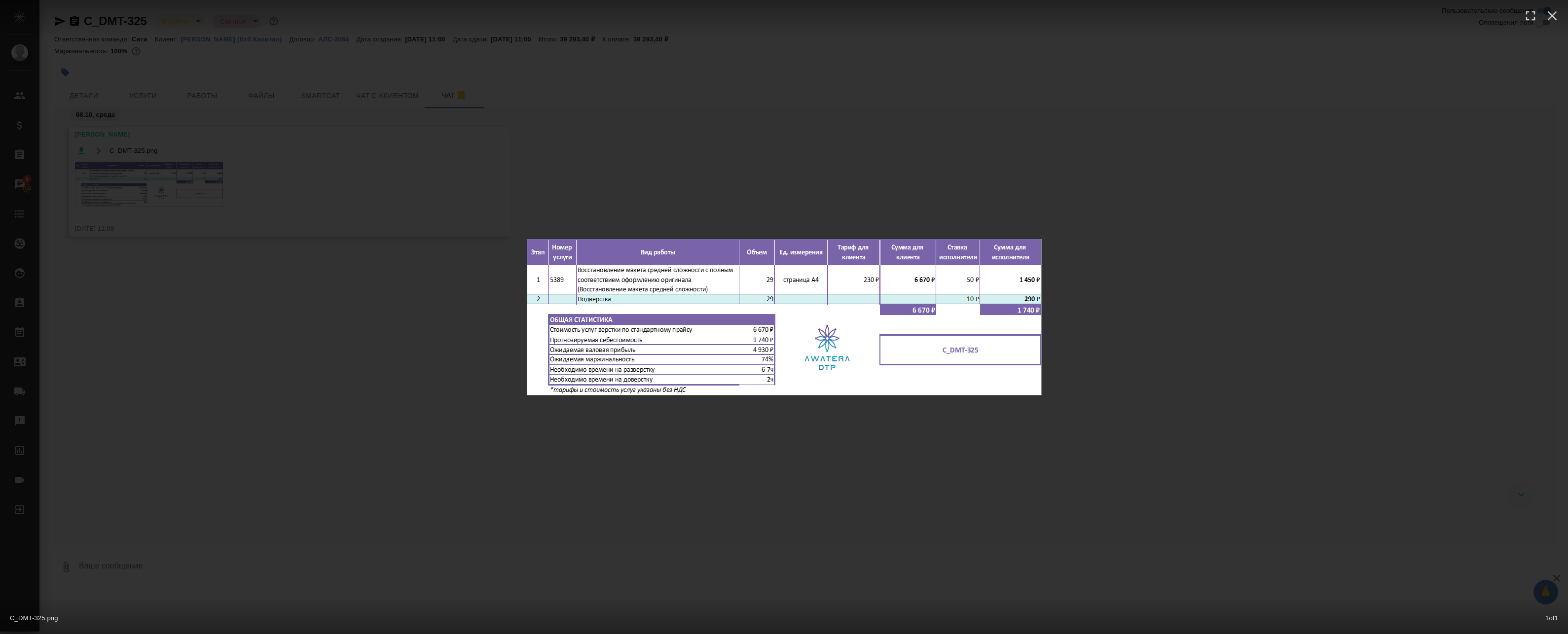
click at [214, 168] on div "C_DMT-325.png 1 of 1" at bounding box center [784, 317] width 1568 height 634
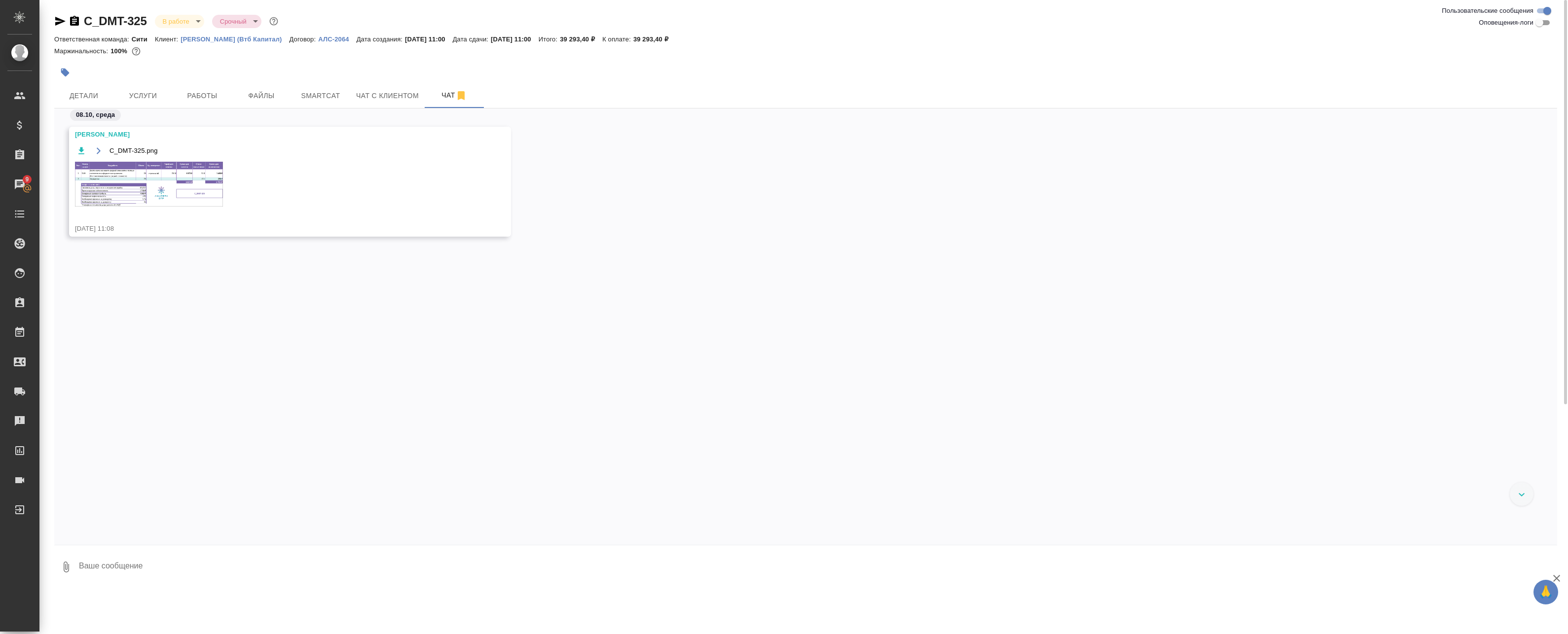
click at [191, 179] on img at bounding box center [149, 184] width 148 height 45
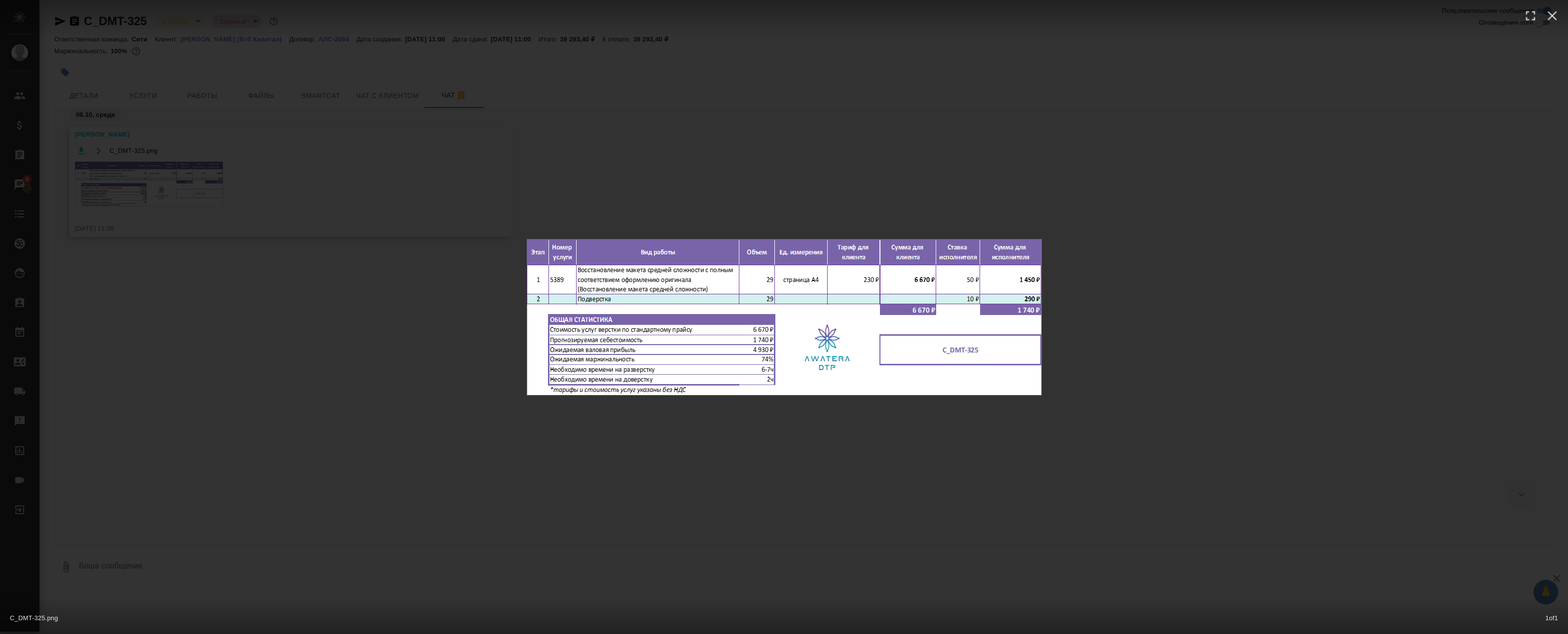
click at [224, 103] on div "C_DMT-325.png 1 of 1" at bounding box center [784, 317] width 1568 height 634
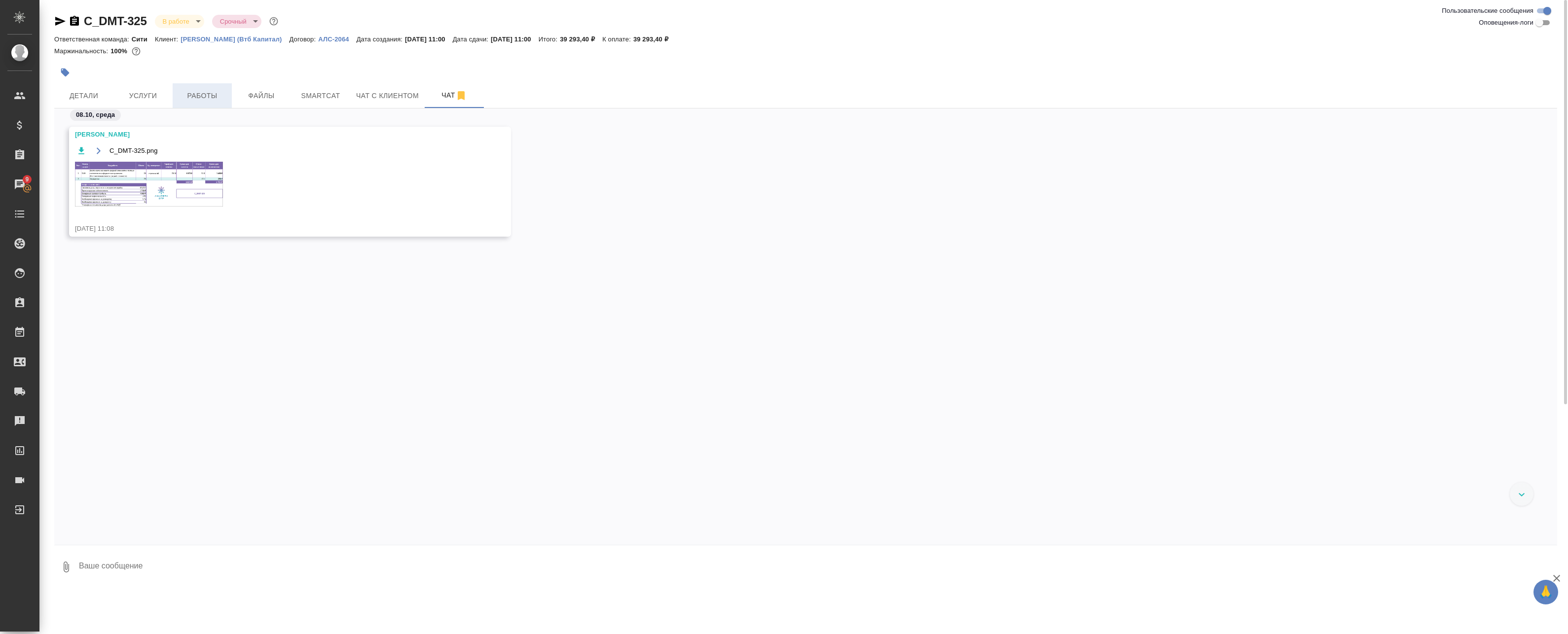
drag, startPoint x: 220, startPoint y: 82, endPoint x: 208, endPoint y: 95, distance: 17.7
click at [219, 82] on div at bounding box center [784, 68] width 1411 height 33
click at [208, 95] on span "Работы" at bounding box center [202, 96] width 47 height 12
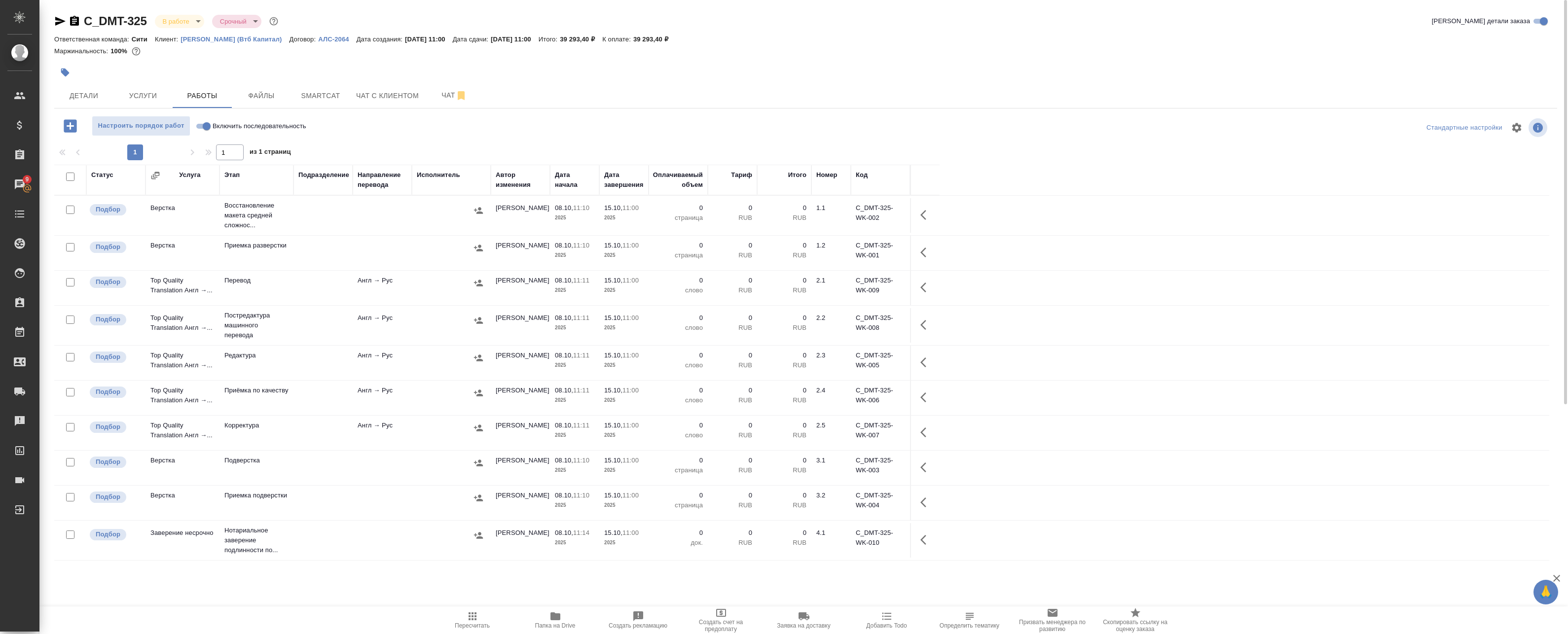
drag, startPoint x: 404, startPoint y: 206, endPoint x: 525, endPoint y: 215, distance: 121.3
click at [404, 206] on td at bounding box center [382, 215] width 59 height 35
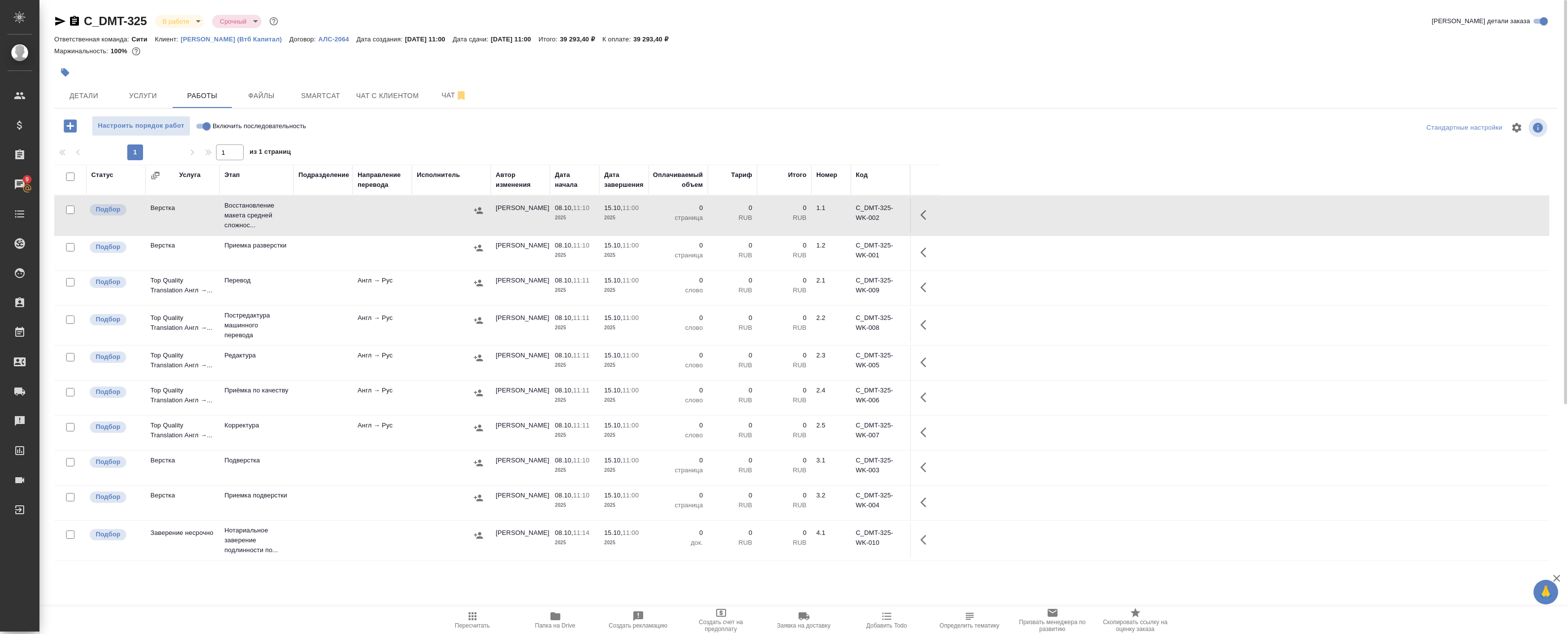
click at [928, 211] on icon "button" at bounding box center [926, 215] width 12 height 12
click at [854, 216] on icon "button" at bounding box center [853, 215] width 9 height 9
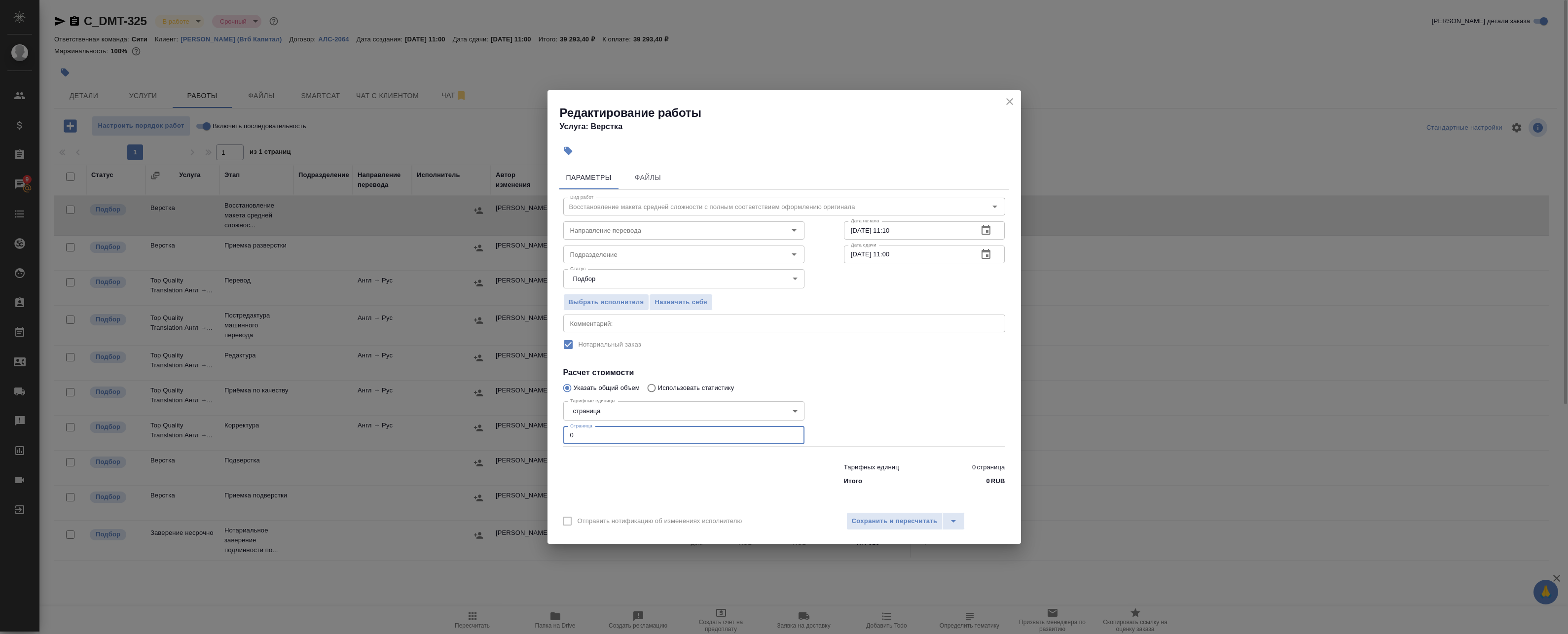
drag, startPoint x: 637, startPoint y: 437, endPoint x: 451, endPoint y: 430, distance: 186.1
click at [461, 432] on div "Редактирование работы Услуга: Верстка Параметры Файлы Вид работ Восстановление …" at bounding box center [784, 317] width 1568 height 634
type input "29"
click at [985, 252] on icon "button" at bounding box center [986, 254] width 9 height 10
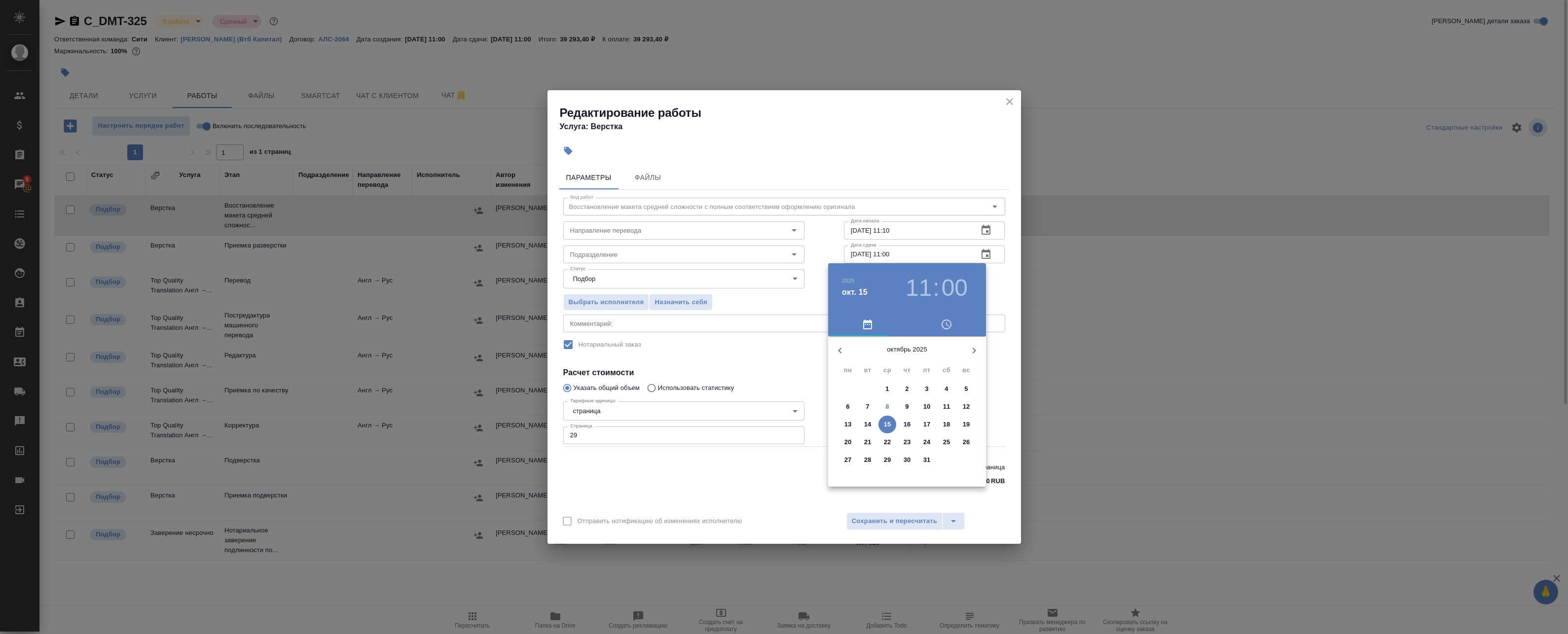
click at [888, 407] on p "8" at bounding box center [887, 406] width 4 height 10
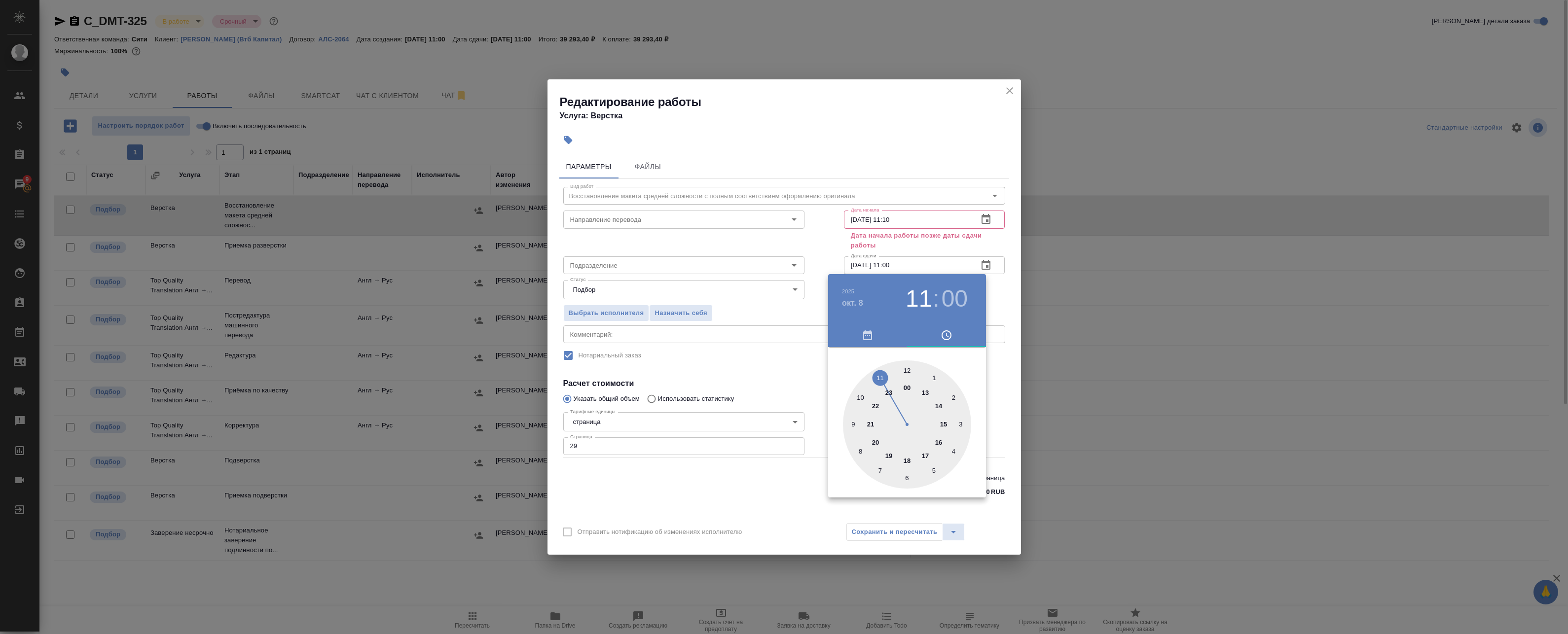
click at [906, 464] on div at bounding box center [907, 424] width 128 height 128
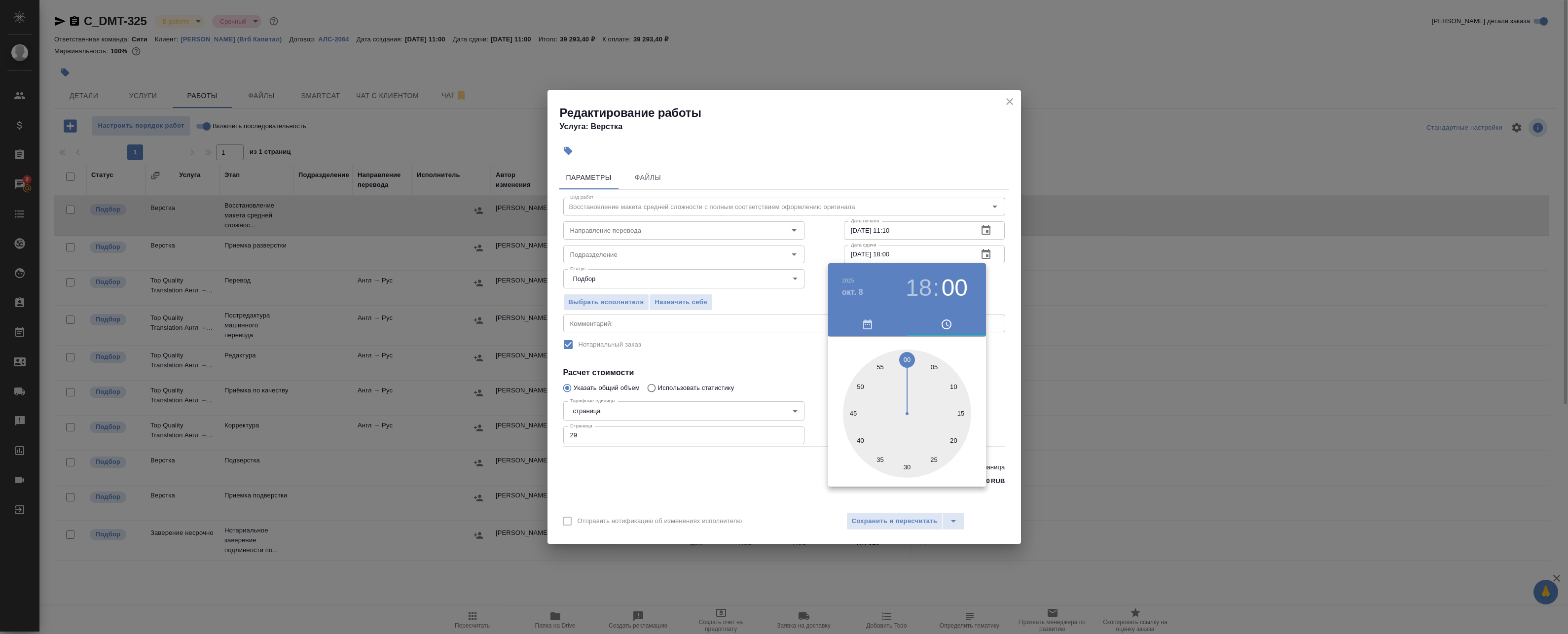
click at [906, 462] on div at bounding box center [907, 414] width 128 height 128
type input "[DATE] 18:30"
click at [1003, 392] on div at bounding box center [784, 317] width 1568 height 634
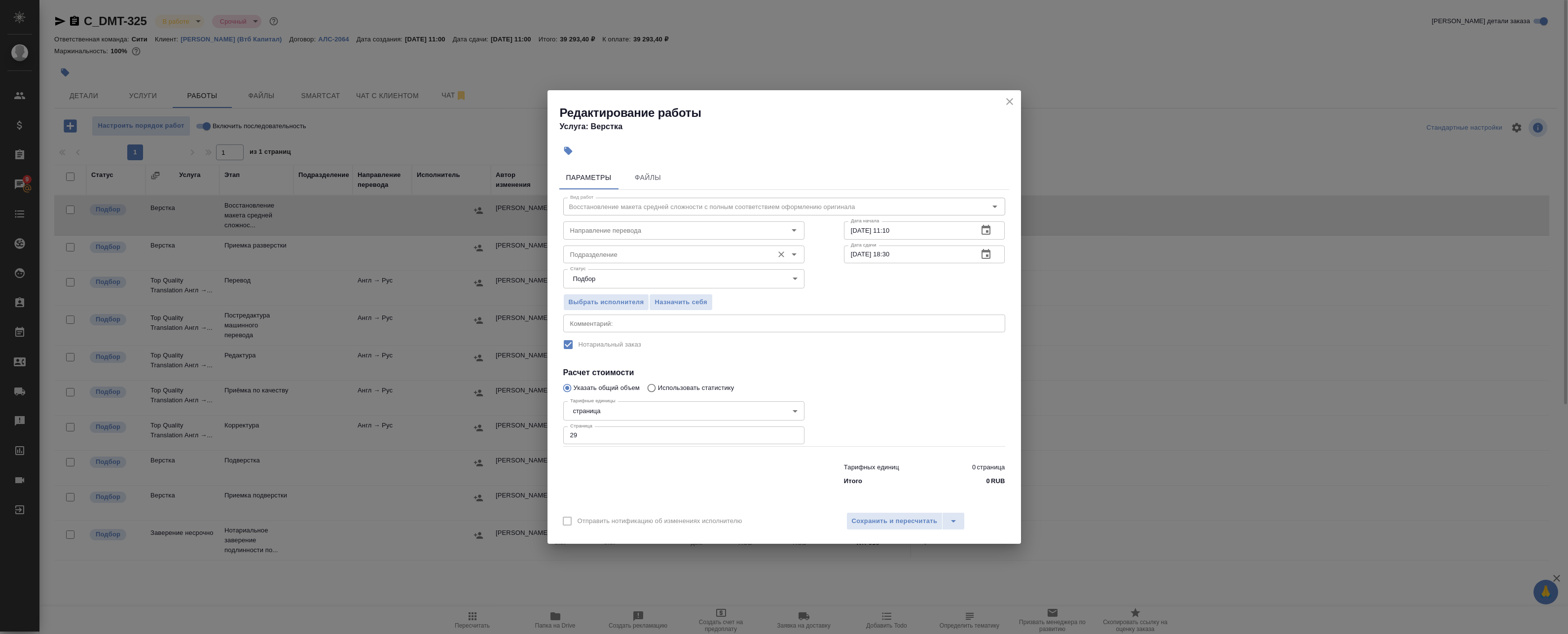
click at [637, 244] on div "Подразделение Подразделение" at bounding box center [684, 253] width 241 height 24
click at [632, 246] on div "Подразделение" at bounding box center [684, 254] width 241 height 18
click at [635, 287] on li "Верстки и дизайна" at bounding box center [684, 294] width 241 height 18
type input "Верстки и дизайна"
click at [651, 325] on textarea at bounding box center [784, 324] width 428 height 7
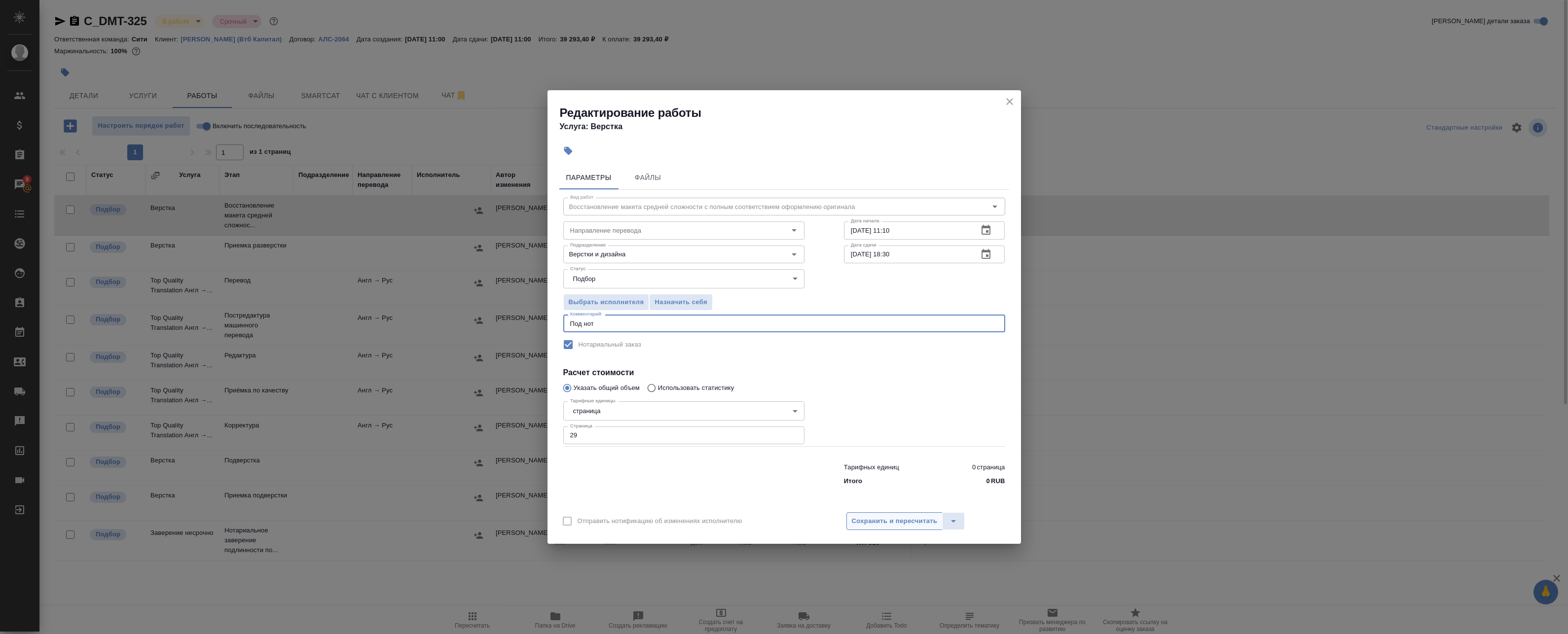
type textarea "Под нот"
click at [864, 512] on div "Отправить нотификацию об изменениях исполнителю Сохранить и пересчитать" at bounding box center [784, 524] width 474 height 38
click at [864, 516] on span "Сохранить и пересчитать" at bounding box center [894, 521] width 86 height 12
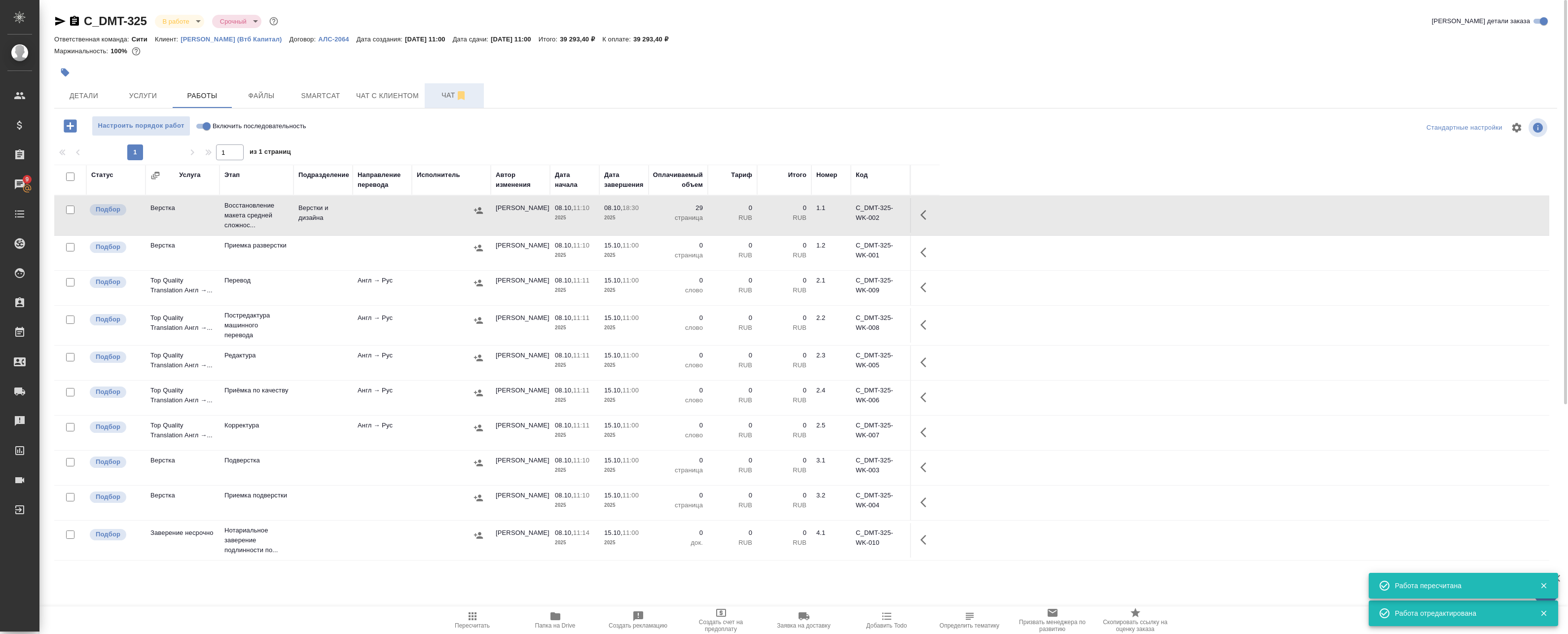
click at [446, 97] on span "Чат" at bounding box center [454, 96] width 47 height 12
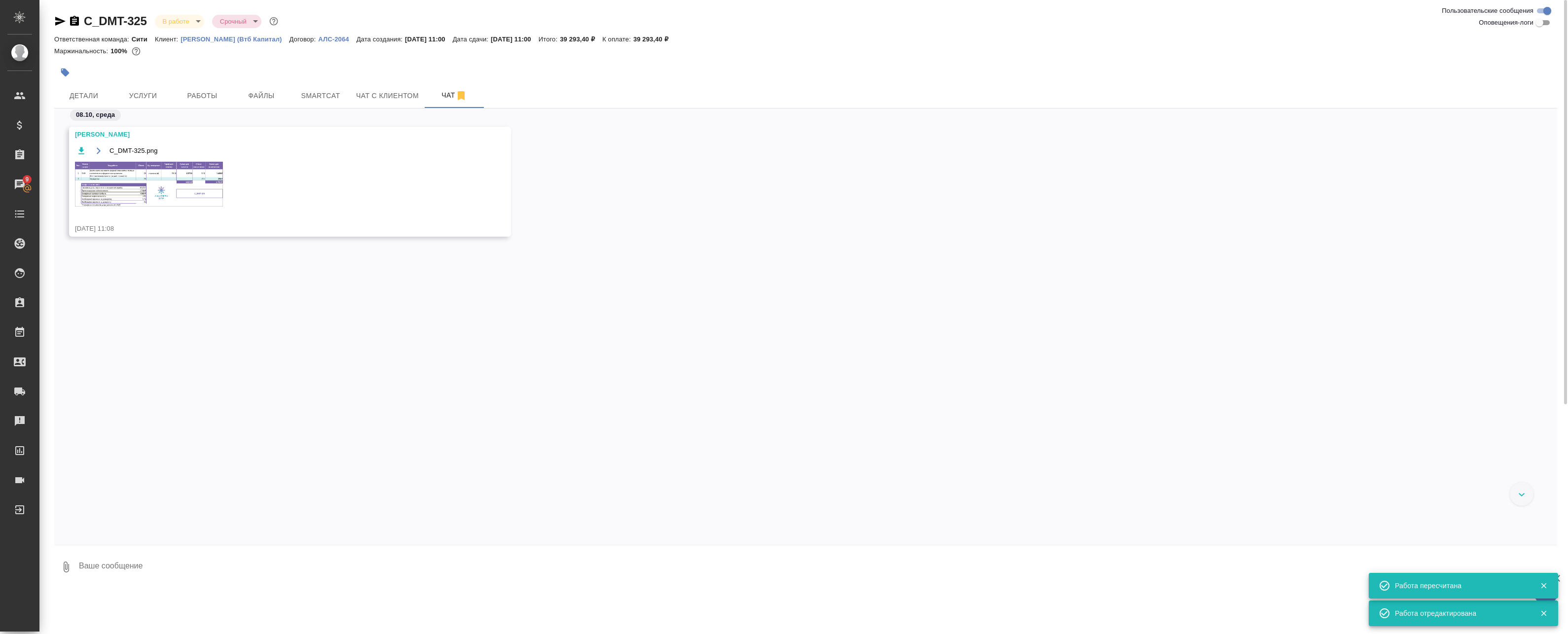
click at [172, 181] on img at bounding box center [149, 184] width 148 height 45
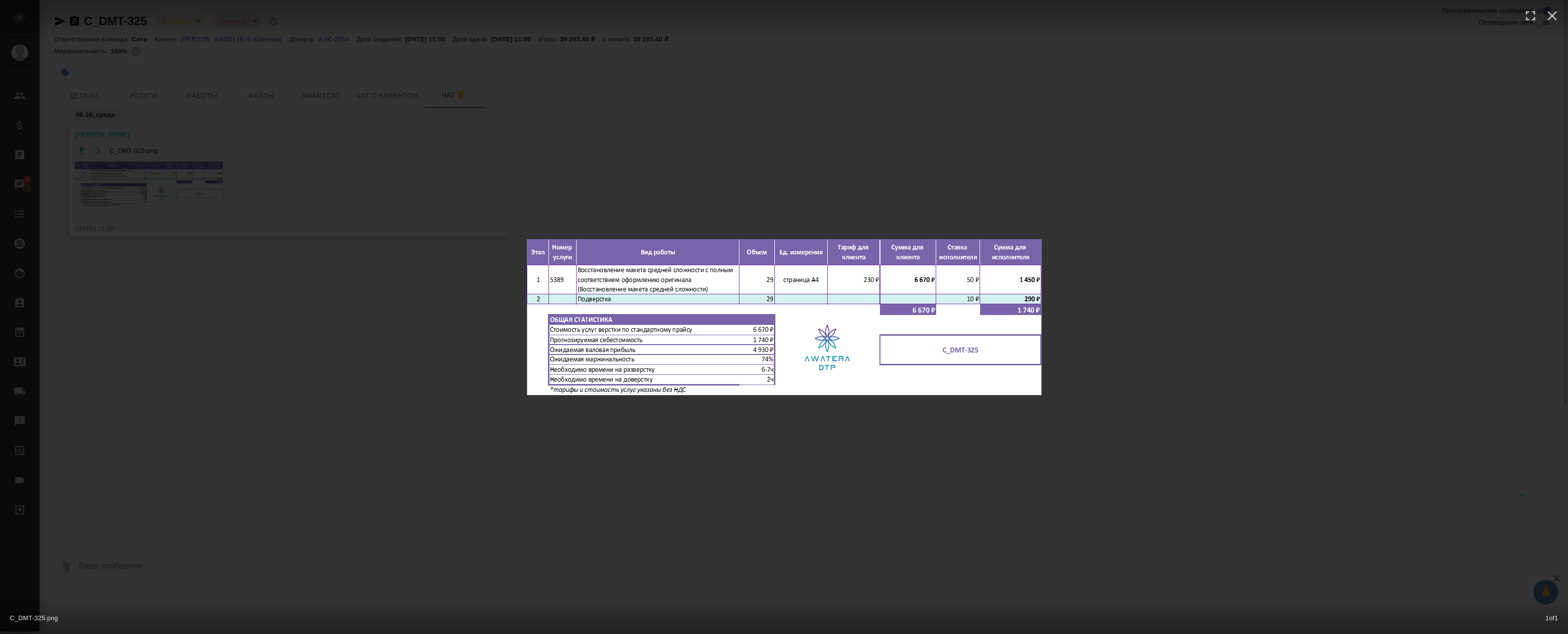
click at [172, 181] on div "C_DMT-325.png 1 of 1" at bounding box center [784, 317] width 1568 height 634
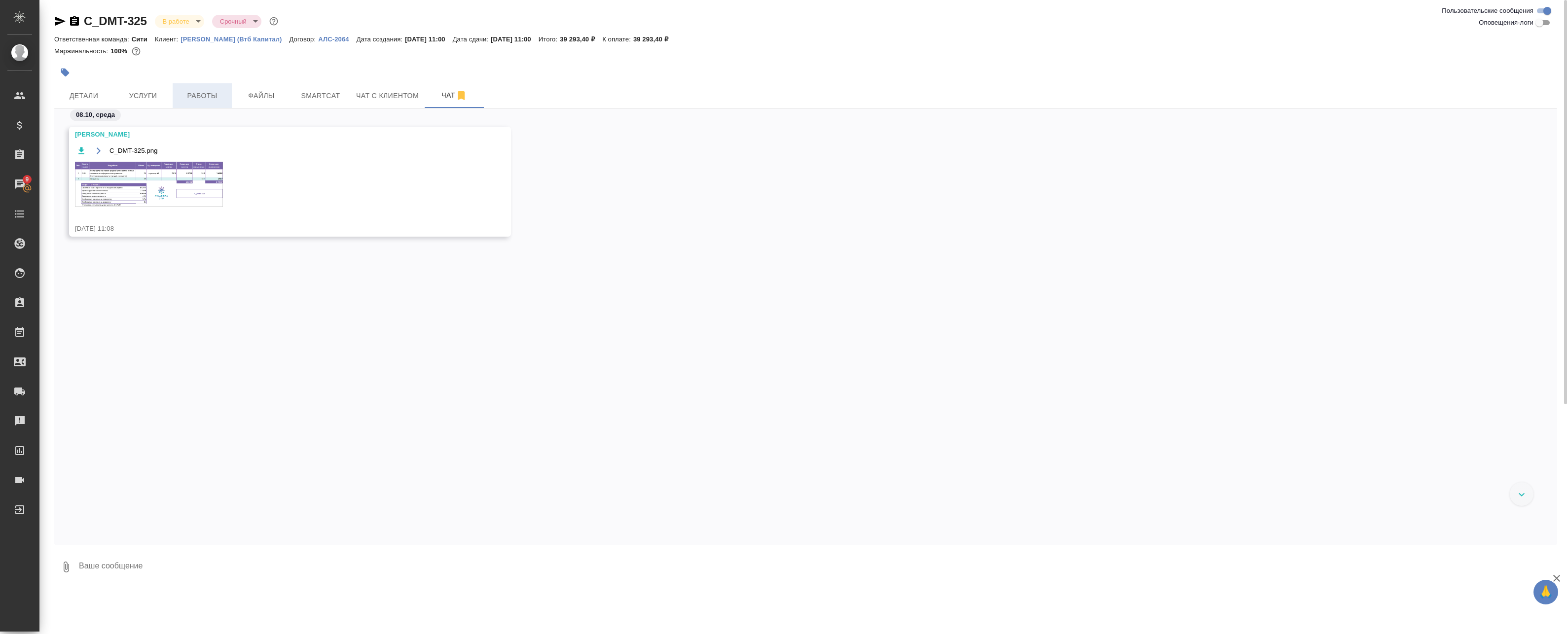
click at [207, 99] on span "Работы" at bounding box center [202, 96] width 47 height 12
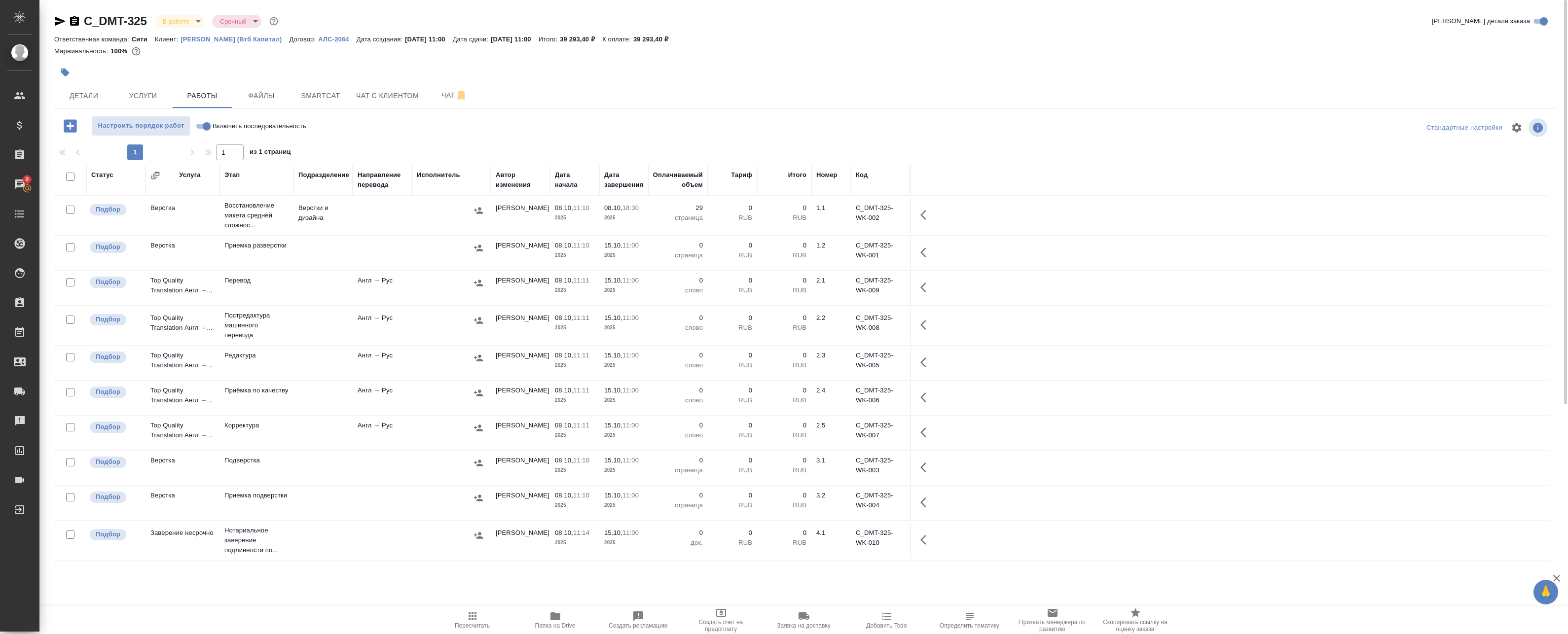
click at [565, 619] on span "Папка на Drive" at bounding box center [555, 619] width 71 height 19
click at [136, 95] on span "Услуги" at bounding box center [143, 96] width 47 height 12
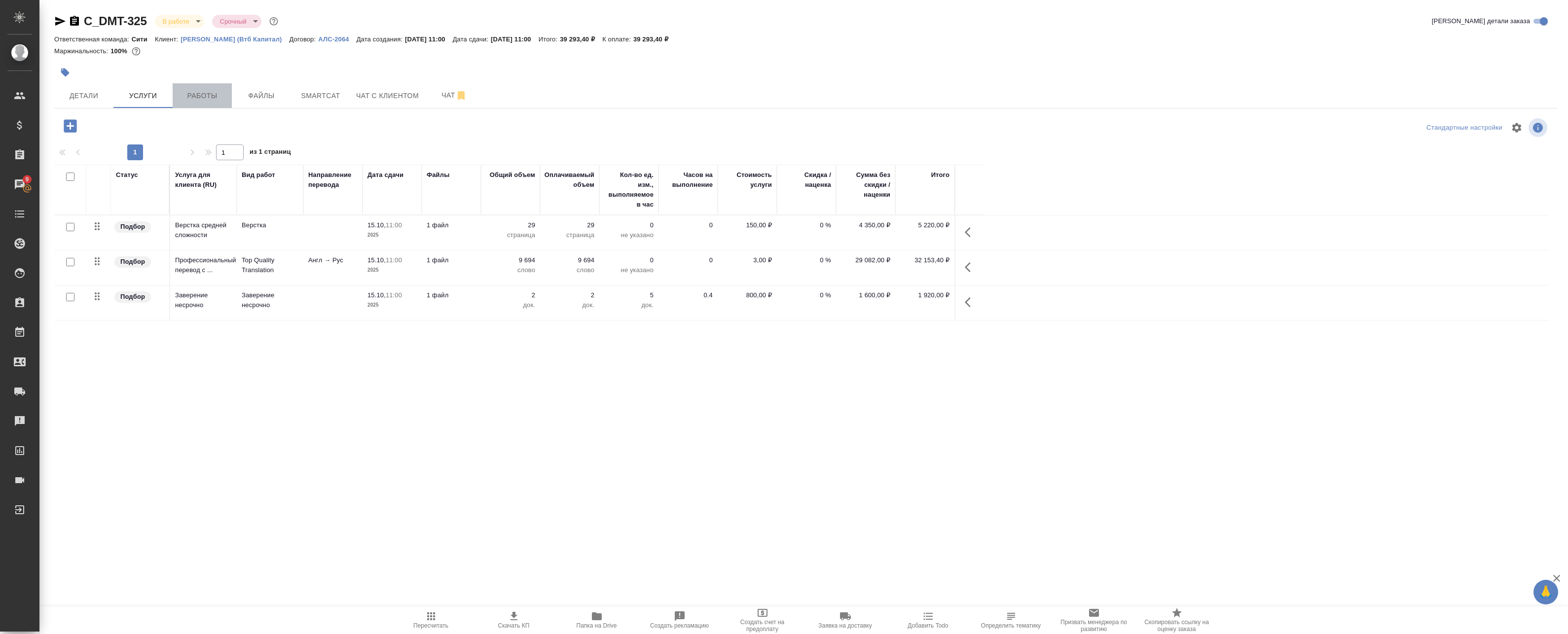
click at [204, 100] on span "Работы" at bounding box center [202, 96] width 47 height 12
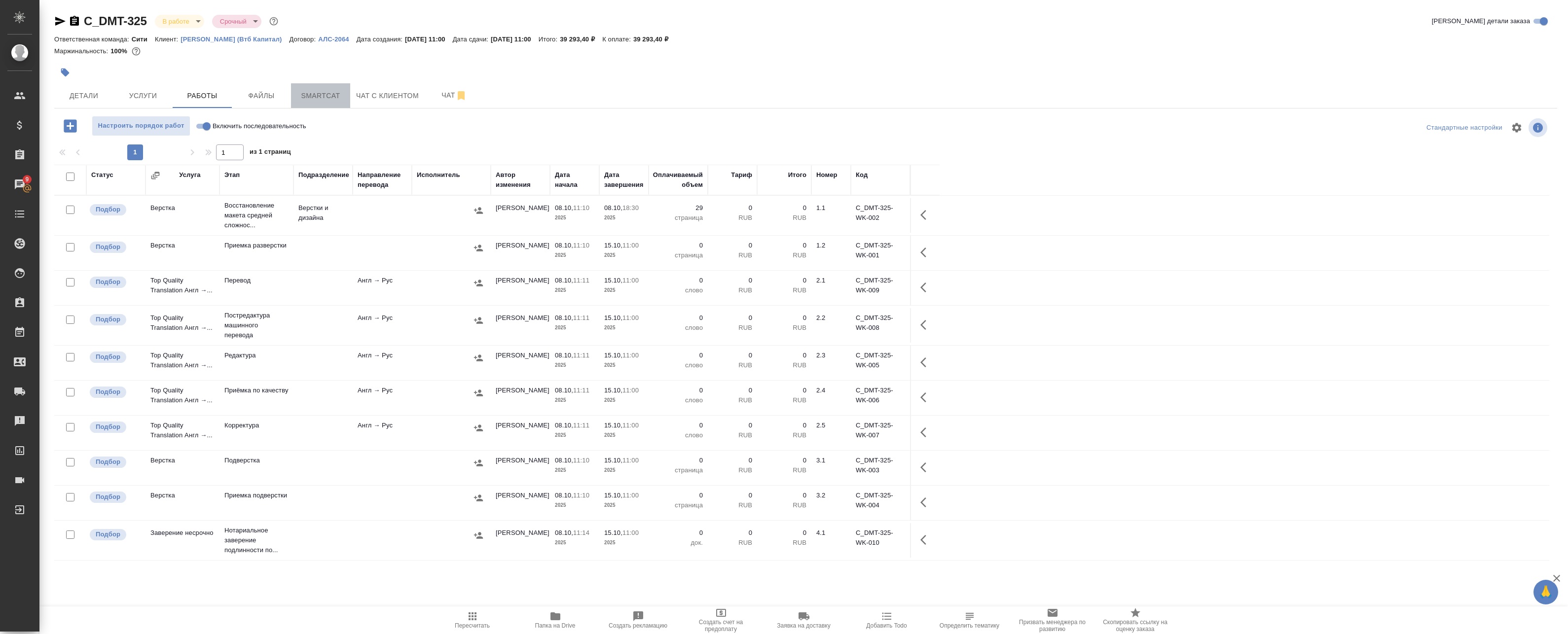
click at [316, 96] on span "Smartcat" at bounding box center [321, 96] width 47 height 12
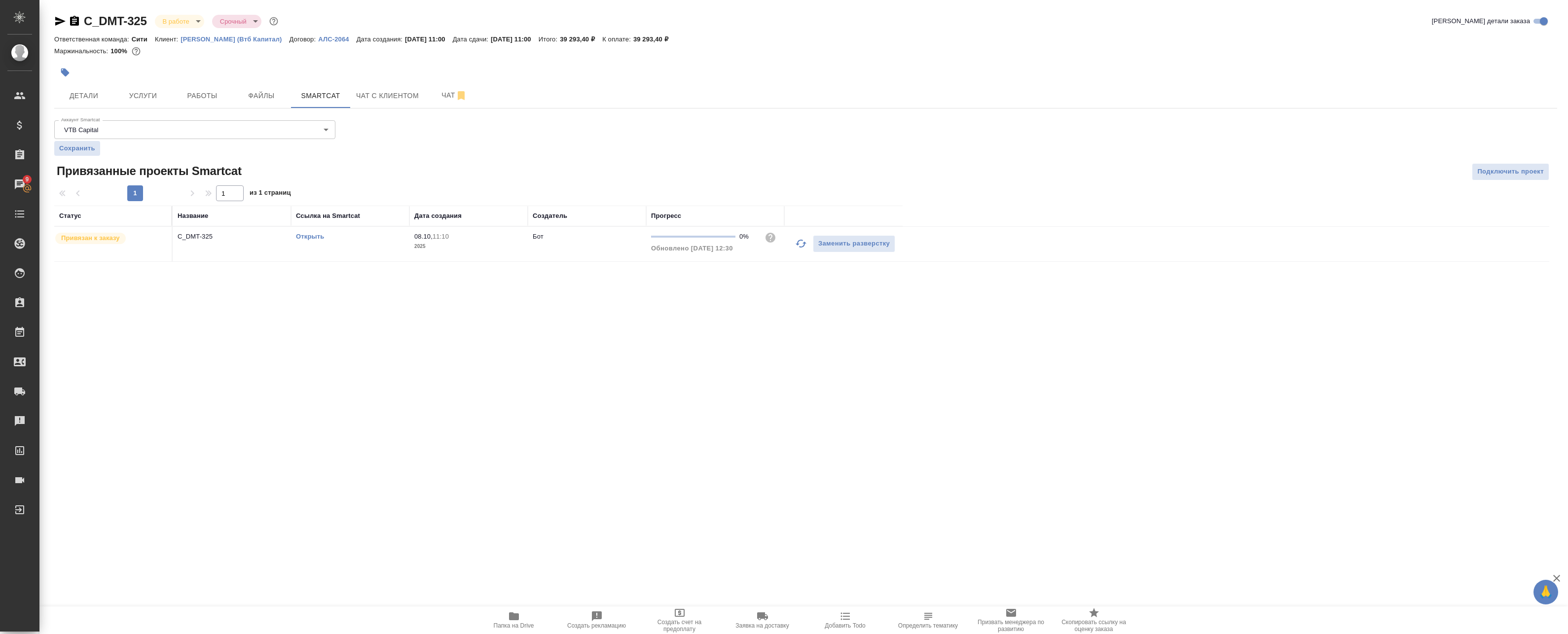
click at [304, 236] on link "Открыть" at bounding box center [310, 236] width 28 height 7
click at [194, 97] on span "Работы" at bounding box center [202, 96] width 47 height 12
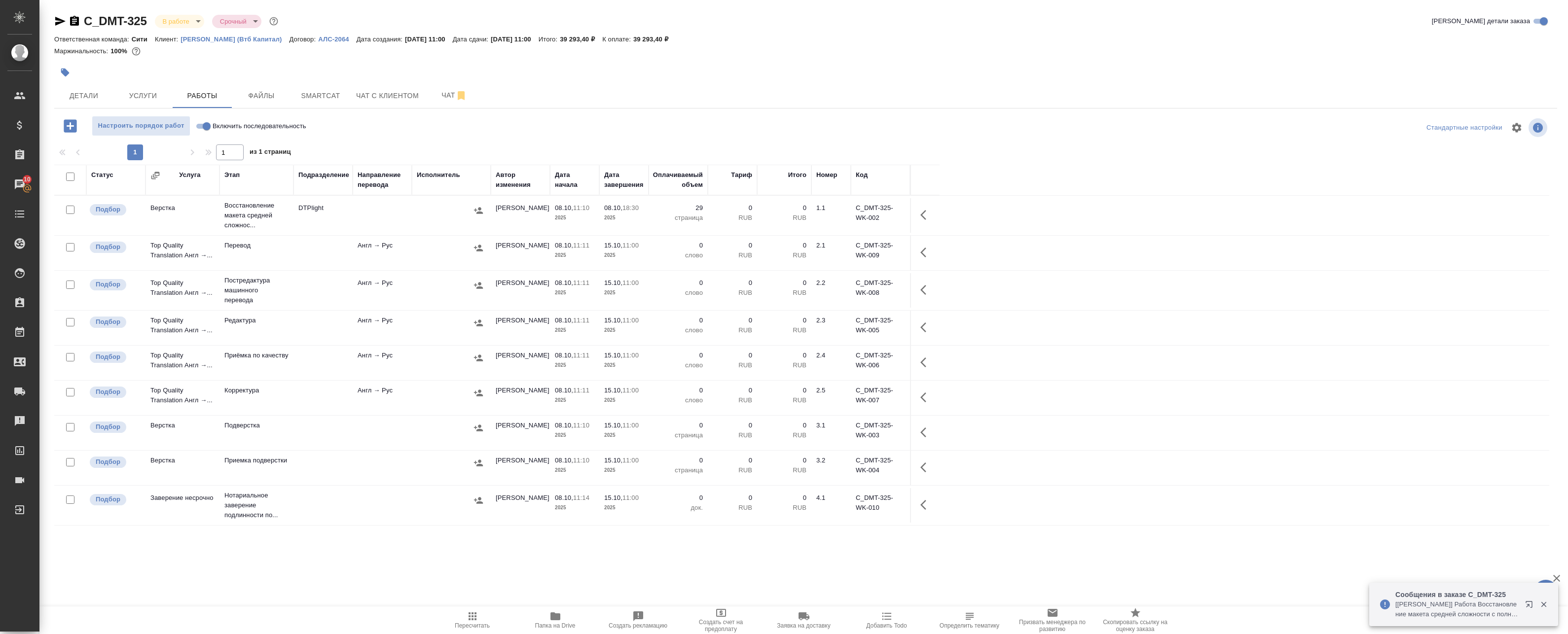
click at [418, 289] on div at bounding box center [451, 285] width 69 height 15
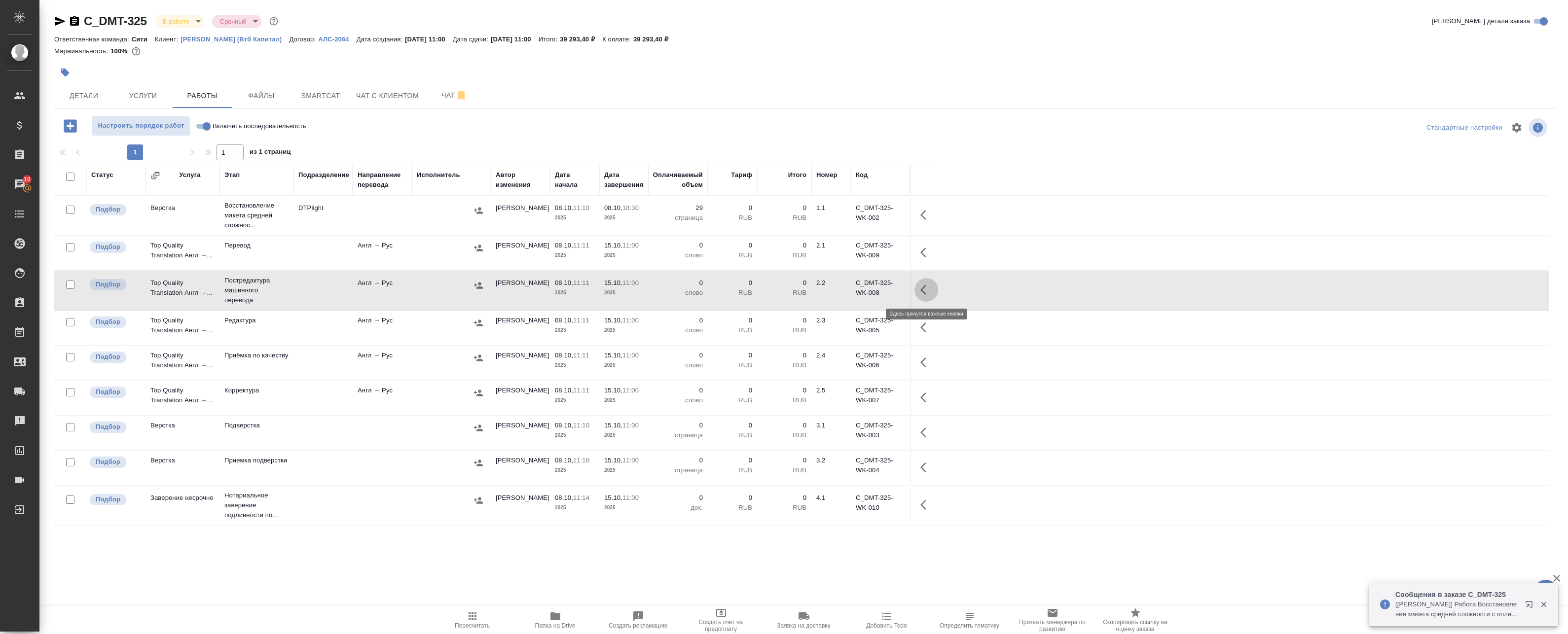
click at [928, 287] on icon "button" at bounding box center [926, 290] width 12 height 12
click at [855, 287] on icon "button" at bounding box center [853, 290] width 12 height 12
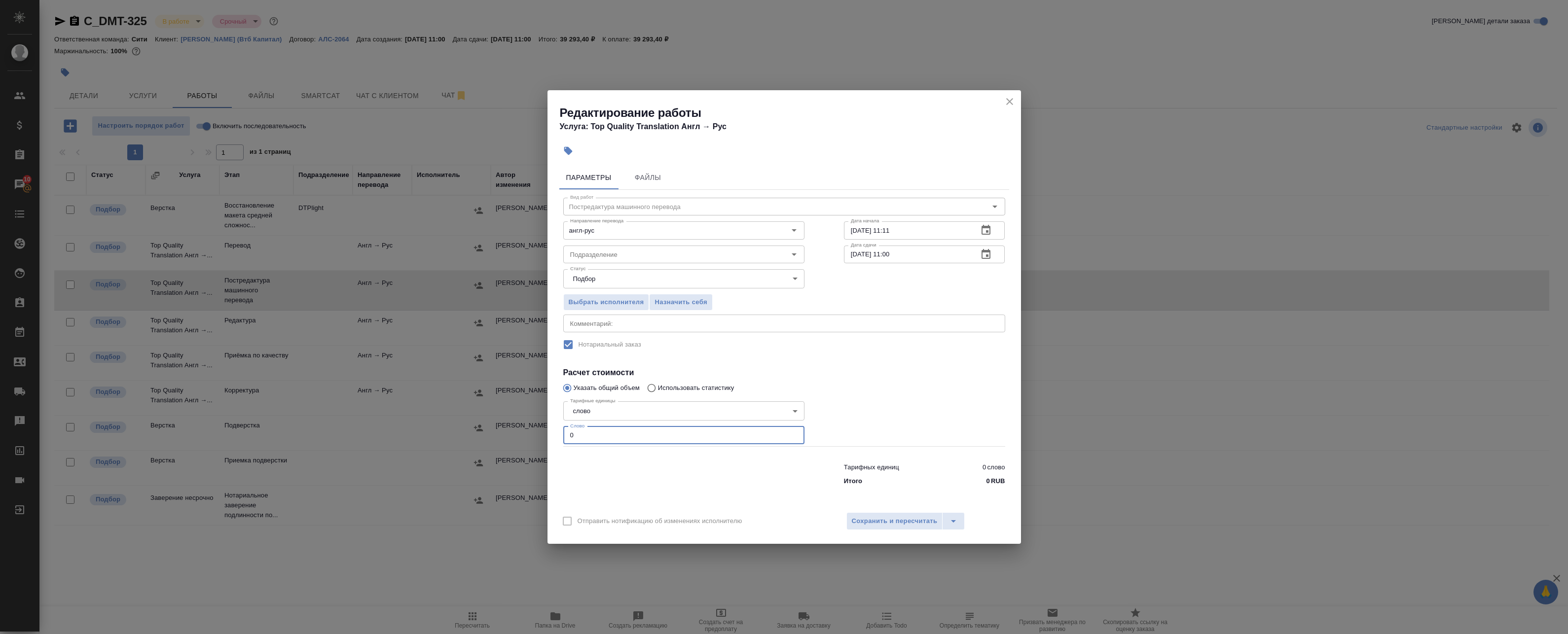
drag, startPoint x: 587, startPoint y: 434, endPoint x: 510, endPoint y: 430, distance: 77.1
click at [505, 430] on div "Редактирование работы Услуга: Top Quality Translation Англ → [PERSON_NAME] Файл…" at bounding box center [784, 317] width 1568 height 634
paste input "9694"
type input "9694"
click at [628, 331] on div "x Комментарий:" at bounding box center [784, 323] width 442 height 18
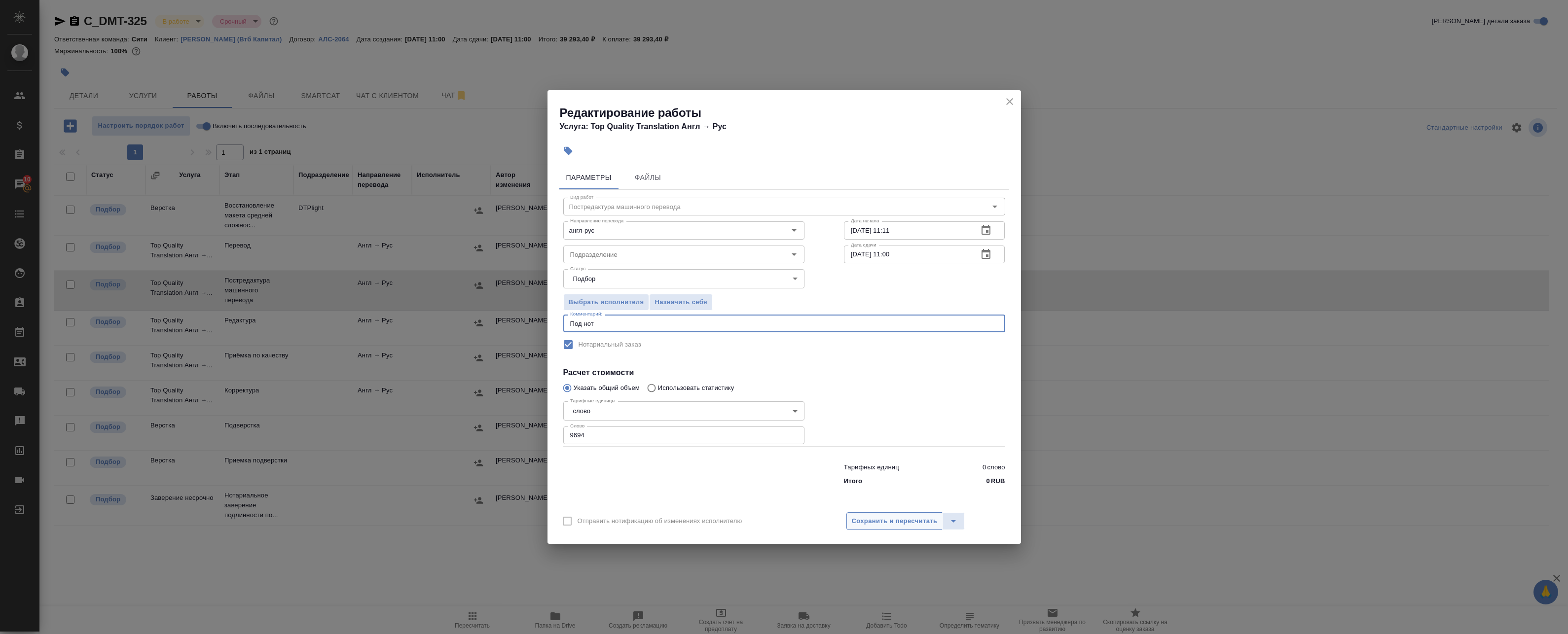
type textarea "Под нот"
click at [892, 522] on span "Сохранить и пересчитать" at bounding box center [894, 521] width 86 height 12
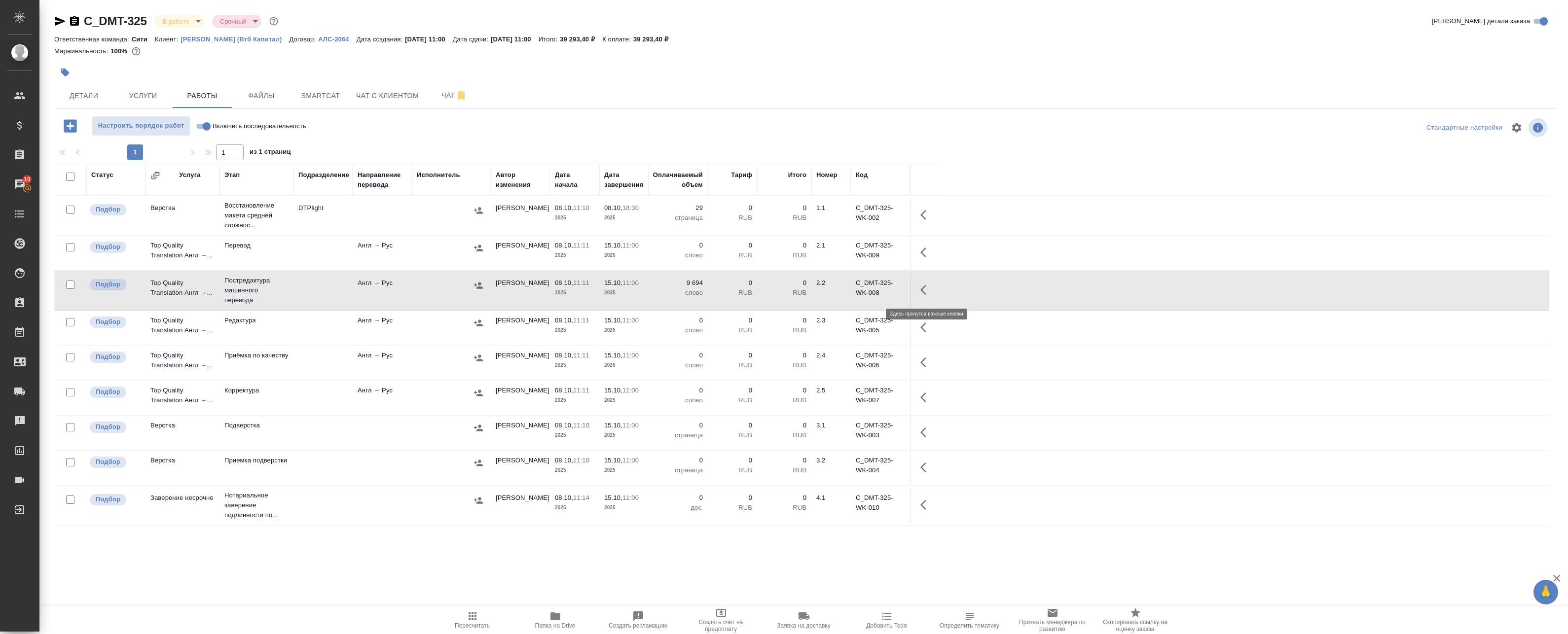
click at [919, 290] on button "button" at bounding box center [926, 290] width 24 height 24
click at [566, 624] on span "Папка на Drive" at bounding box center [555, 625] width 40 height 7
click at [925, 287] on icon "button" at bounding box center [923, 290] width 6 height 10
click at [859, 291] on icon "button" at bounding box center [853, 290] width 12 height 12
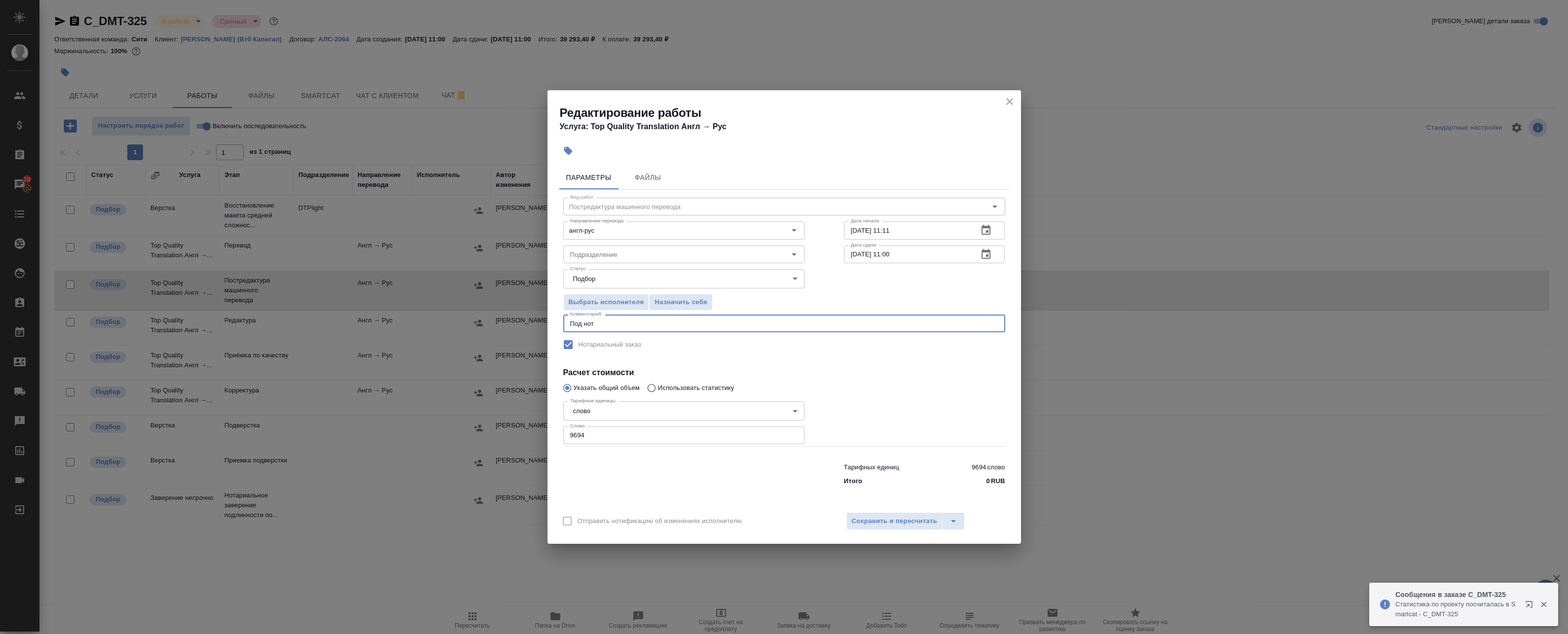
click at [618, 321] on textarea "Под нот" at bounding box center [784, 324] width 428 height 7
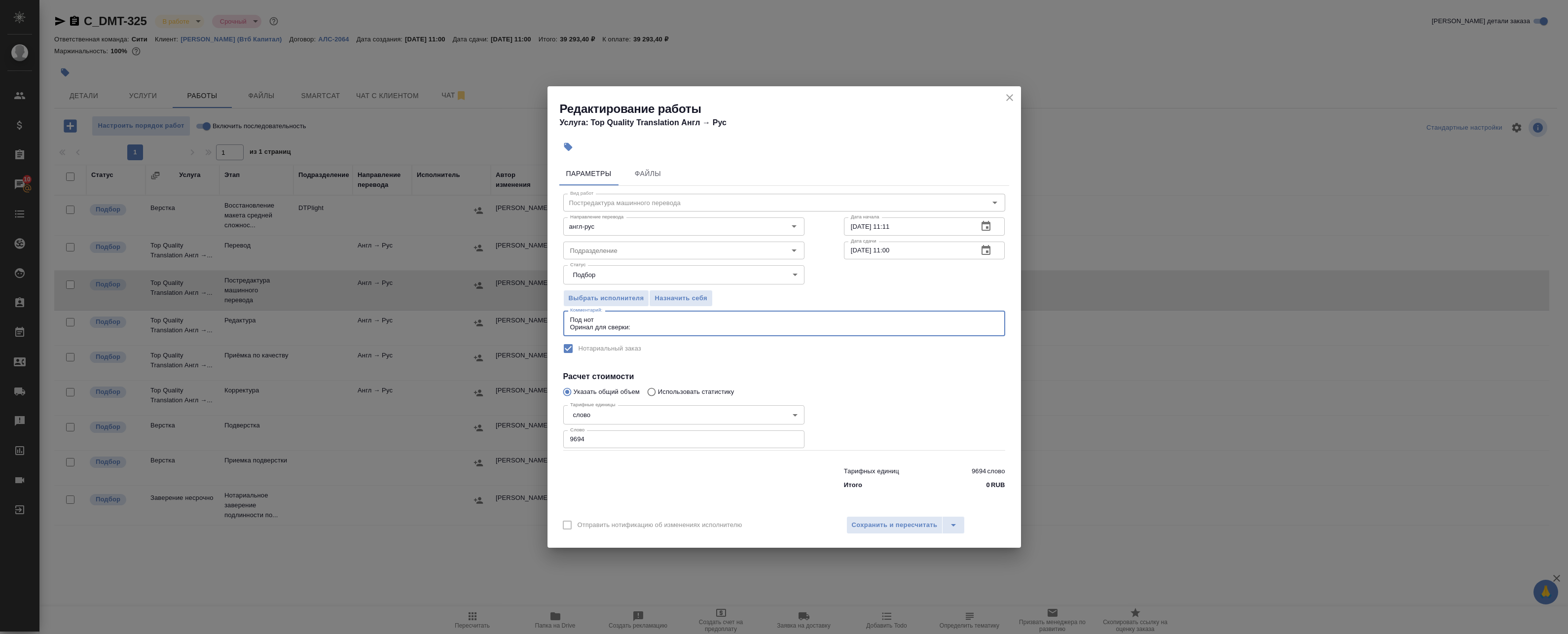
paste textarea "[URL][DOMAIN_NAME]"
drag, startPoint x: 584, startPoint y: 326, endPoint x: 607, endPoint y: 319, distance: 24.0
click at [607, 319] on textarea "Под нот Оринал для сверки: [URL][DOMAIN_NAME]" at bounding box center [784, 323] width 428 height 15
drag, startPoint x: 580, startPoint y: 330, endPoint x: 533, endPoint y: 326, distance: 47.2
click at [538, 329] on div "Редактирование работы Услуга: Top Quality Translation Англ → [PERSON_NAME] Файл…" at bounding box center [784, 317] width 1568 height 634
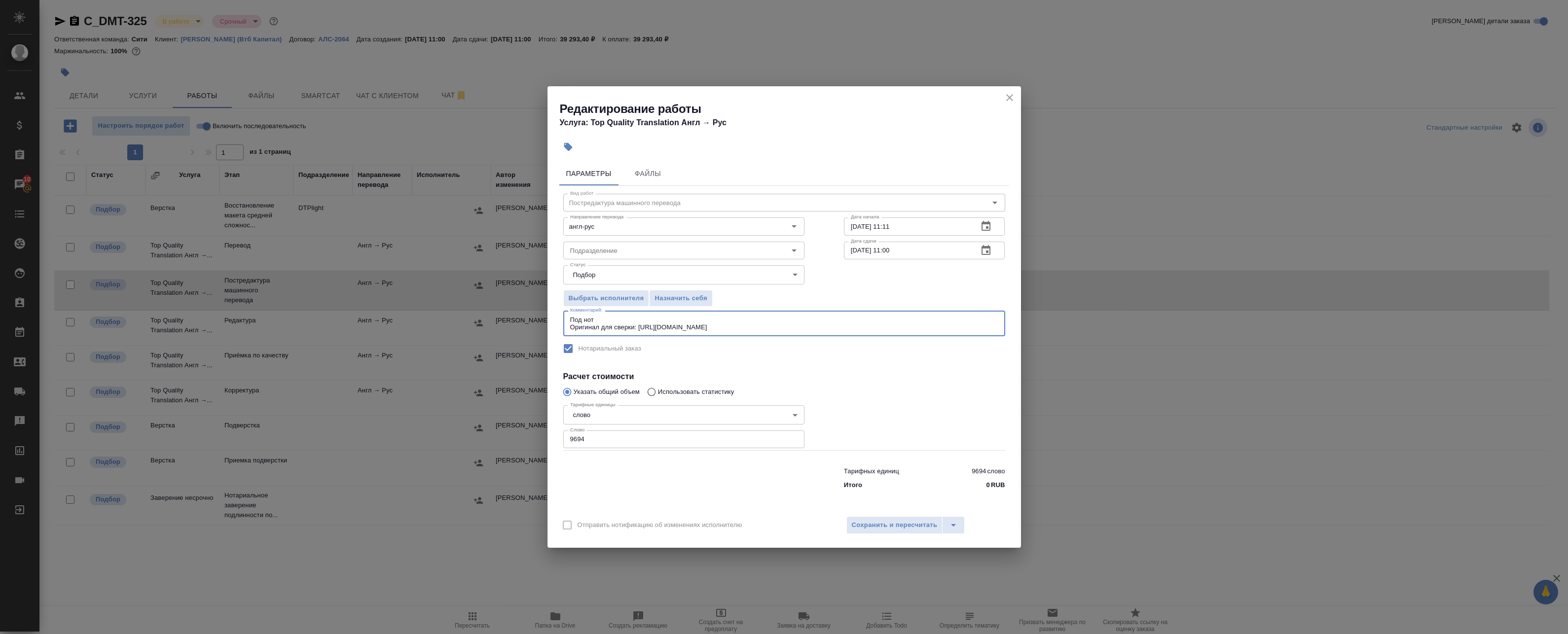
click at [771, 329] on textarea "Под нот Оригинал для сверки: [URL][DOMAIN_NAME]" at bounding box center [784, 323] width 428 height 15
type textarea "Под нот Оригинал для сверки: [URL][DOMAIN_NAME]"
click at [881, 526] on span "Сохранить и пересчитать" at bounding box center [894, 525] width 86 height 12
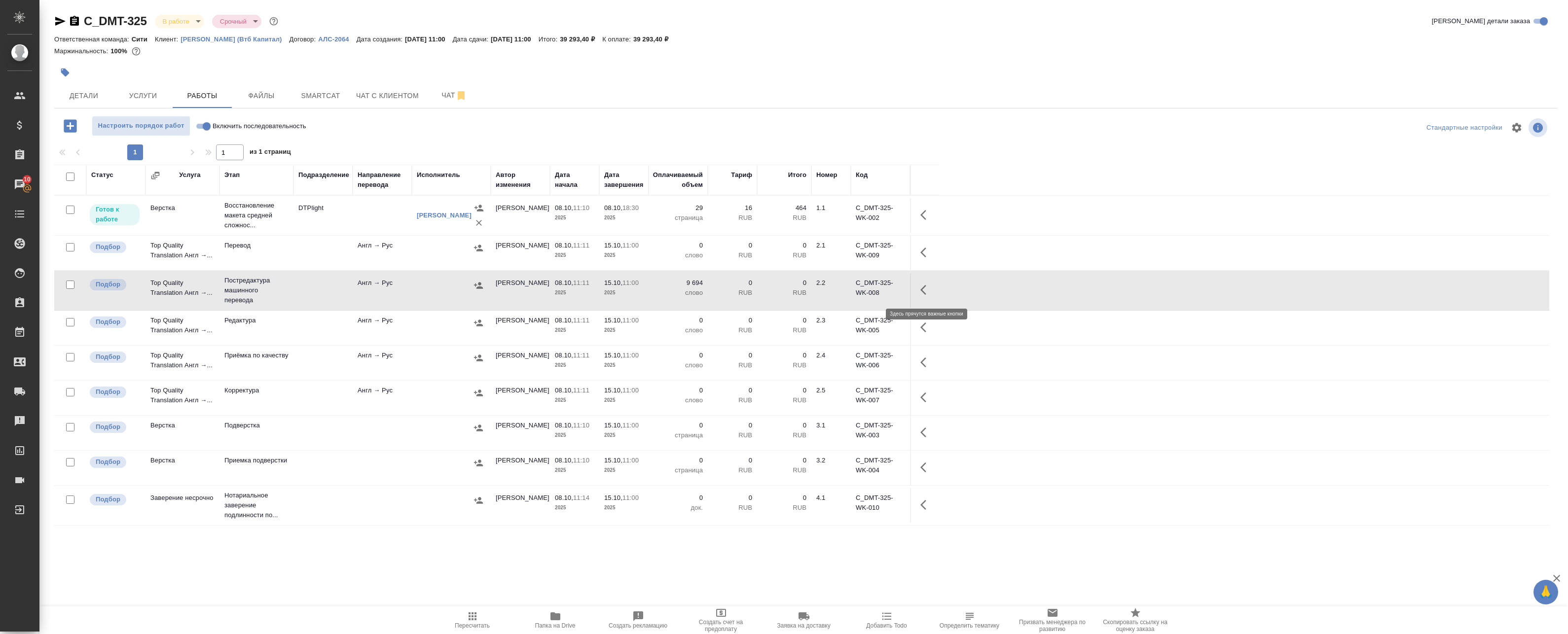
click at [920, 291] on button "button" at bounding box center [926, 290] width 24 height 24
click at [857, 291] on icon "button" at bounding box center [853, 290] width 12 height 12
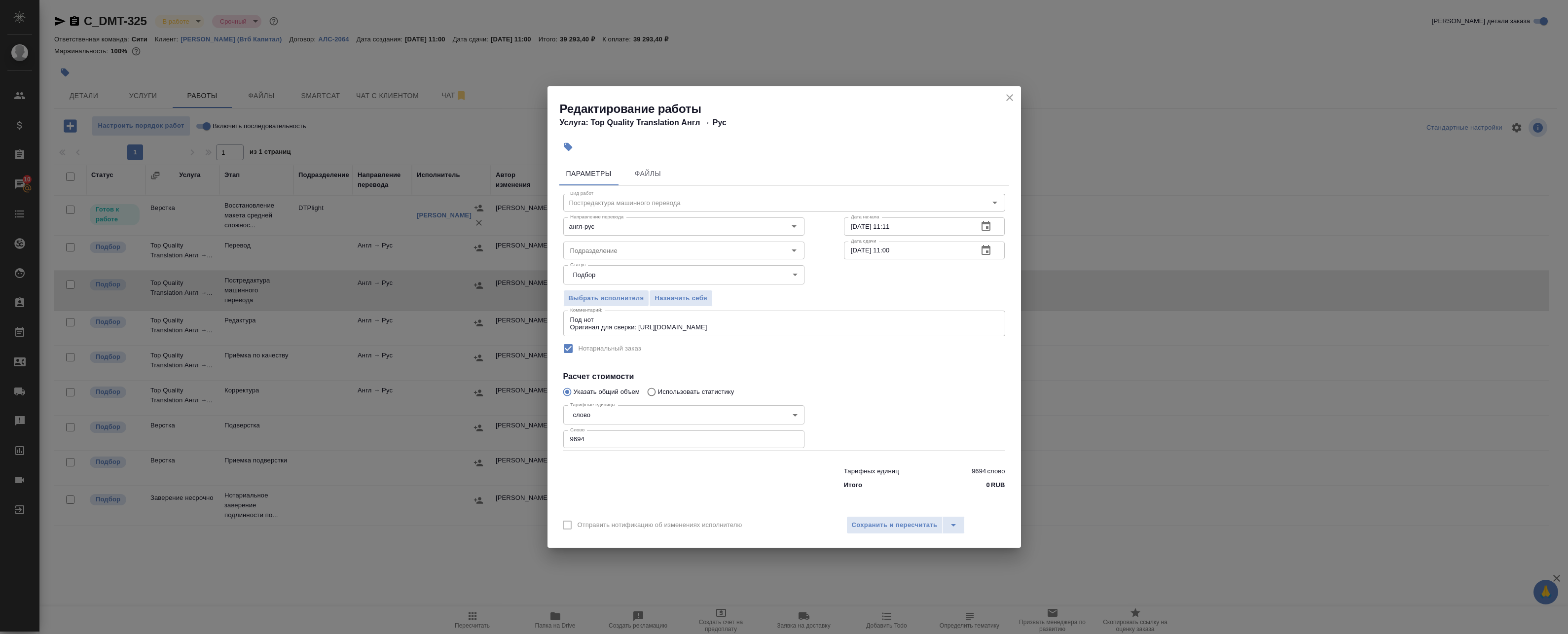
click at [987, 225] on icon "button" at bounding box center [986, 226] width 9 height 10
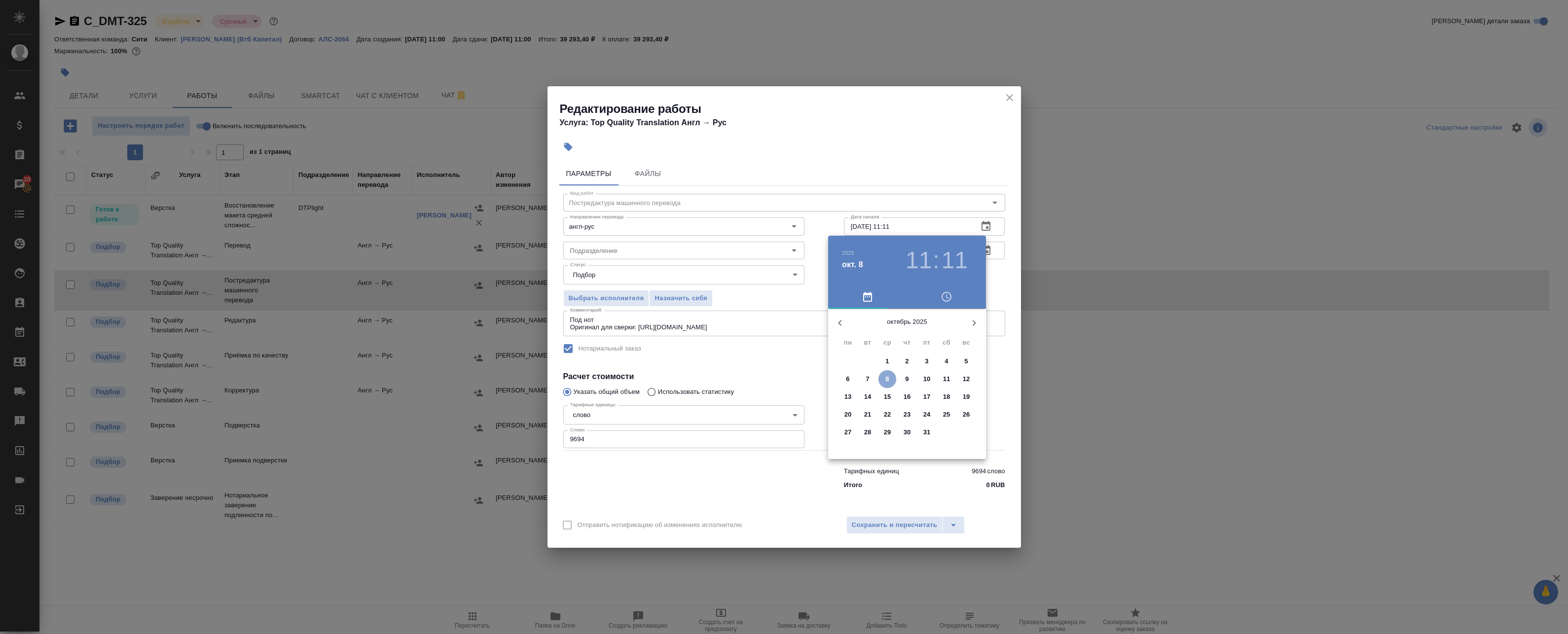
click at [891, 379] on span "8" at bounding box center [887, 379] width 18 height 10
click at [926, 355] on div at bounding box center [907, 386] width 128 height 128
click at [922, 262] on h3 "13" at bounding box center [919, 260] width 26 height 27
click at [908, 422] on div at bounding box center [907, 386] width 128 height 128
click at [906, 437] on div at bounding box center [907, 386] width 128 height 128
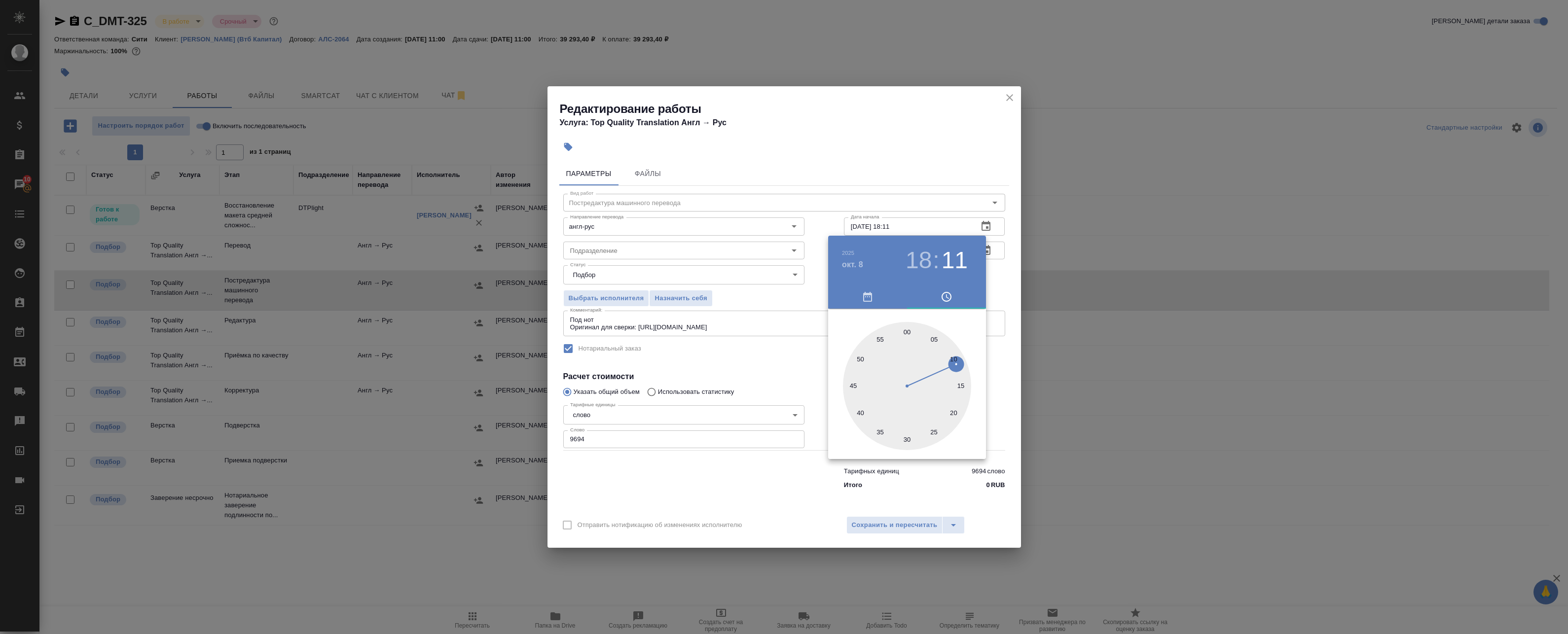
type input "[DATE] 18:30"
click at [1004, 285] on div at bounding box center [784, 317] width 1568 height 634
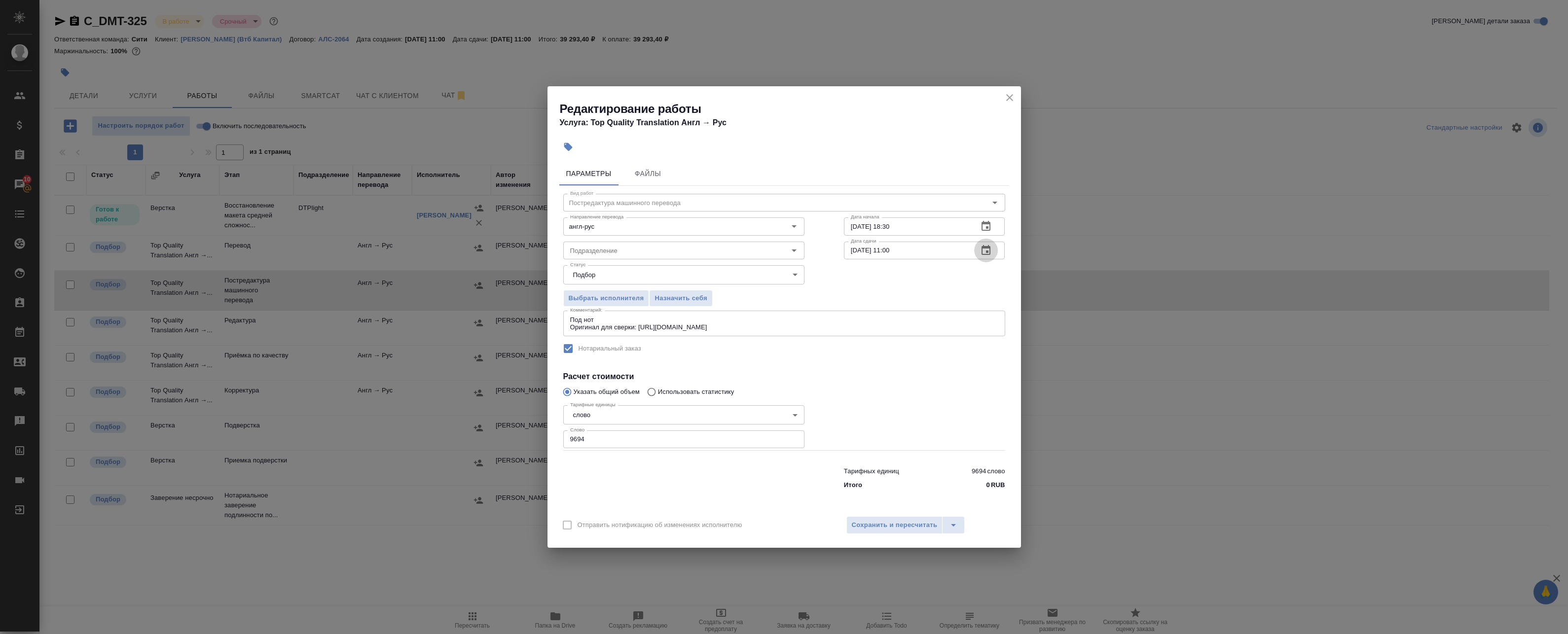
click at [994, 251] on button "button" at bounding box center [985, 250] width 24 height 24
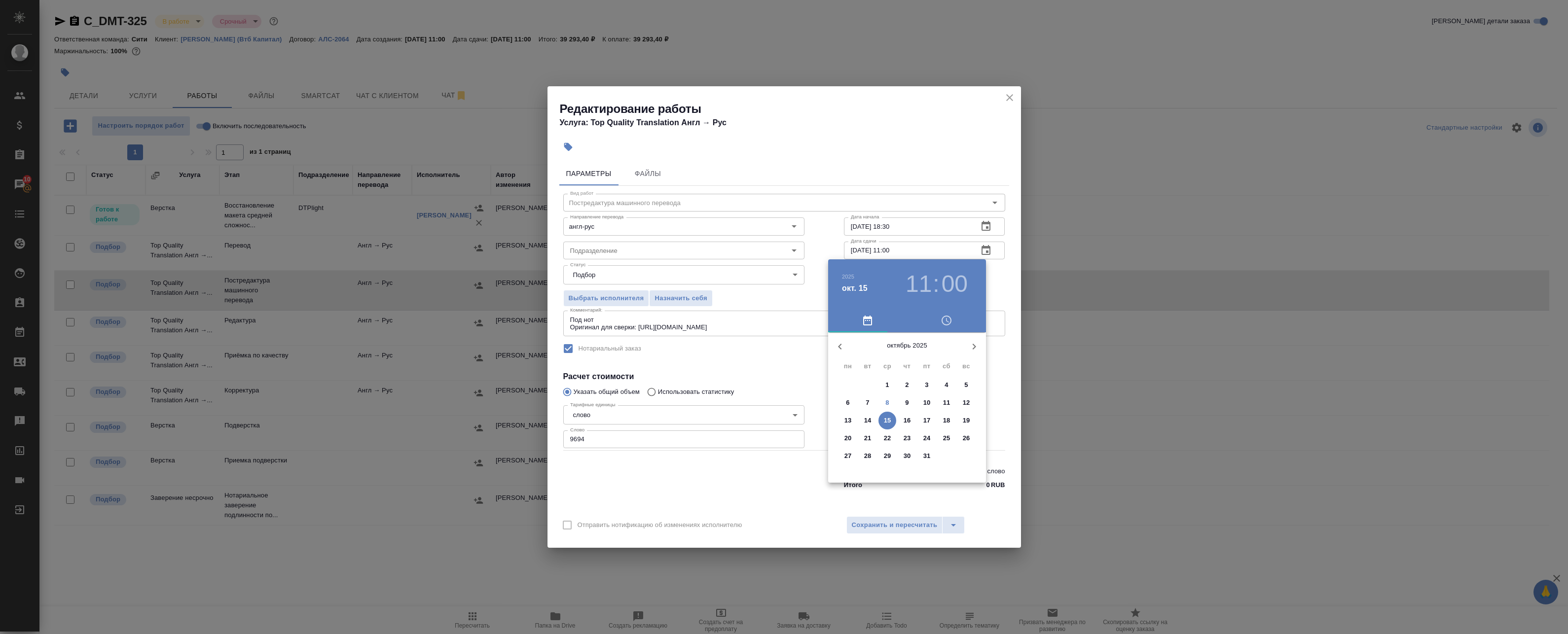
click at [846, 420] on p "13" at bounding box center [848, 420] width 7 height 10
click at [909, 355] on div at bounding box center [907, 409] width 128 height 128
type input "[DATE] 12:00"
click at [909, 355] on div at bounding box center [907, 409] width 128 height 128
click at [1008, 291] on div at bounding box center [784, 317] width 1568 height 634
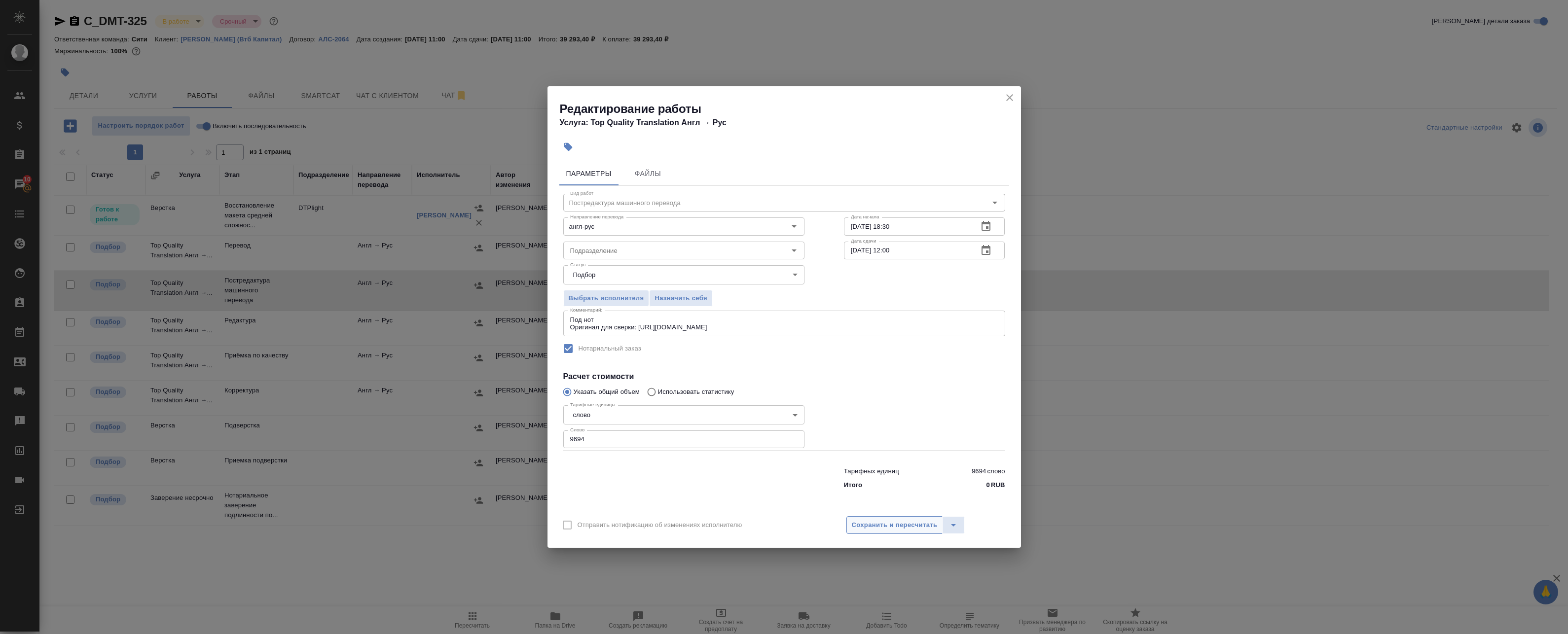
click at [875, 532] on button "Сохранить и пересчитать" at bounding box center [895, 524] width 97 height 18
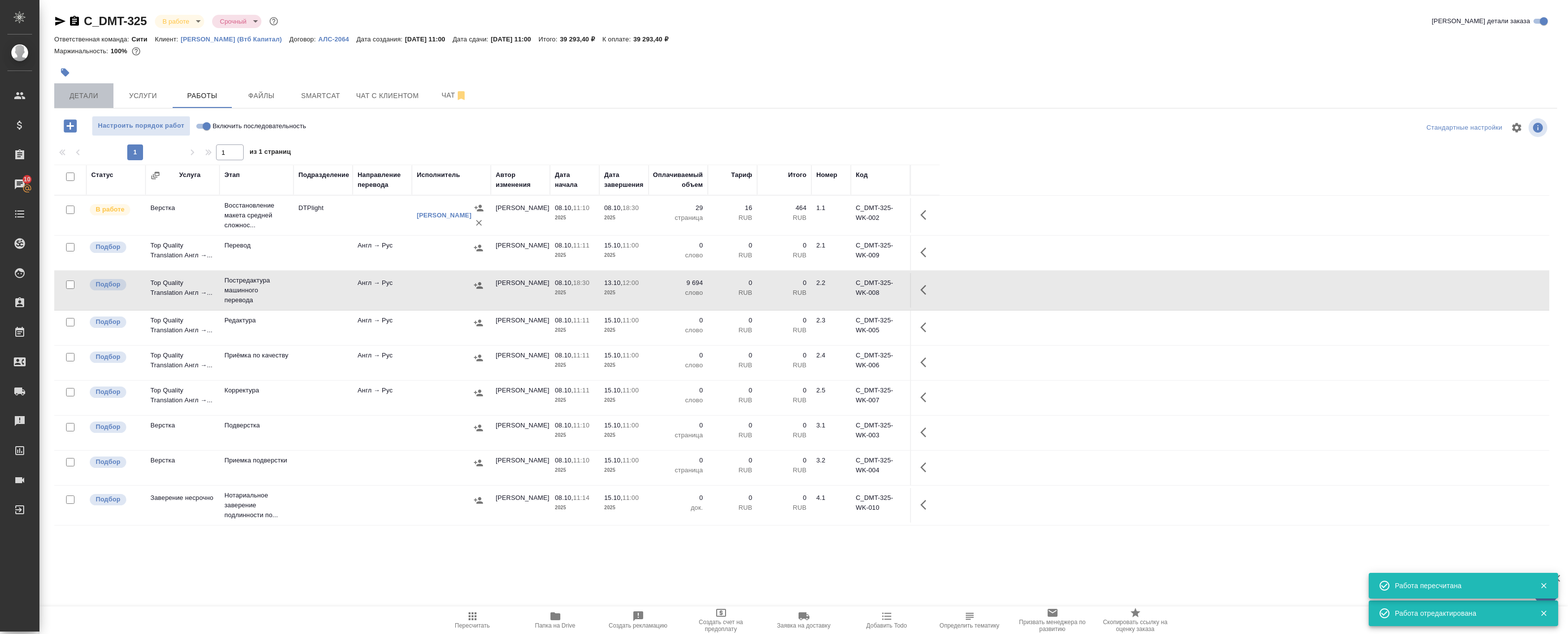
click at [85, 94] on span "Детали" at bounding box center [84, 96] width 47 height 12
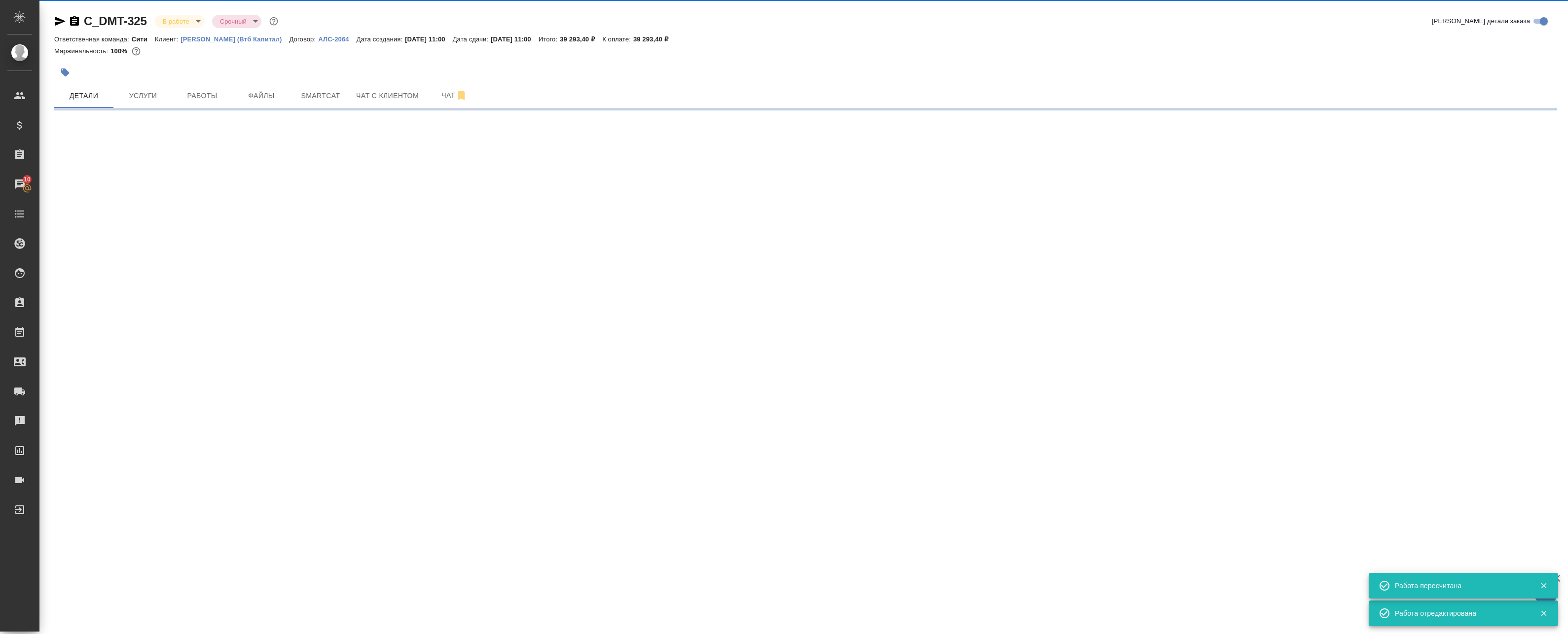
select select "RU"
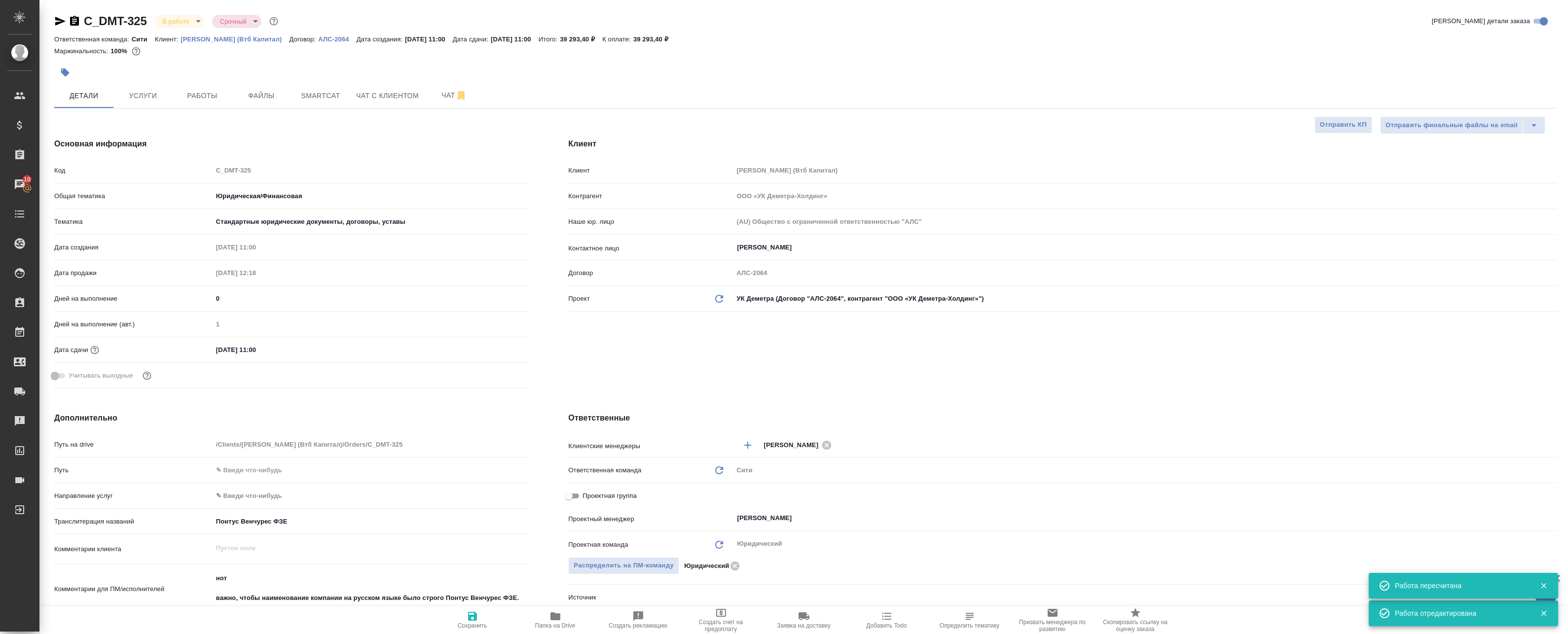
type textarea "x"
click at [61, 21] on icon "button" at bounding box center [60, 21] width 12 height 12
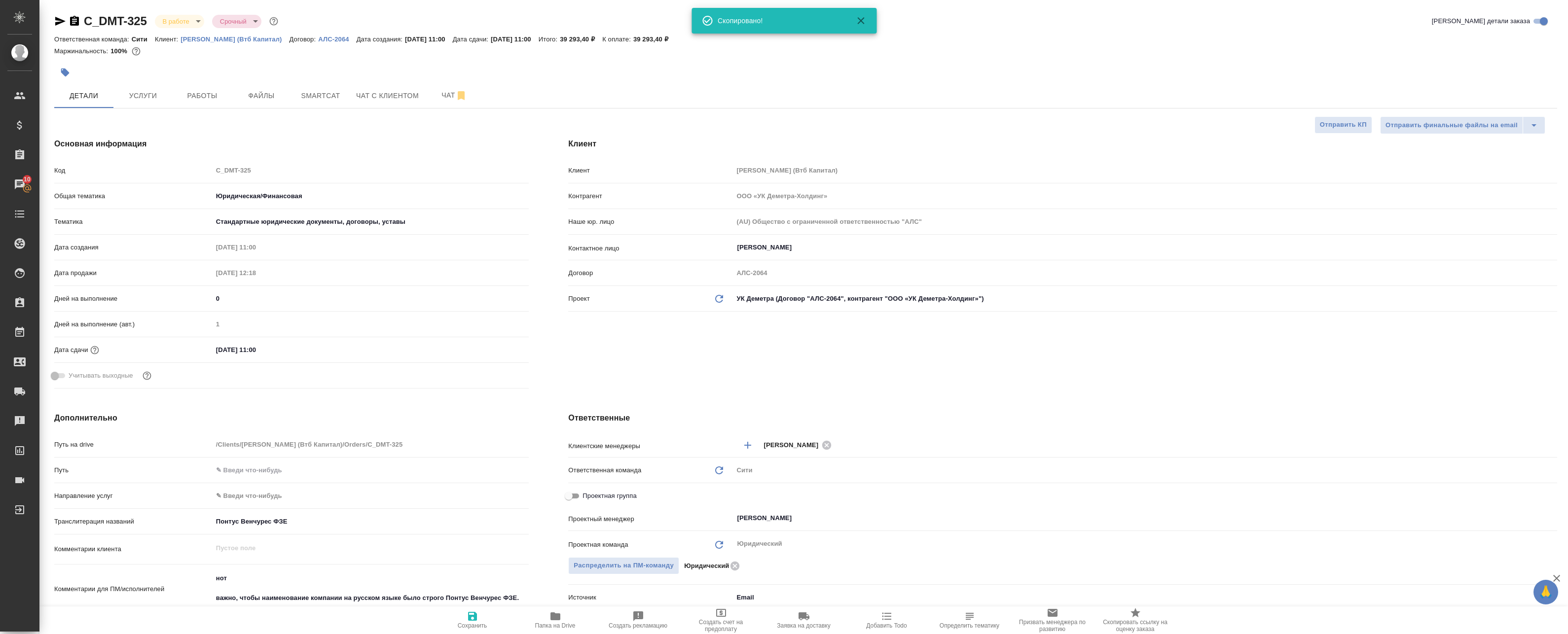
type textarea "x"
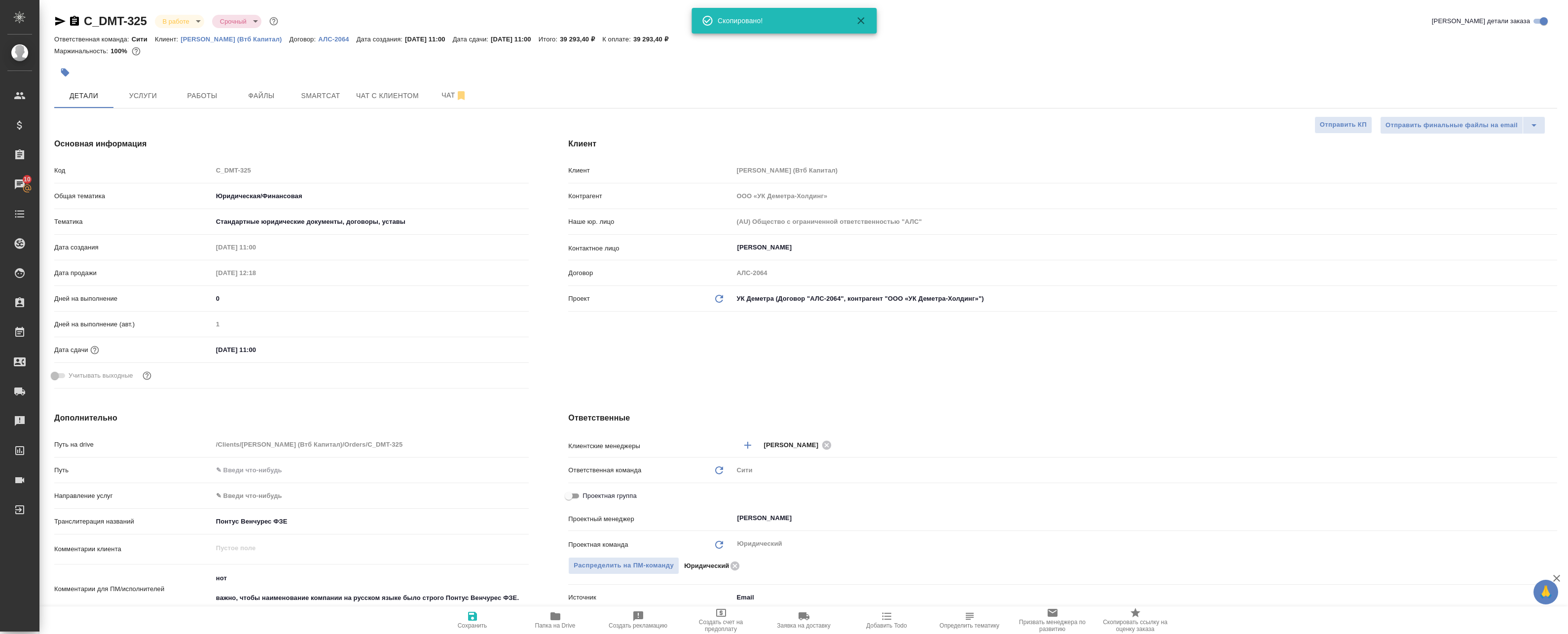
type textarea "x"
